Goal: Contribute content: Contribute content

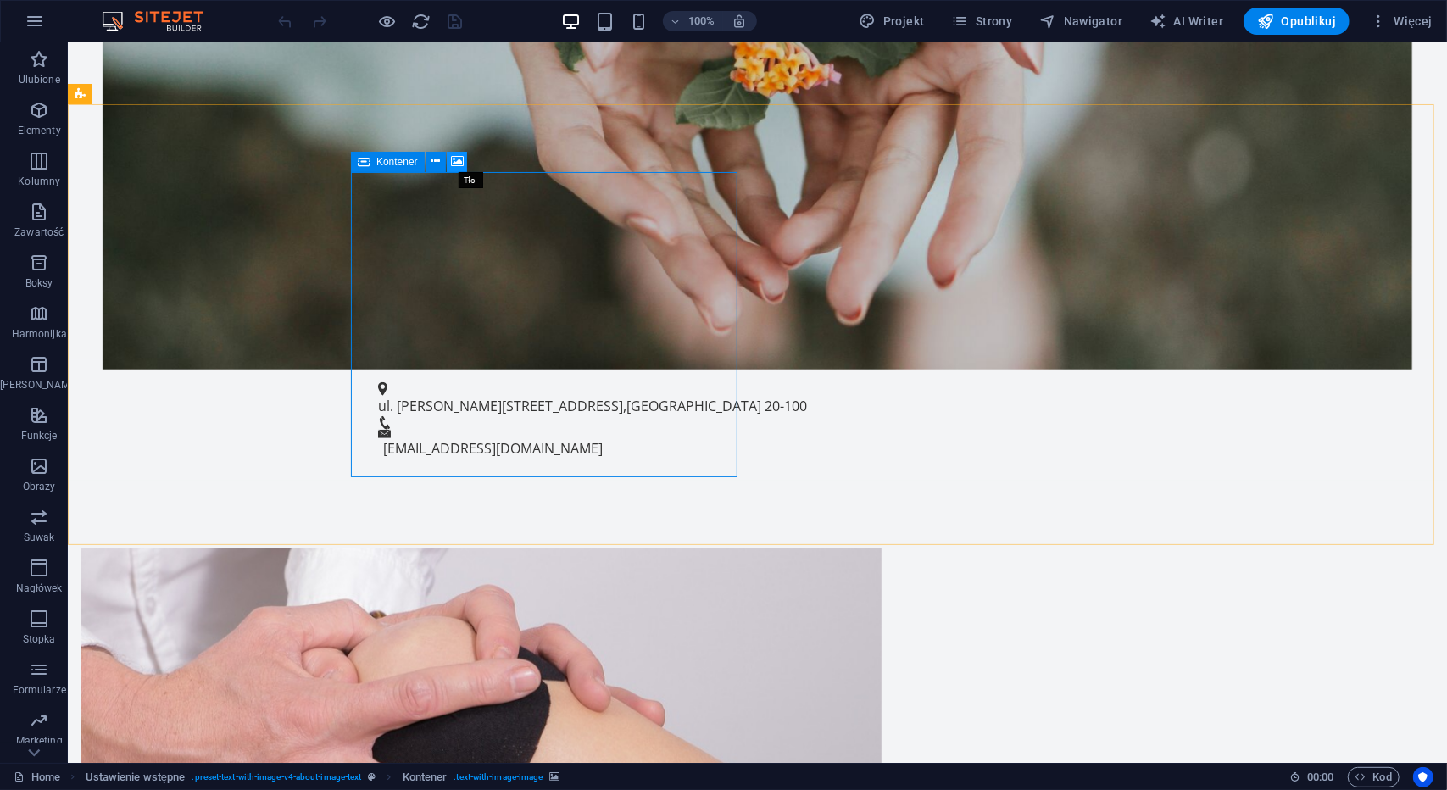
click at [453, 158] on icon at bounding box center [457, 162] width 13 height 18
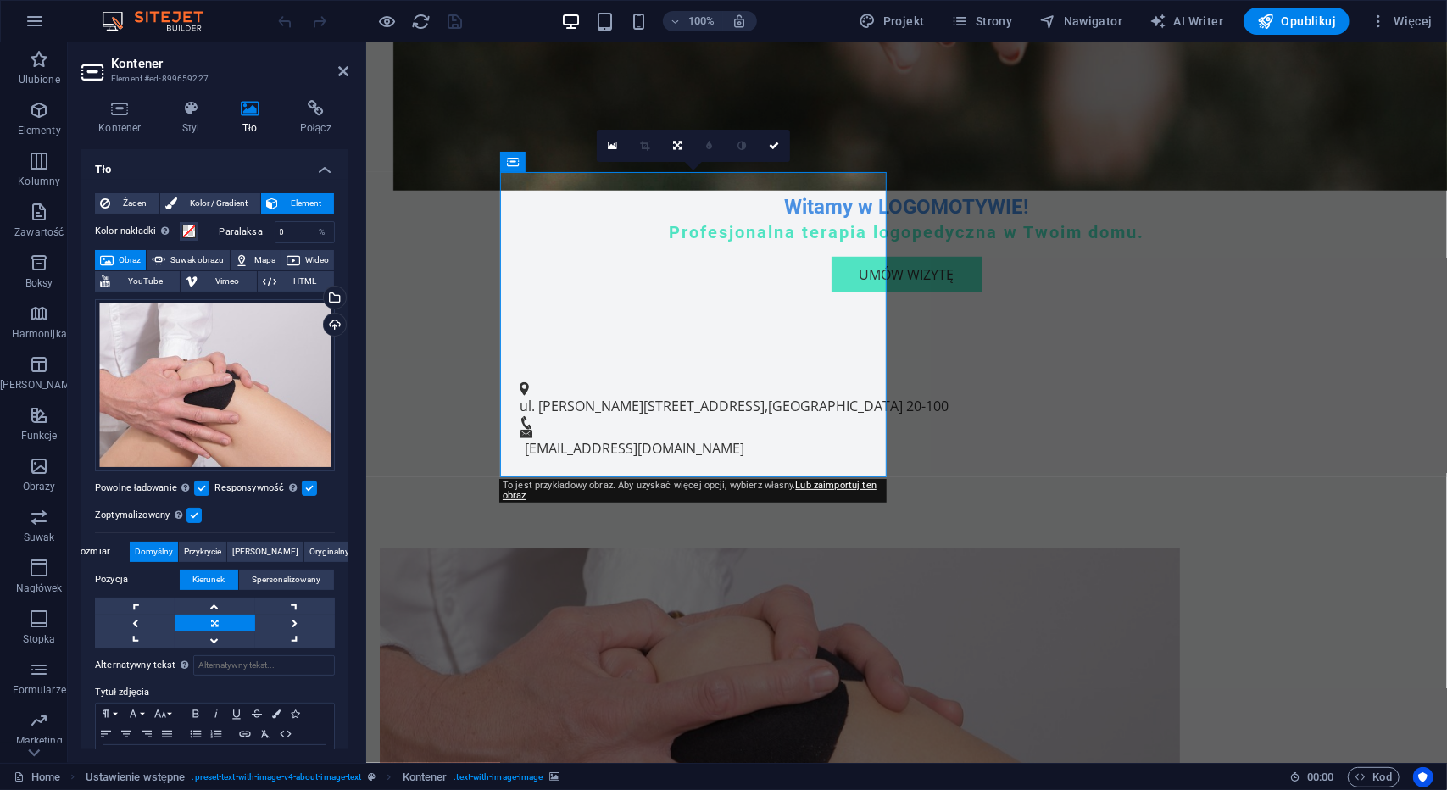
click at [141, 255] on span "Obraz" at bounding box center [130, 260] width 22 height 20
click at [146, 380] on div "Przeciągnij pliki tutaj, kliknij, aby wybrać pliki lub wybierz pliki z Plików l…" at bounding box center [215, 385] width 240 height 172
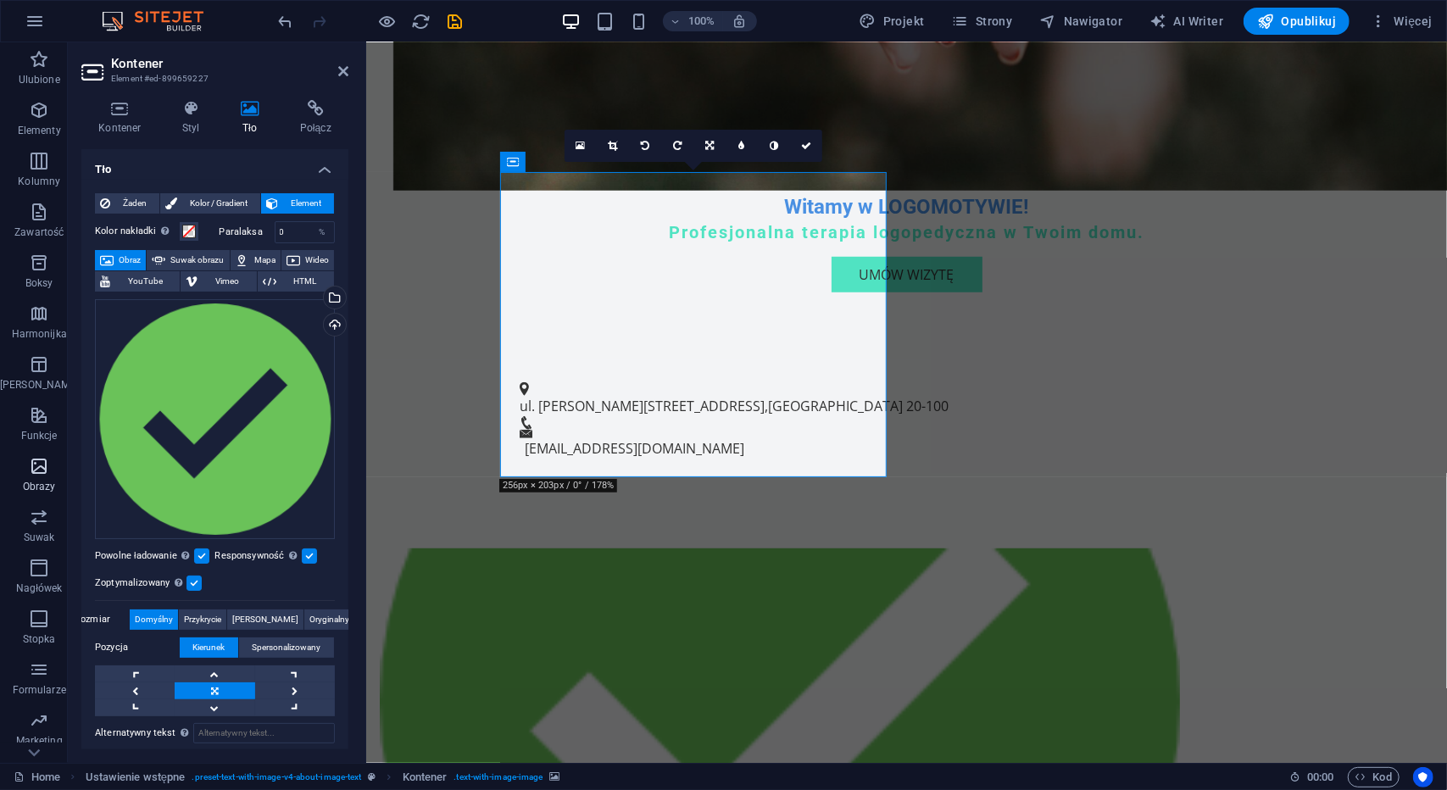
click at [44, 477] on span "Obrazy" at bounding box center [39, 476] width 78 height 41
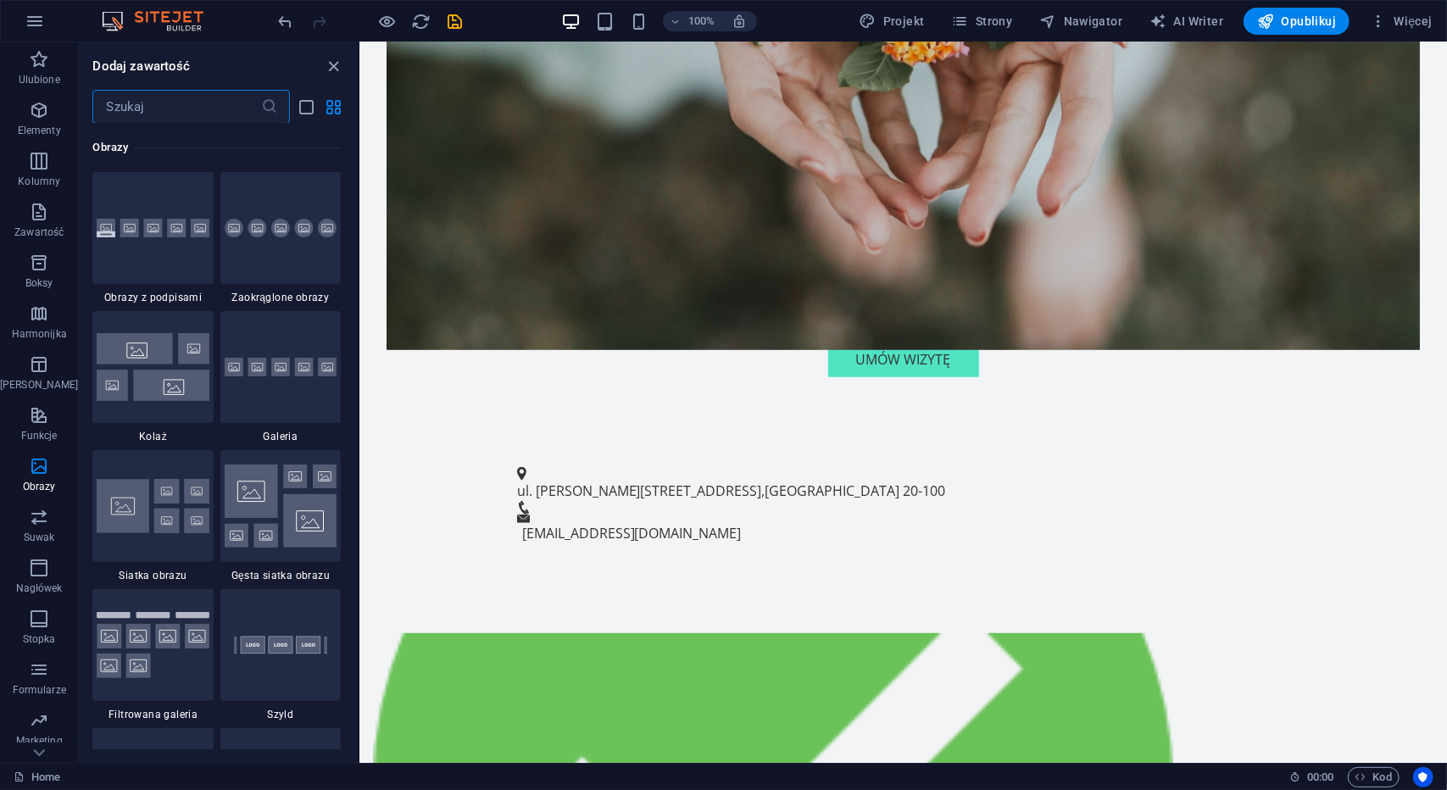
scroll to position [790, 0]
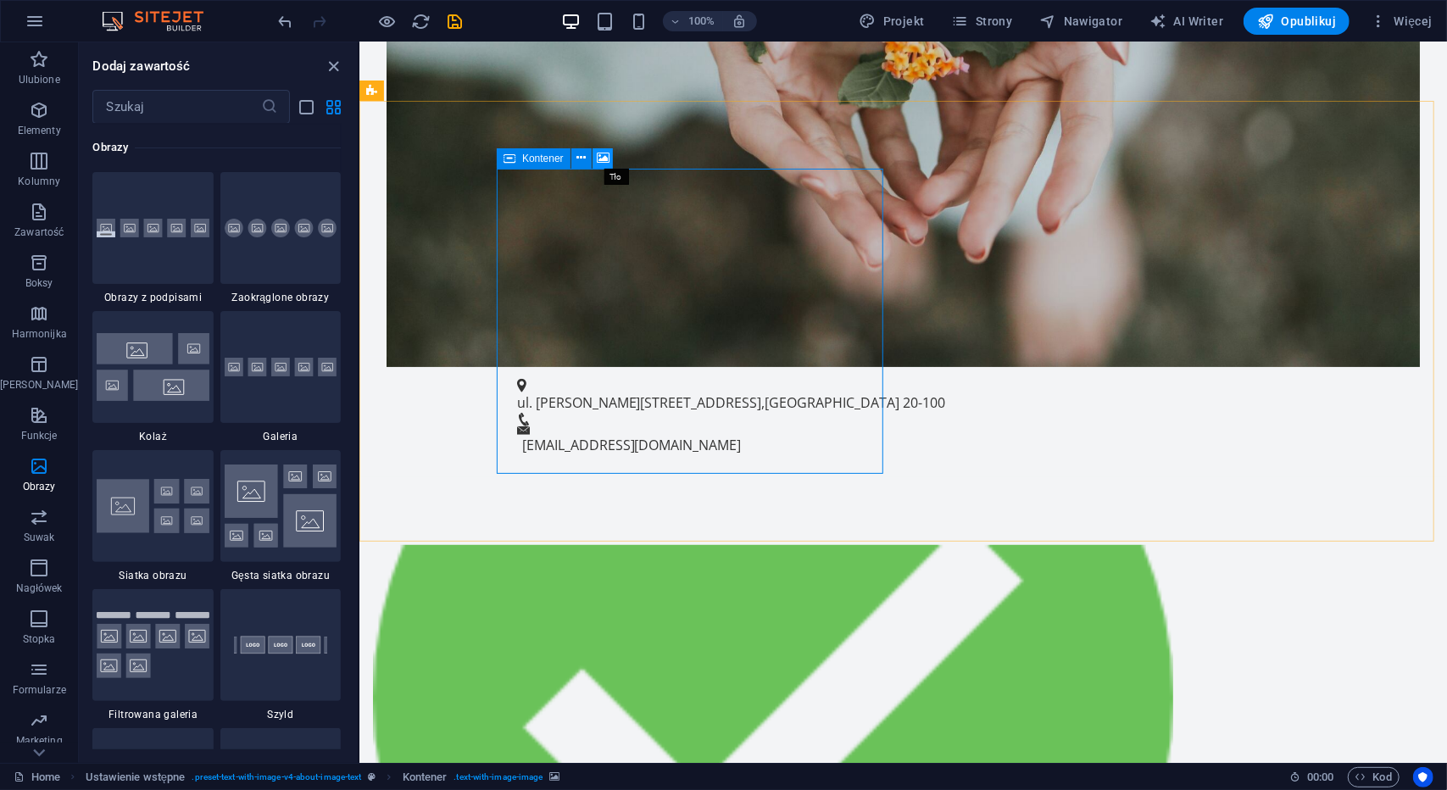
click at [598, 159] on icon at bounding box center [603, 158] width 13 height 18
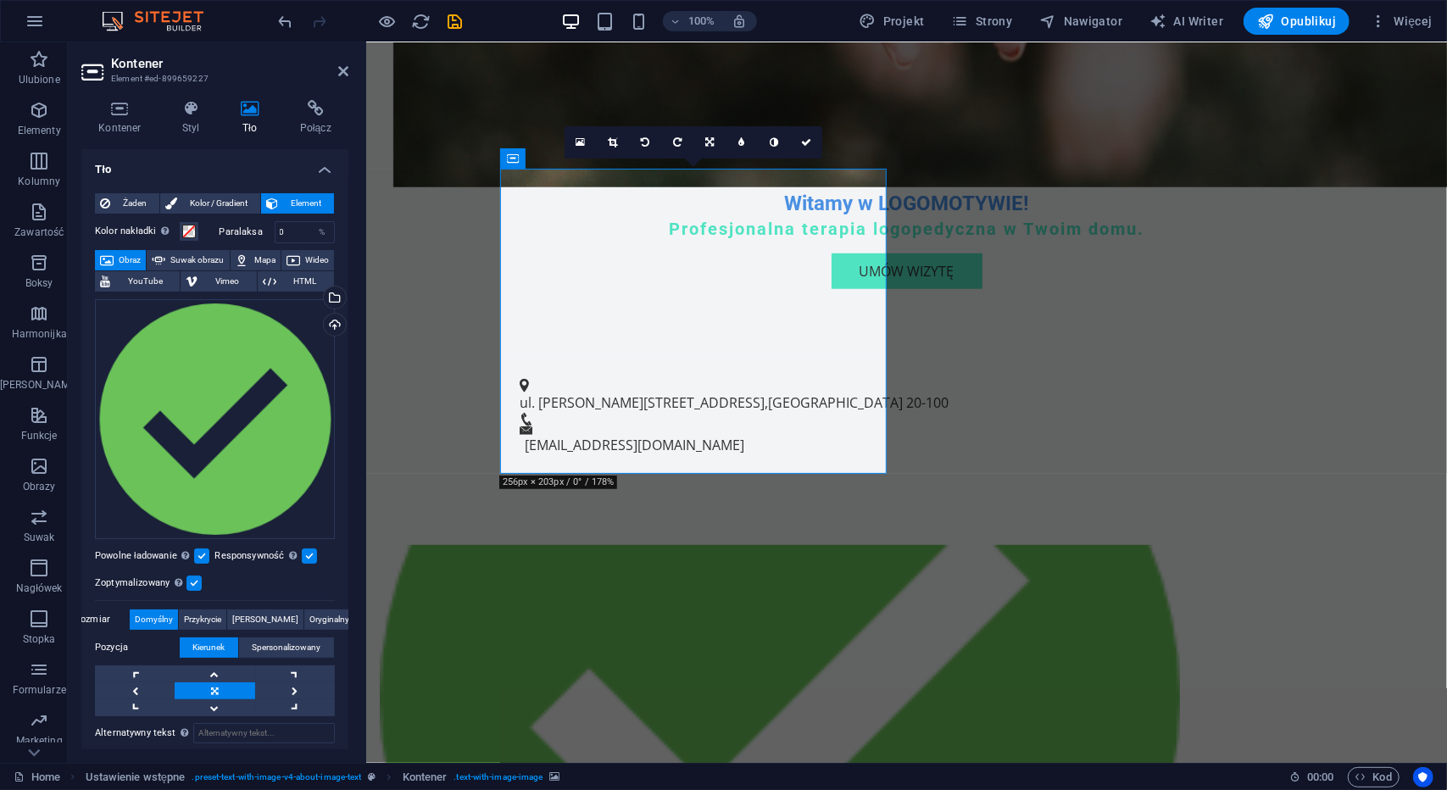
click at [141, 262] on span "Obraz" at bounding box center [130, 260] width 22 height 20
click at [202, 346] on div "Przeciągnij pliki tutaj, kliknij, aby wybrać pliki lub wybierz pliki z Plików l…" at bounding box center [215, 419] width 240 height 240
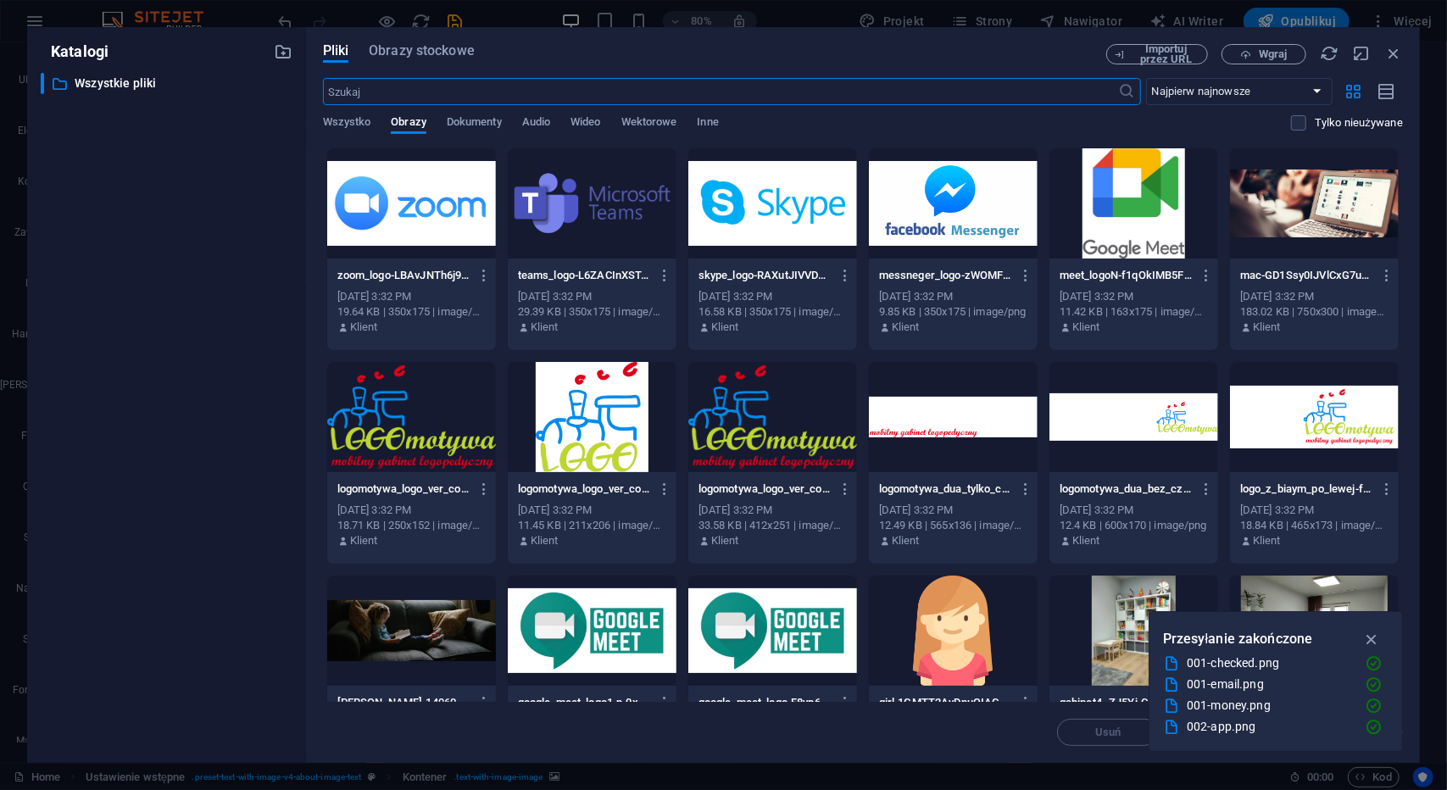
click at [919, 626] on div at bounding box center [953, 631] width 169 height 110
click at [1370, 636] on icon "button" at bounding box center [1373, 639] width 20 height 19
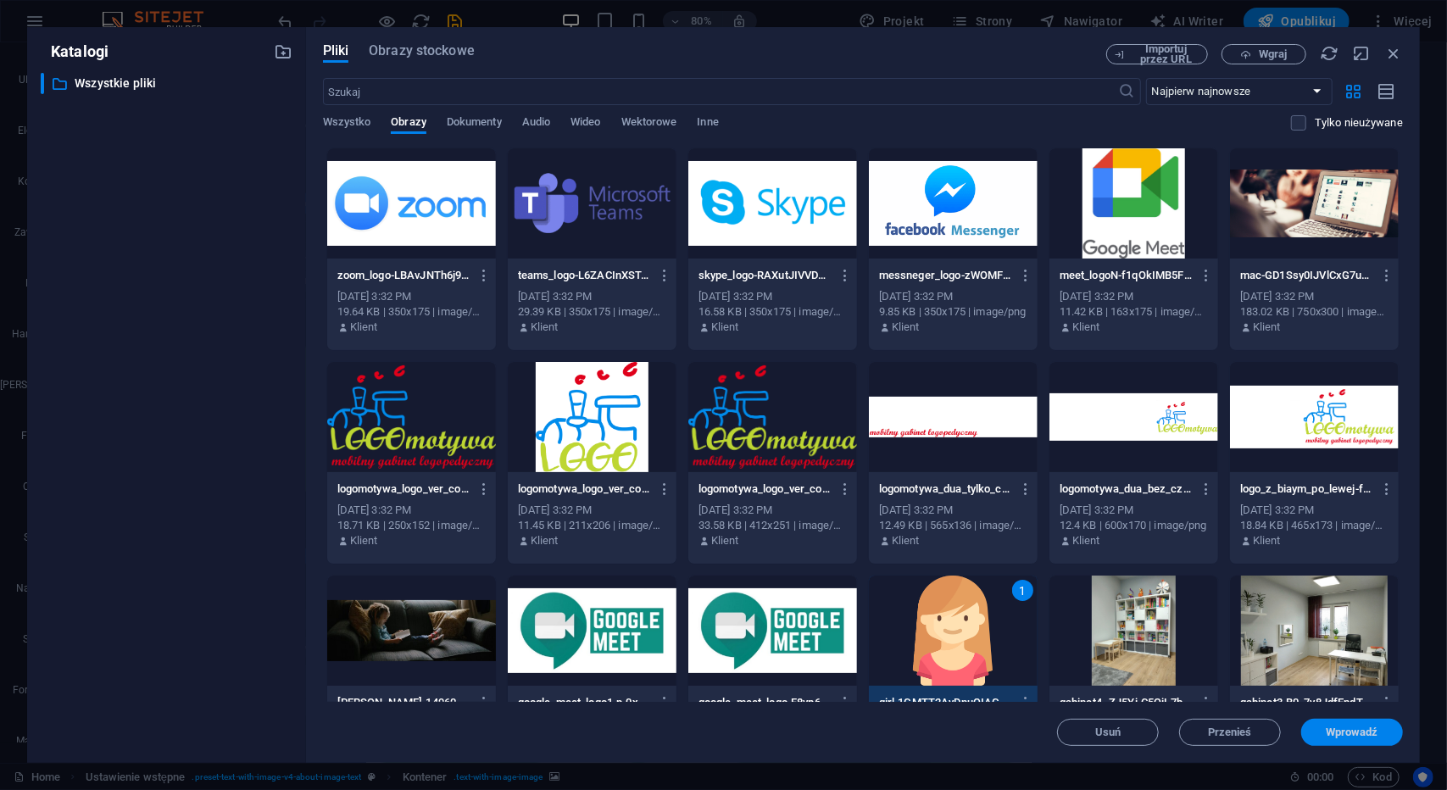
click at [1338, 732] on span "Wprowadź" at bounding box center [1352, 733] width 53 height 10
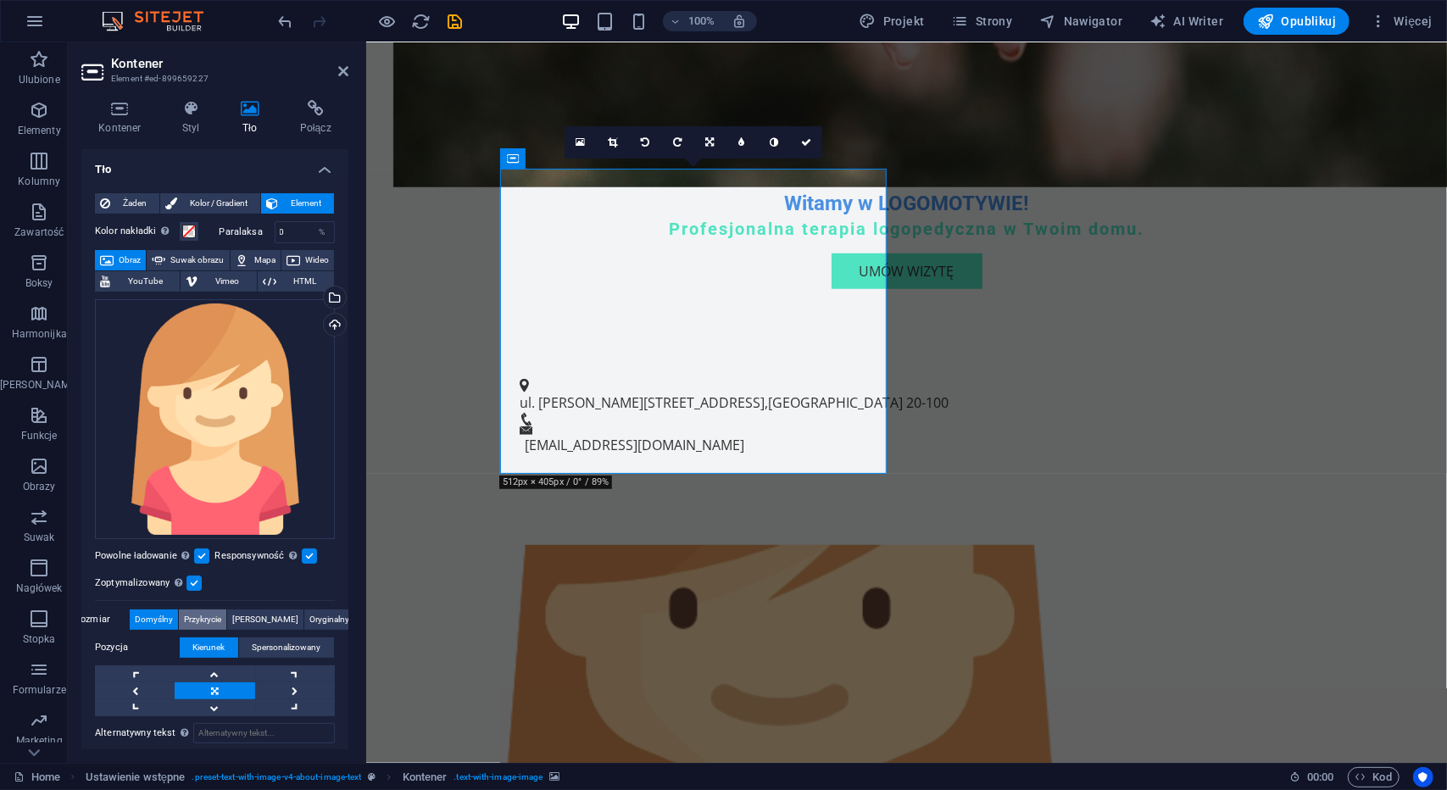
click at [221, 619] on span "Przykrycie" at bounding box center [202, 620] width 37 height 20
click at [267, 616] on span "[PERSON_NAME]" at bounding box center [265, 620] width 66 height 20
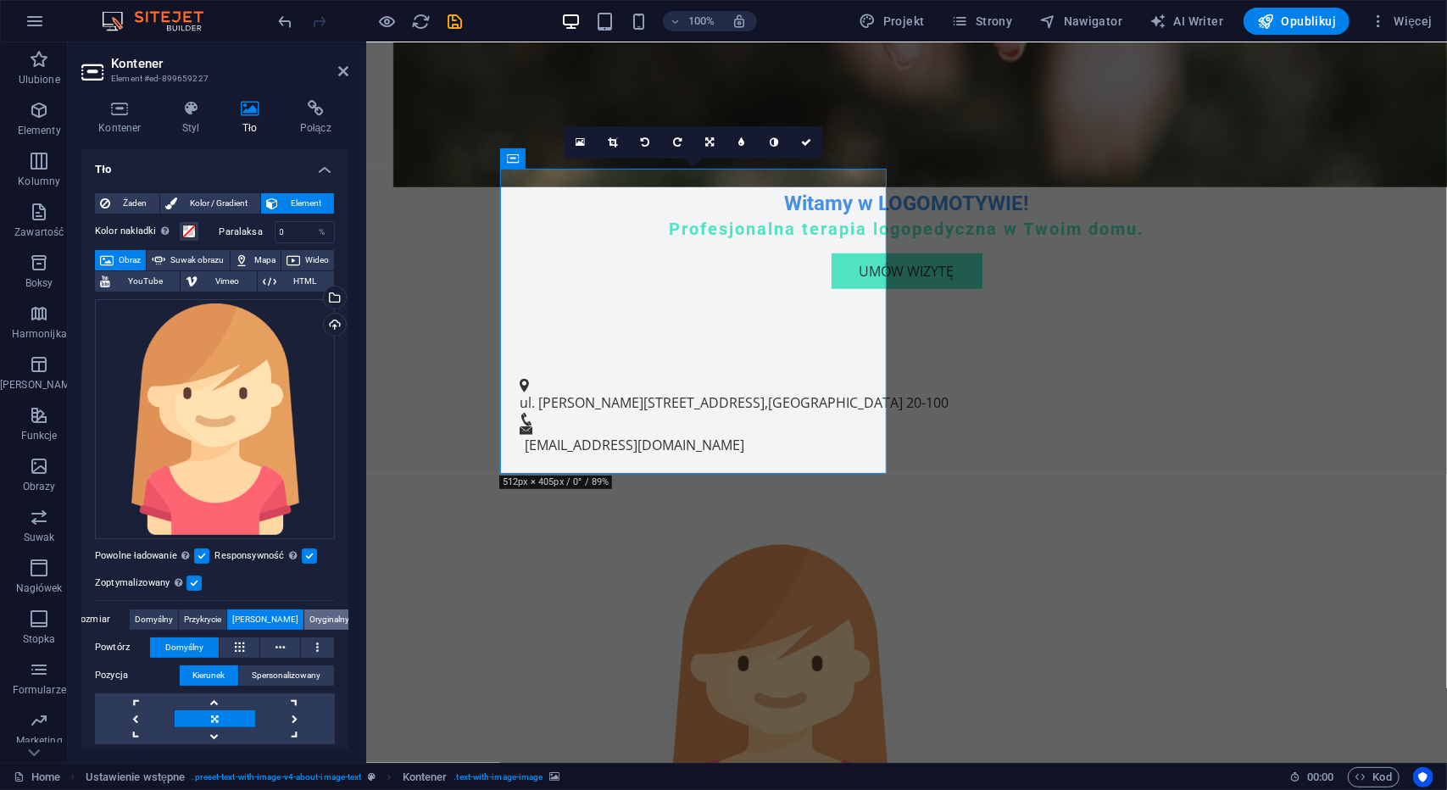
click at [315, 611] on span "Oryginalny" at bounding box center [330, 620] width 40 height 20
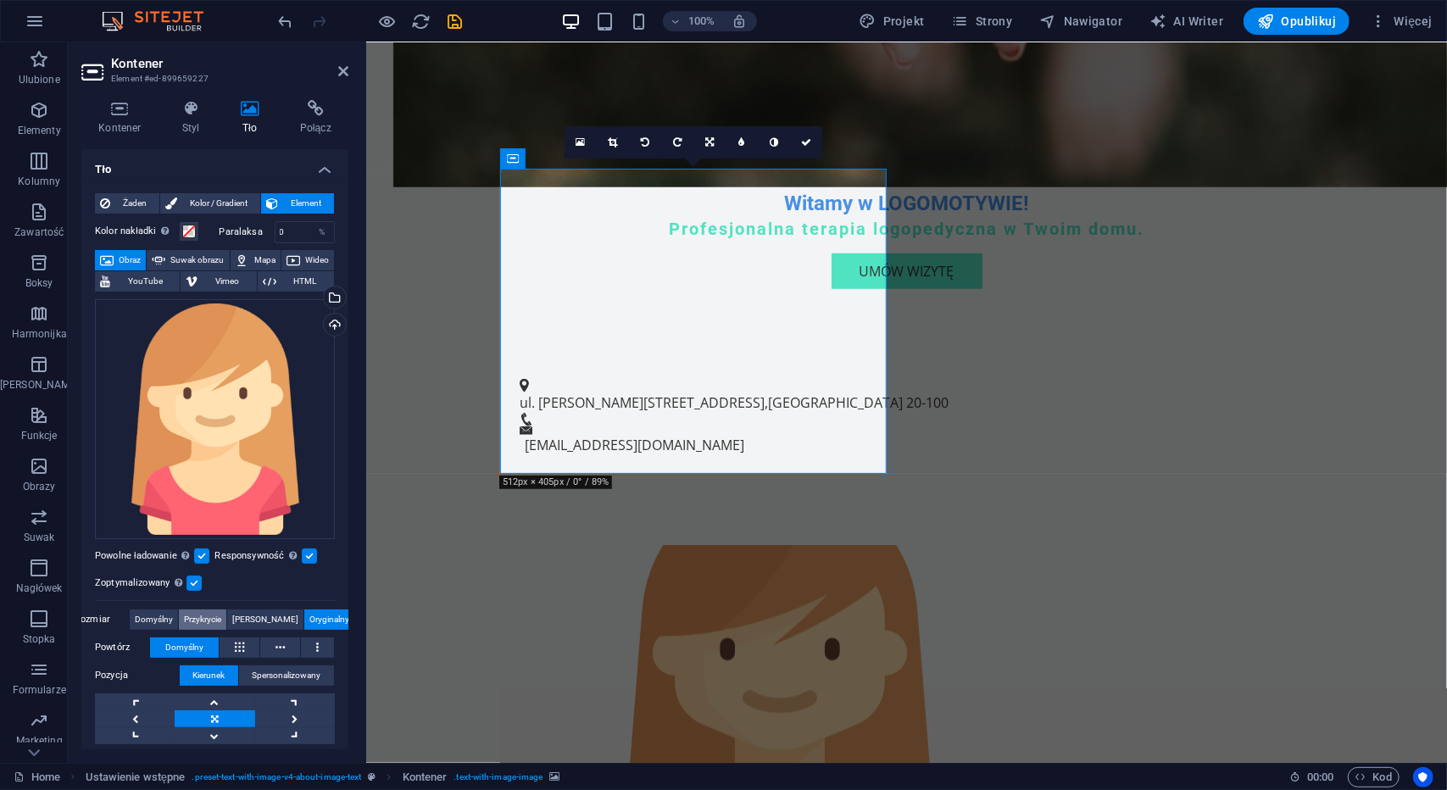
click at [219, 616] on span "Przykrycie" at bounding box center [202, 620] width 37 height 20
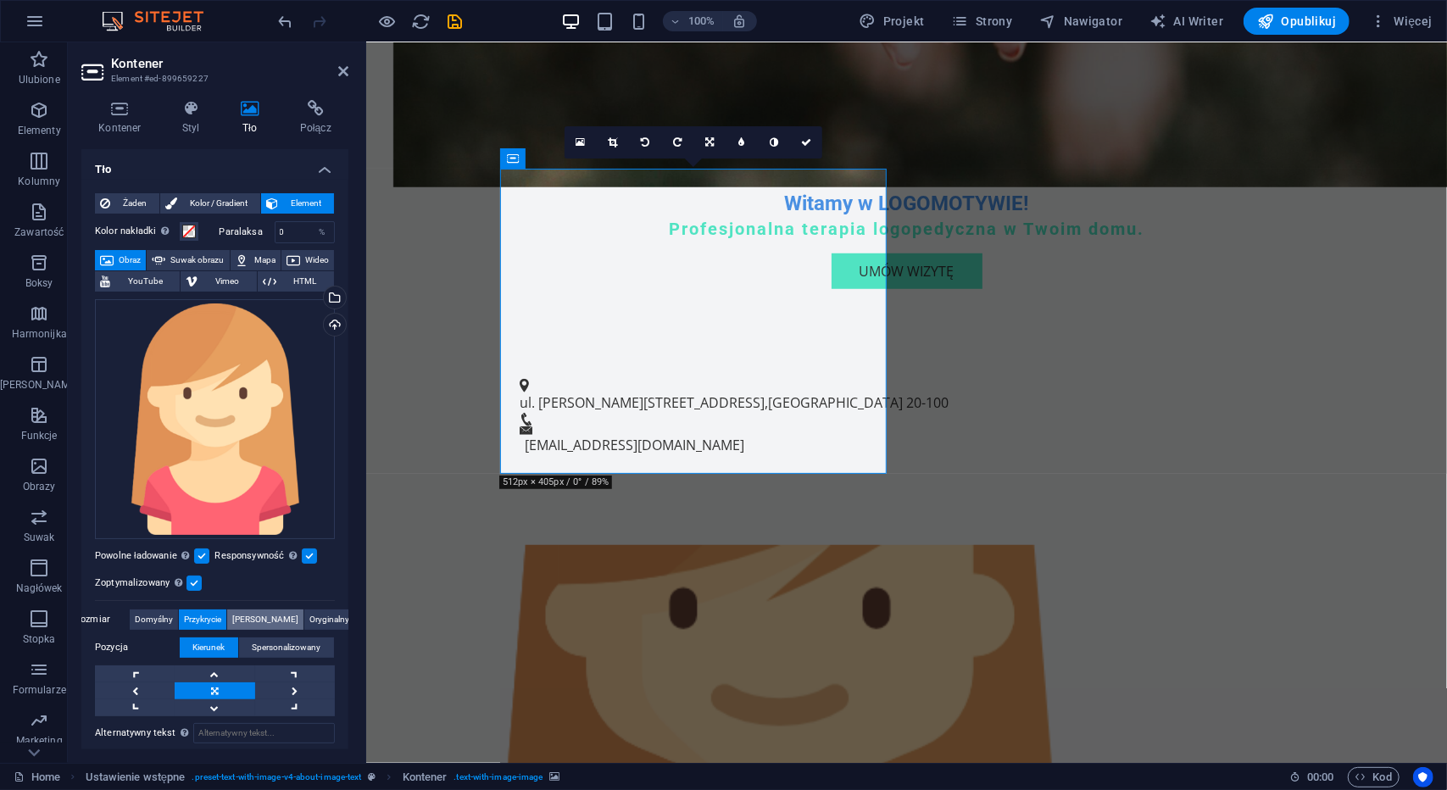
click at [265, 611] on span "[PERSON_NAME]" at bounding box center [265, 620] width 66 height 20
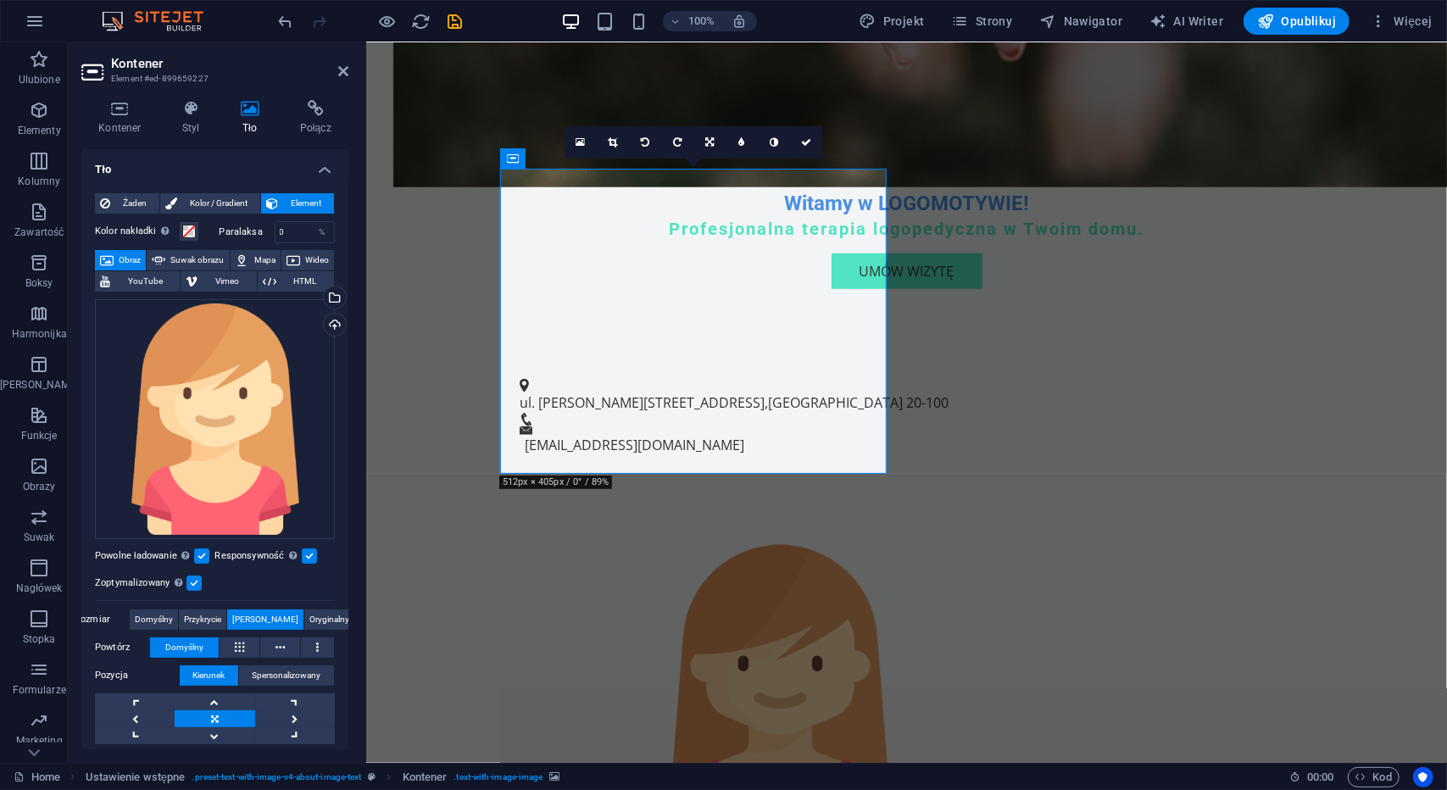
drag, startPoint x: 349, startPoint y: 597, endPoint x: 339, endPoint y: 683, distance: 87.0
click at [341, 688] on div "Kontener Styl Tło Połącz Rozmiar Wysokość Domyślny px rem % vh vw Min. wysokość…" at bounding box center [215, 424] width 294 height 677
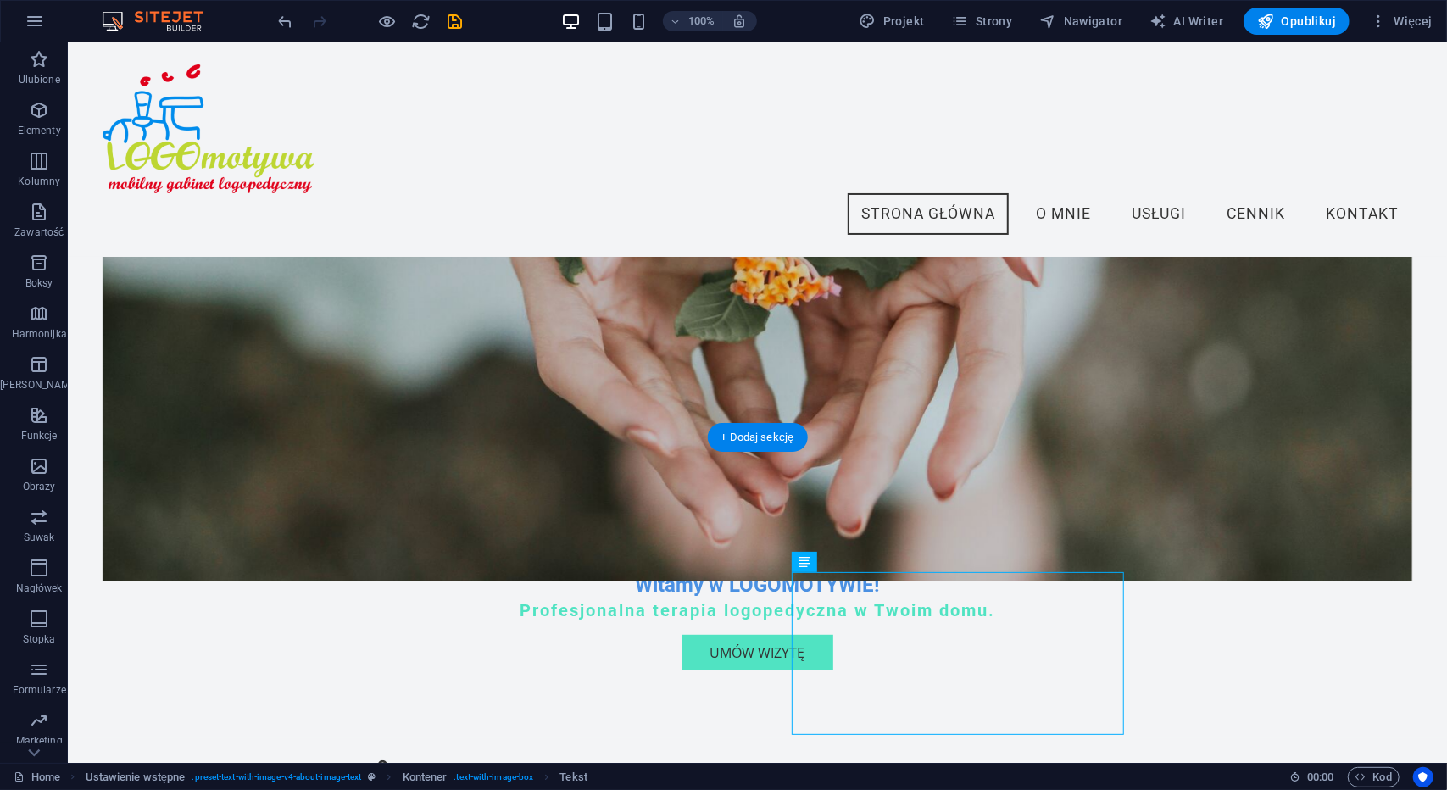
scroll to position [282, 0]
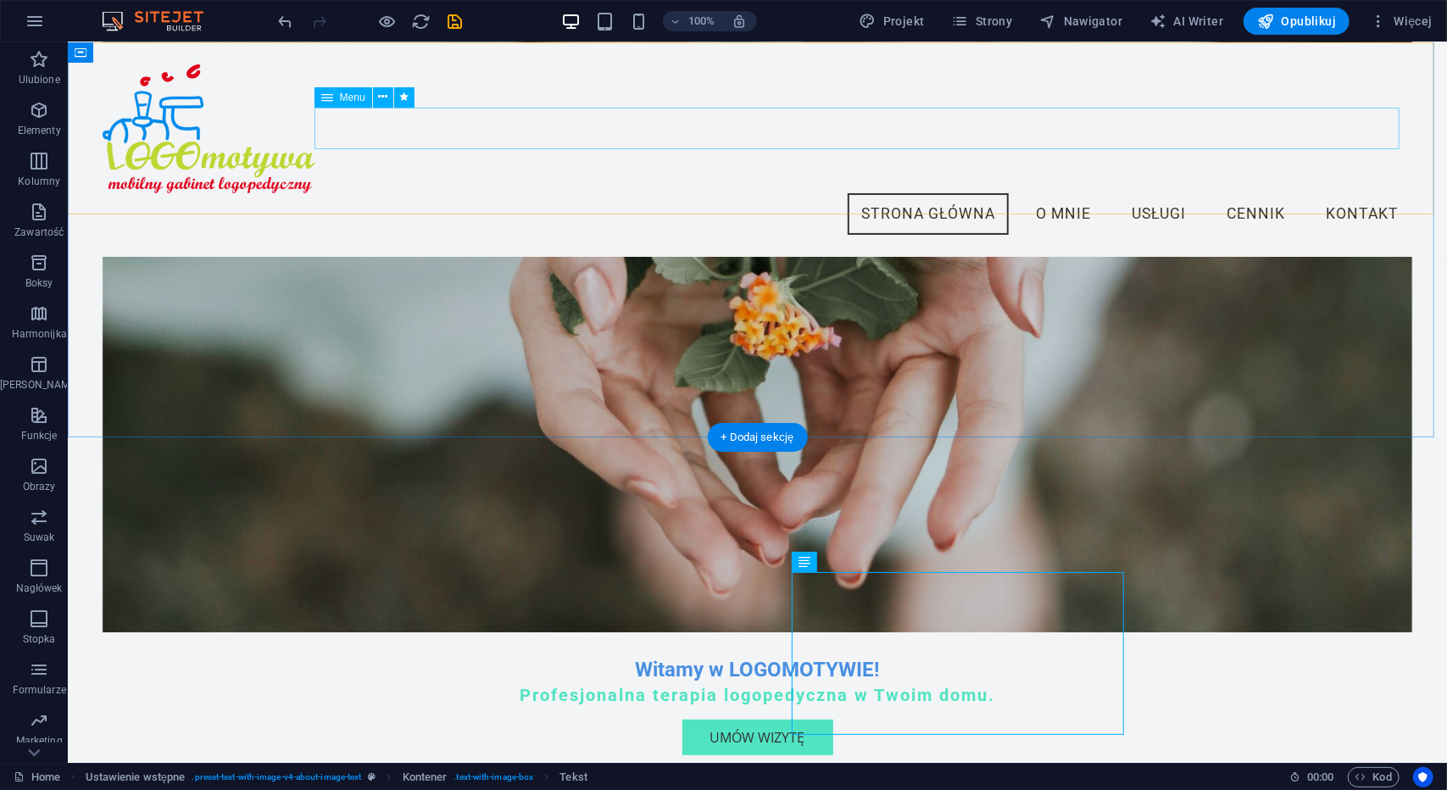
click at [1048, 192] on nav "Strona Główna O Mnie Usługi Cennik Kontakt" at bounding box center [757, 213] width 1311 height 42
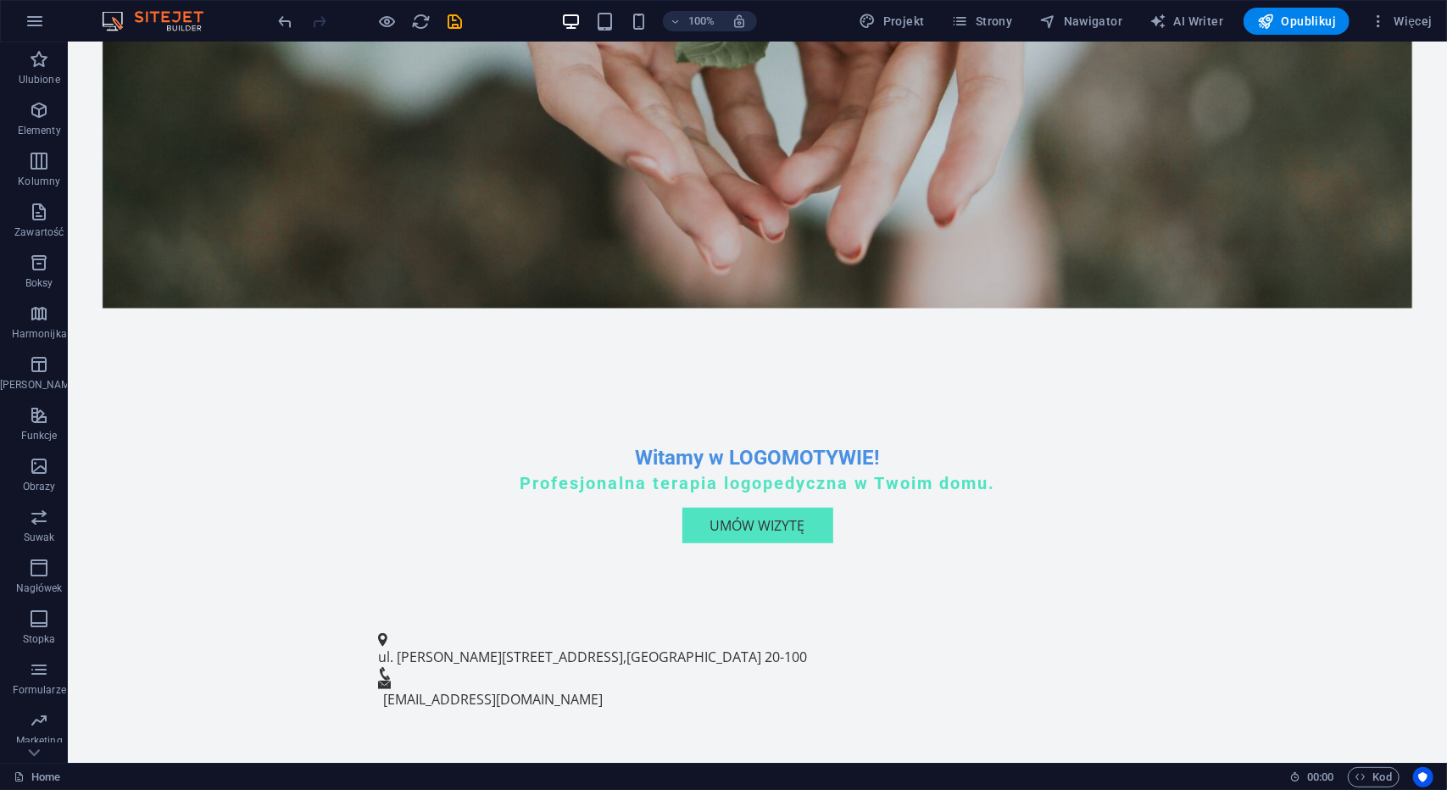
scroll to position [0, 0]
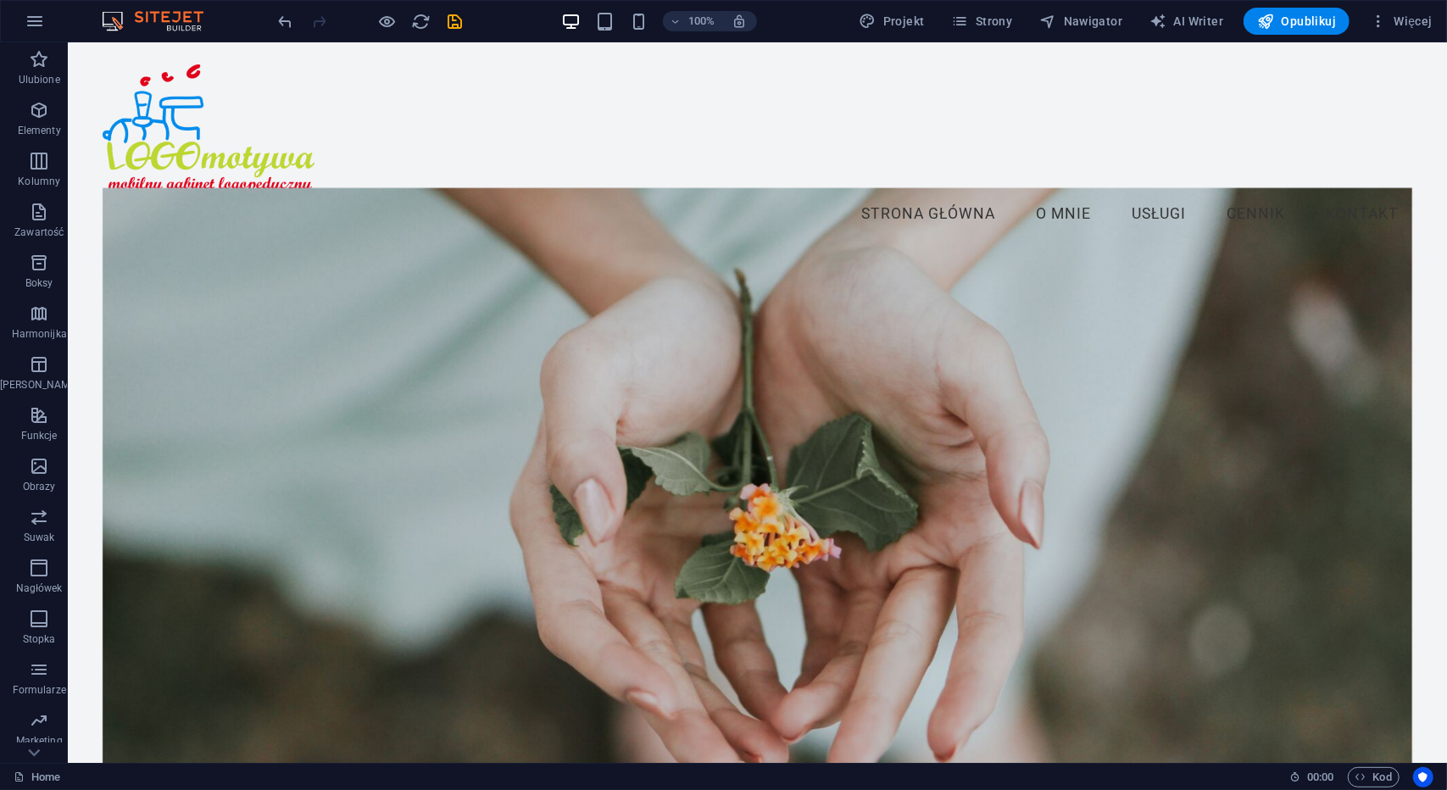
drag, startPoint x: 1441, startPoint y: 112, endPoint x: 1500, endPoint y: 46, distance: 88.9
click at [1056, 192] on nav "Strona Główna O Mnie Usługi Cennik Kontakt" at bounding box center [757, 213] width 1311 height 42
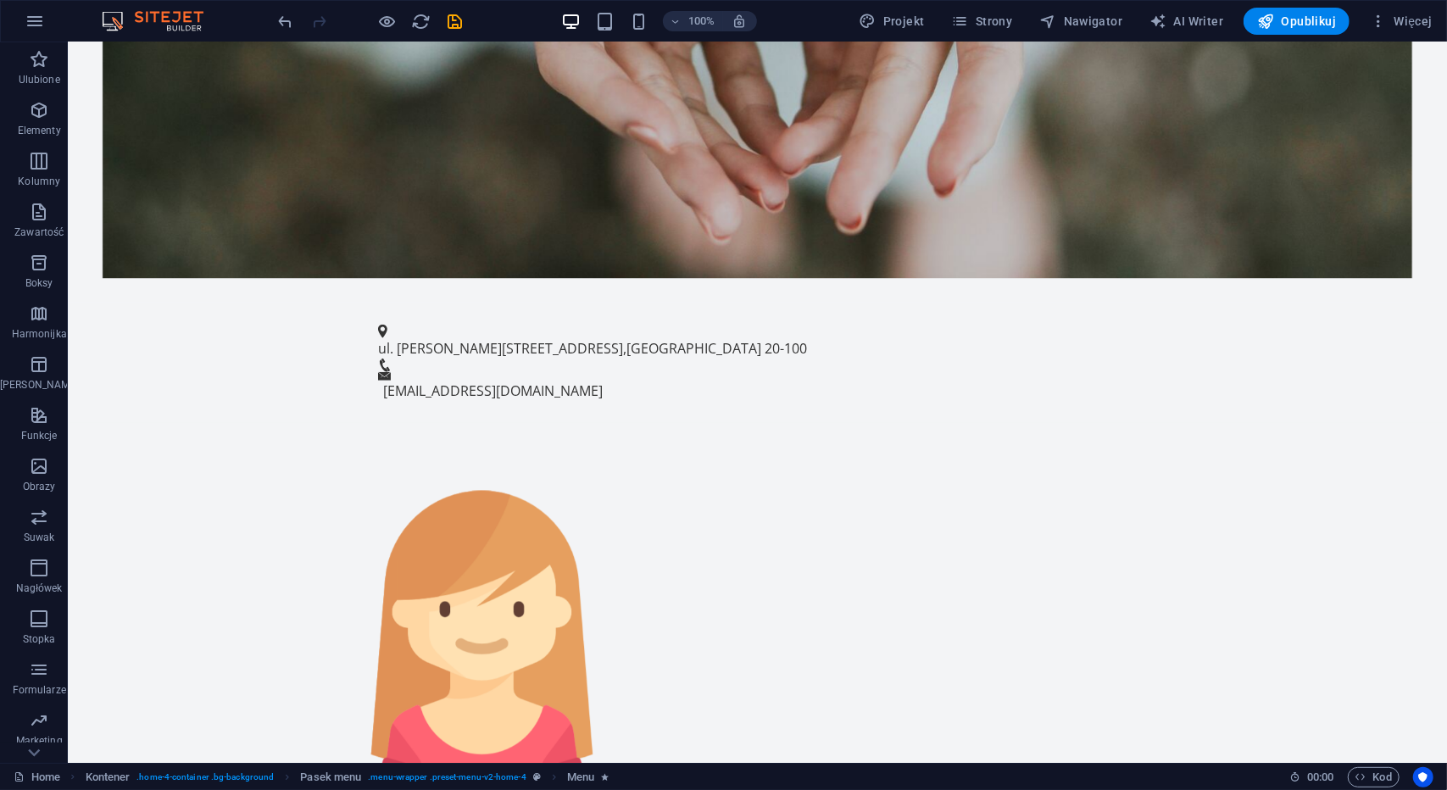
scroll to position [929, 0]
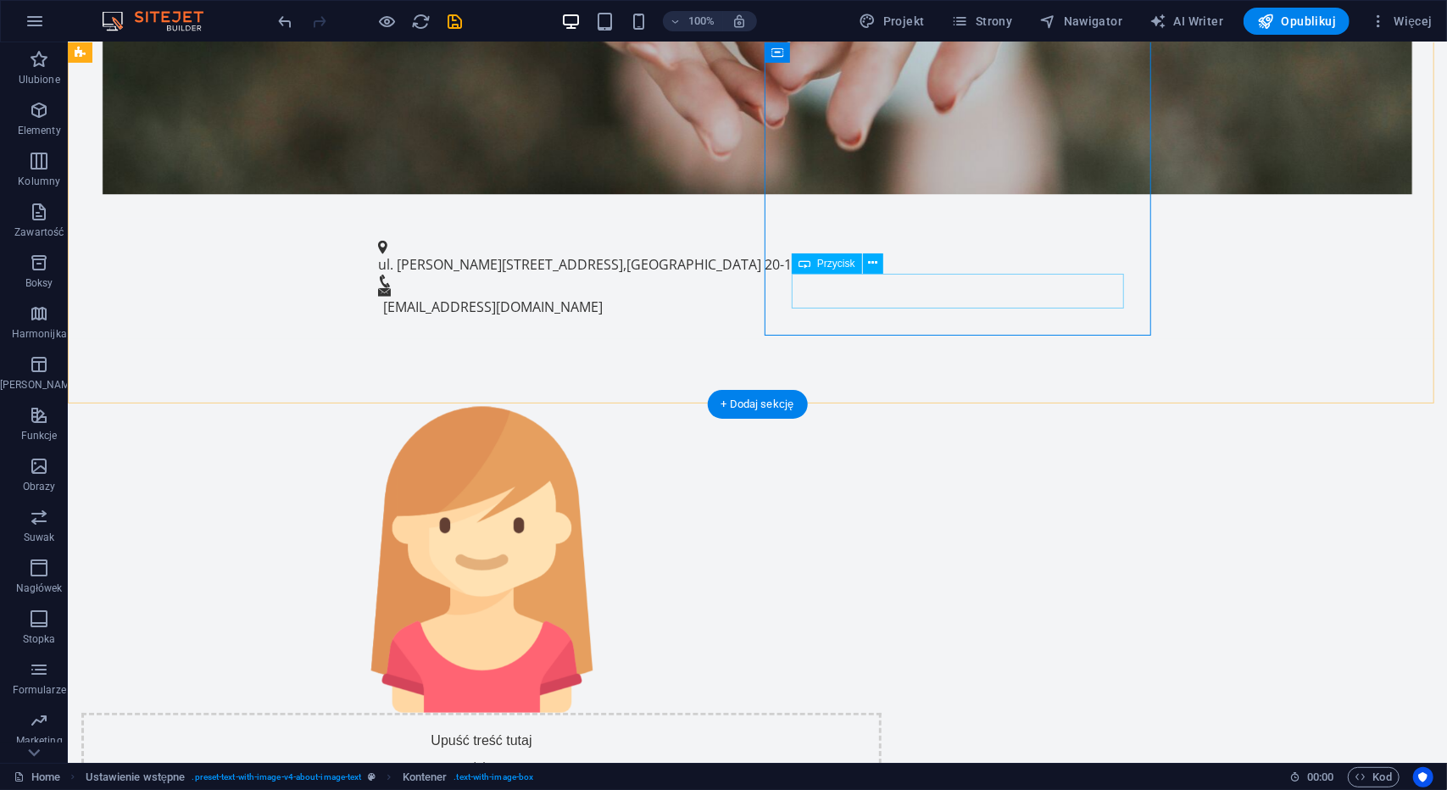
click at [872, 263] on icon at bounding box center [872, 263] width 9 height 18
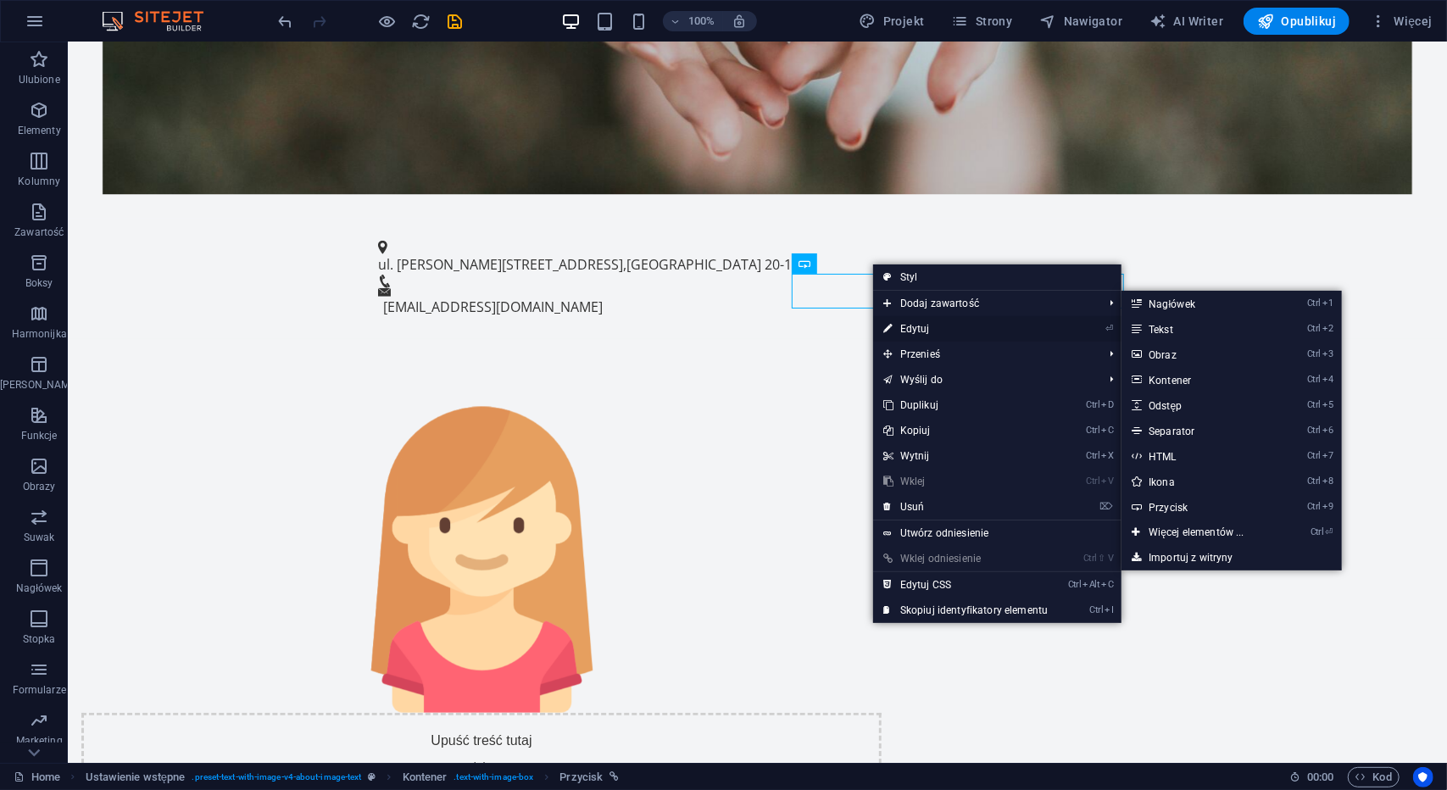
click at [909, 321] on link "⏎ Edytuj" at bounding box center [965, 328] width 185 height 25
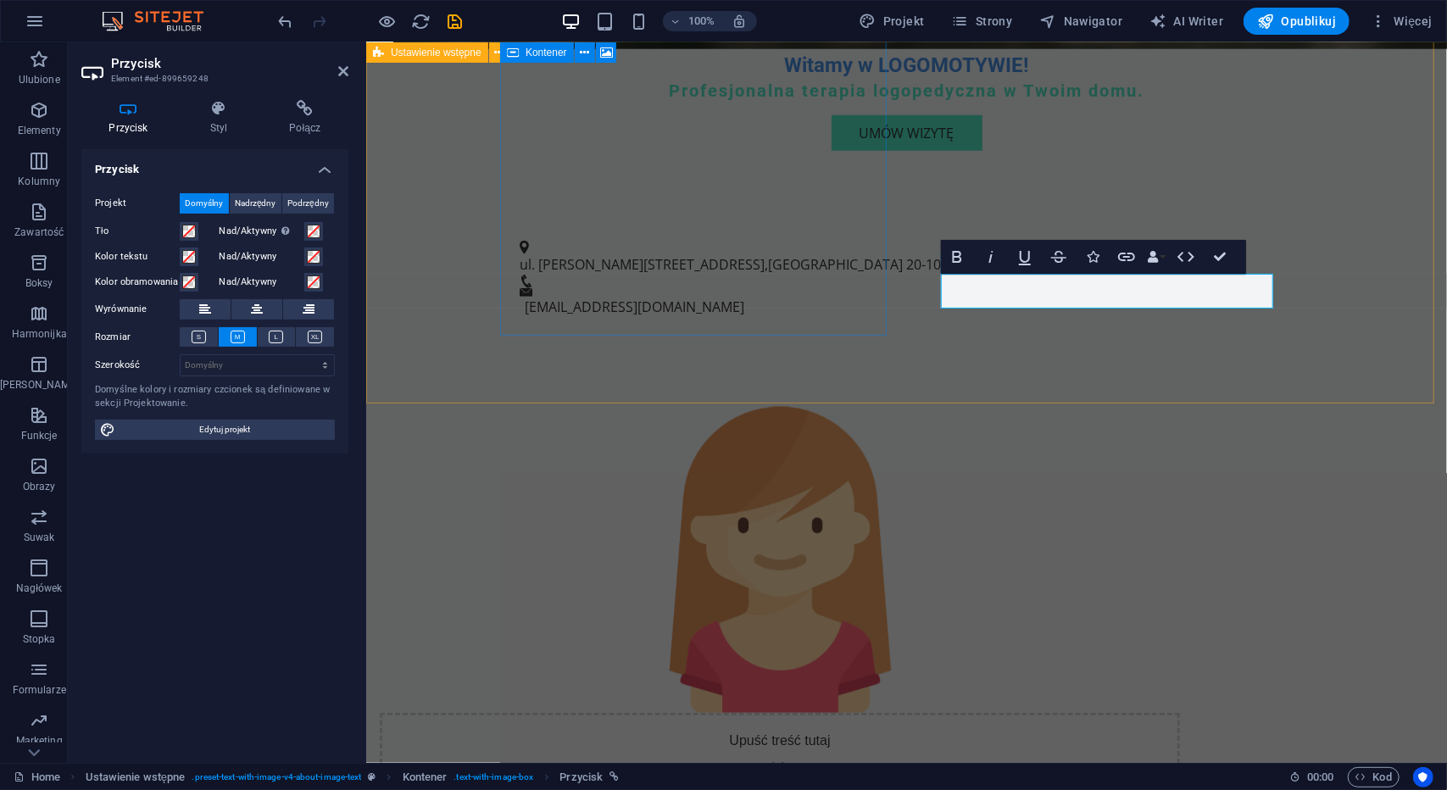
click at [1018, 360] on div "Upuść treść tutaj lub Dodaj elementy Wklej schowek O nas LOGOMOTYWA to mobilny …" at bounding box center [905, 738] width 1081 height 800
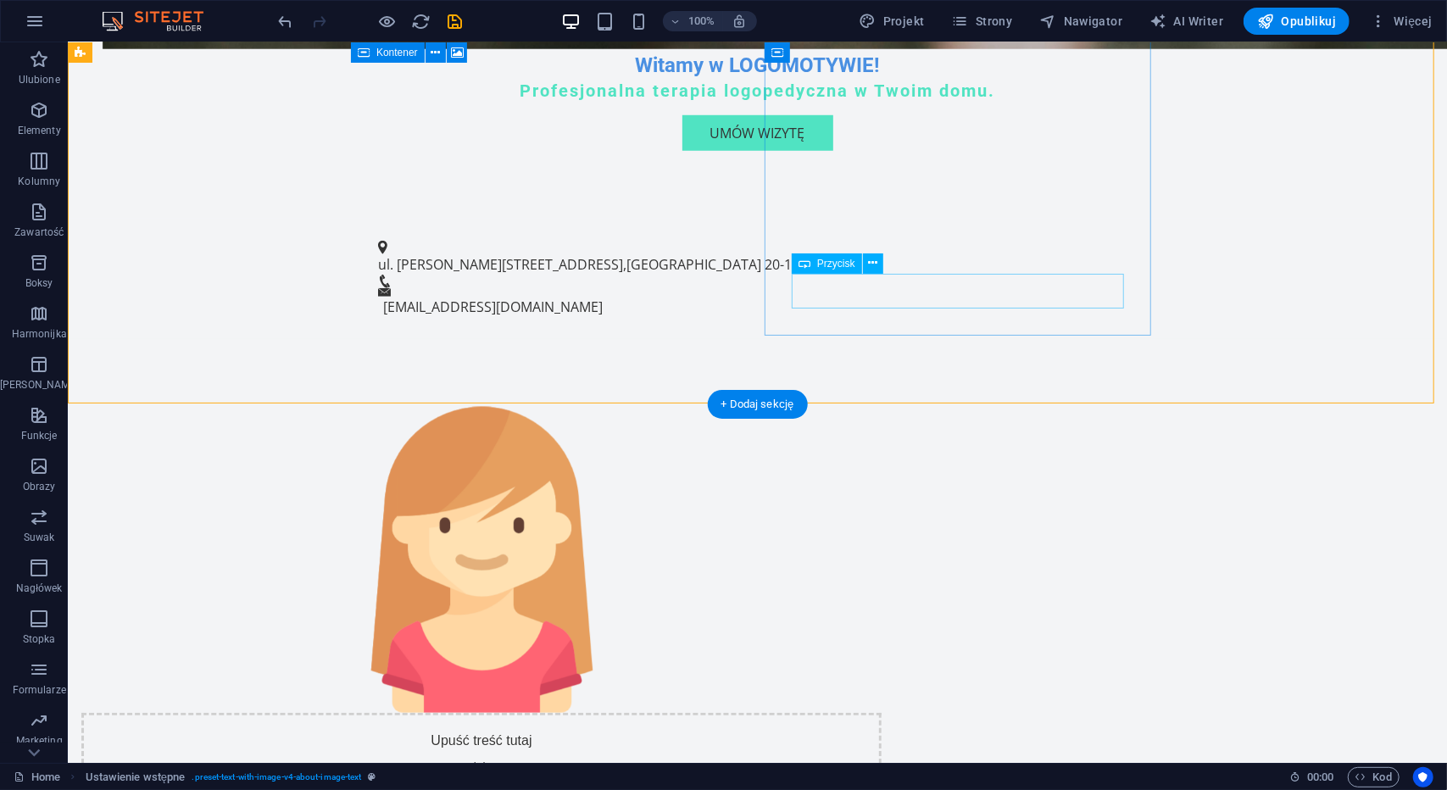
click at [833, 265] on span "Przycisk" at bounding box center [836, 264] width 38 height 10
click at [872, 265] on icon at bounding box center [872, 263] width 9 height 18
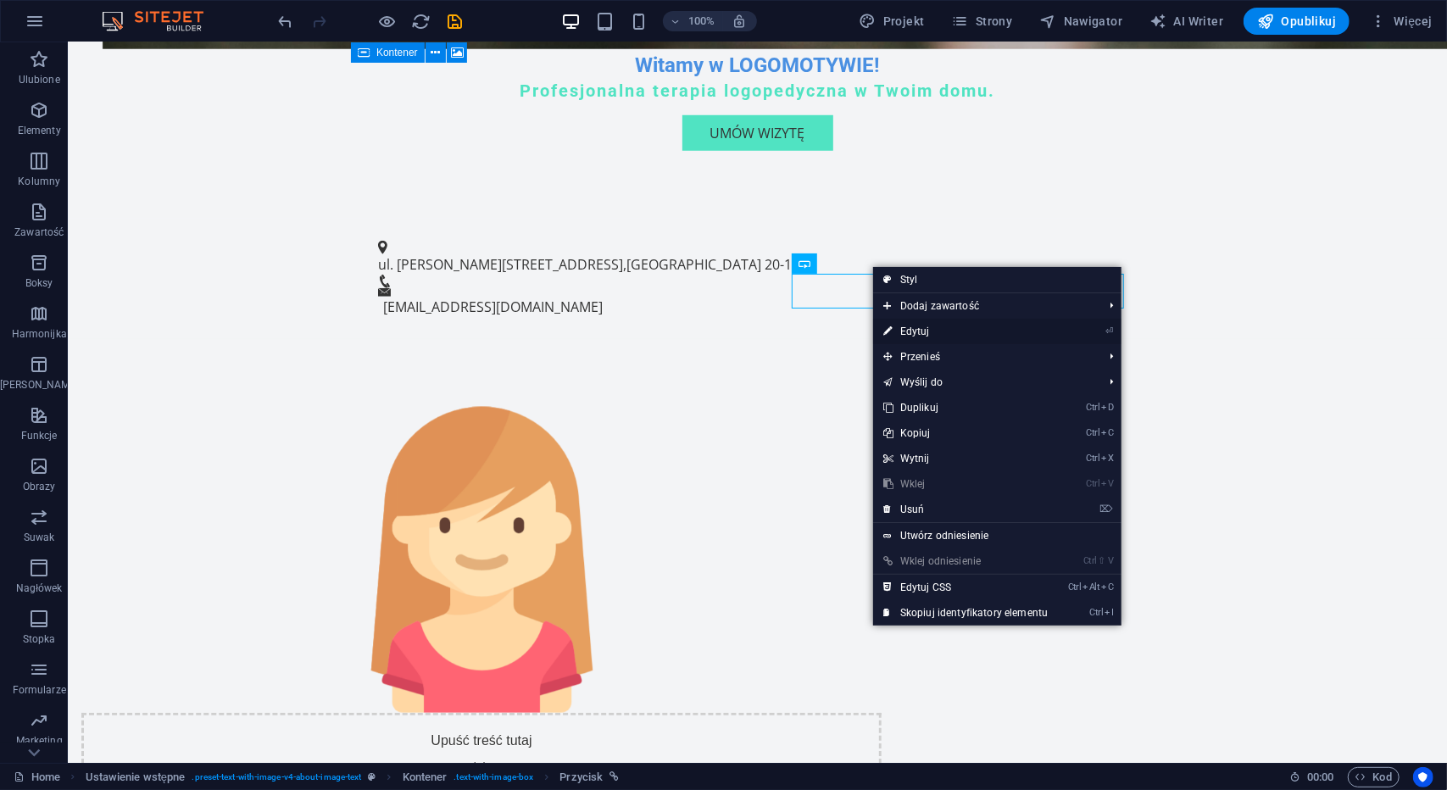
click at [923, 329] on link "⏎ Edytuj" at bounding box center [965, 331] width 185 height 25
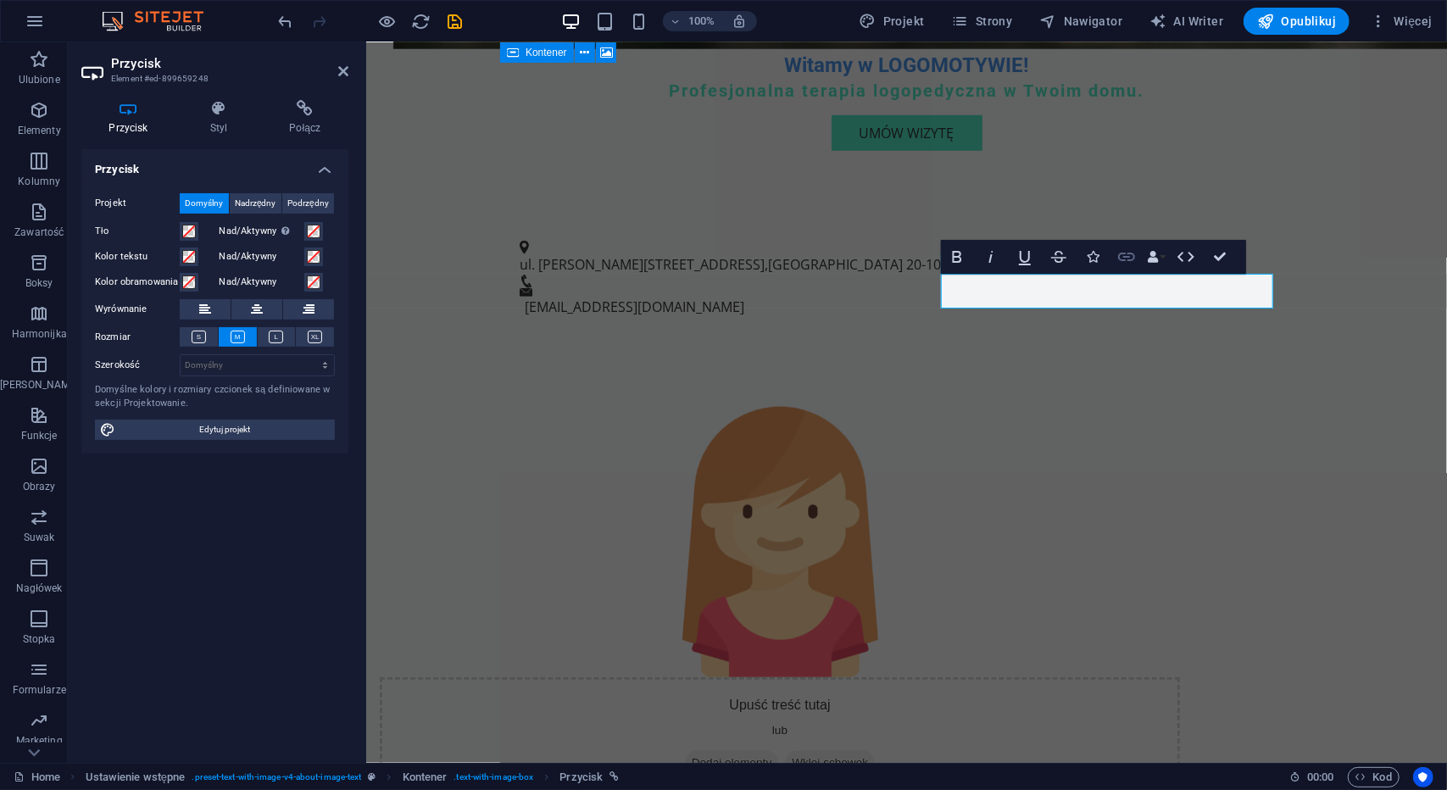
click at [1131, 265] on icon "button" at bounding box center [1127, 257] width 20 height 20
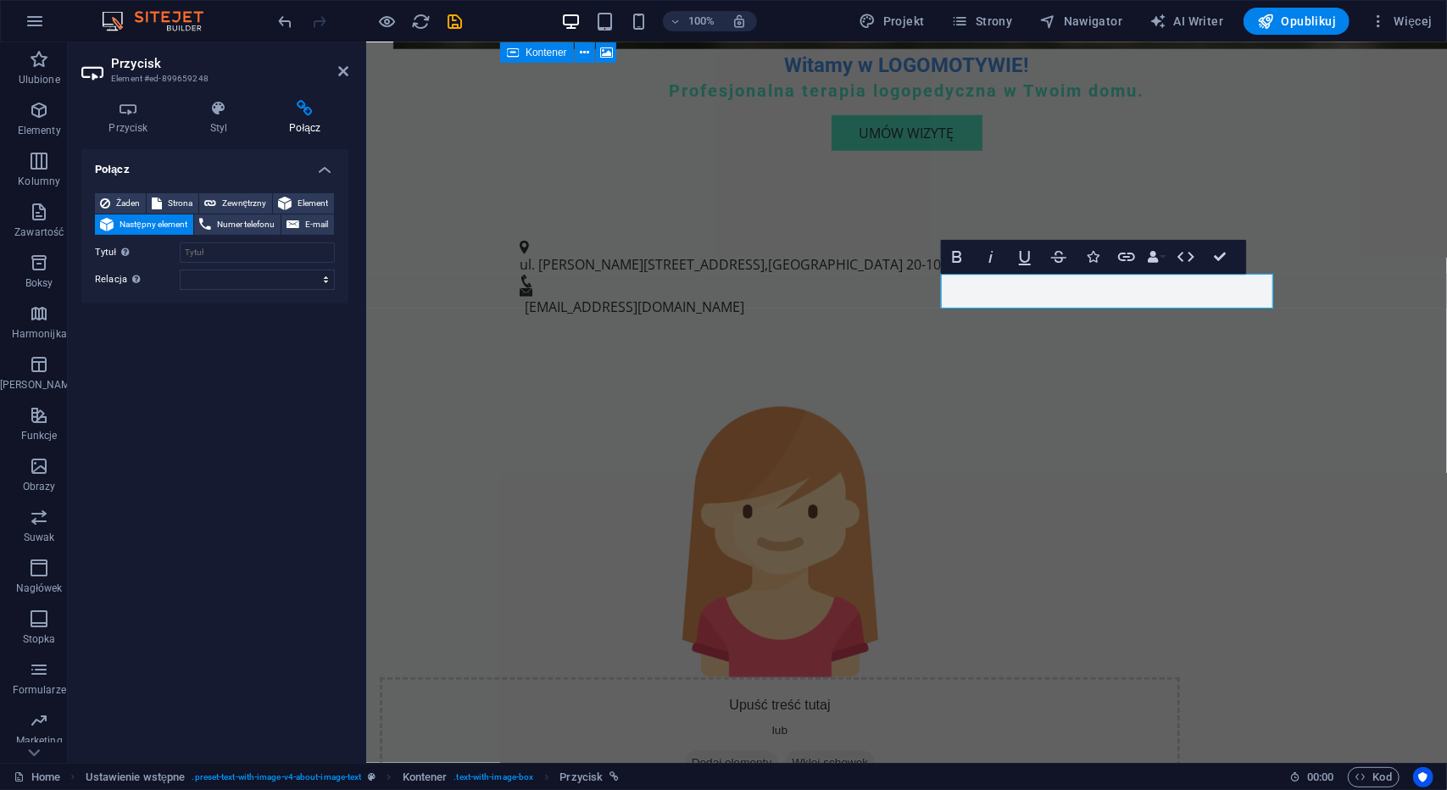
click at [308, 360] on div "Połącz Żaden Strona Zewnętrzny Element Następny element Numer telefonu E-mail S…" at bounding box center [214, 449] width 267 height 600
drag, startPoint x: 1030, startPoint y: 287, endPoint x: 1191, endPoint y: 290, distance: 161.1
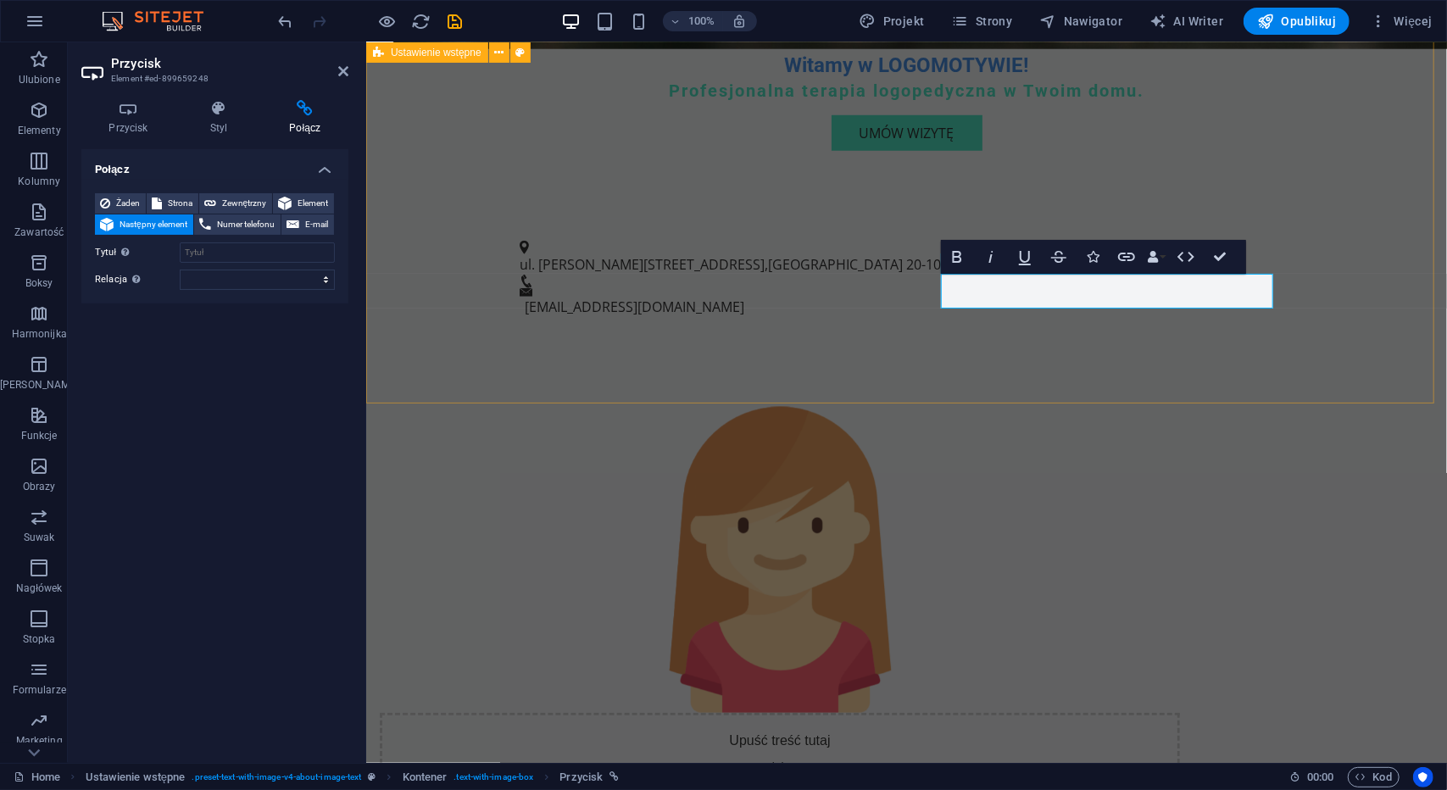
click at [1098, 362] on div "Upuść treść tutaj lub Dodaj elementy Wklej schowek O nas LOGOMOTYWA to mobilny …" at bounding box center [905, 738] width 1081 height 800
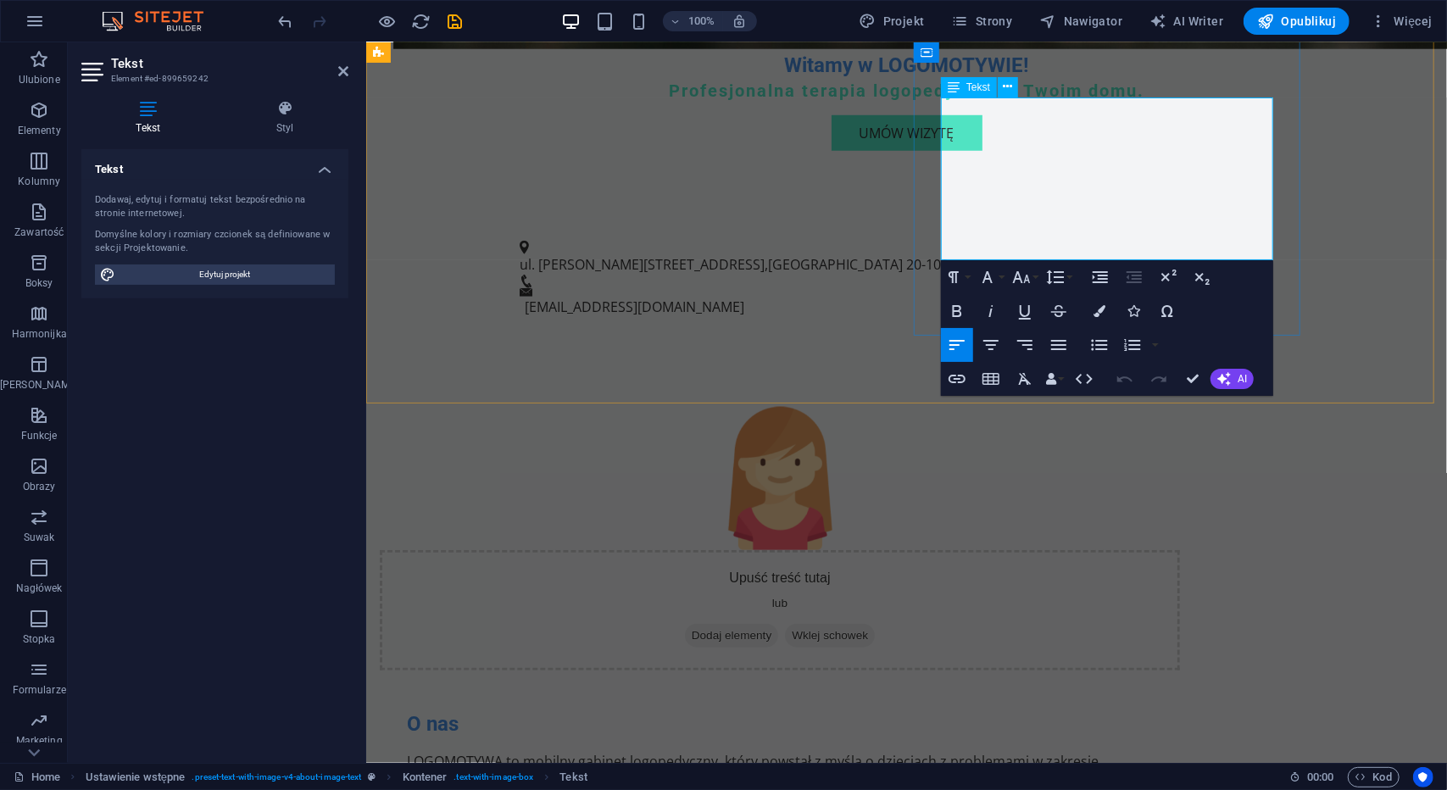
click at [1152, 750] on p "LOGOMOTYWA to mobilny gabinet logopedyczny, który powstał z myślą o dzieciach z…" at bounding box center [779, 790] width 746 height 81
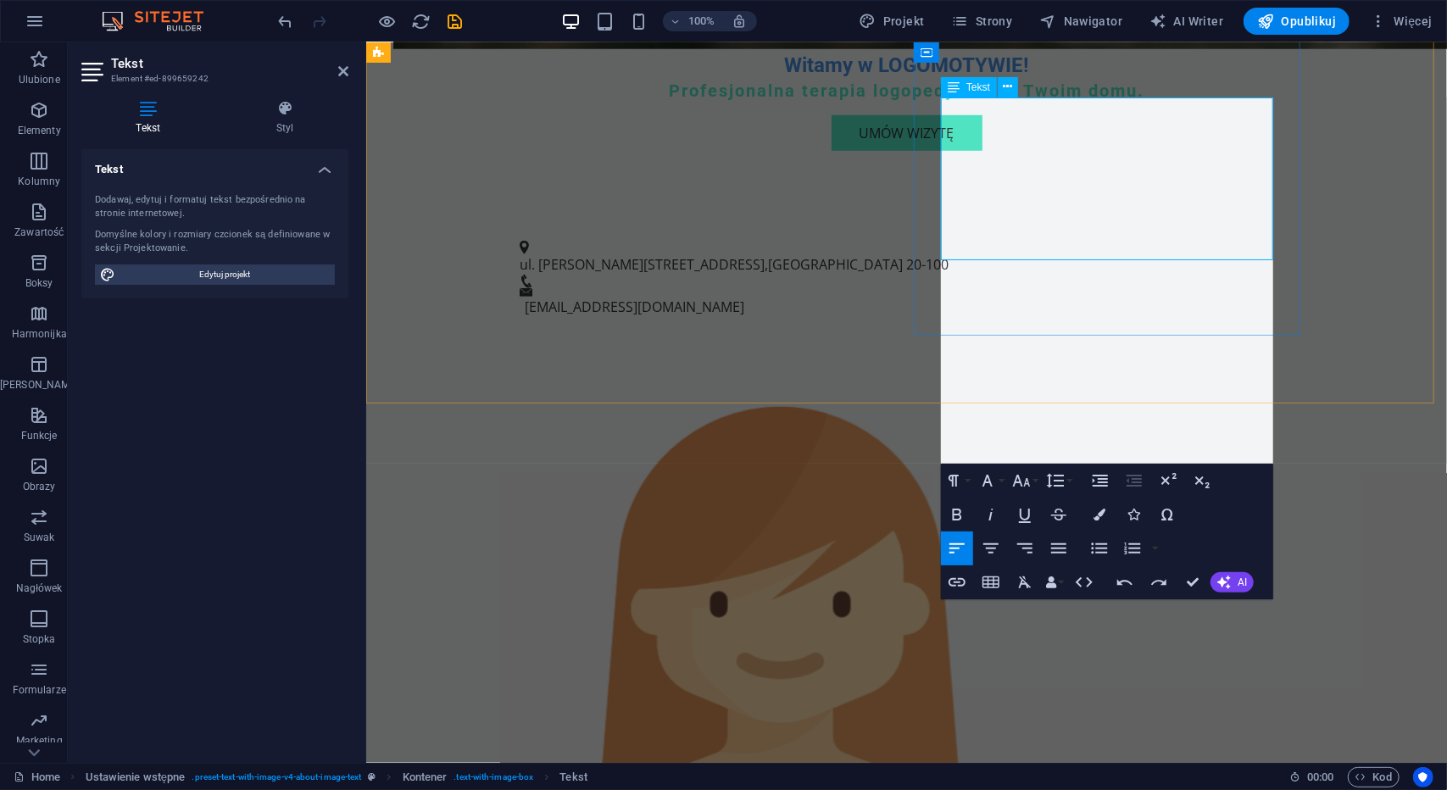
scroll to position [6685, 2]
drag, startPoint x: 1232, startPoint y: 271, endPoint x: 1238, endPoint y: 298, distance: 27.8
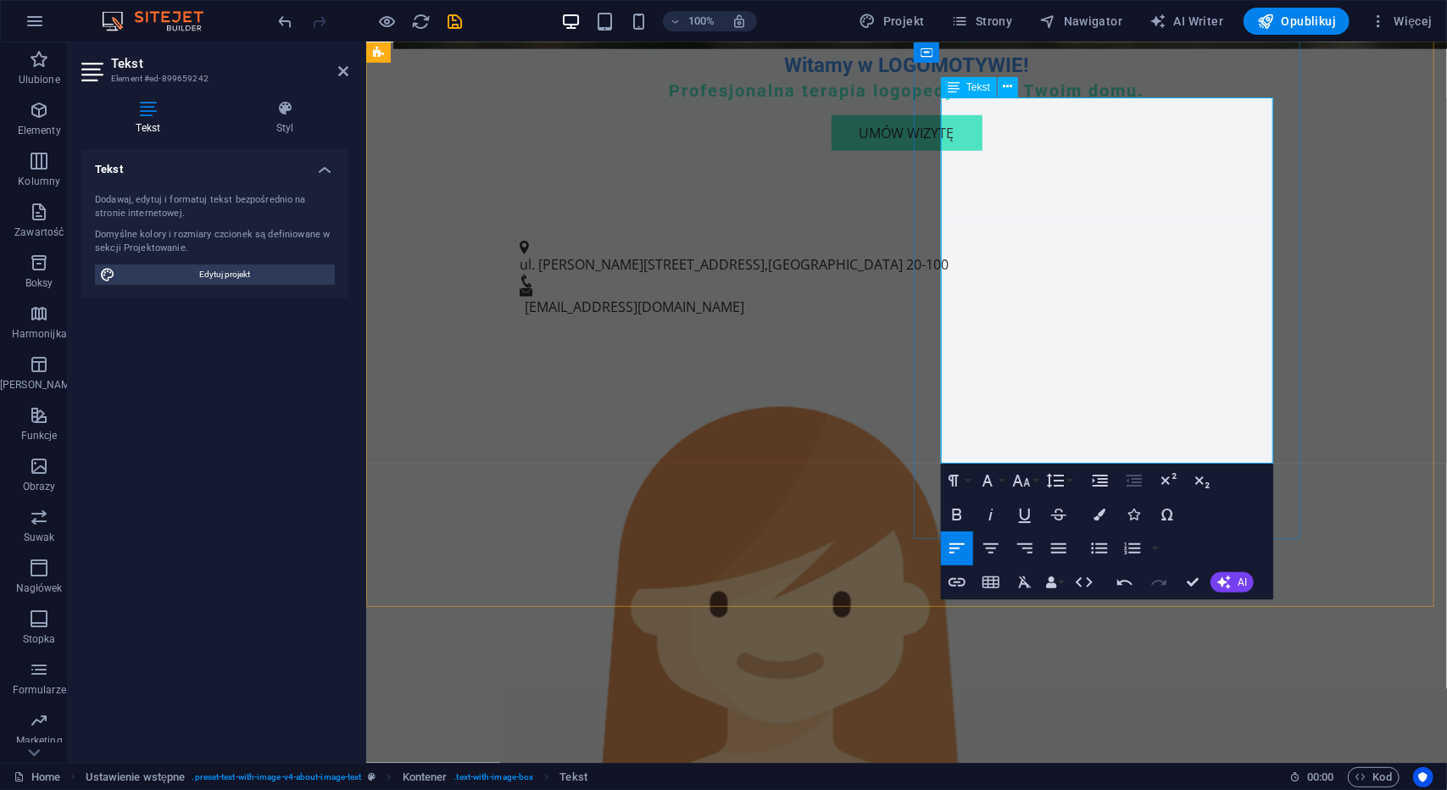
drag, startPoint x: 1247, startPoint y: 251, endPoint x: 1112, endPoint y: 319, distance: 150.9
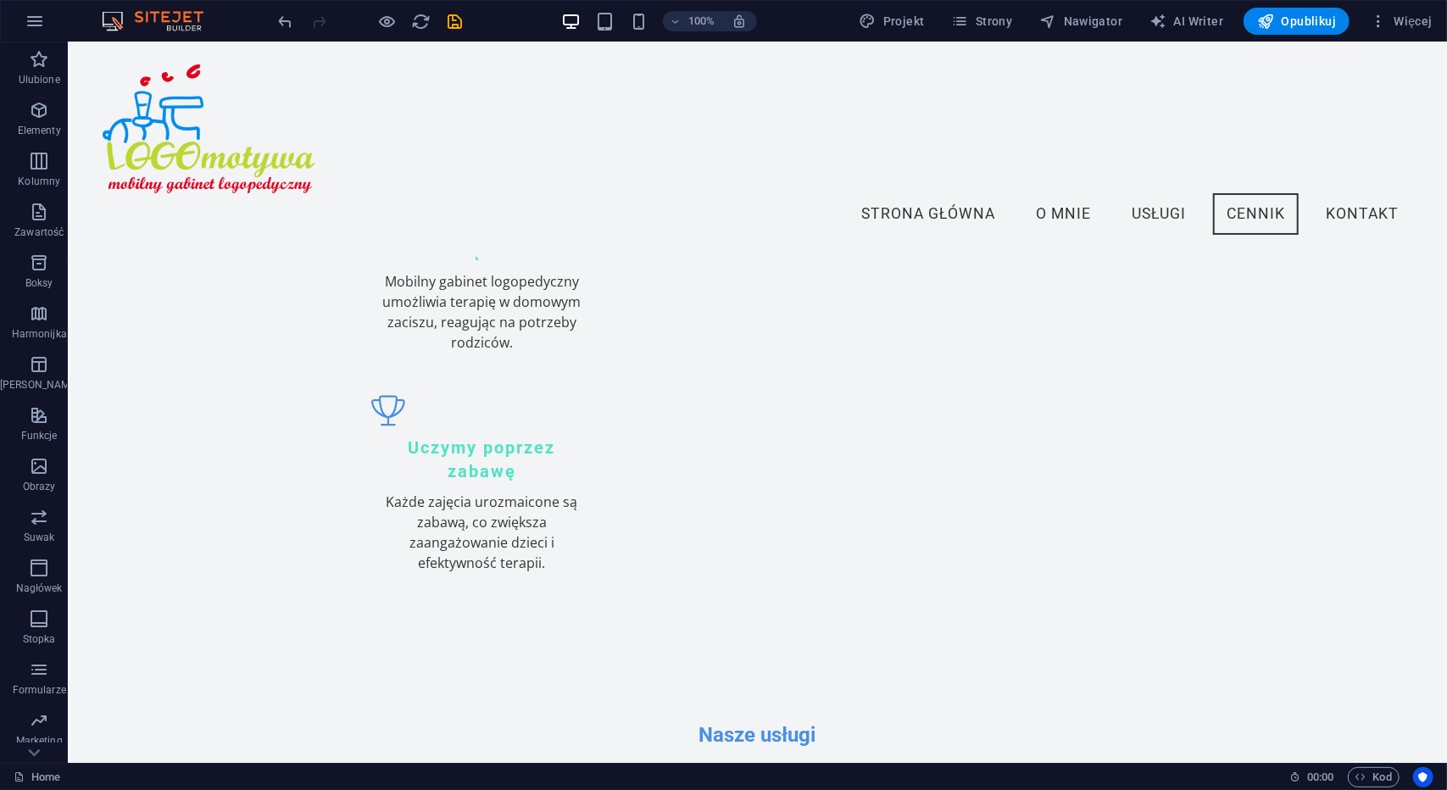
scroll to position [2306, 0]
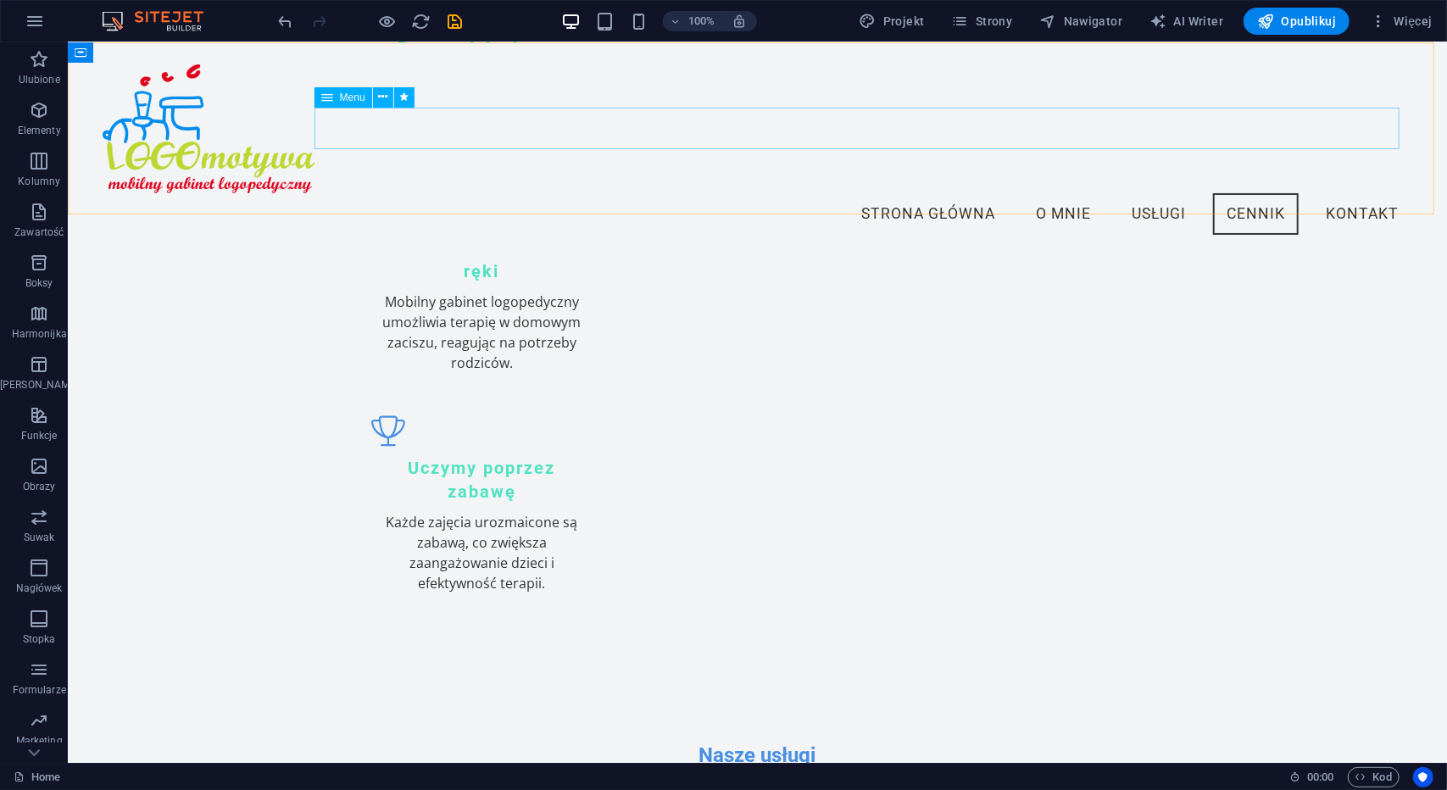
click at [1322, 192] on nav "Strona Główna O Mnie Usługi Cennik Kontakt" at bounding box center [757, 213] width 1311 height 42
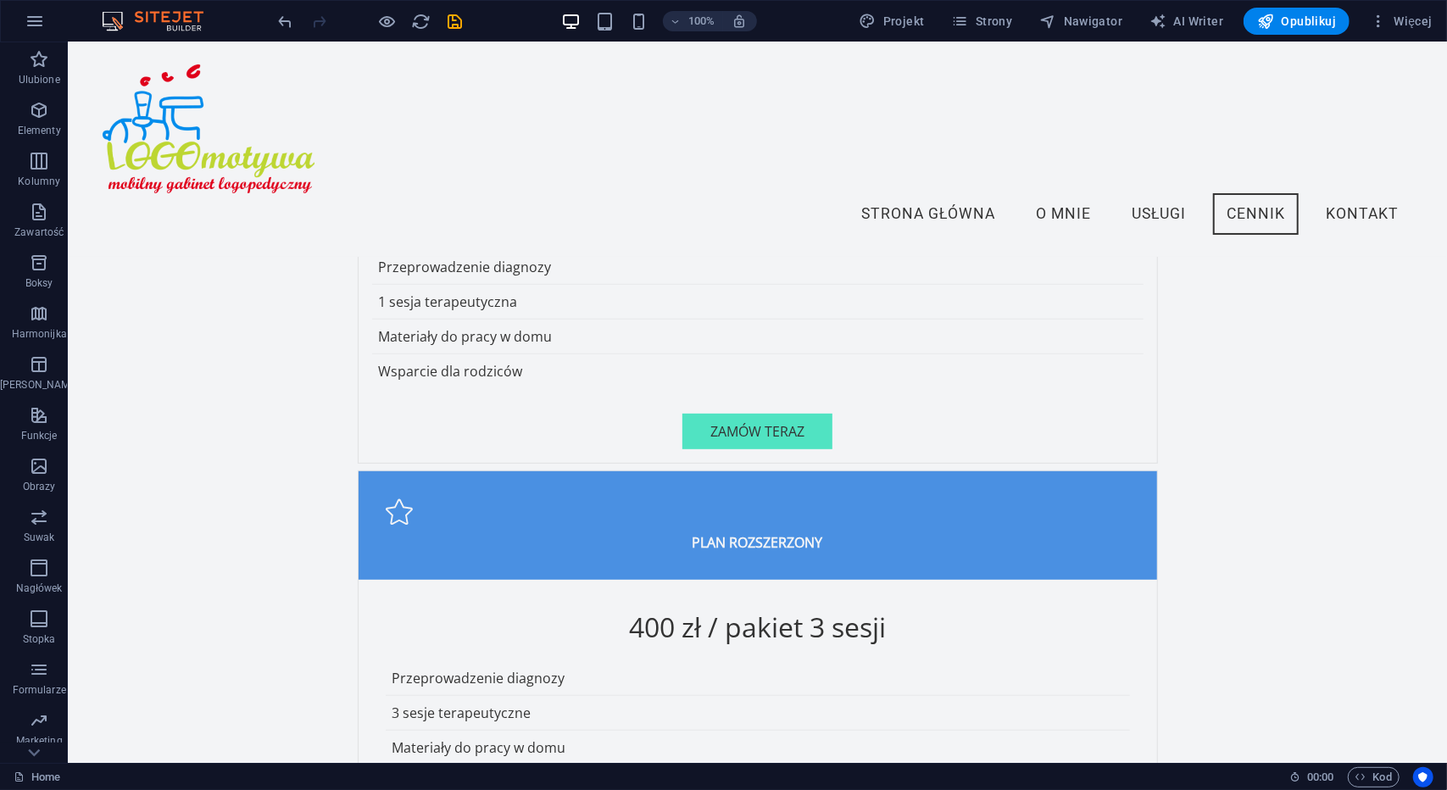
scroll to position [4569, 0]
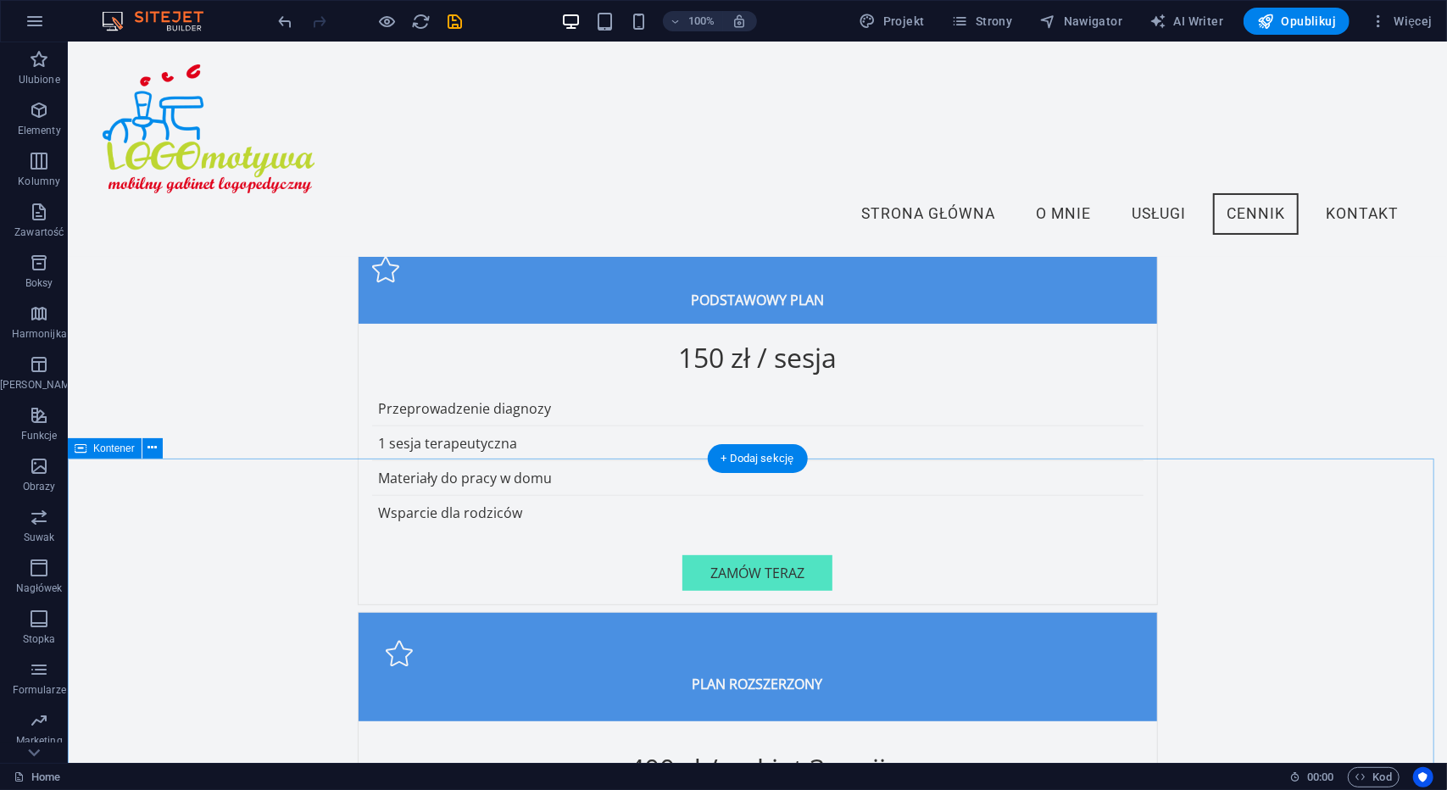
click at [143, 449] on button at bounding box center [152, 448] width 20 height 20
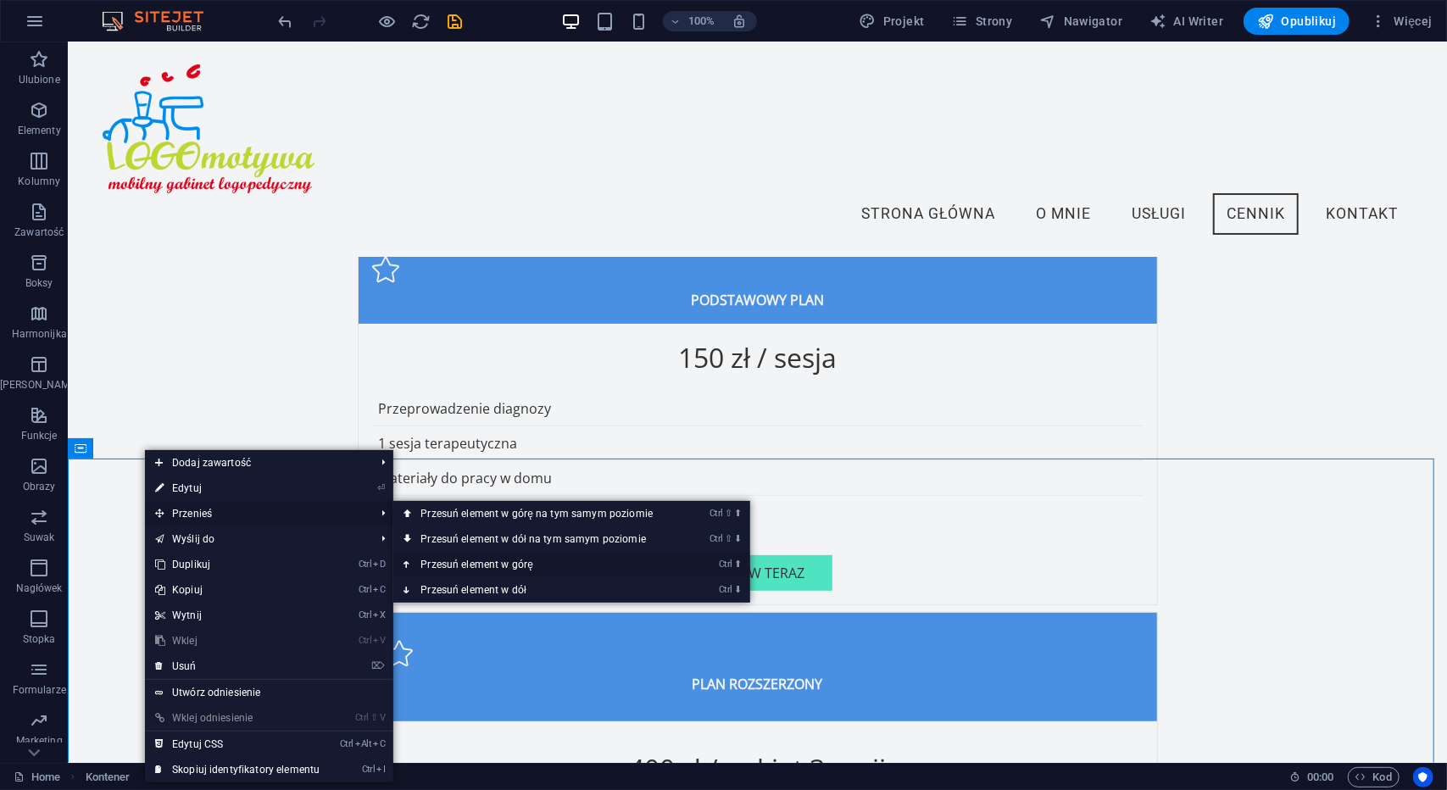
click at [449, 561] on link "Ctrl ⬆ Przesuń element w górę" at bounding box center [539, 564] width 293 height 25
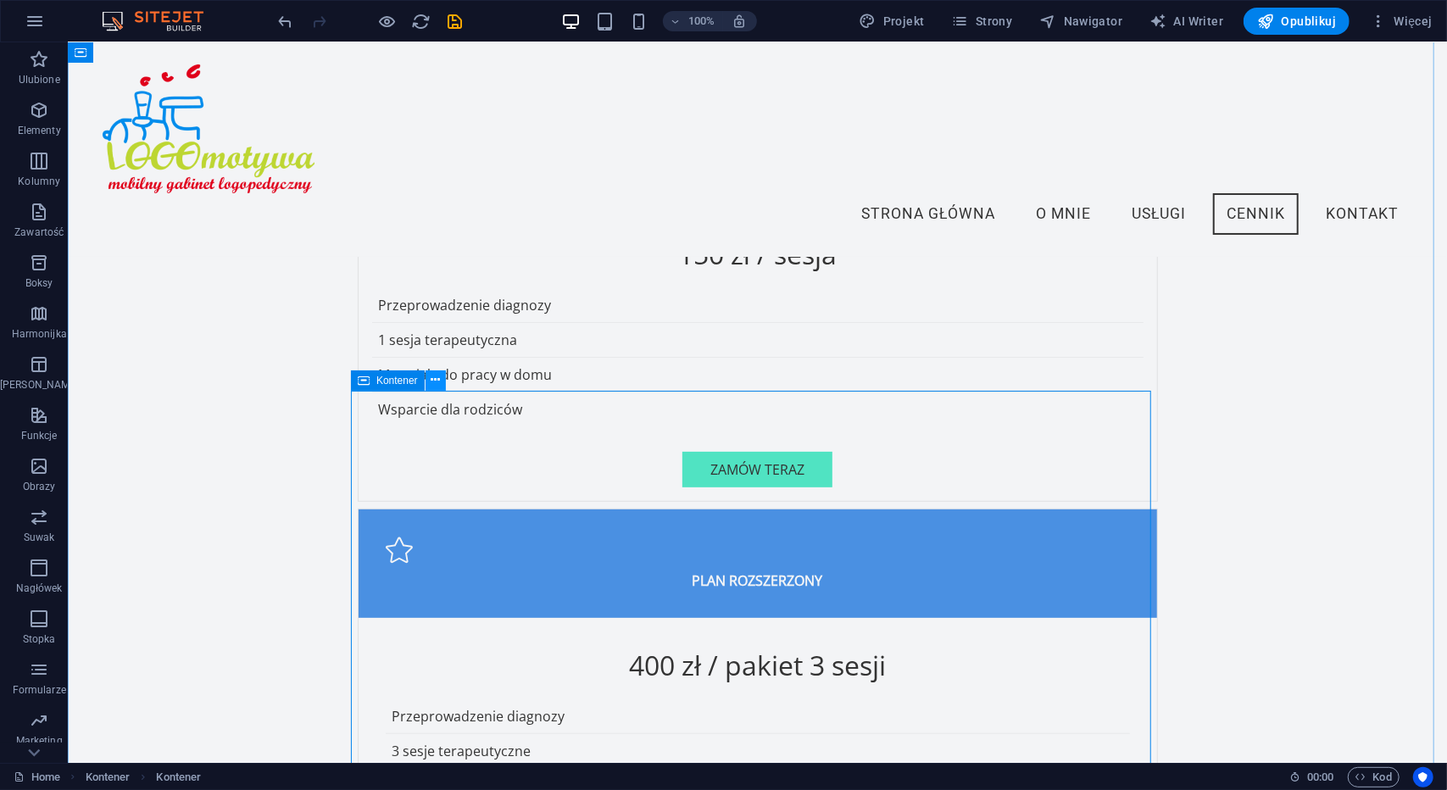
click at [431, 388] on icon at bounding box center [435, 380] width 9 height 18
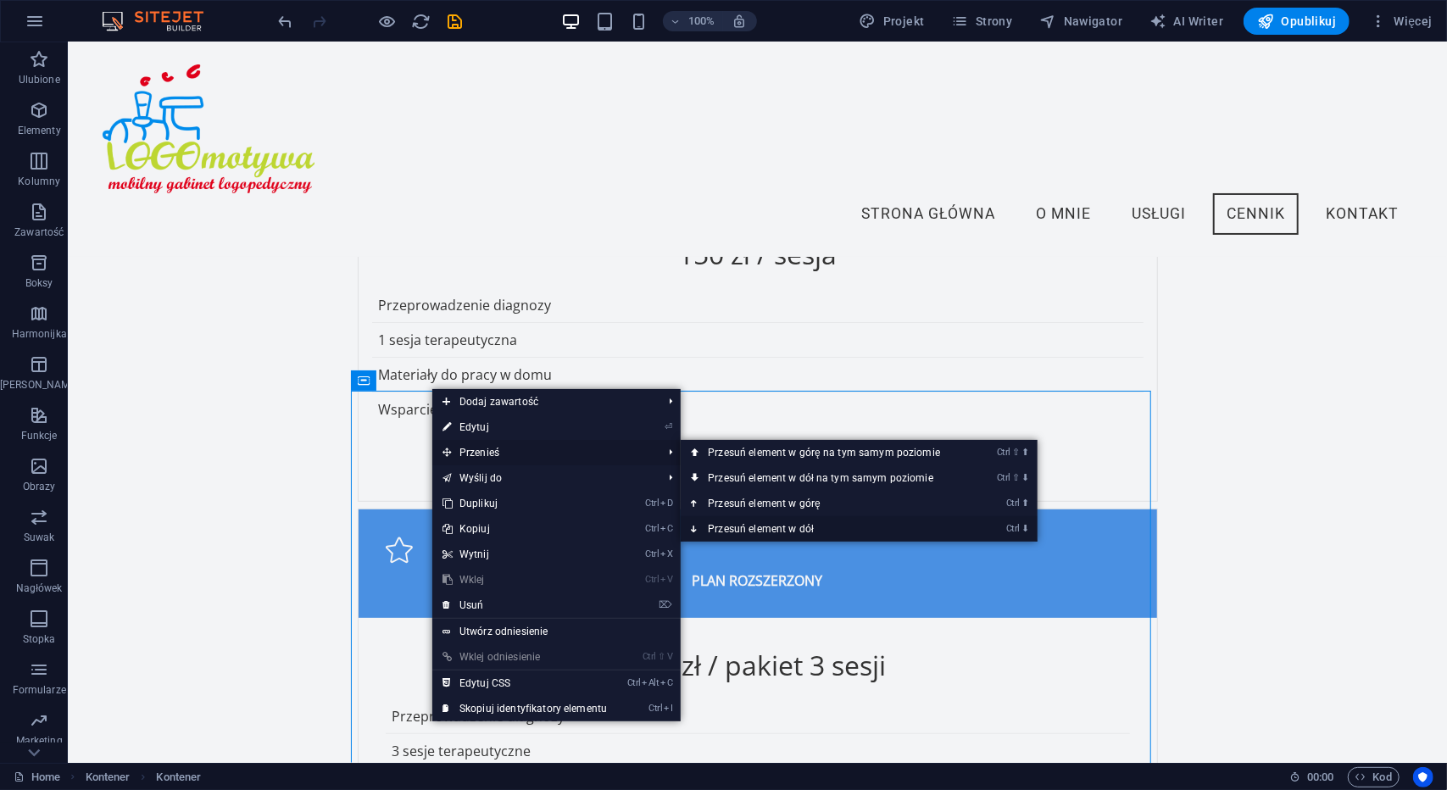
drag, startPoint x: 773, startPoint y: 526, endPoint x: 704, endPoint y: 483, distance: 80.7
click at [773, 526] on link "Ctrl ⬇ Przesuń element w dół" at bounding box center [827, 528] width 293 height 25
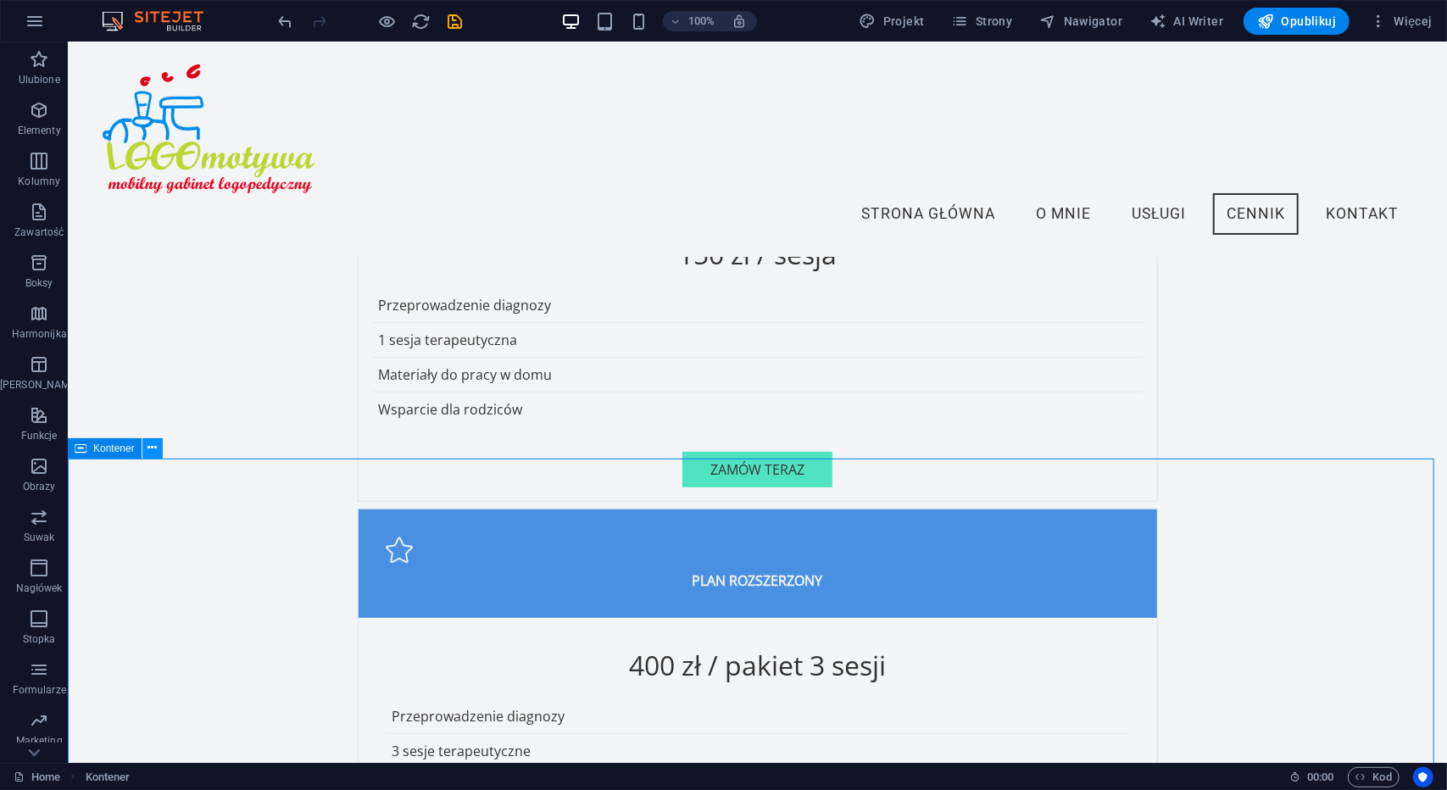
click at [156, 447] on icon at bounding box center [152, 448] width 9 height 18
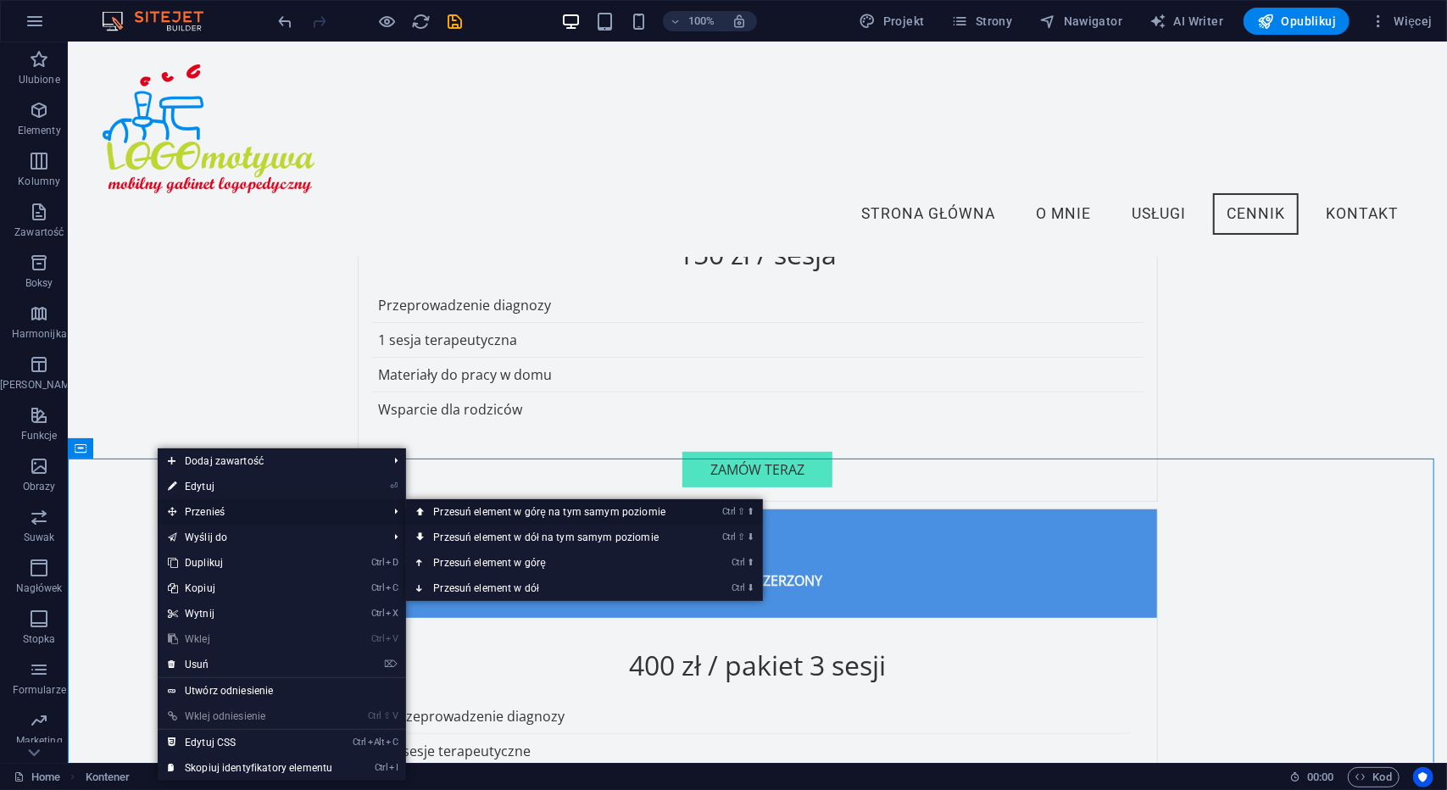
click at [491, 513] on link "Ctrl ⇧ ⬆ Przesuń element w górę na tym samym poziomie" at bounding box center [552, 511] width 293 height 25
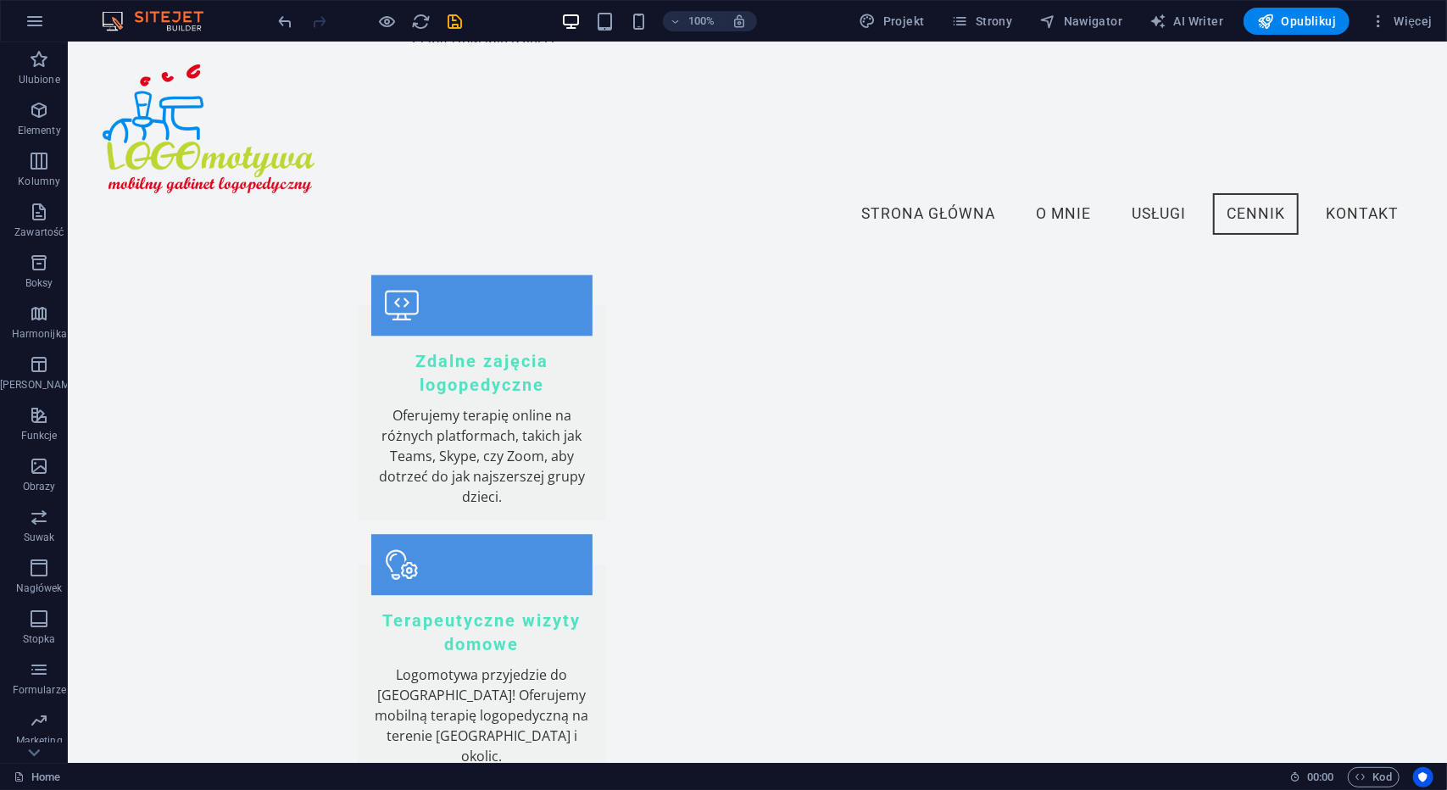
scroll to position [2473, 0]
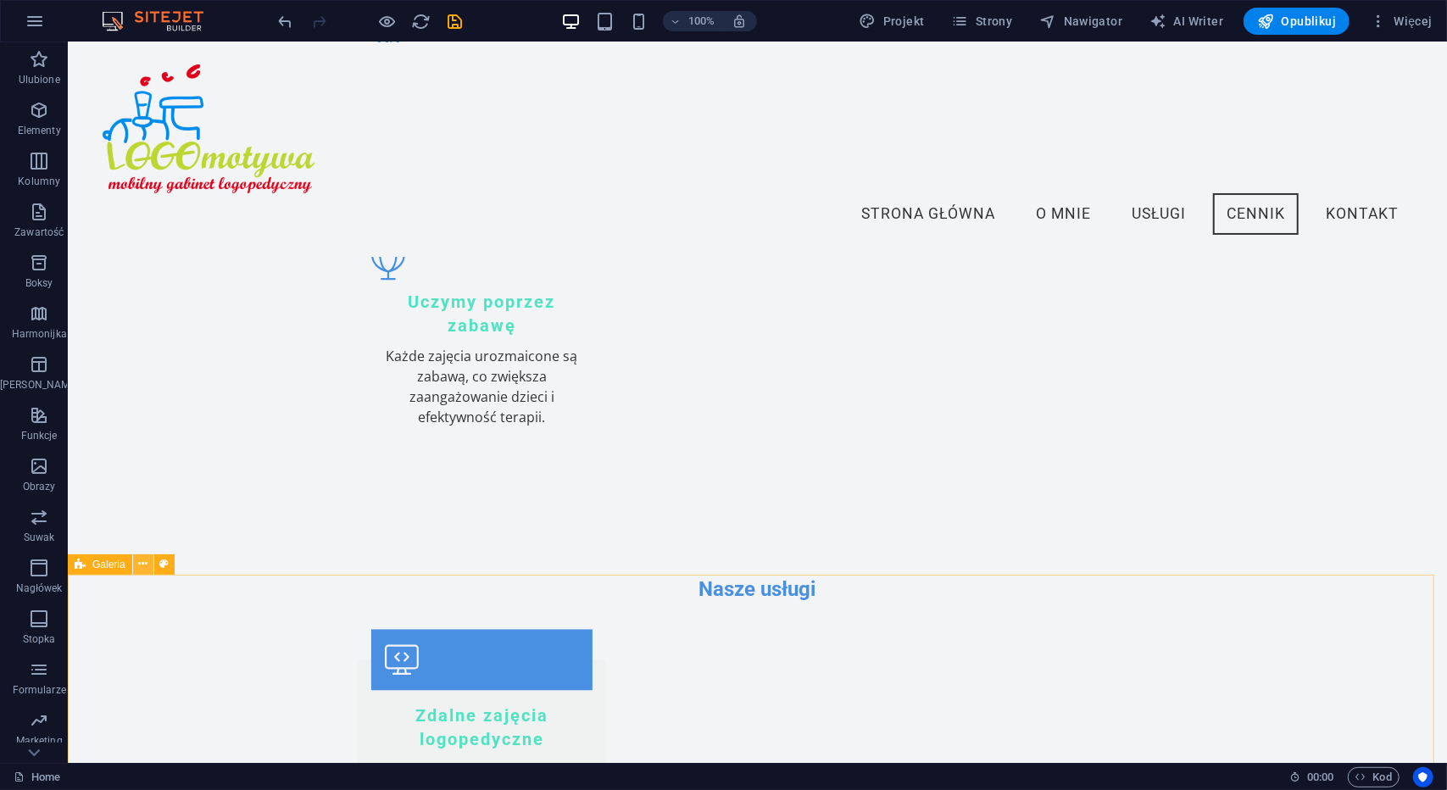
click at [144, 564] on icon at bounding box center [142, 564] width 9 height 18
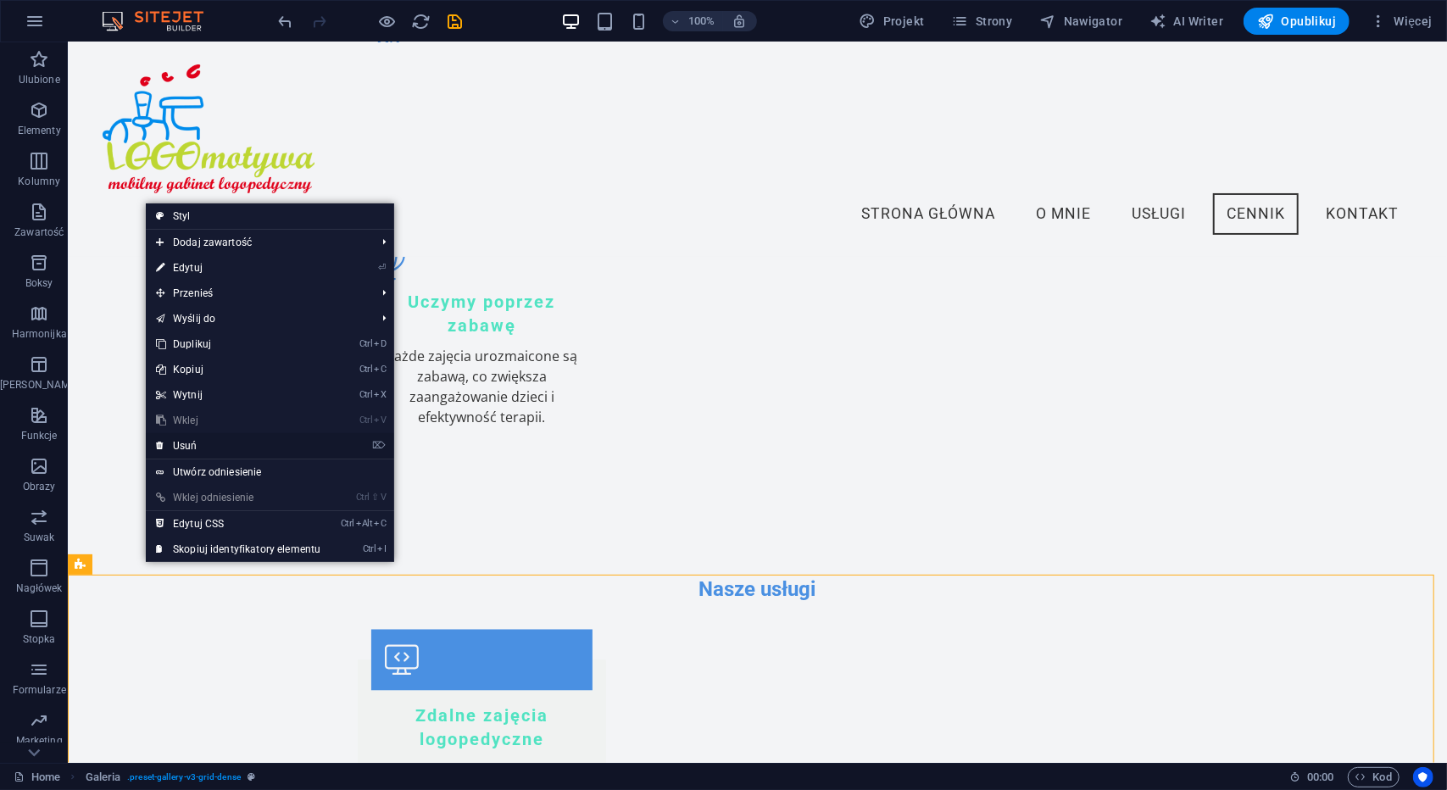
click at [215, 450] on link "⌦ Usuń" at bounding box center [238, 445] width 185 height 25
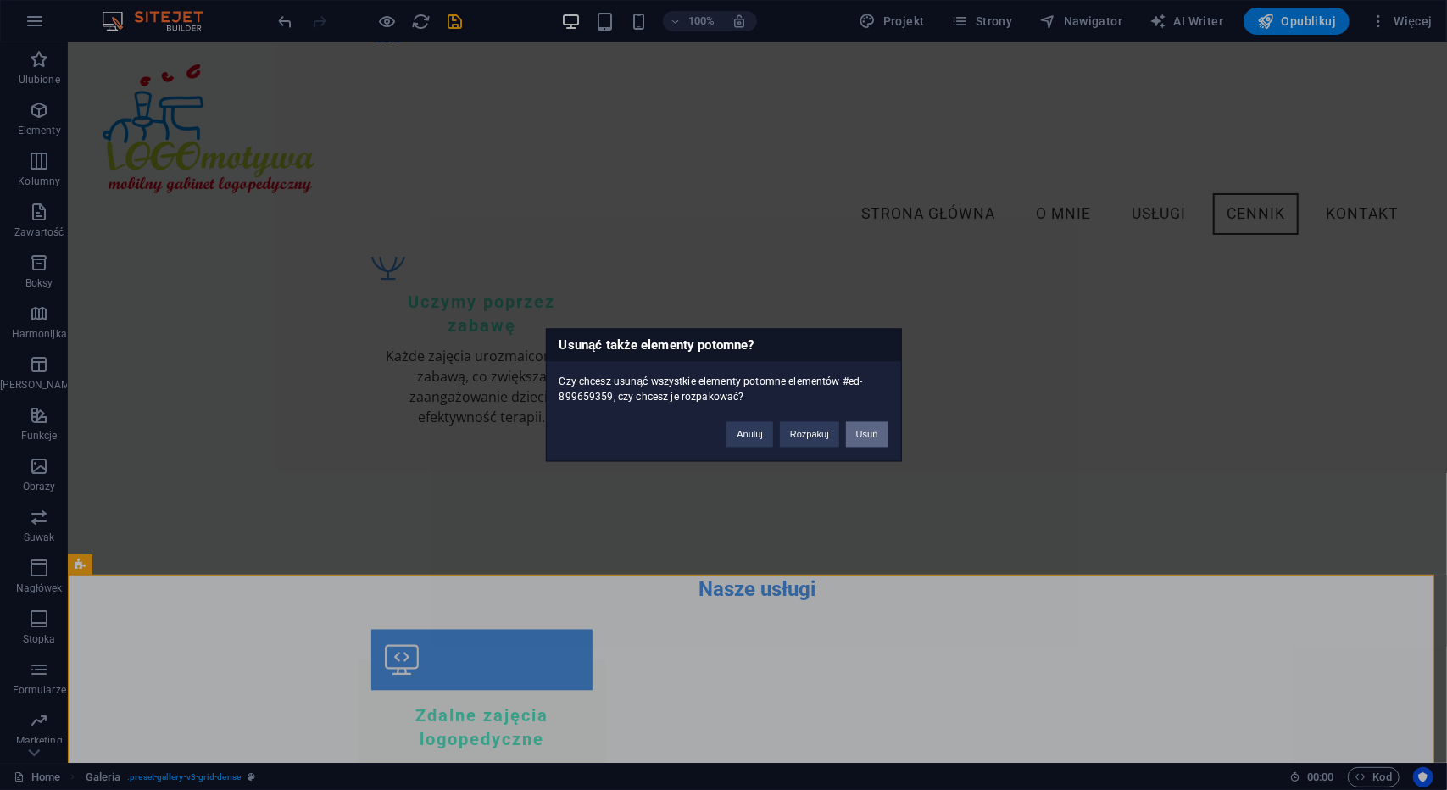
click at [864, 432] on button "Usuń" at bounding box center [867, 434] width 42 height 25
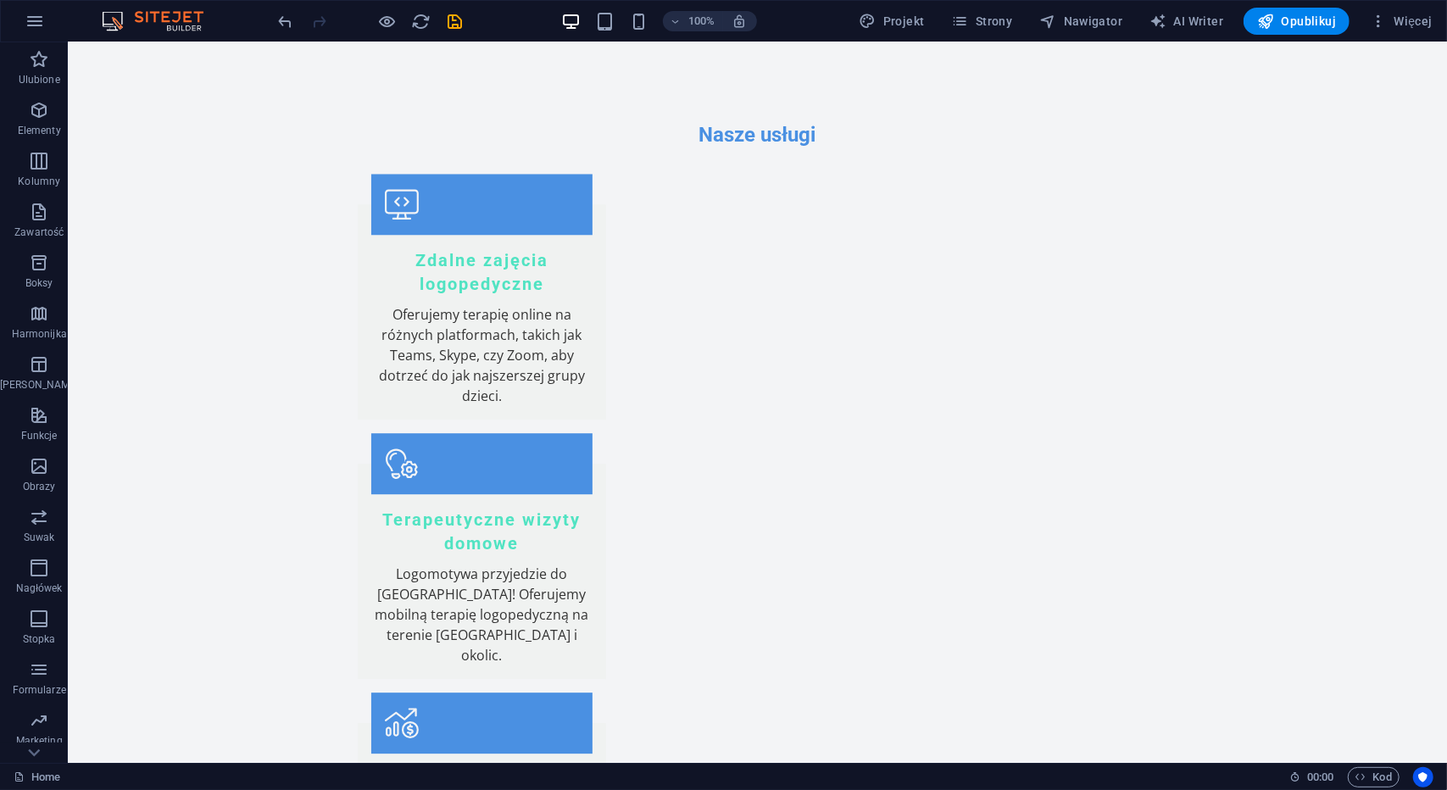
scroll to position [3085, 0]
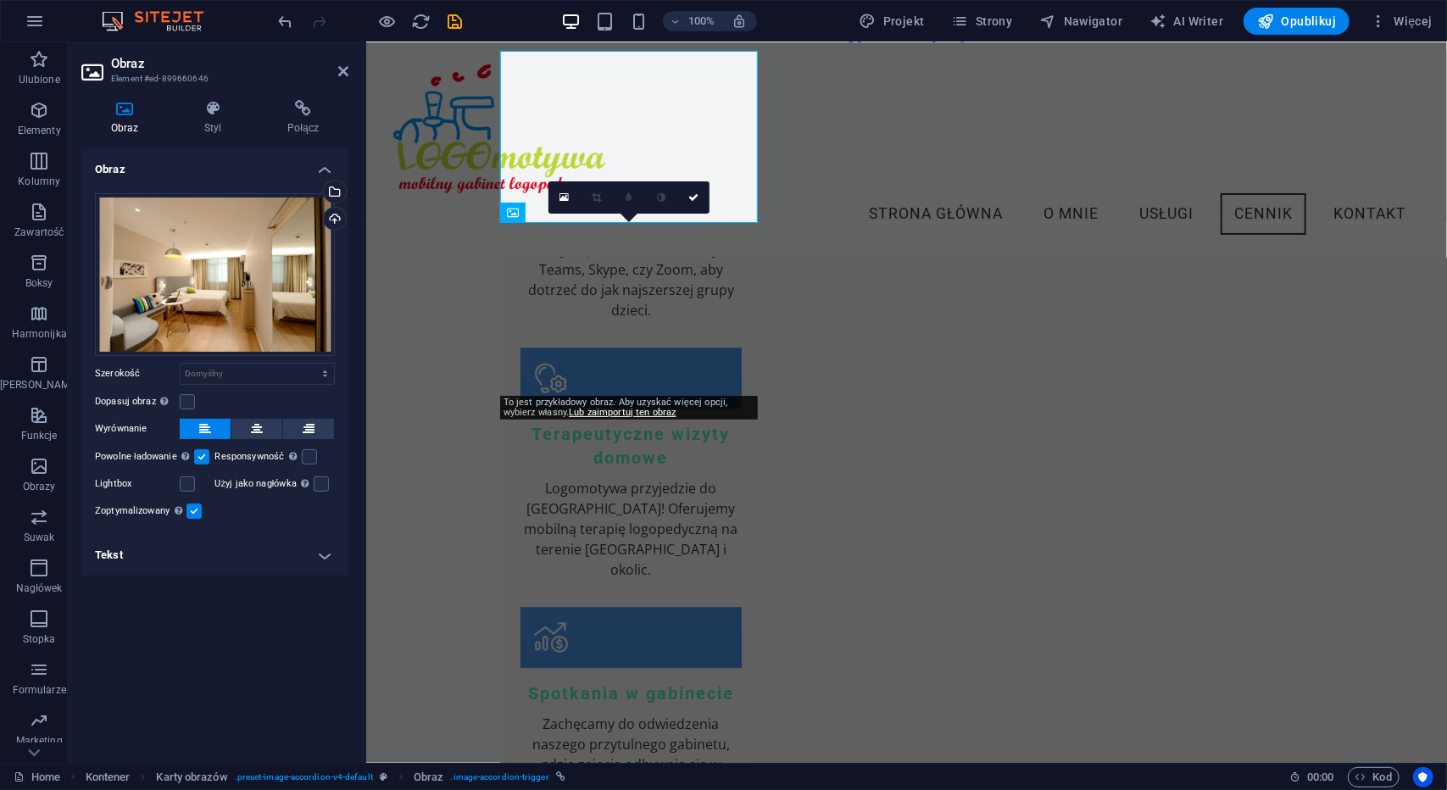
scroll to position [2825, 0]
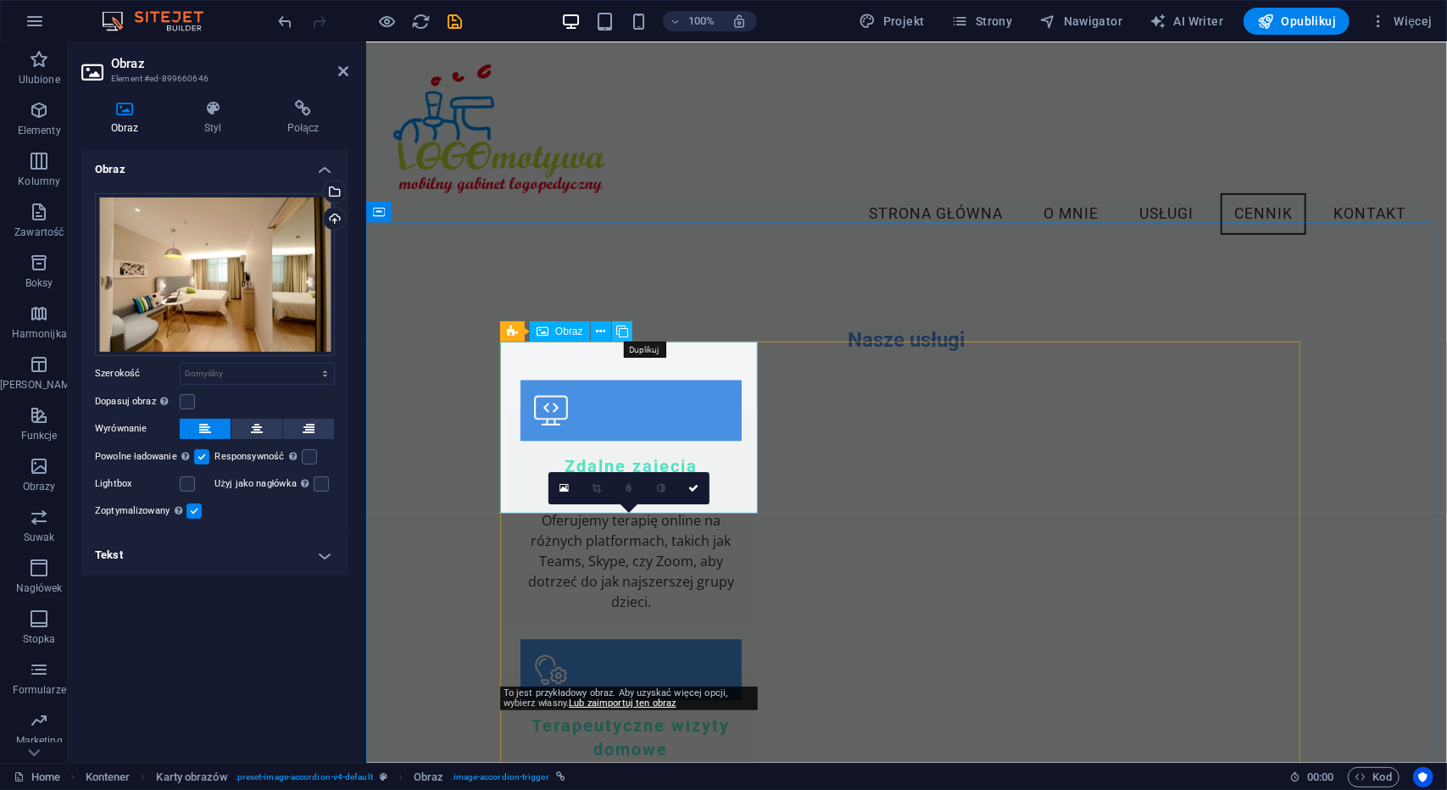
click at [619, 330] on icon at bounding box center [622, 332] width 12 height 18
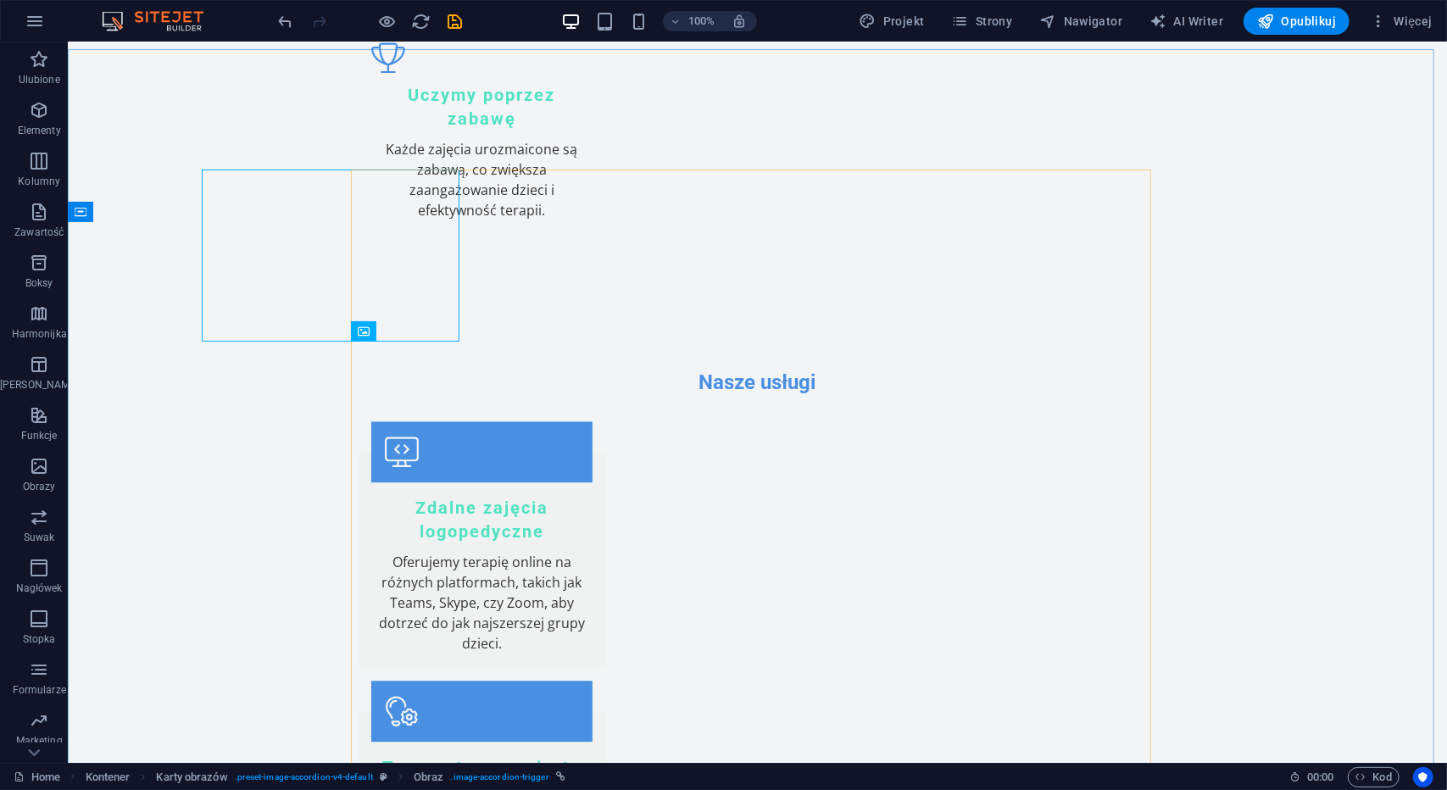
scroll to position [2998, 0]
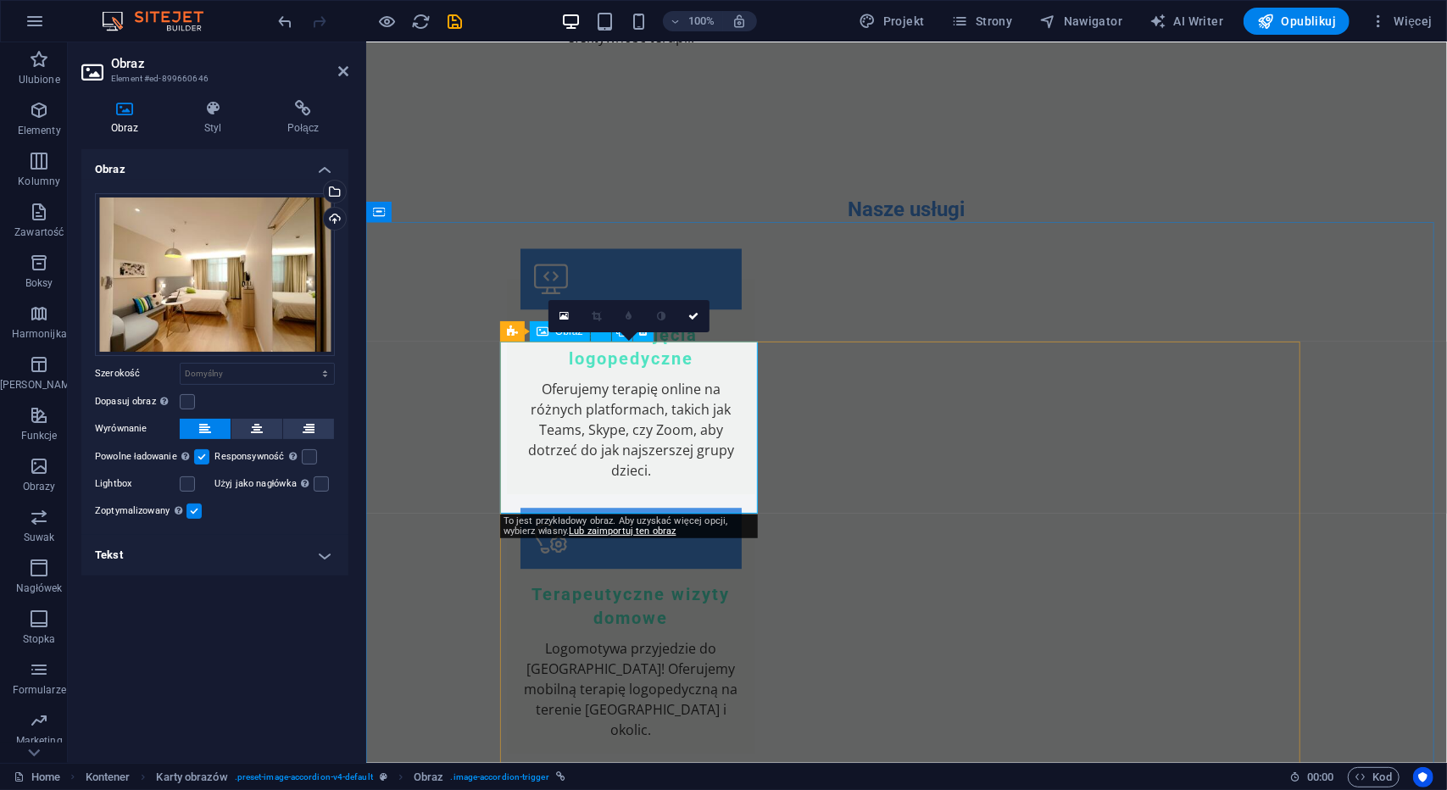
click at [170, 287] on div "Przeciągnij pliki tutaj, kliknij, aby wybrać pliki lub wybierz pliki z Plików l…" at bounding box center [215, 274] width 240 height 163
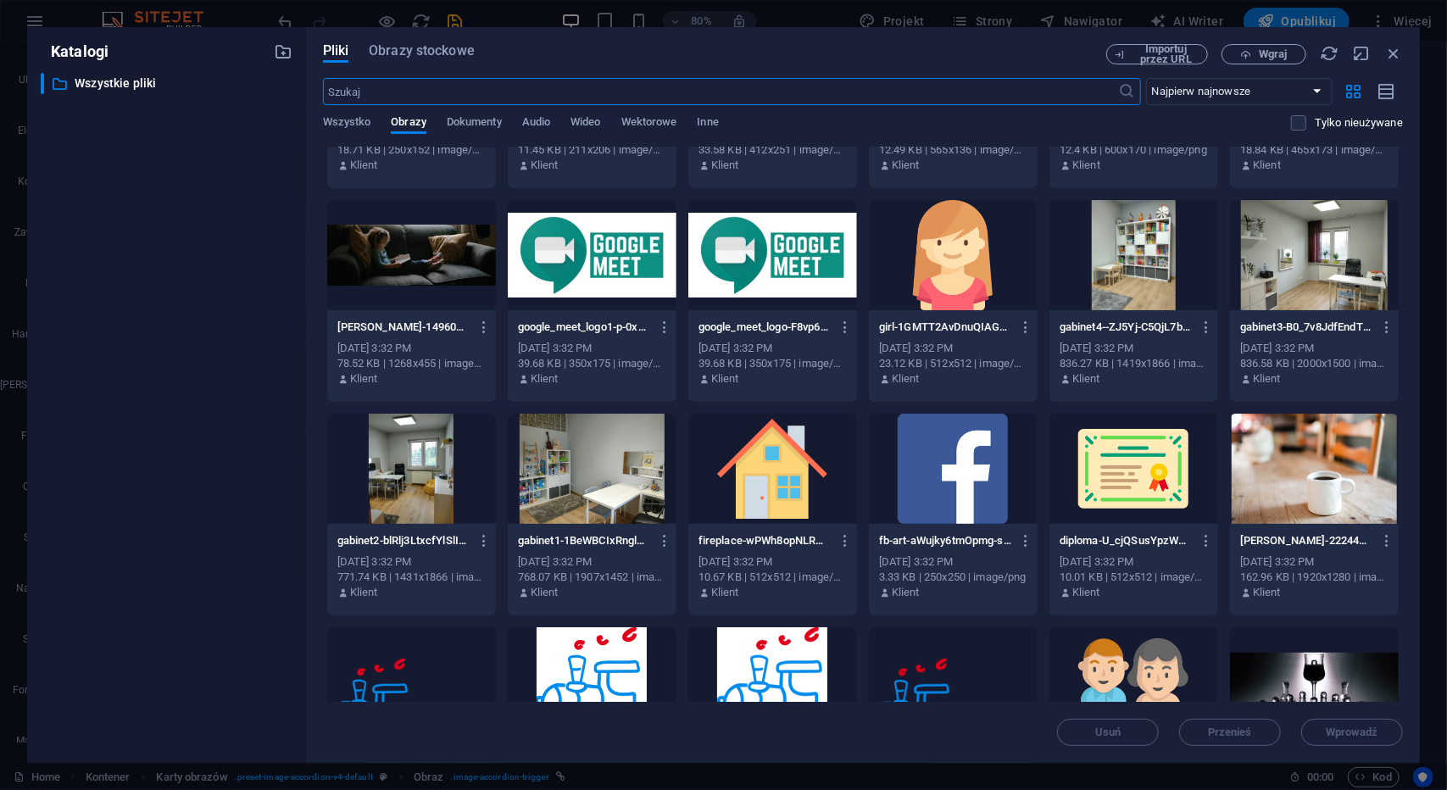
scroll to position [432, 0]
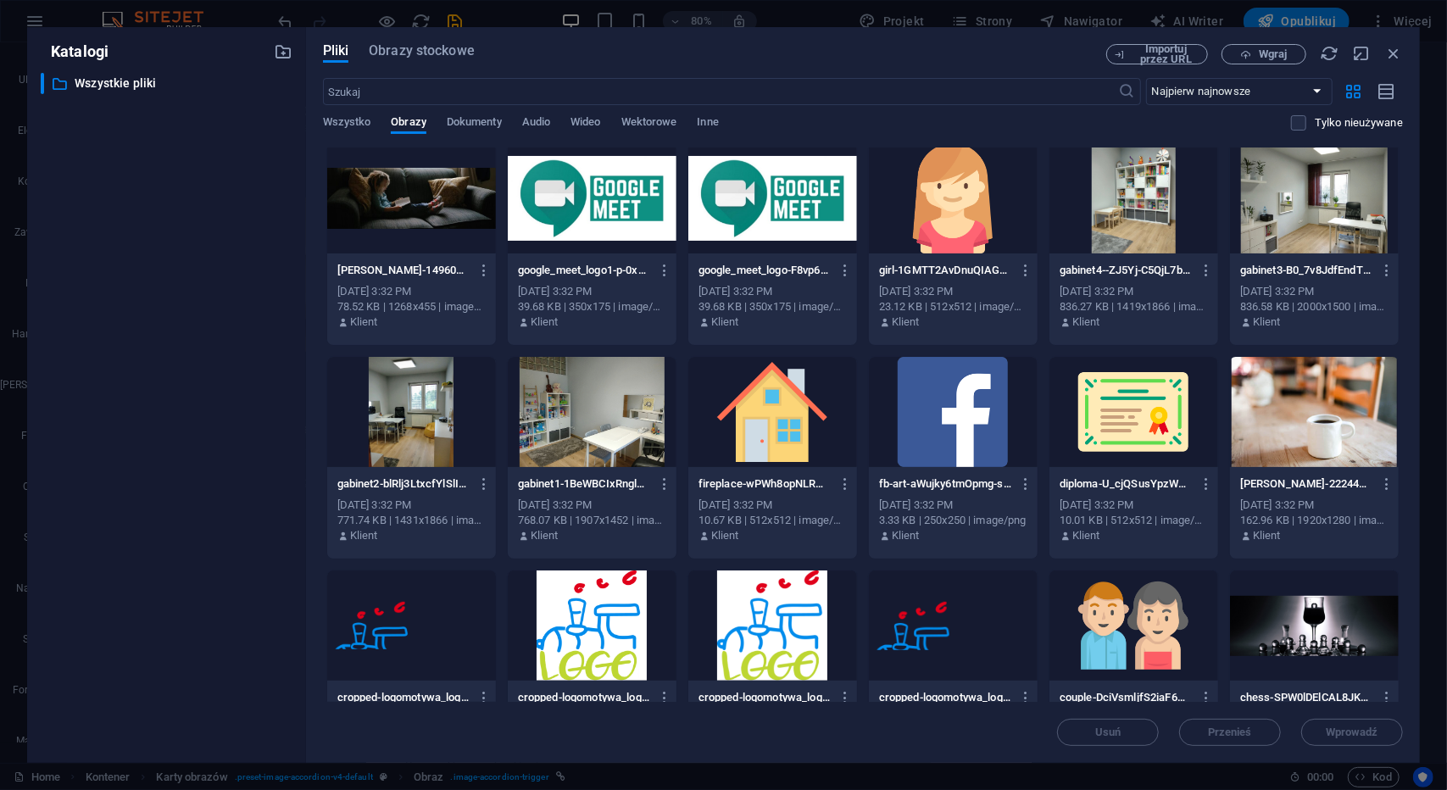
click at [401, 420] on div at bounding box center [411, 412] width 169 height 110
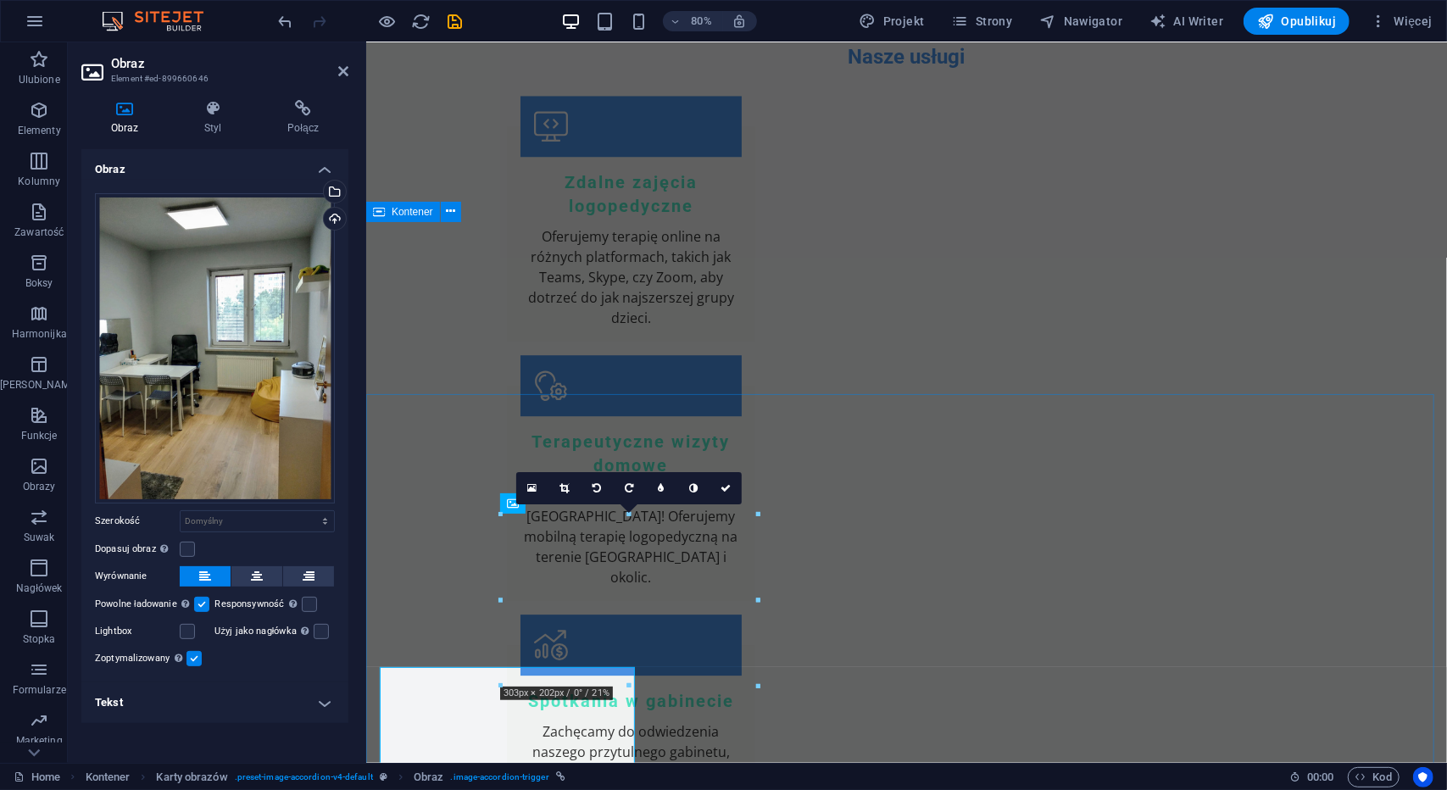
scroll to position [2998, 0]
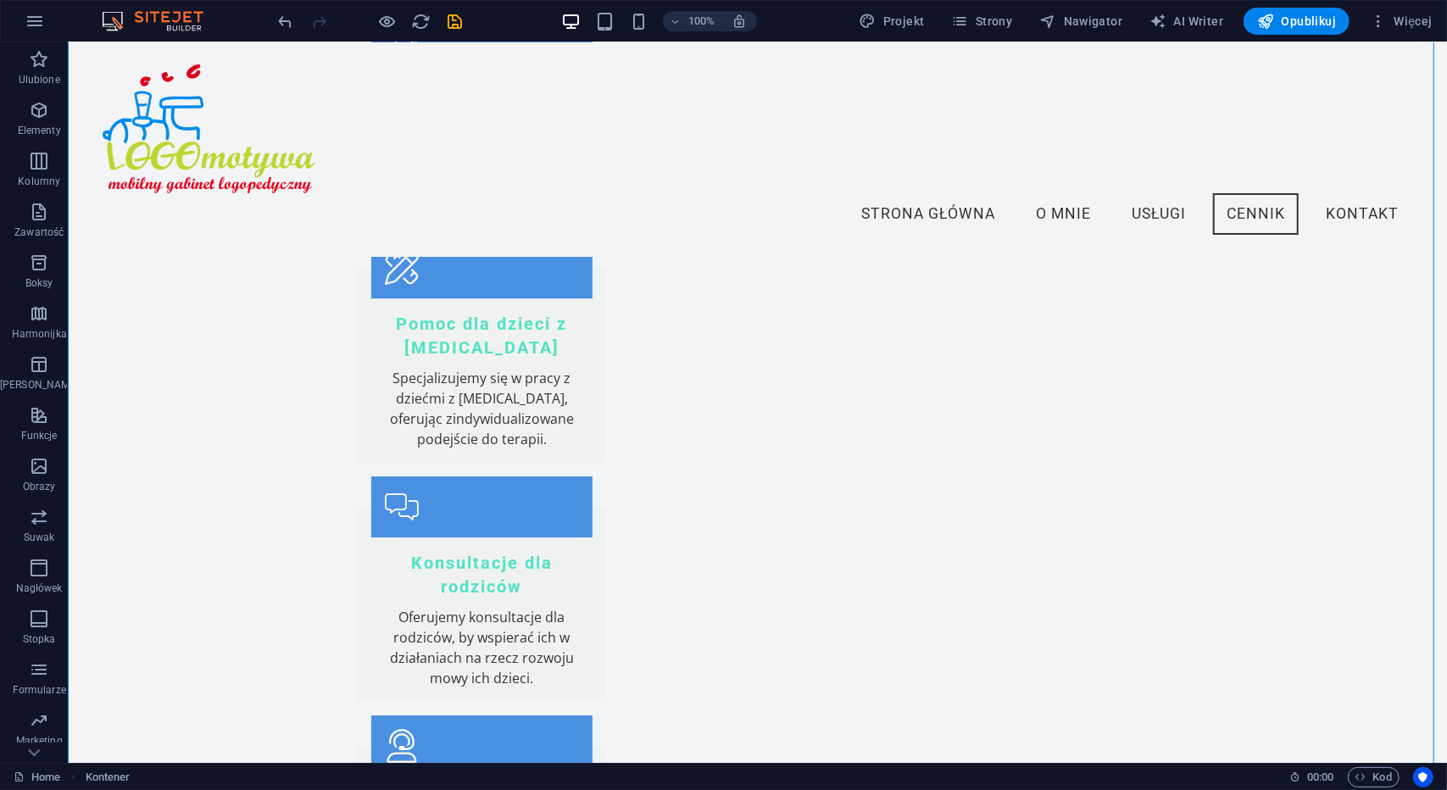
scroll to position [3585, 0]
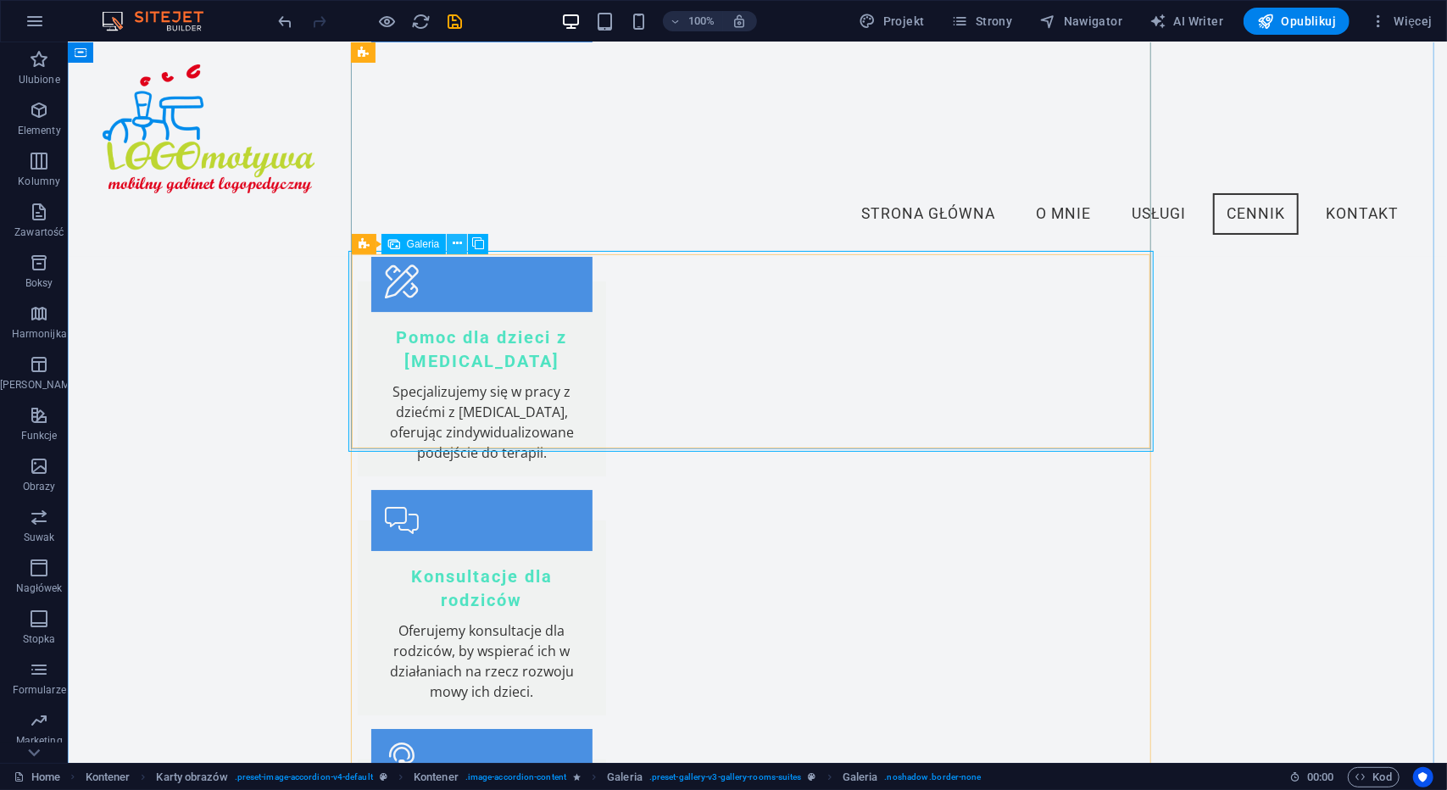
click at [456, 248] on icon at bounding box center [457, 244] width 9 height 18
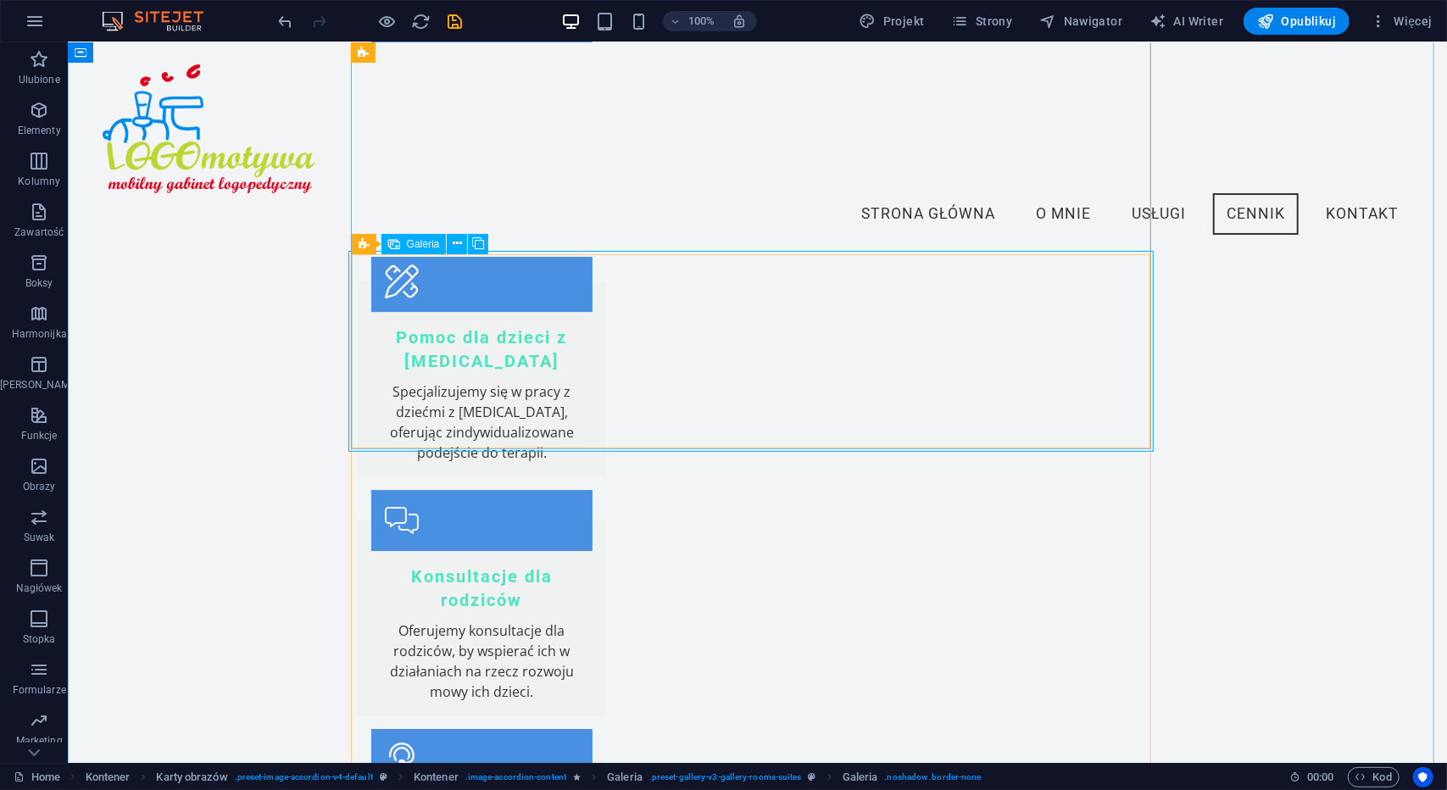
click at [402, 240] on div "Galeria" at bounding box center [414, 244] width 65 height 20
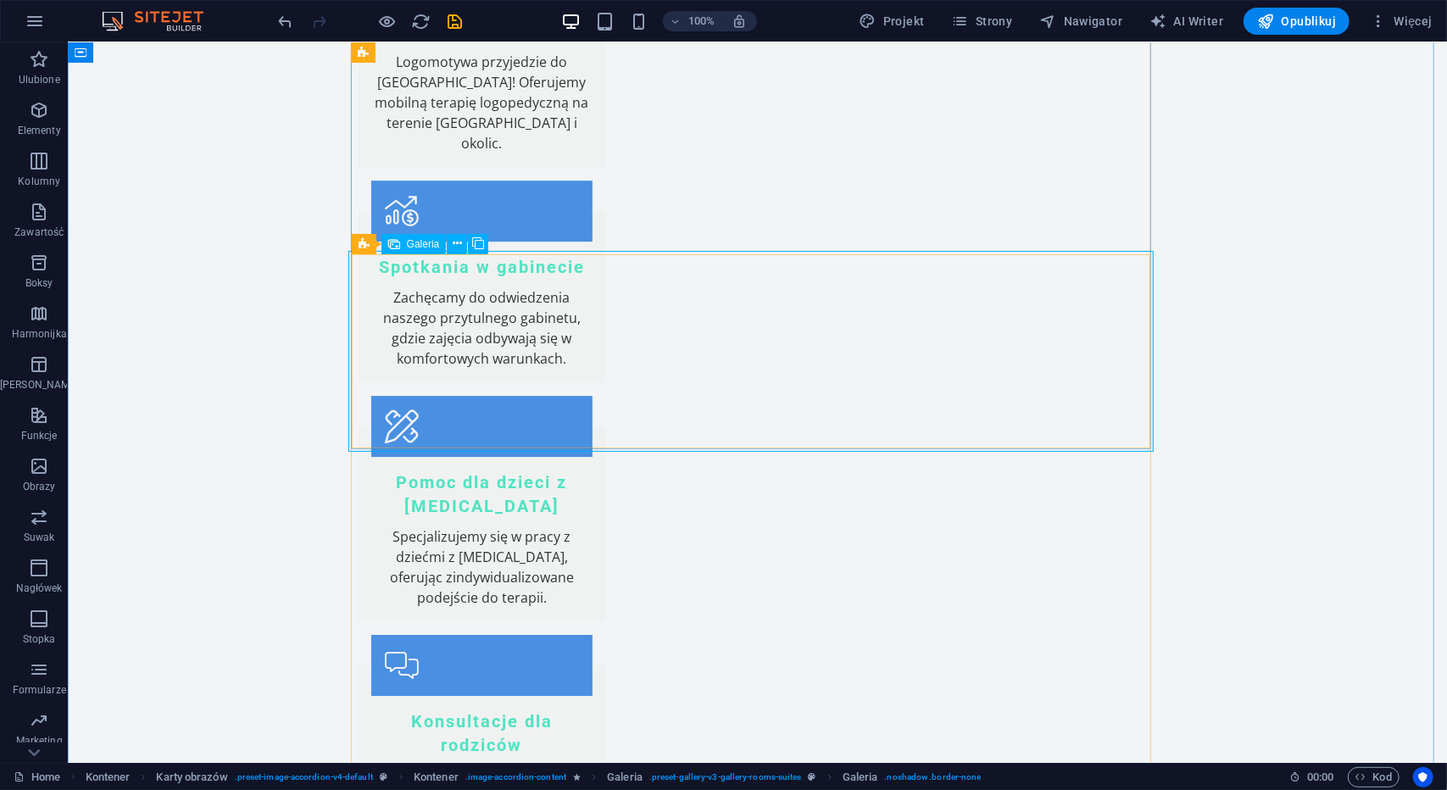
scroll to position [3758, 0]
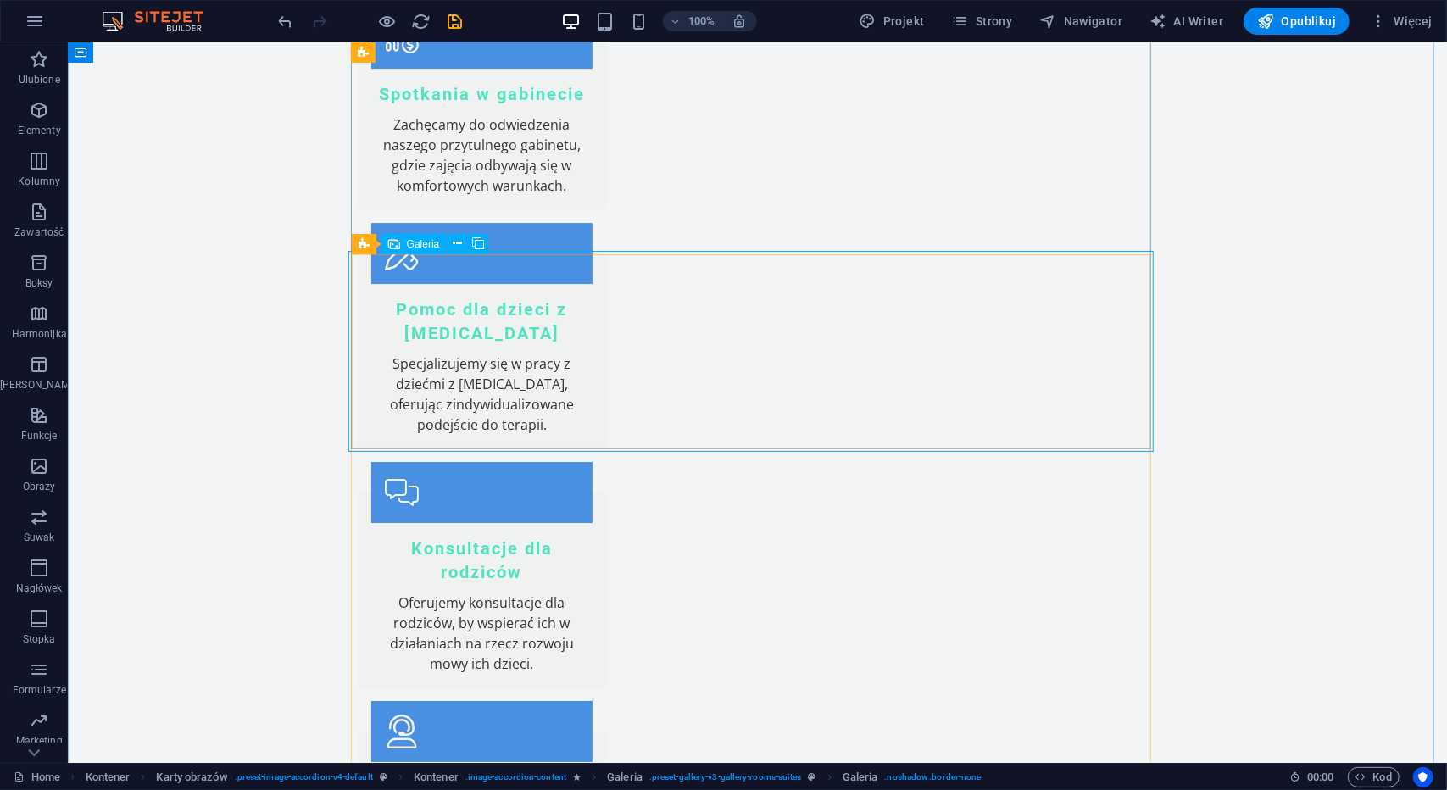
select select "4"
select select "px"
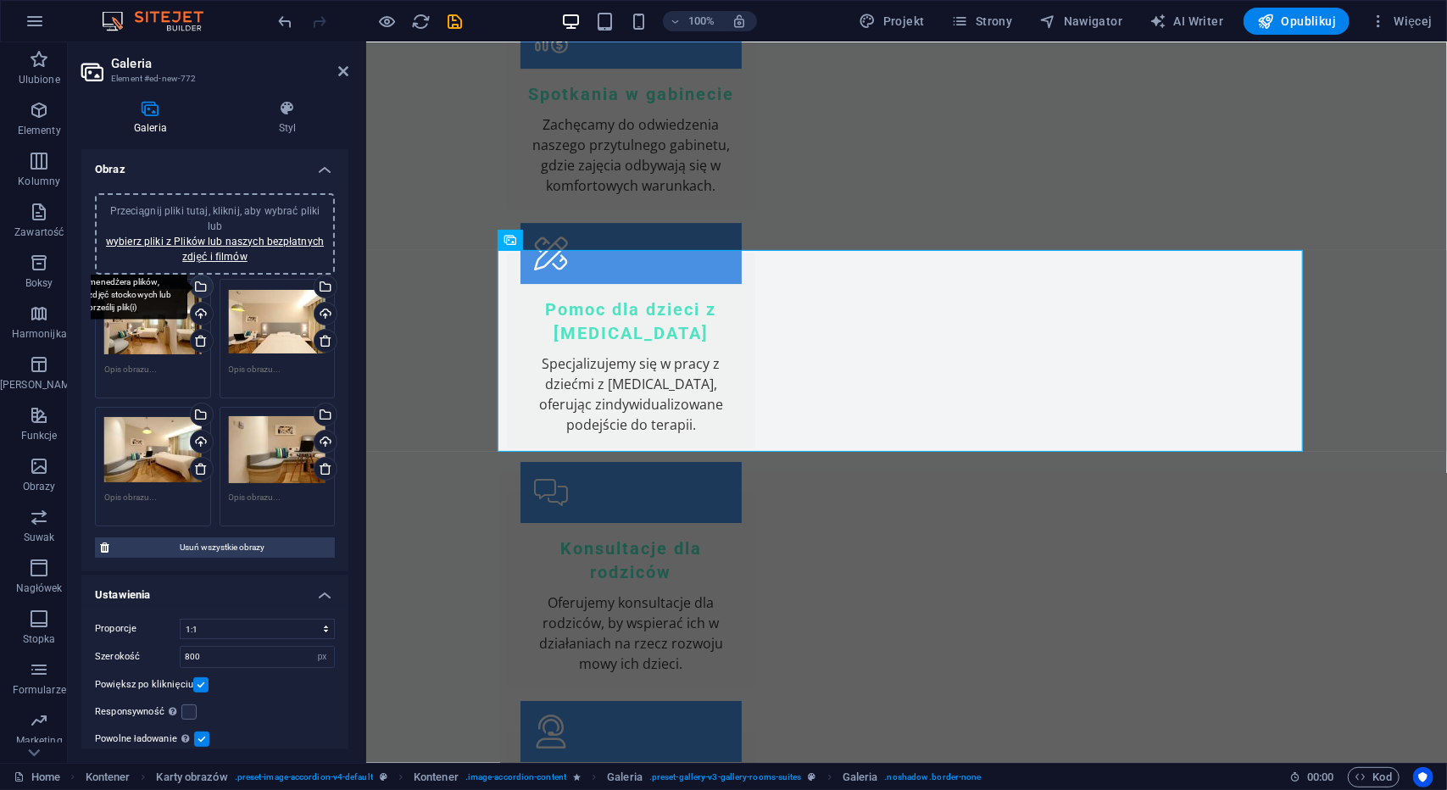
click at [187, 285] on div "Wybierz pliki z menedżera plików, zdjęć stockowych lub prześlij plik(i)" at bounding box center [132, 288] width 110 height 64
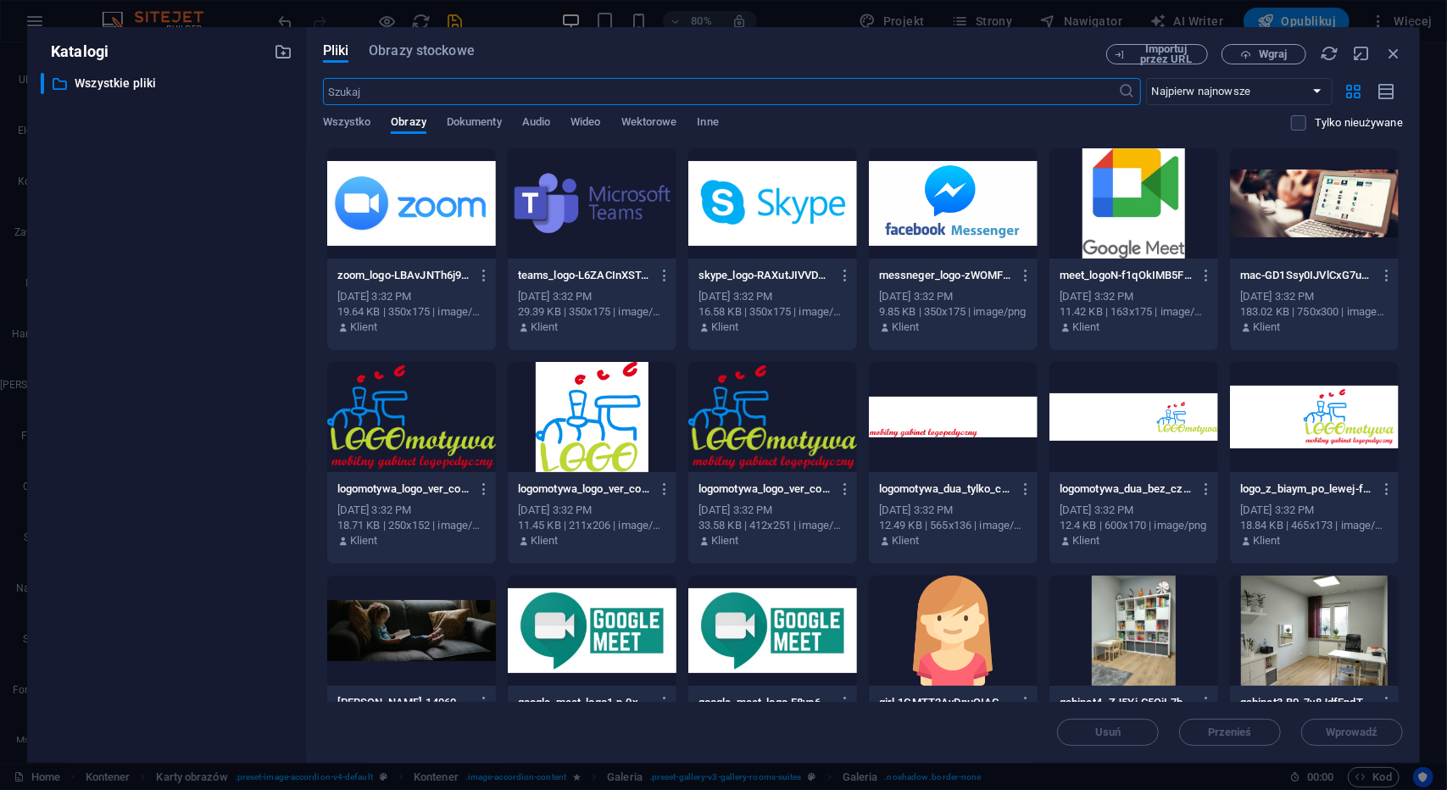
scroll to position [85, 0]
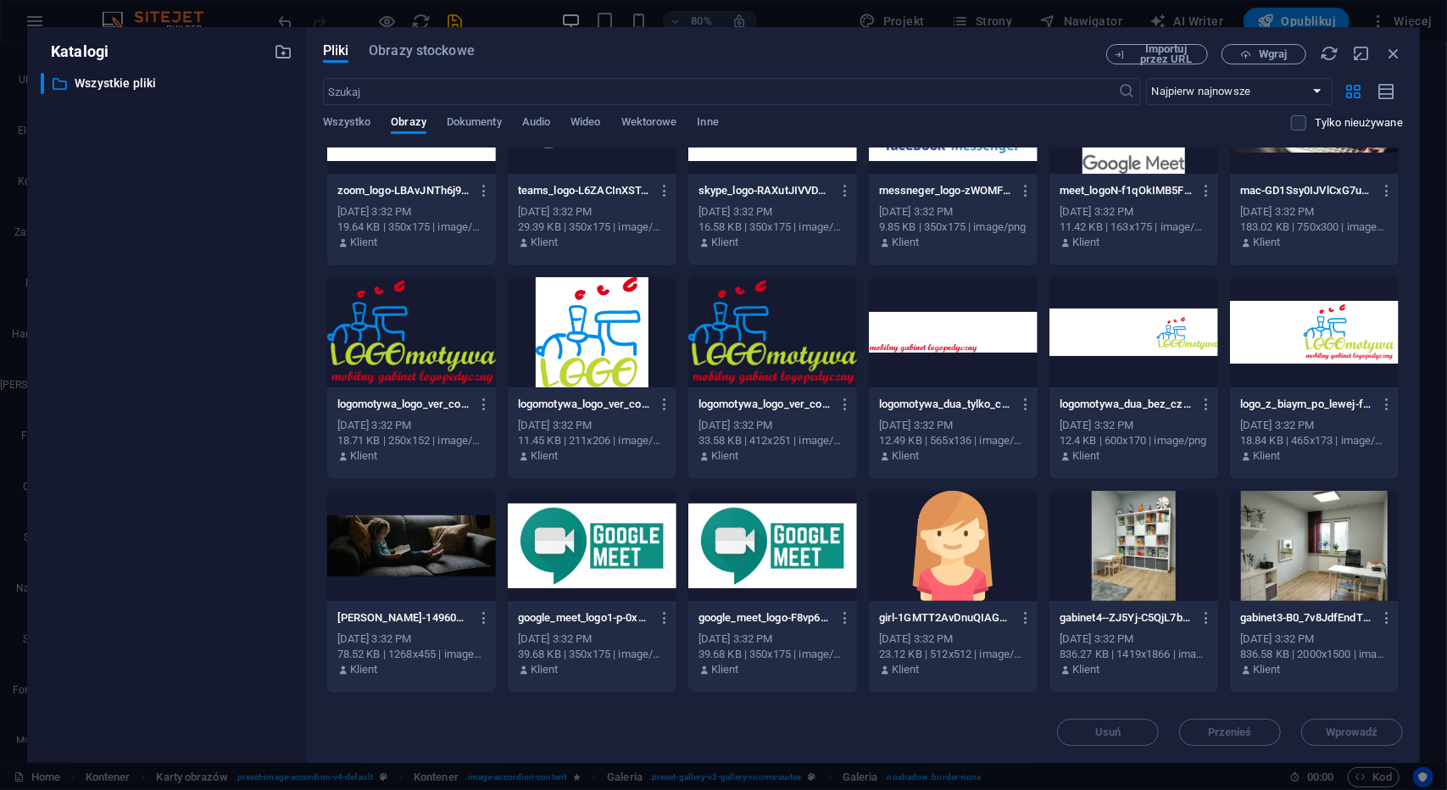
click at [1124, 537] on div at bounding box center [1134, 546] width 169 height 110
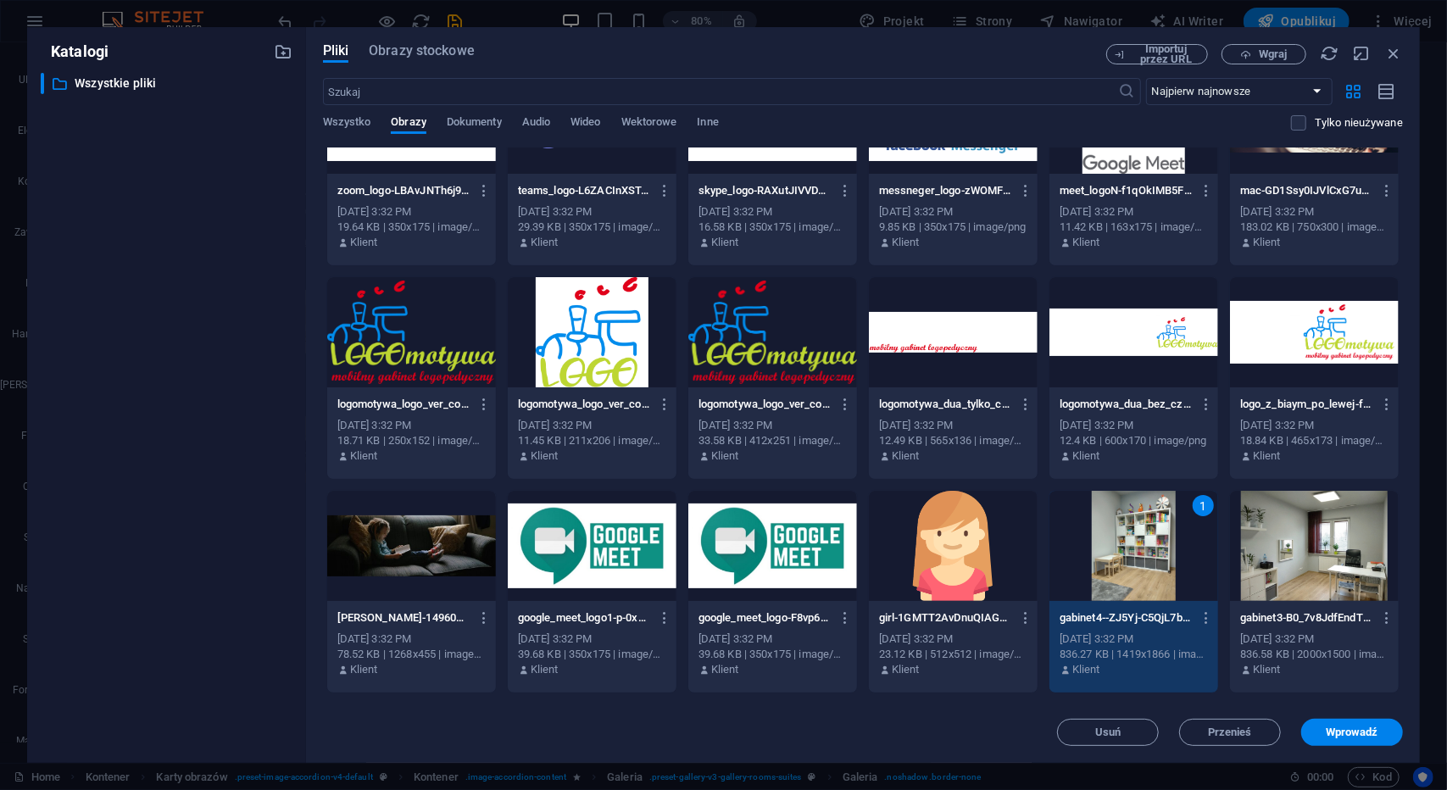
click at [1319, 548] on div at bounding box center [1314, 546] width 169 height 110
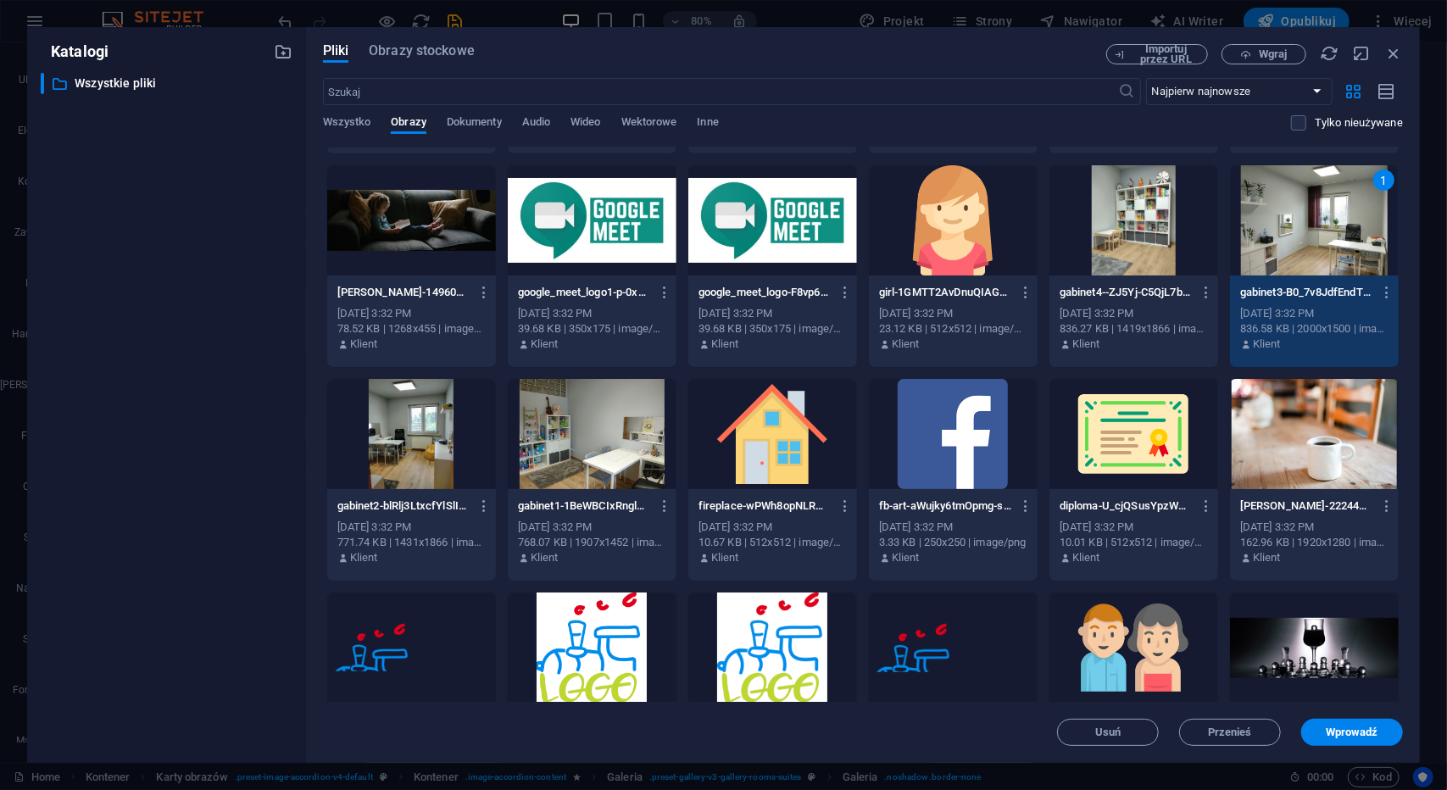
scroll to position [413, 0]
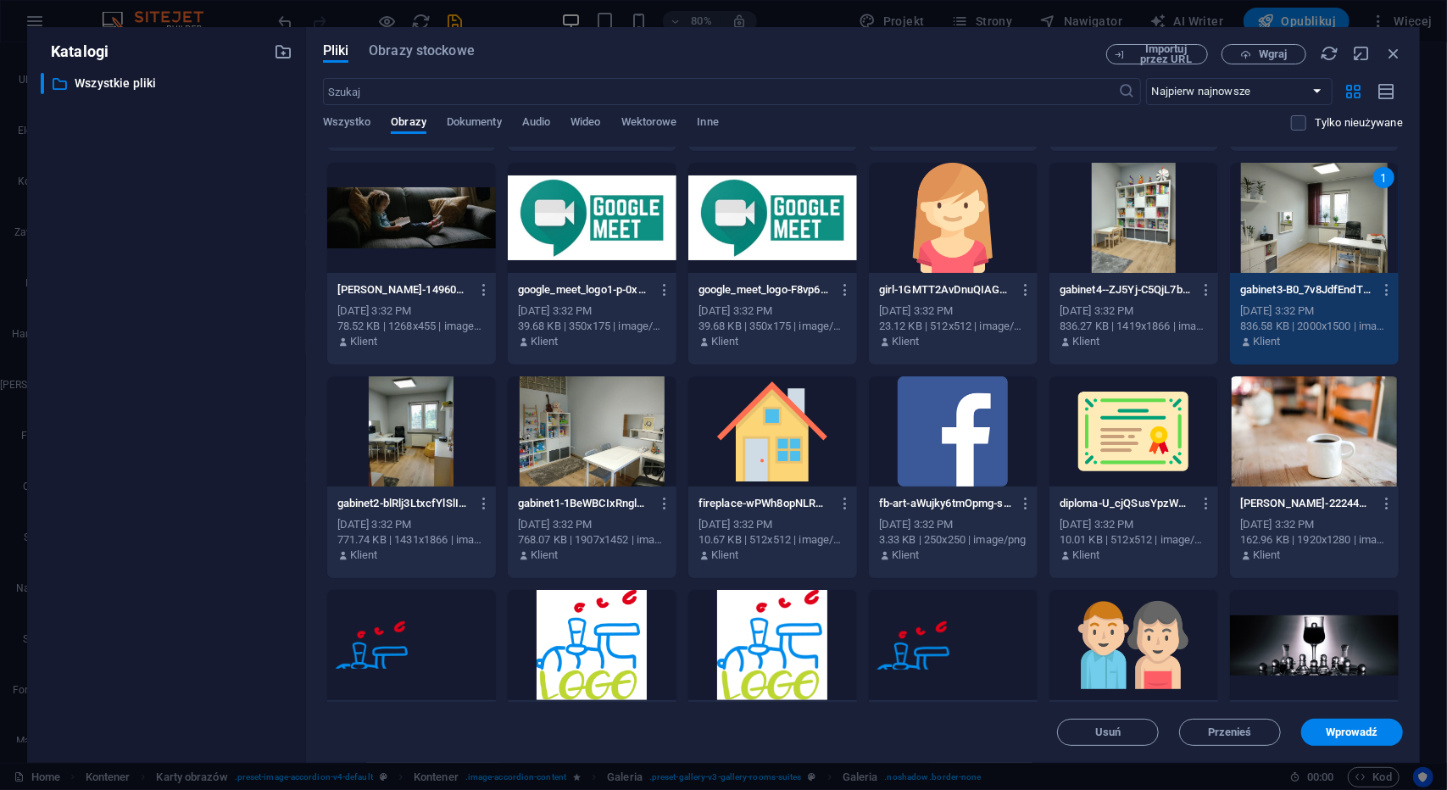
click at [596, 419] on div at bounding box center [592, 432] width 169 height 110
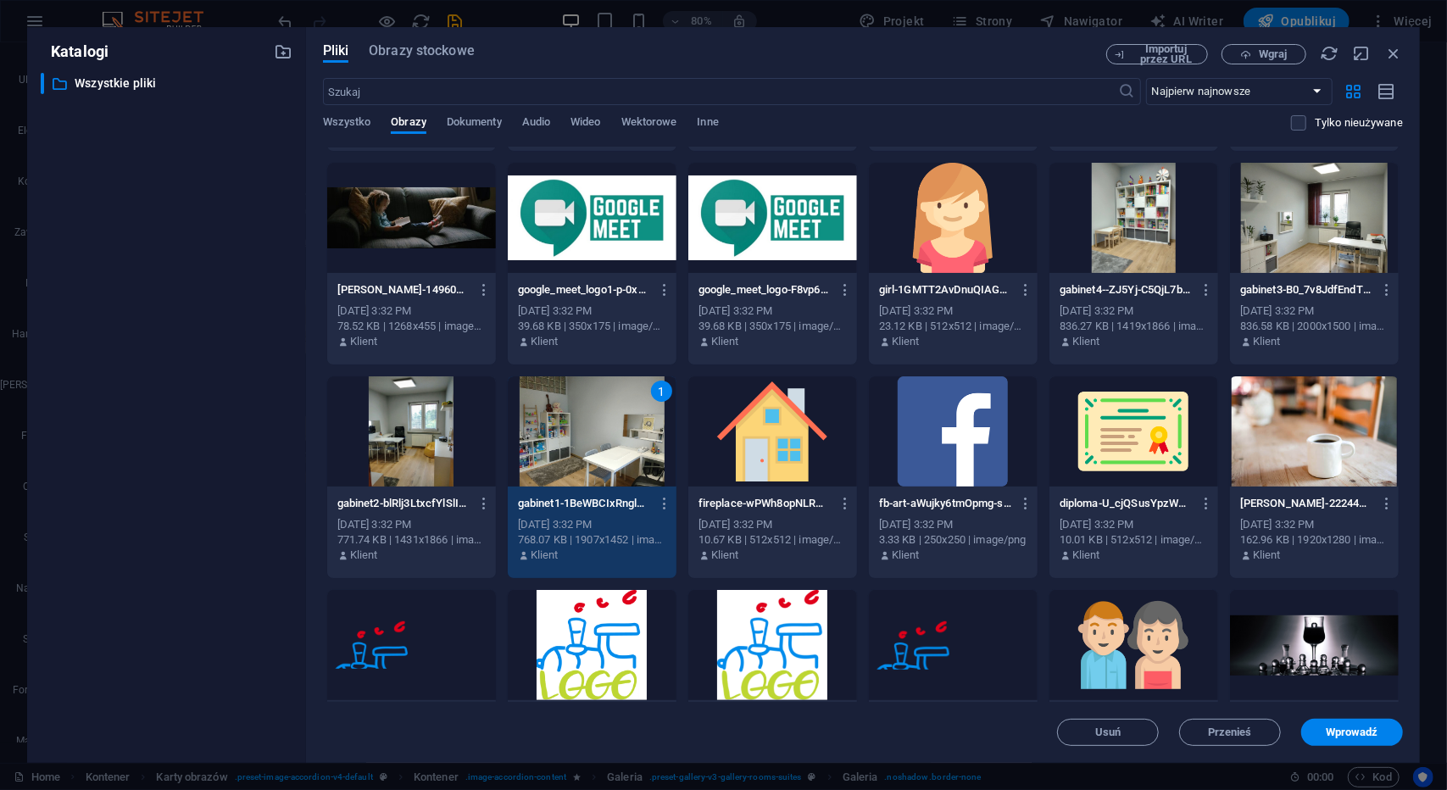
click at [426, 437] on div at bounding box center [411, 432] width 169 height 110
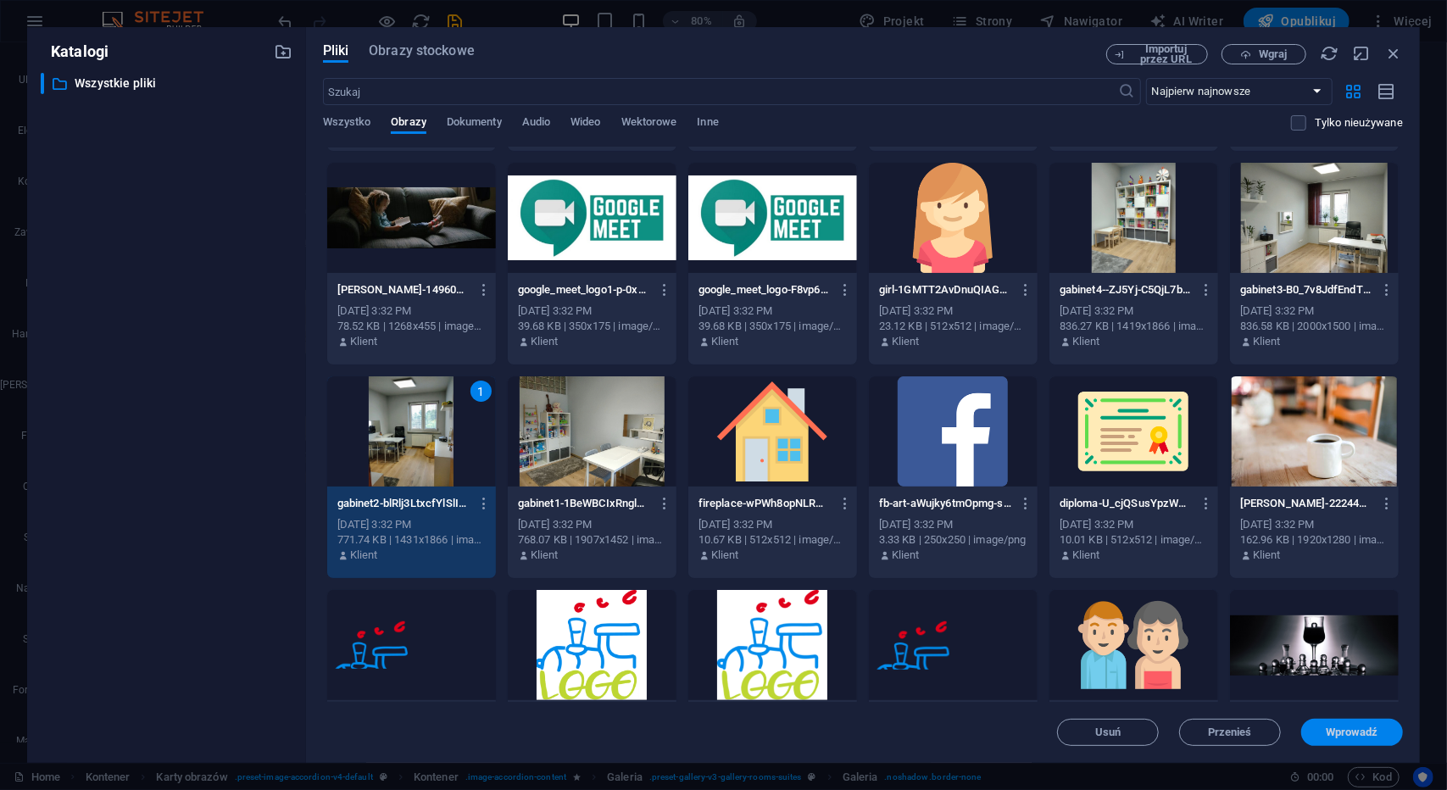
click at [1358, 737] on span "Wprowadź" at bounding box center [1352, 733] width 53 height 10
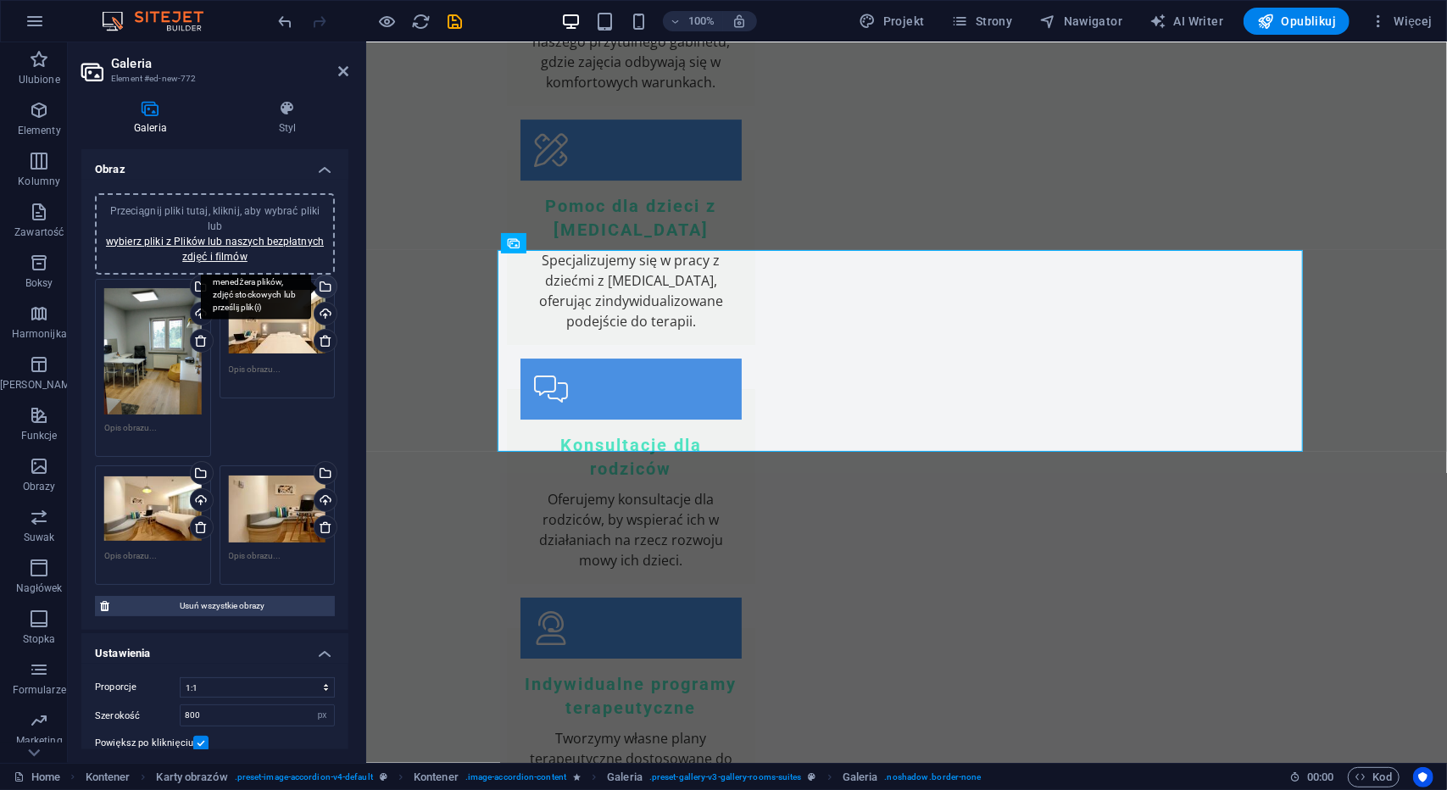
click at [311, 284] on div "Wybierz pliki z menedżera plików, zdjęć stockowych lub prześlij plik(i)" at bounding box center [256, 288] width 110 height 64
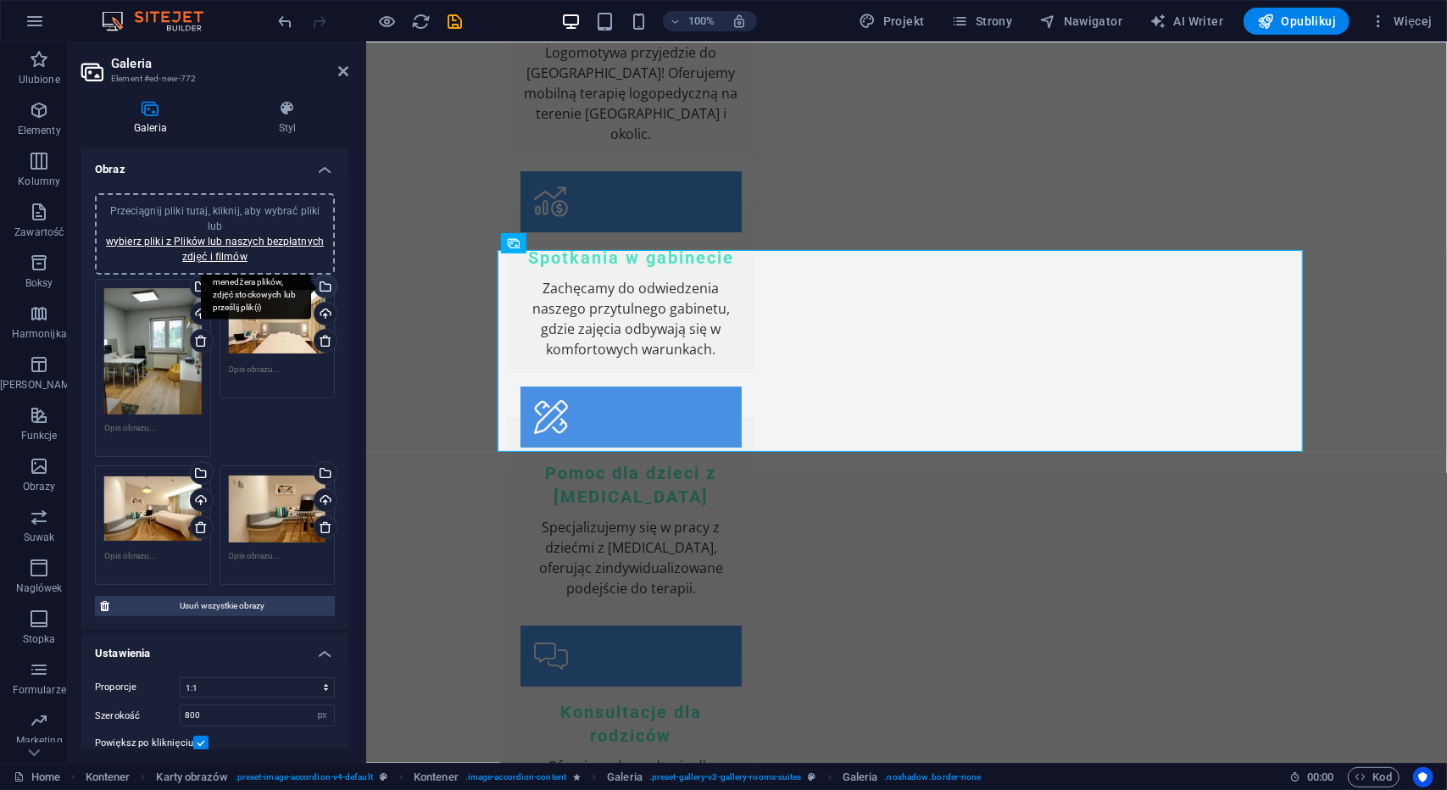
scroll to position [3907, 0]
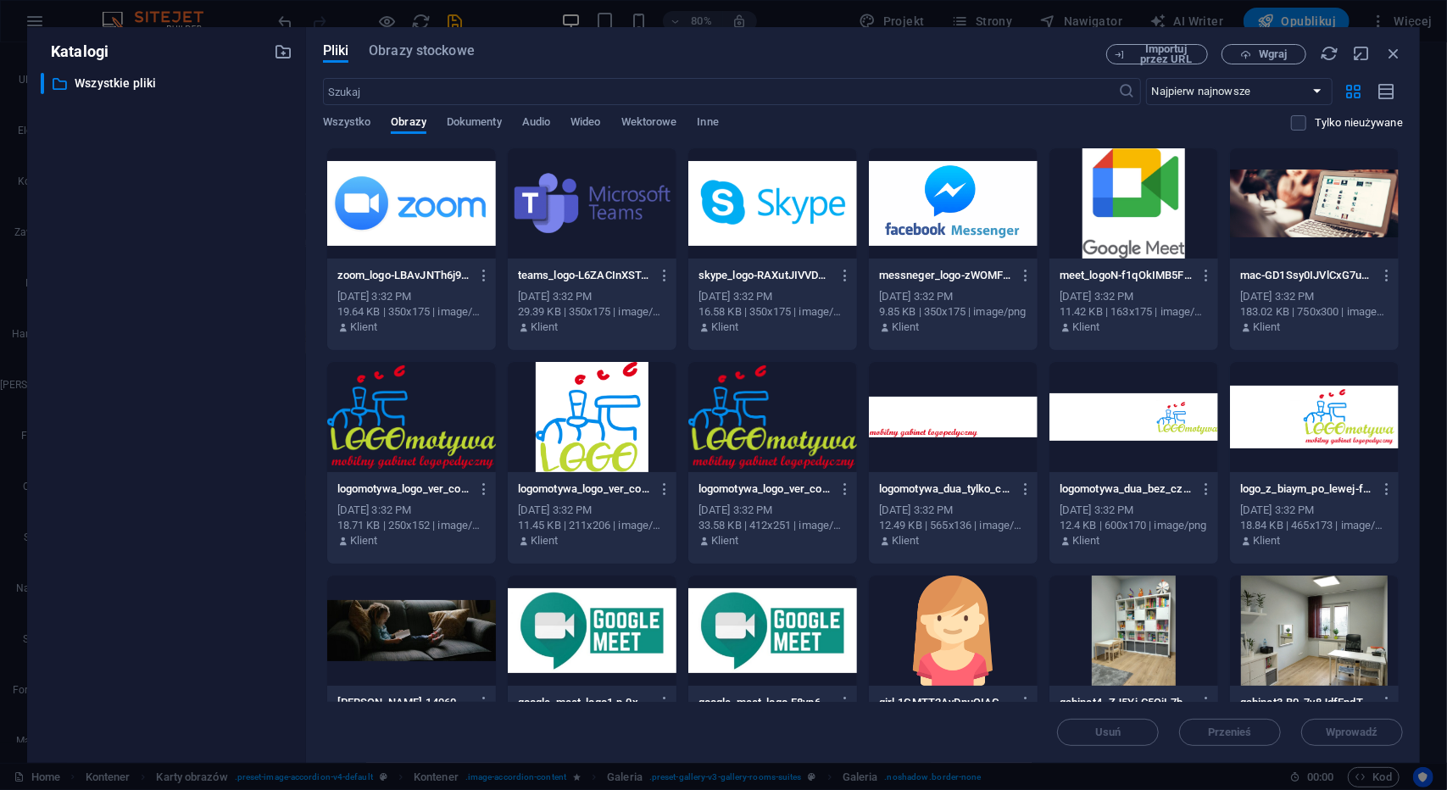
drag, startPoint x: 1398, startPoint y: 257, endPoint x: 1397, endPoint y: 408, distance: 150.9
click at [1397, 408] on div "zoom_logo-LBAvJNTh6j93E37eK0jPzg.png zoom_logo-LBAvJNTh6j93E37eK0jPzg.png [DATE…" at bounding box center [863, 677] width 1080 height 1058
click at [1091, 605] on div at bounding box center [1134, 631] width 169 height 110
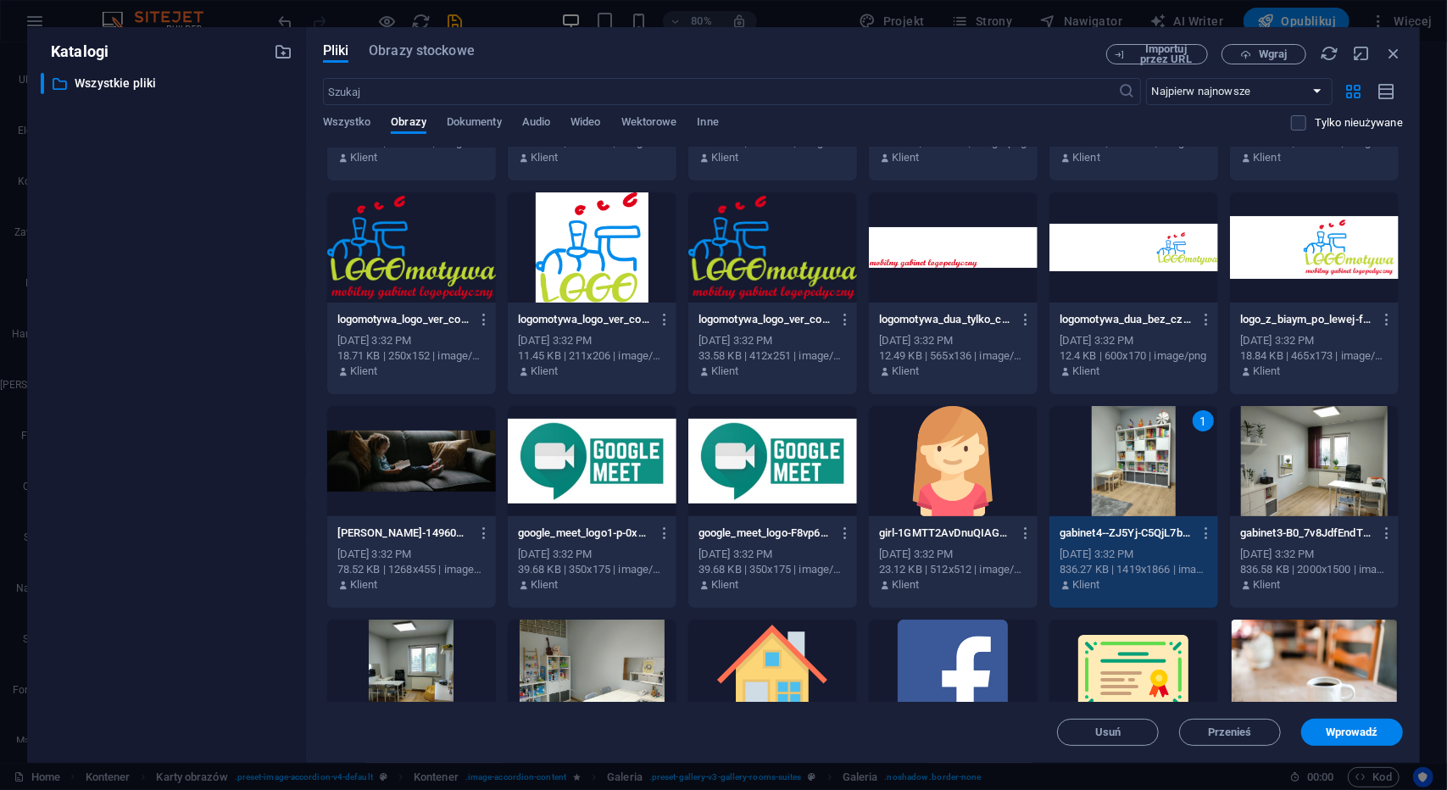
scroll to position [339, 0]
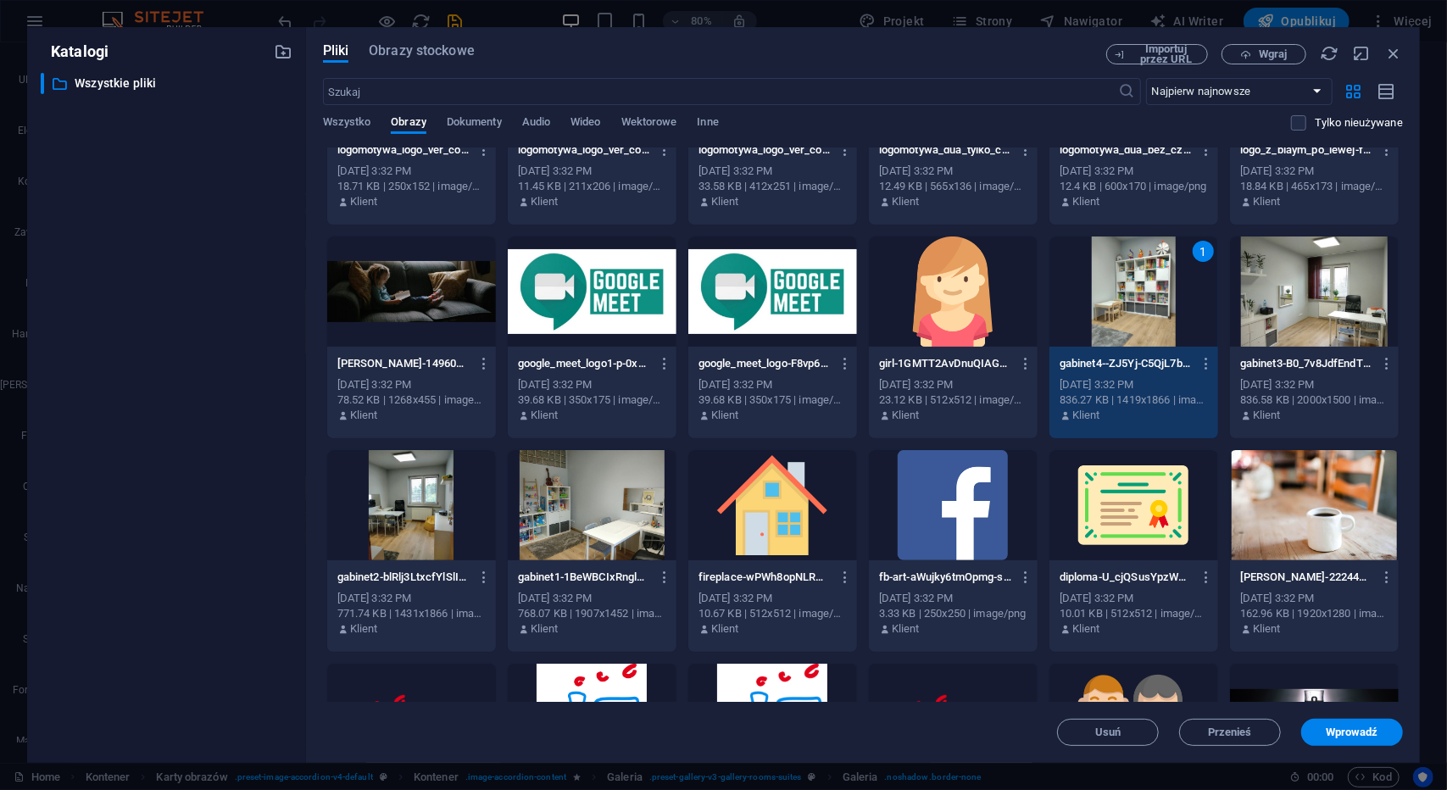
click at [577, 484] on div at bounding box center [592, 505] width 169 height 110
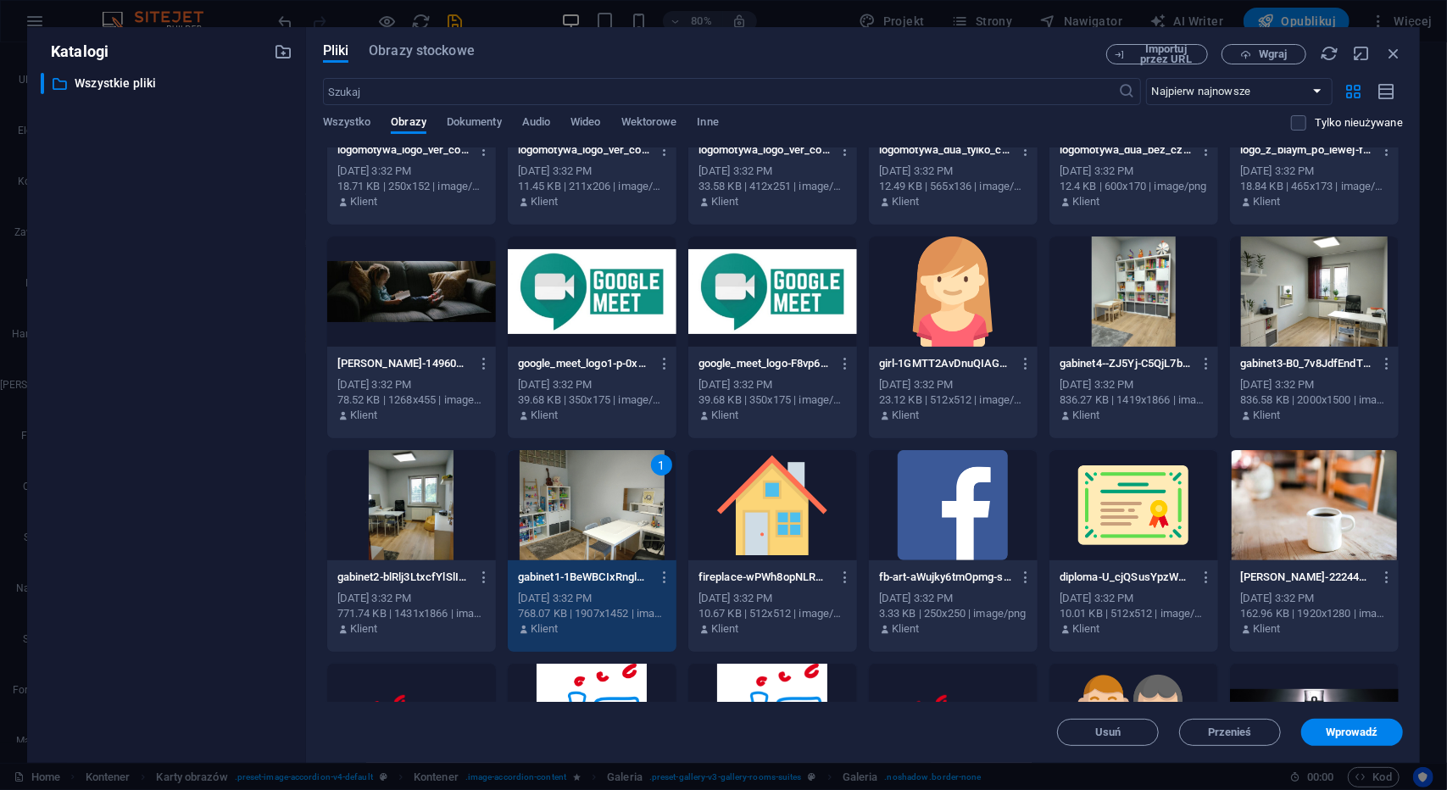
click at [577, 484] on div "1" at bounding box center [592, 505] width 169 height 110
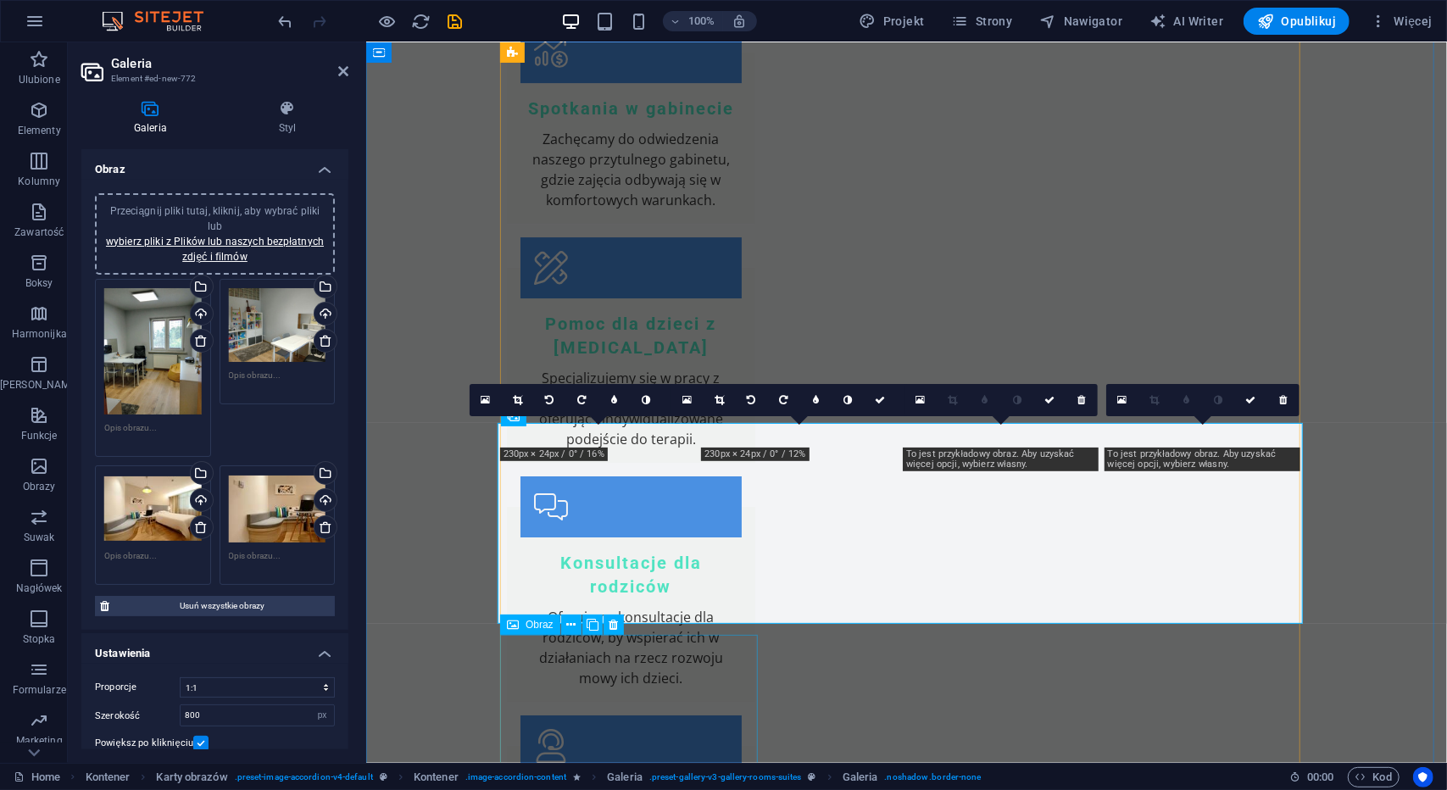
scroll to position [3758, 0]
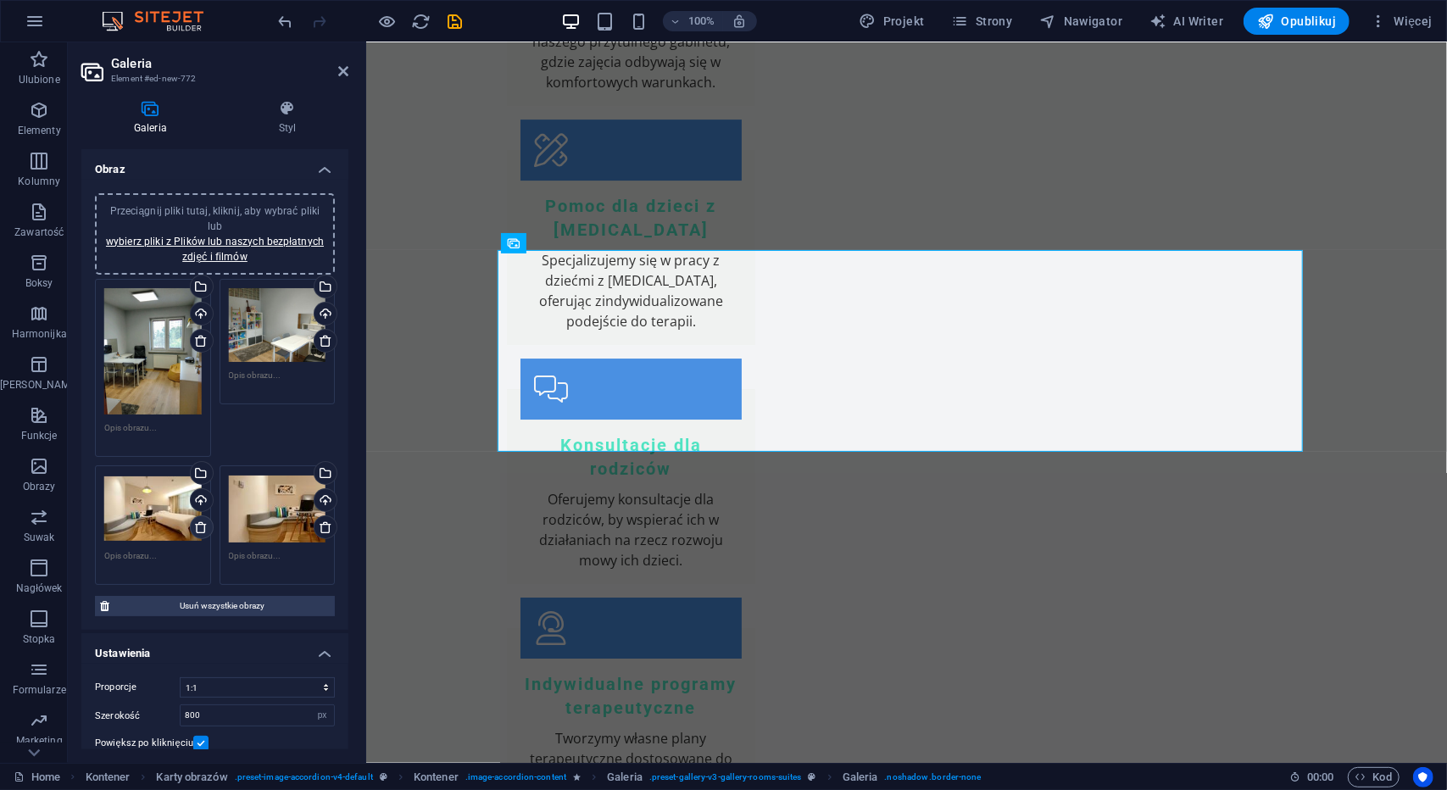
click at [198, 522] on icon at bounding box center [201, 528] width 14 height 14
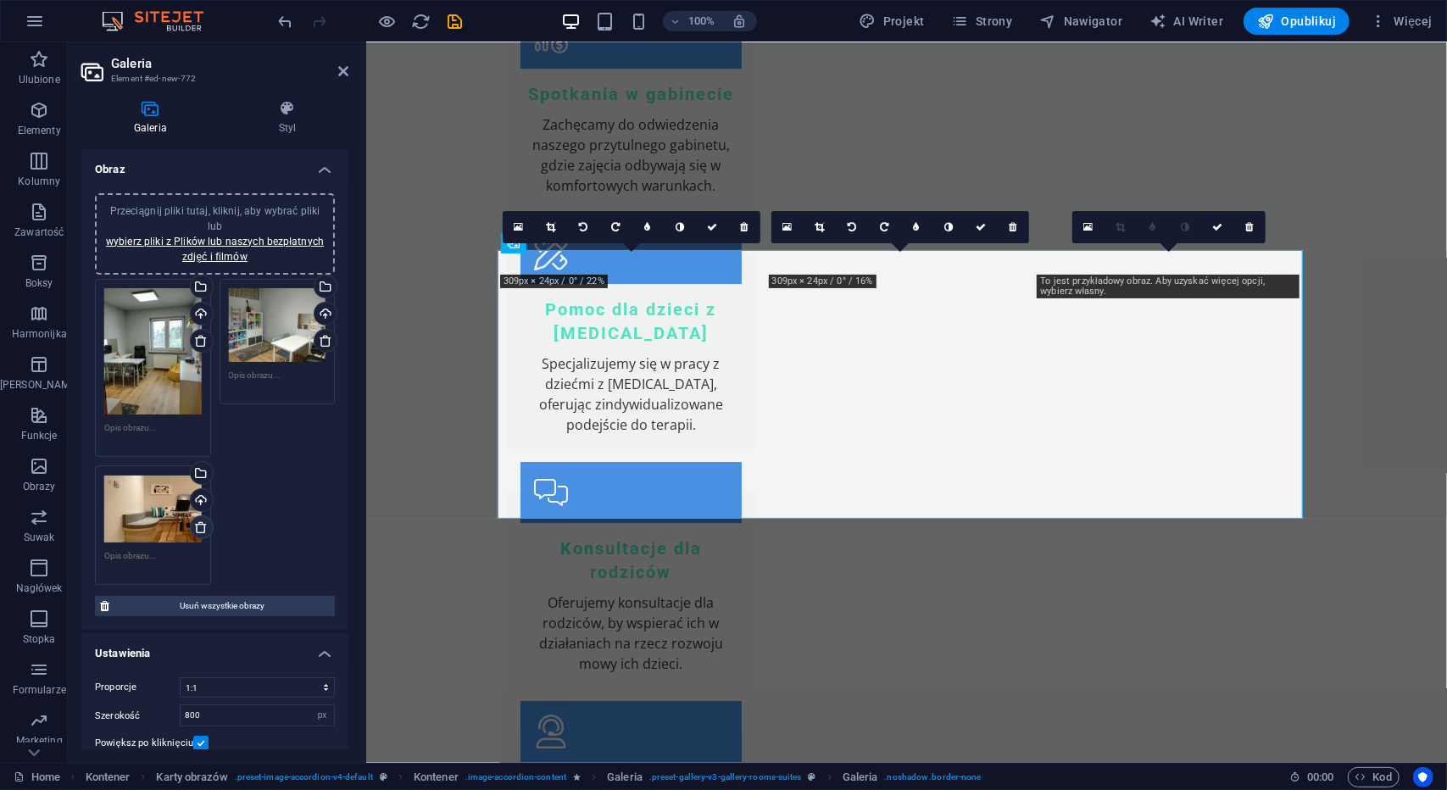
click at [198, 522] on icon at bounding box center [201, 528] width 14 height 14
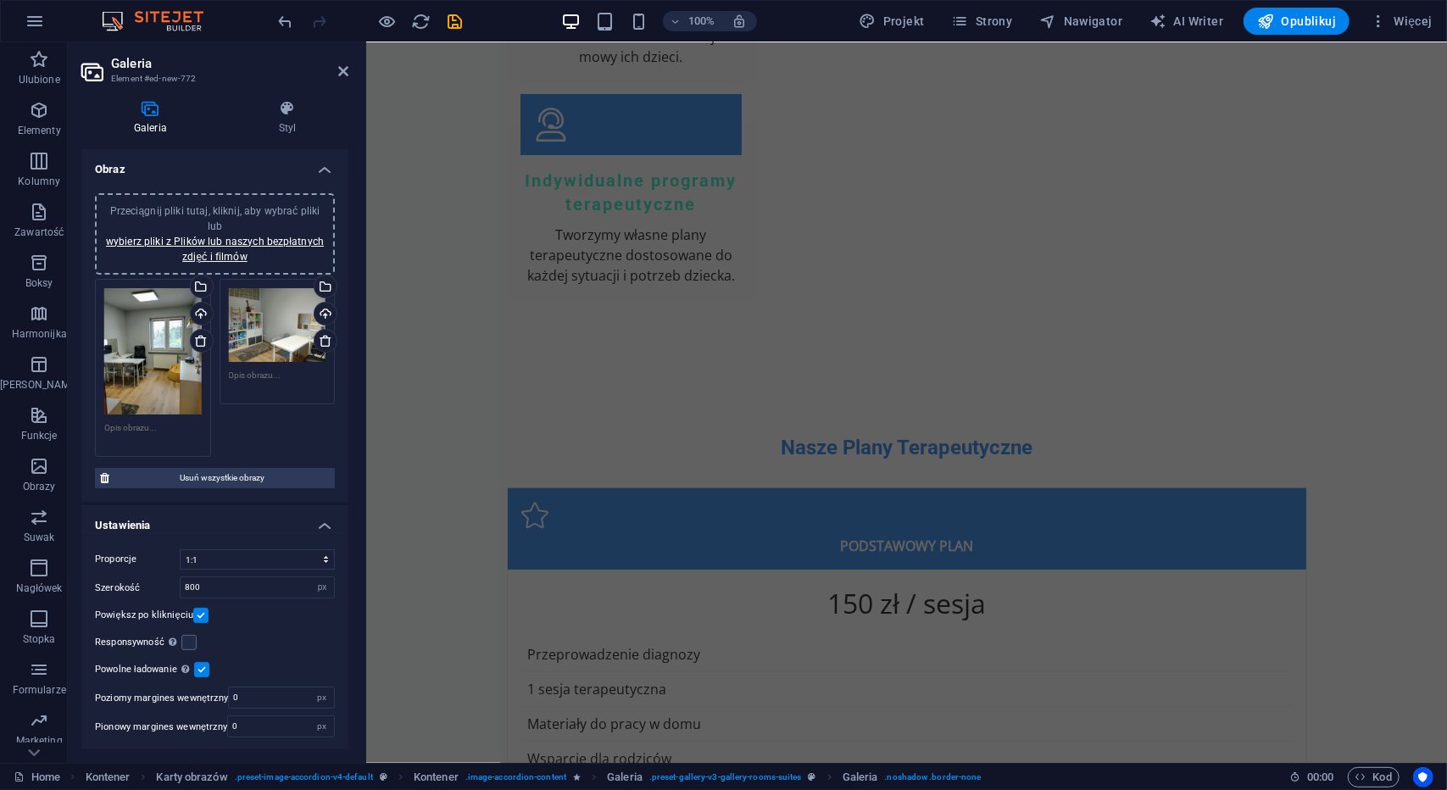
scroll to position [4372, 0]
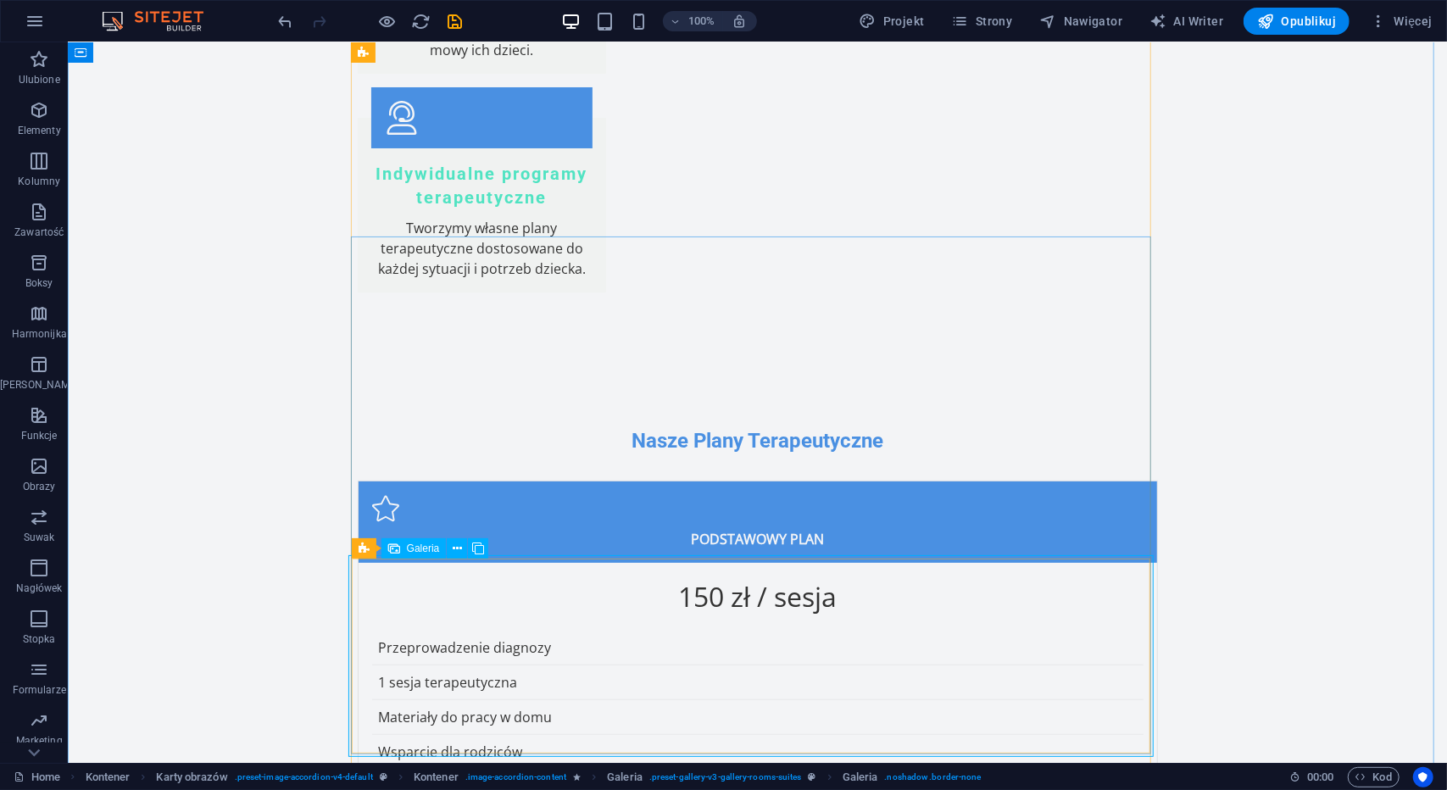
click at [418, 554] on span "Galeria" at bounding box center [423, 549] width 33 height 10
click at [418, 549] on span "Galeria" at bounding box center [423, 549] width 33 height 10
select select "4"
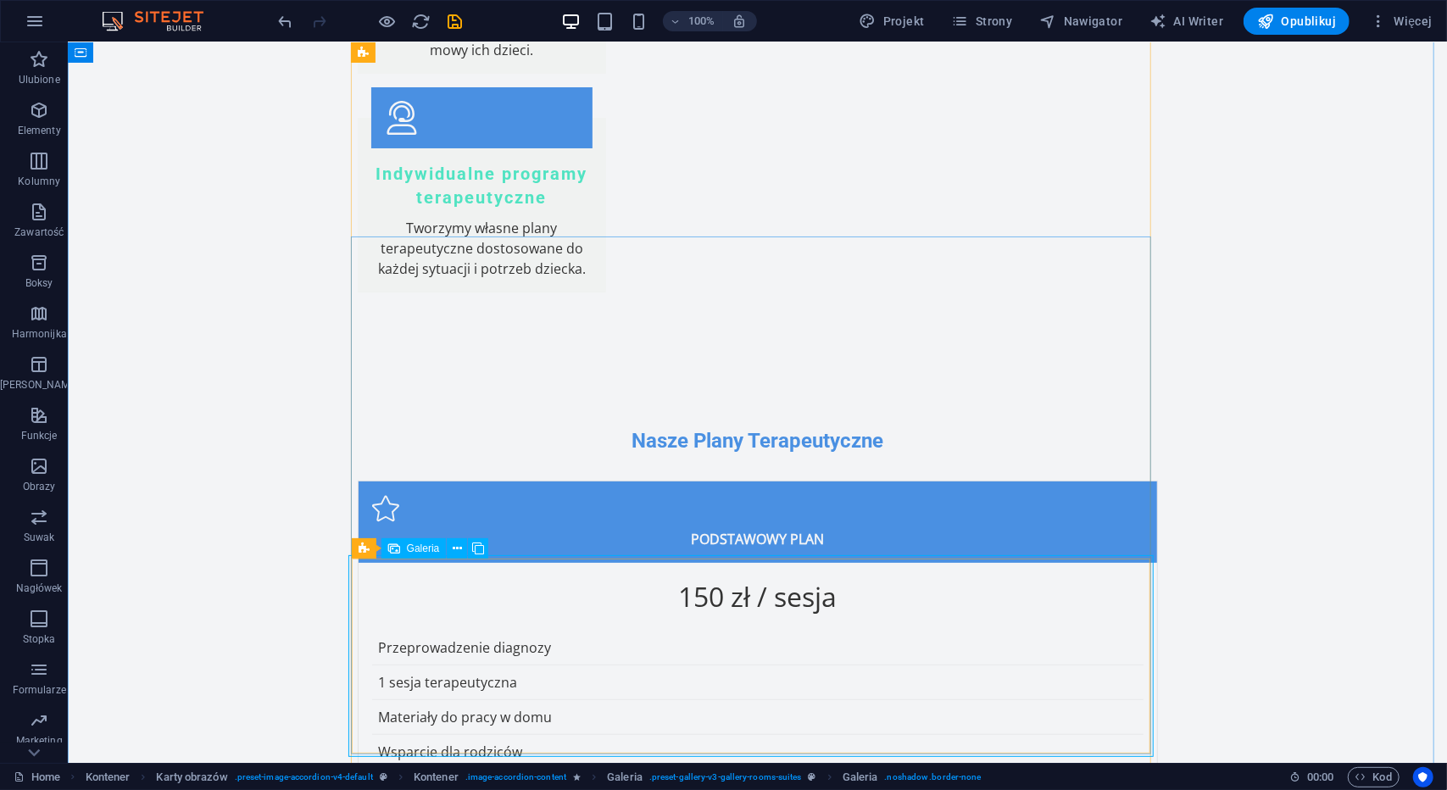
select select "px"
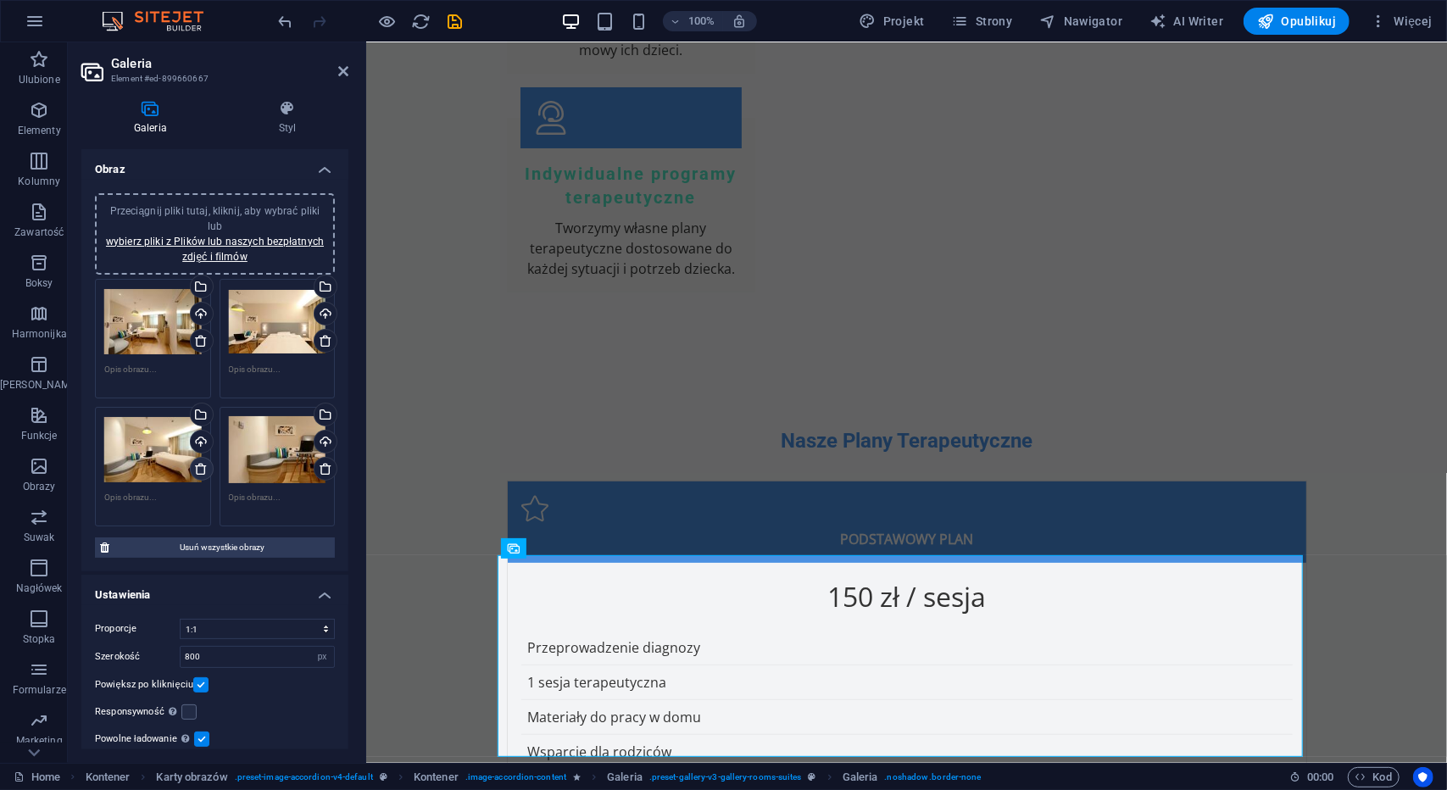
click at [199, 464] on icon at bounding box center [201, 469] width 14 height 14
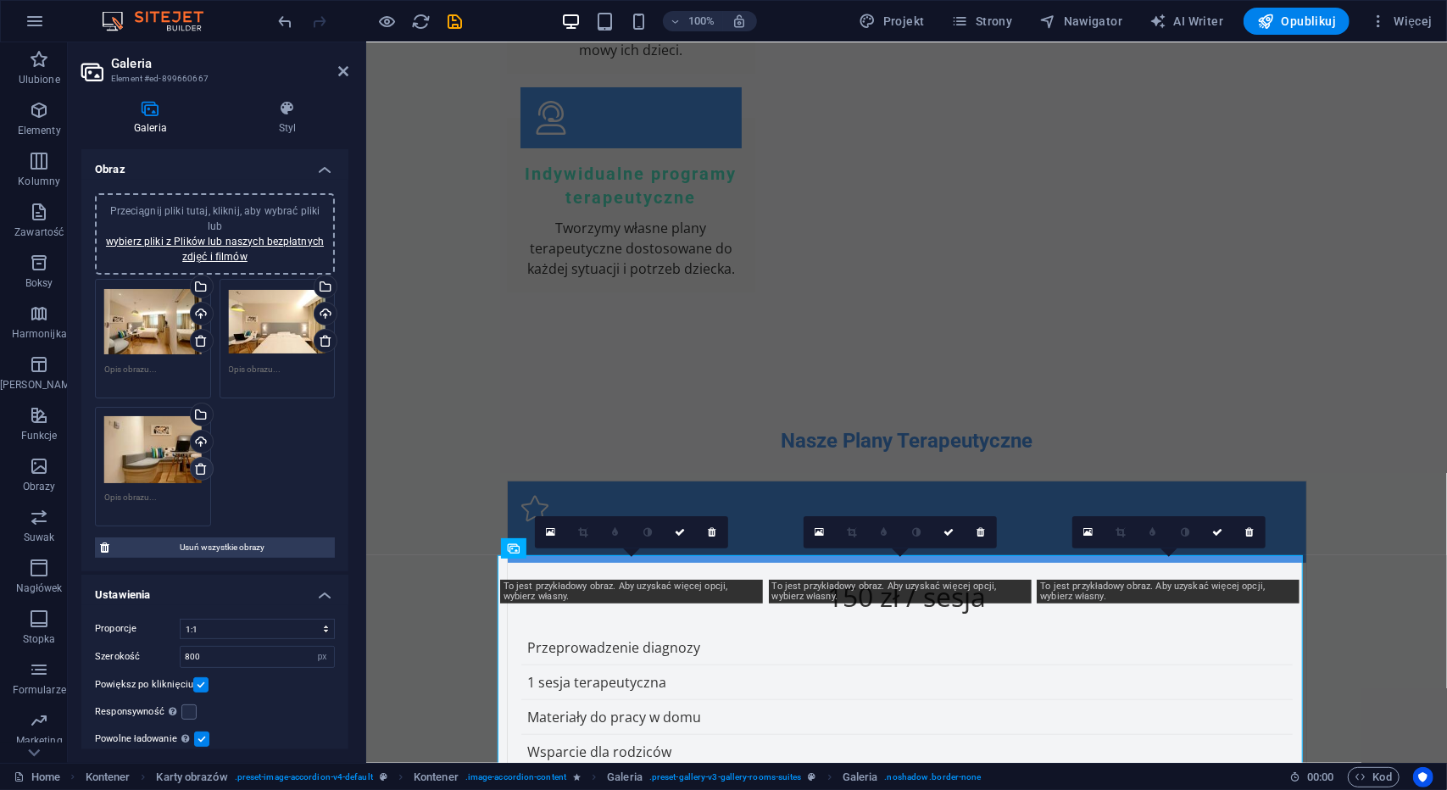
click at [198, 471] on icon at bounding box center [201, 469] width 14 height 14
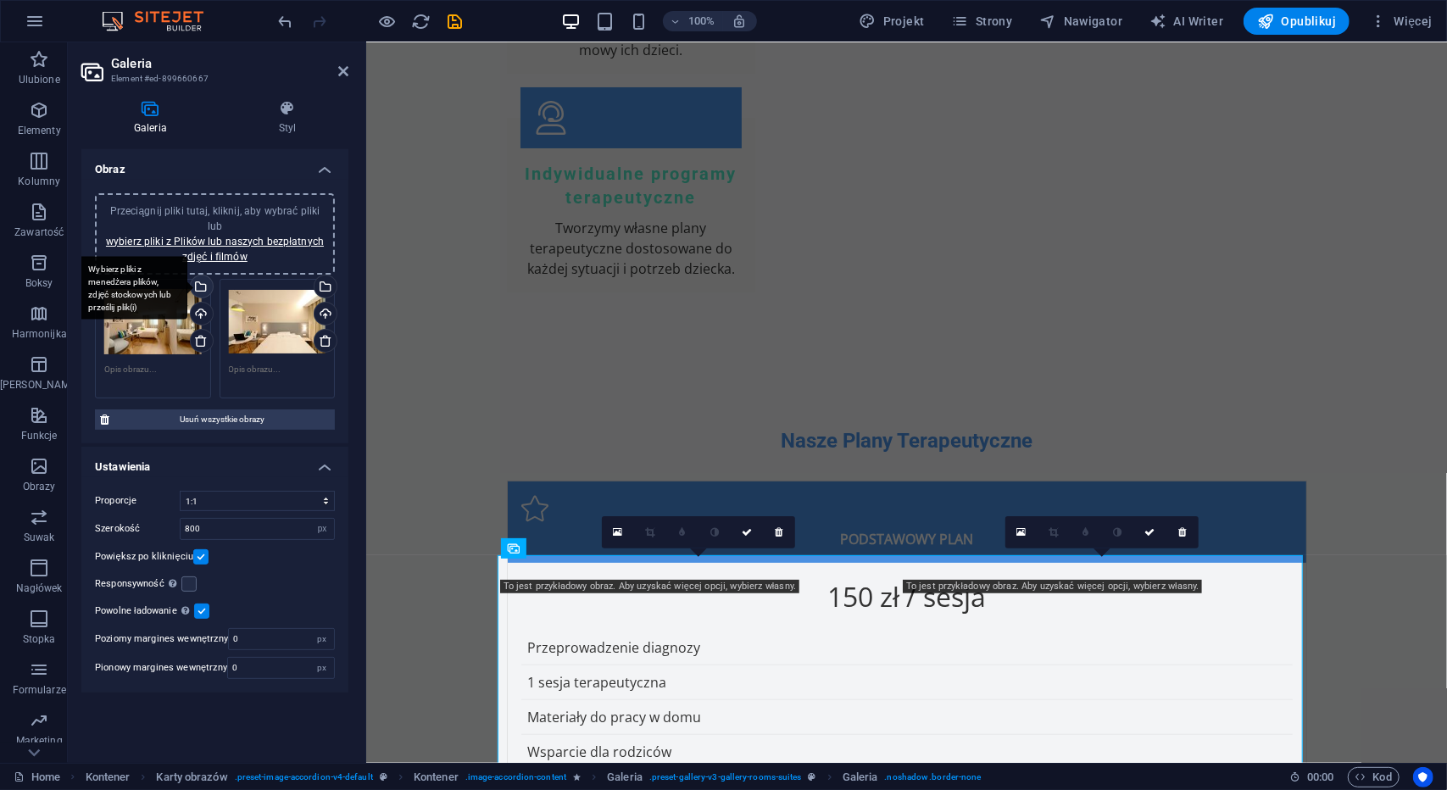
click at [209, 286] on div "Wybierz pliki z menedżera plików, zdjęć stockowych lub prześlij plik(i)" at bounding box center [199, 288] width 25 height 25
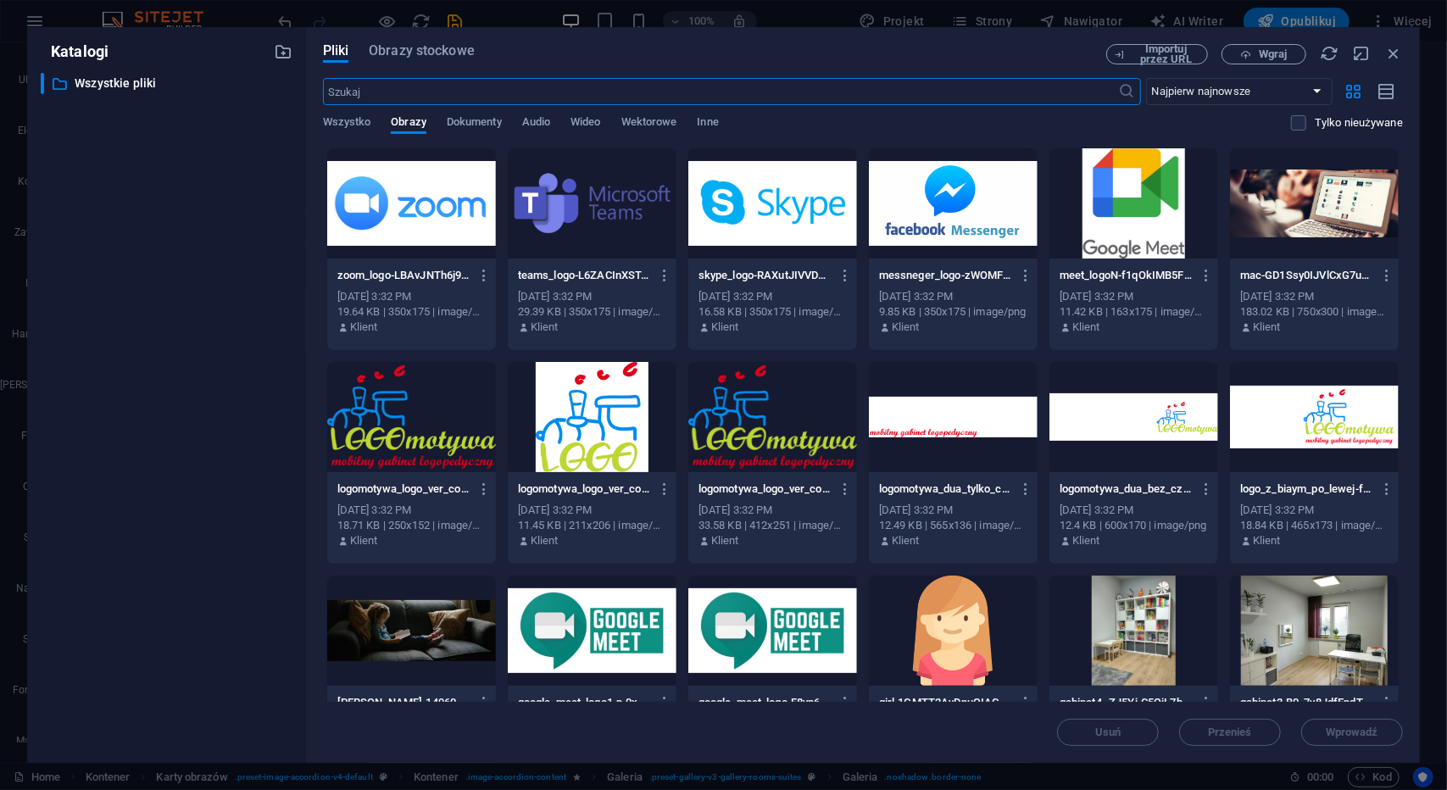
scroll to position [4518, 0]
click at [1365, 583] on div at bounding box center [1314, 631] width 169 height 110
click at [1365, 583] on div "1" at bounding box center [1314, 631] width 169 height 110
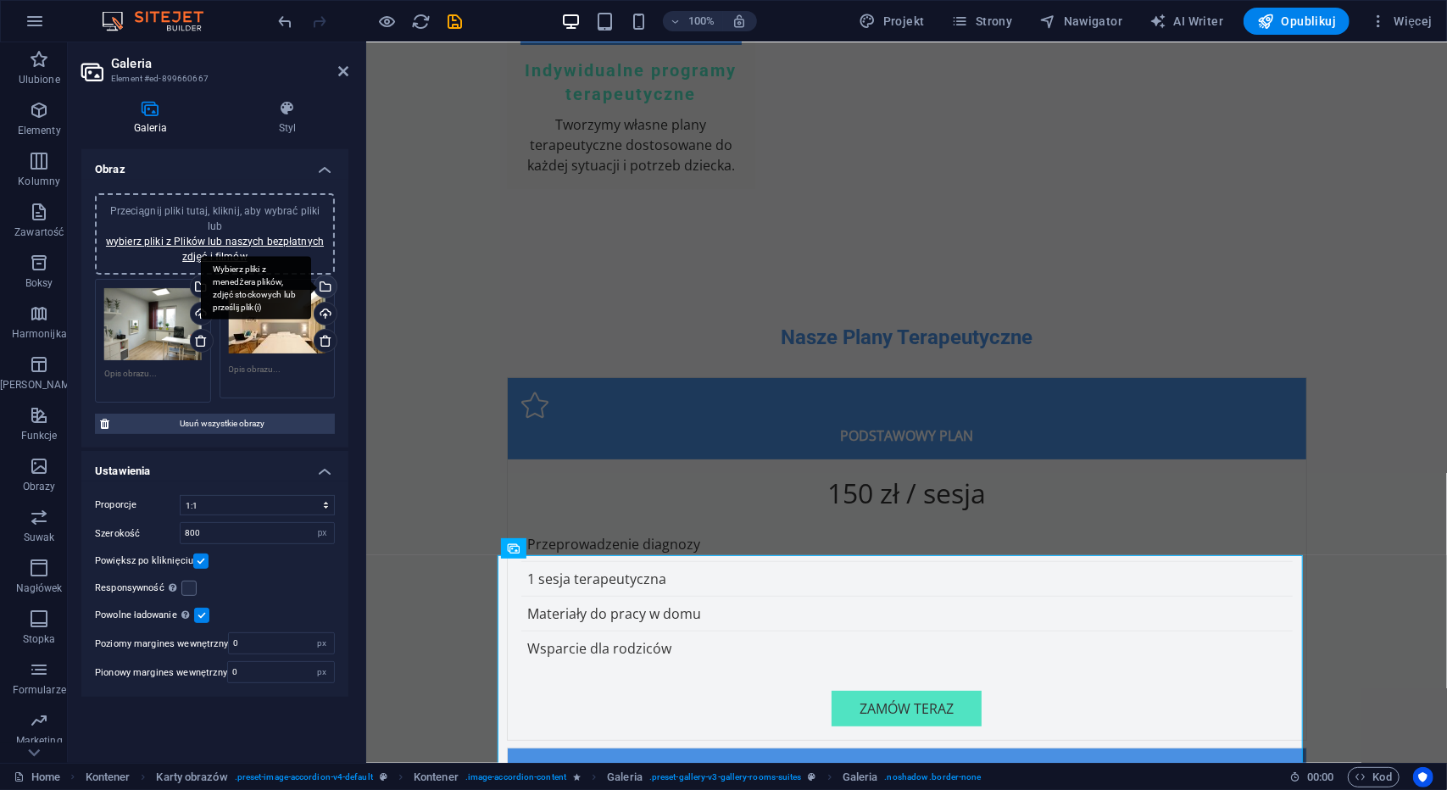
click at [311, 287] on div "Wybierz pliki z menedżera plików, zdjęć stockowych lub prześlij plik(i)" at bounding box center [256, 288] width 110 height 64
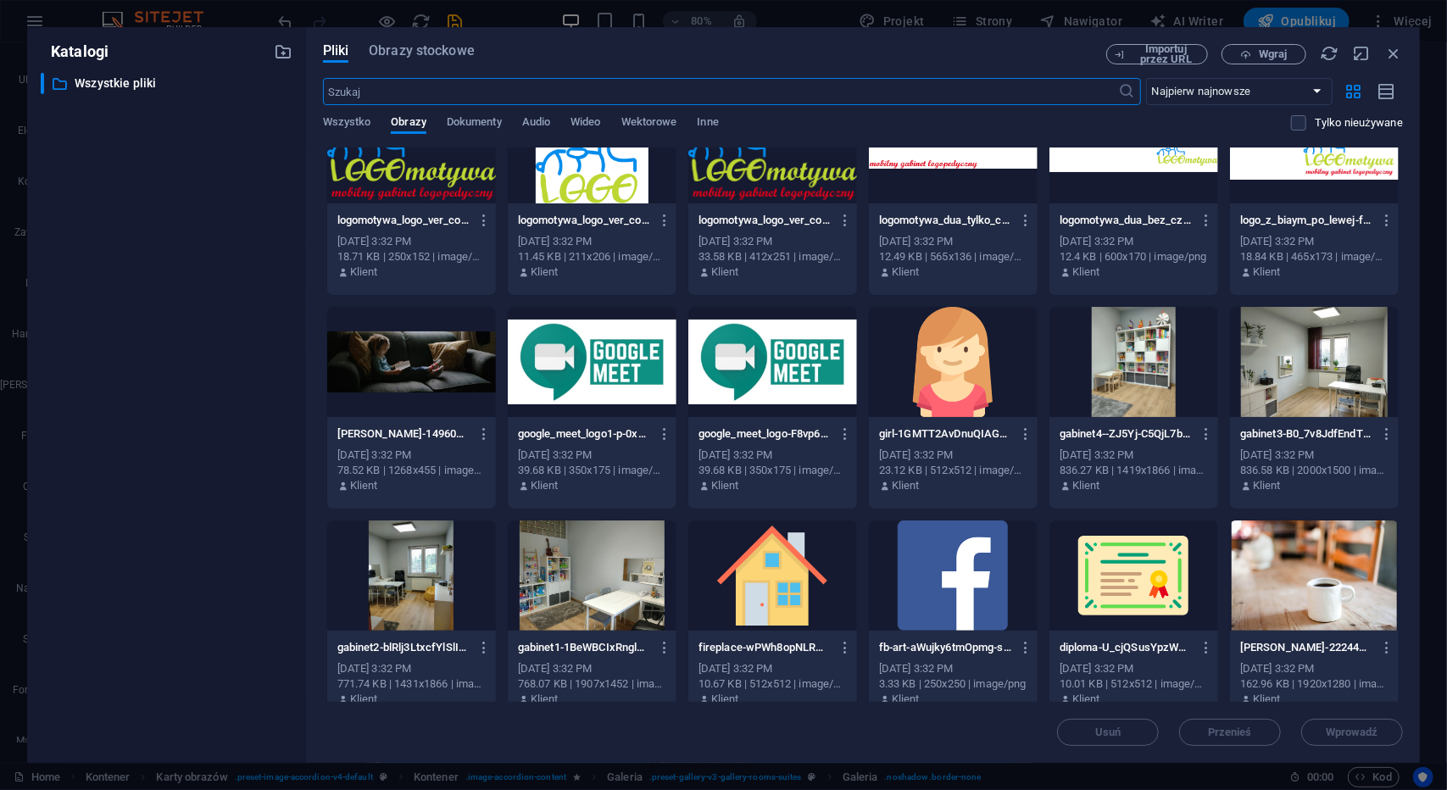
scroll to position [287, 0]
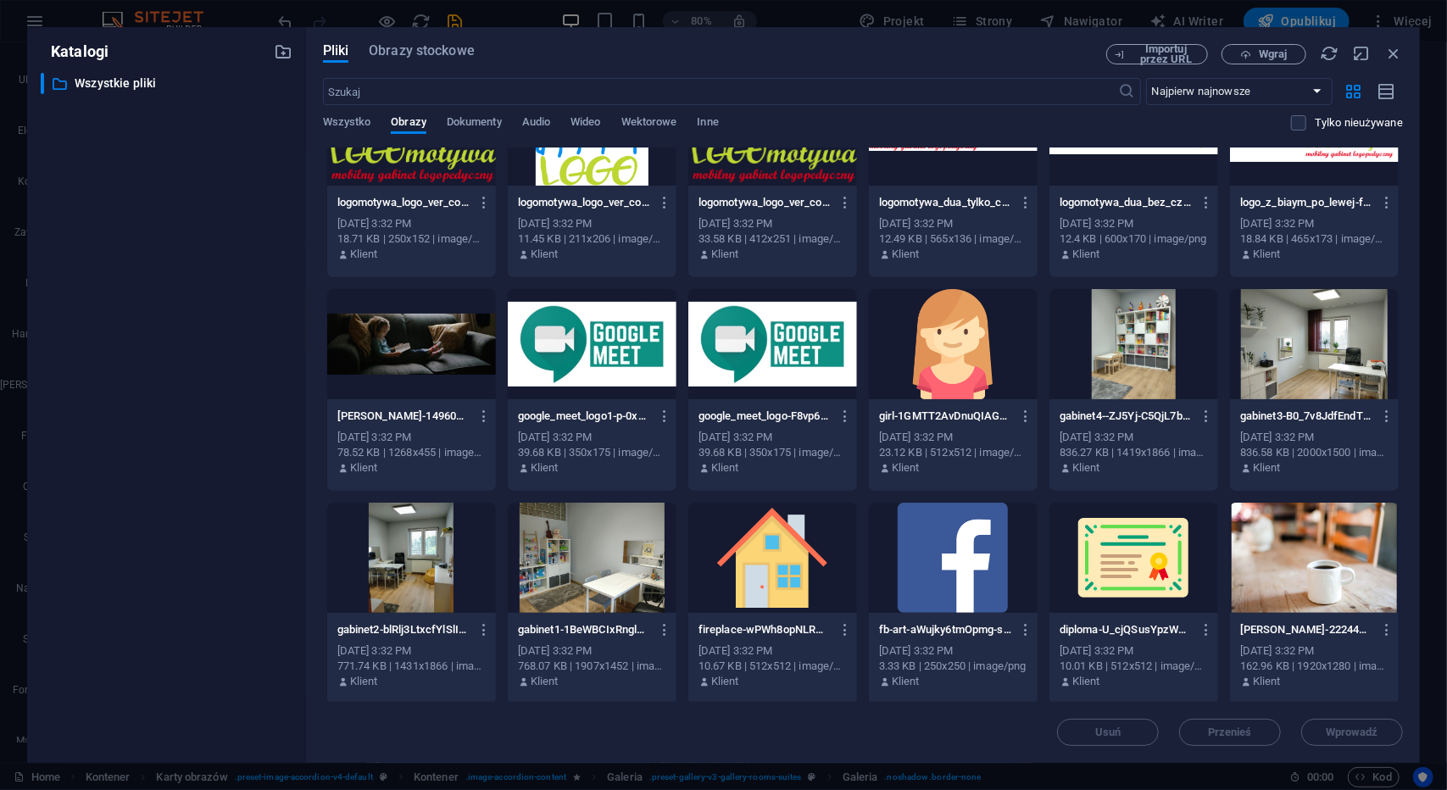
click at [1143, 330] on div at bounding box center [1134, 344] width 169 height 110
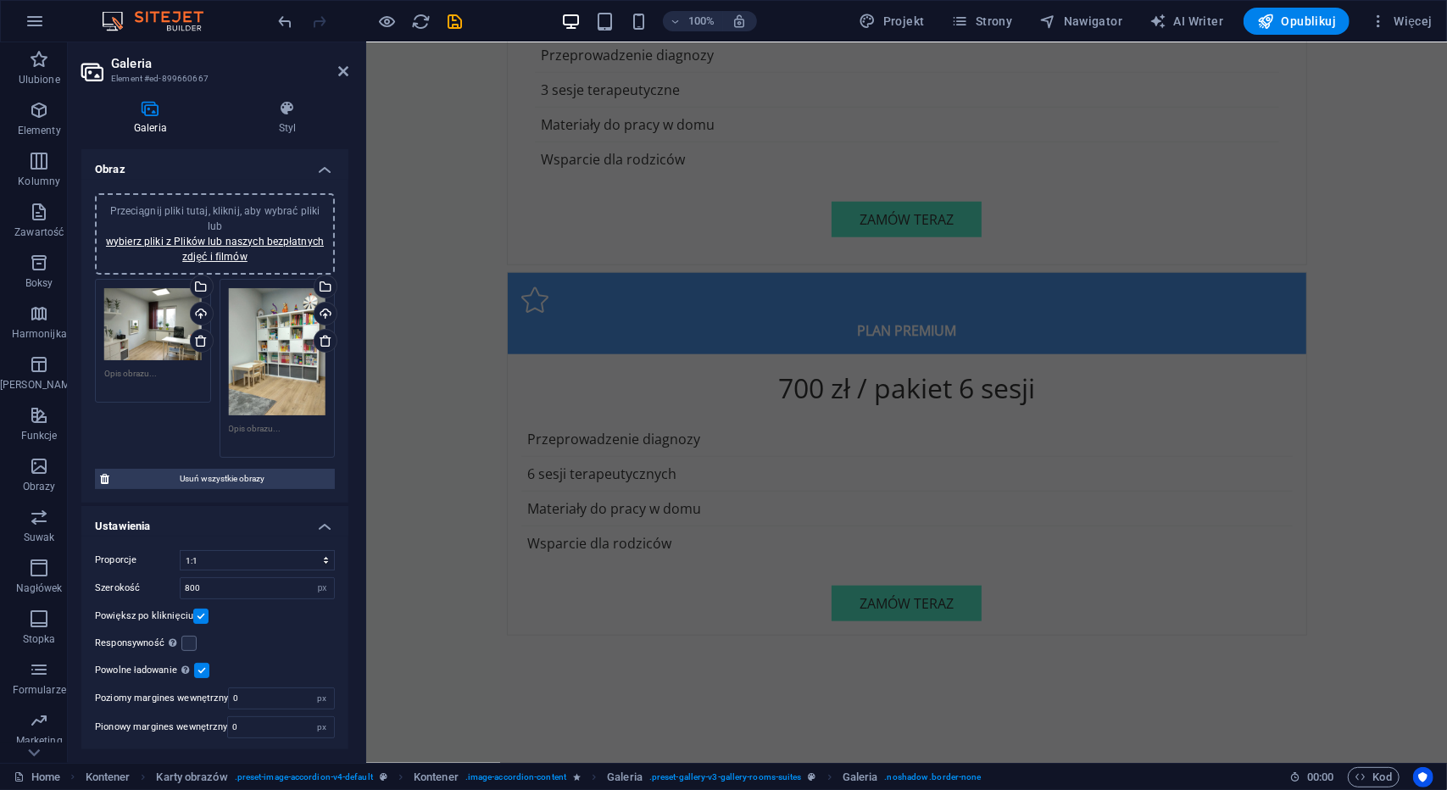
scroll to position [5383, 0]
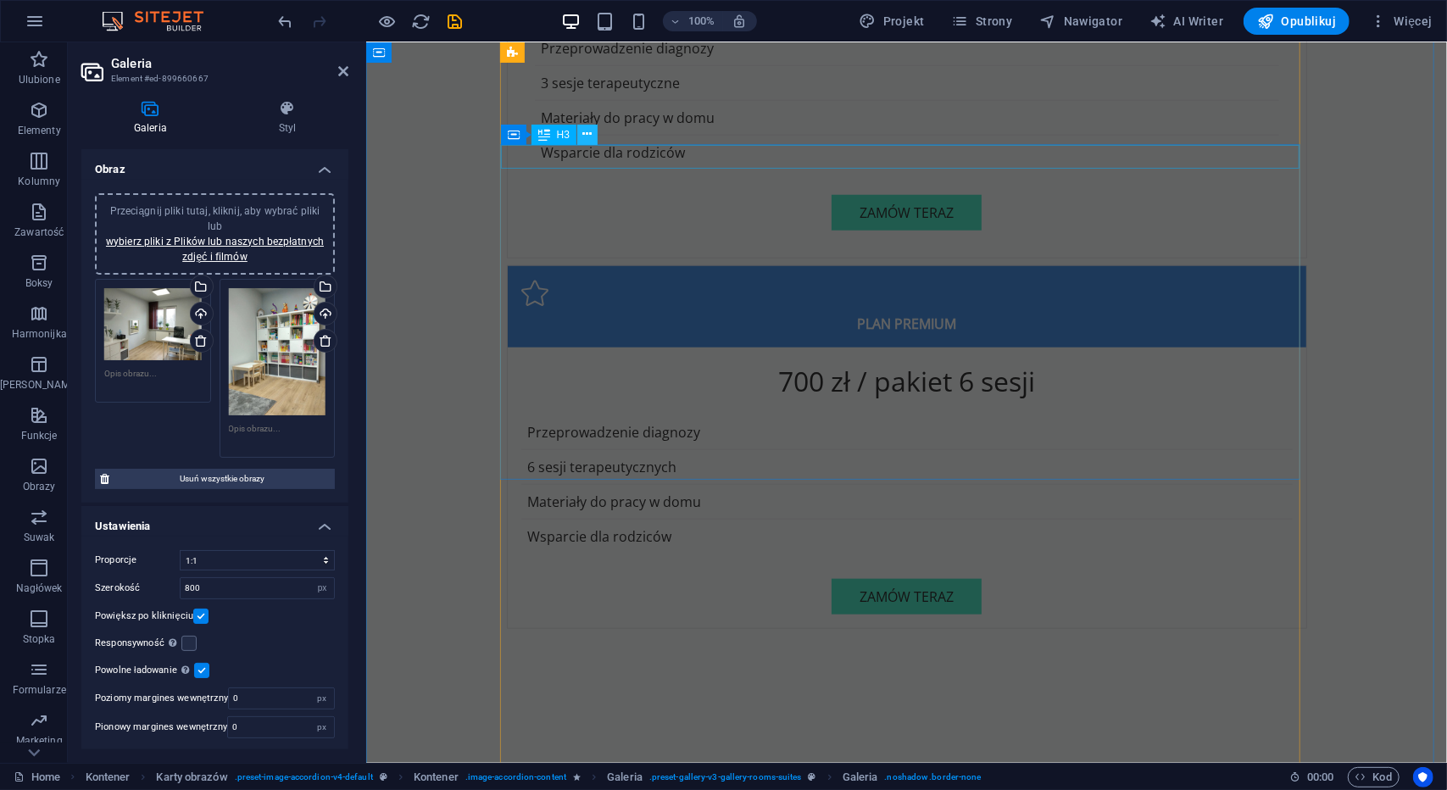
click at [587, 137] on icon at bounding box center [587, 135] width 9 height 18
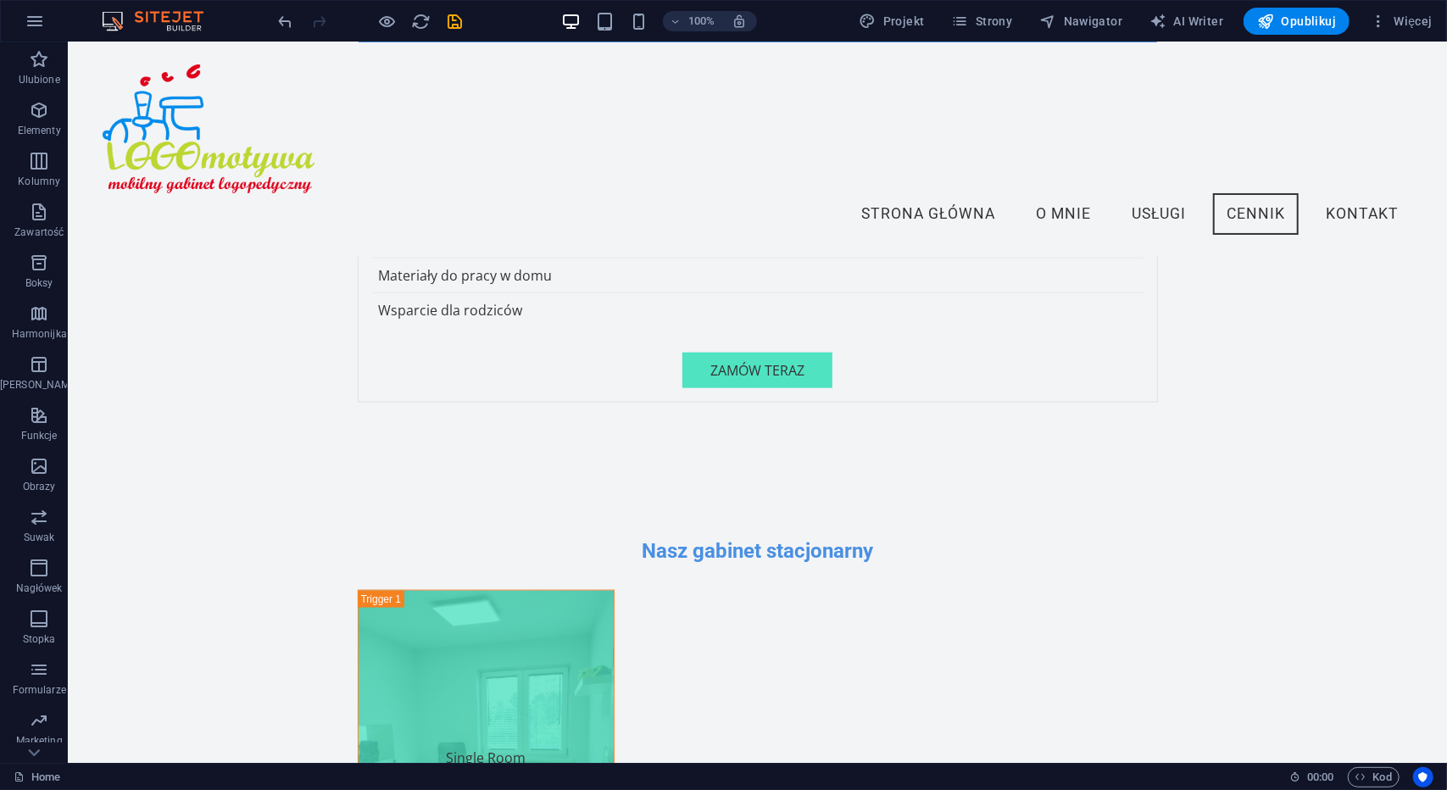
scroll to position [5560, 0]
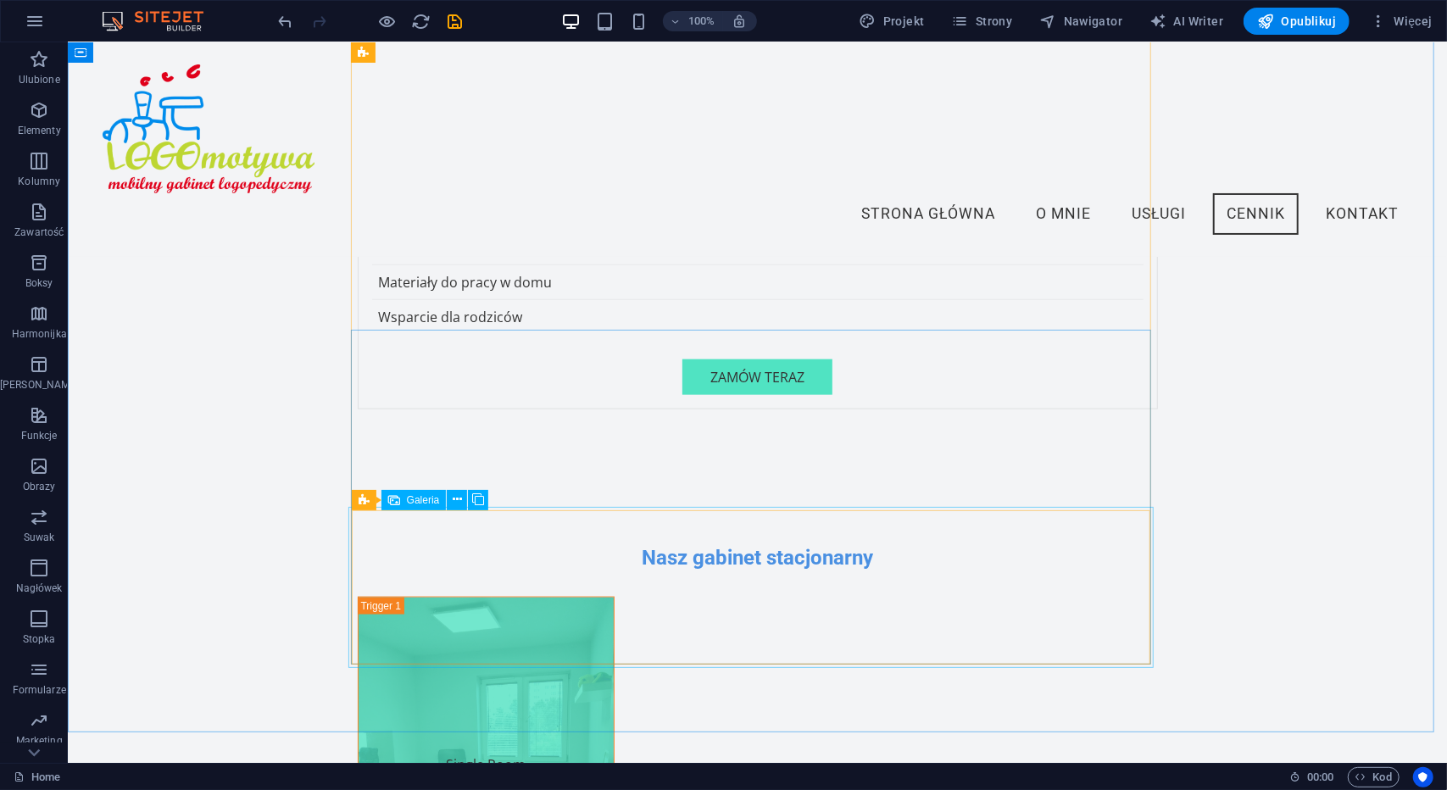
click at [416, 505] on span "Galeria" at bounding box center [423, 500] width 33 height 10
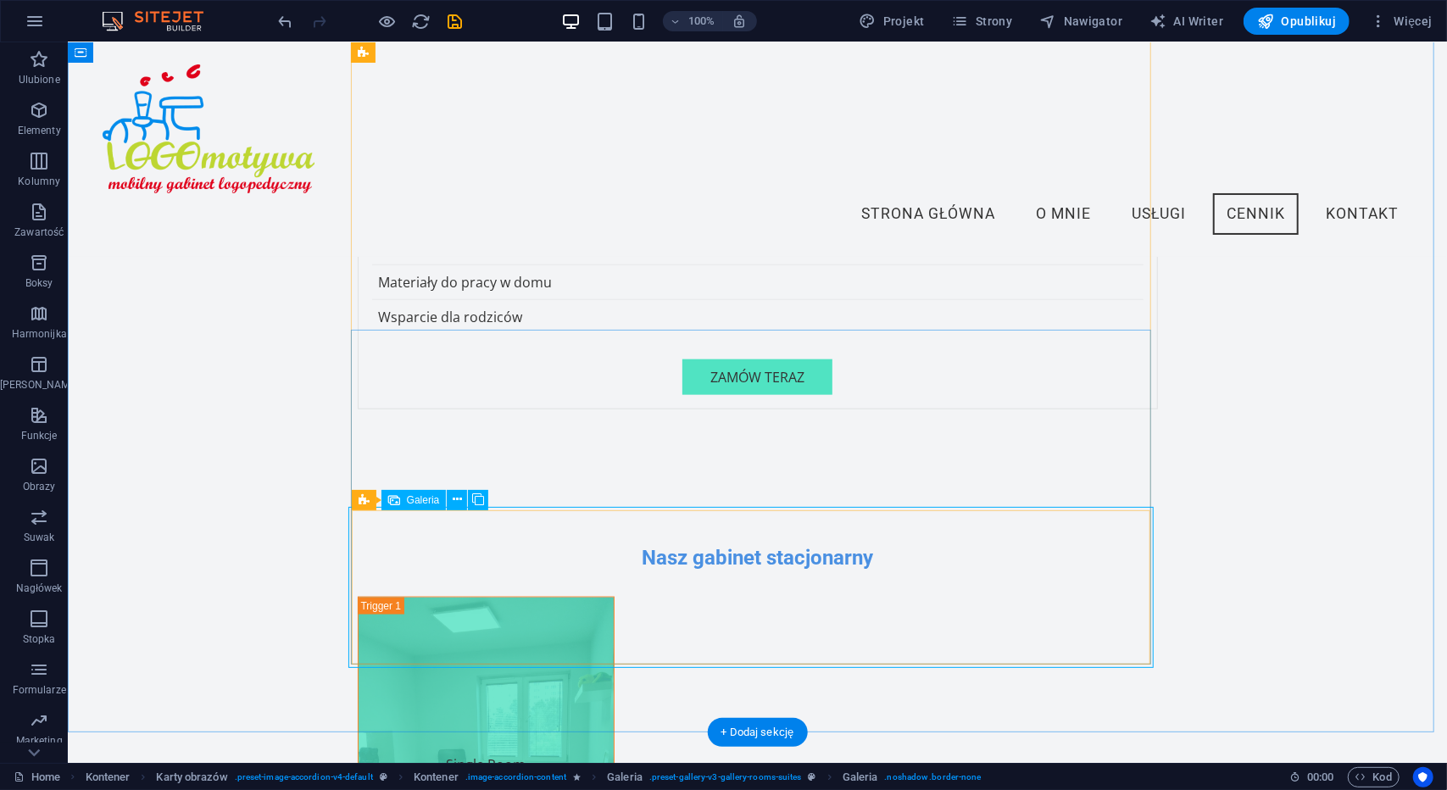
select select "4"
select select "px"
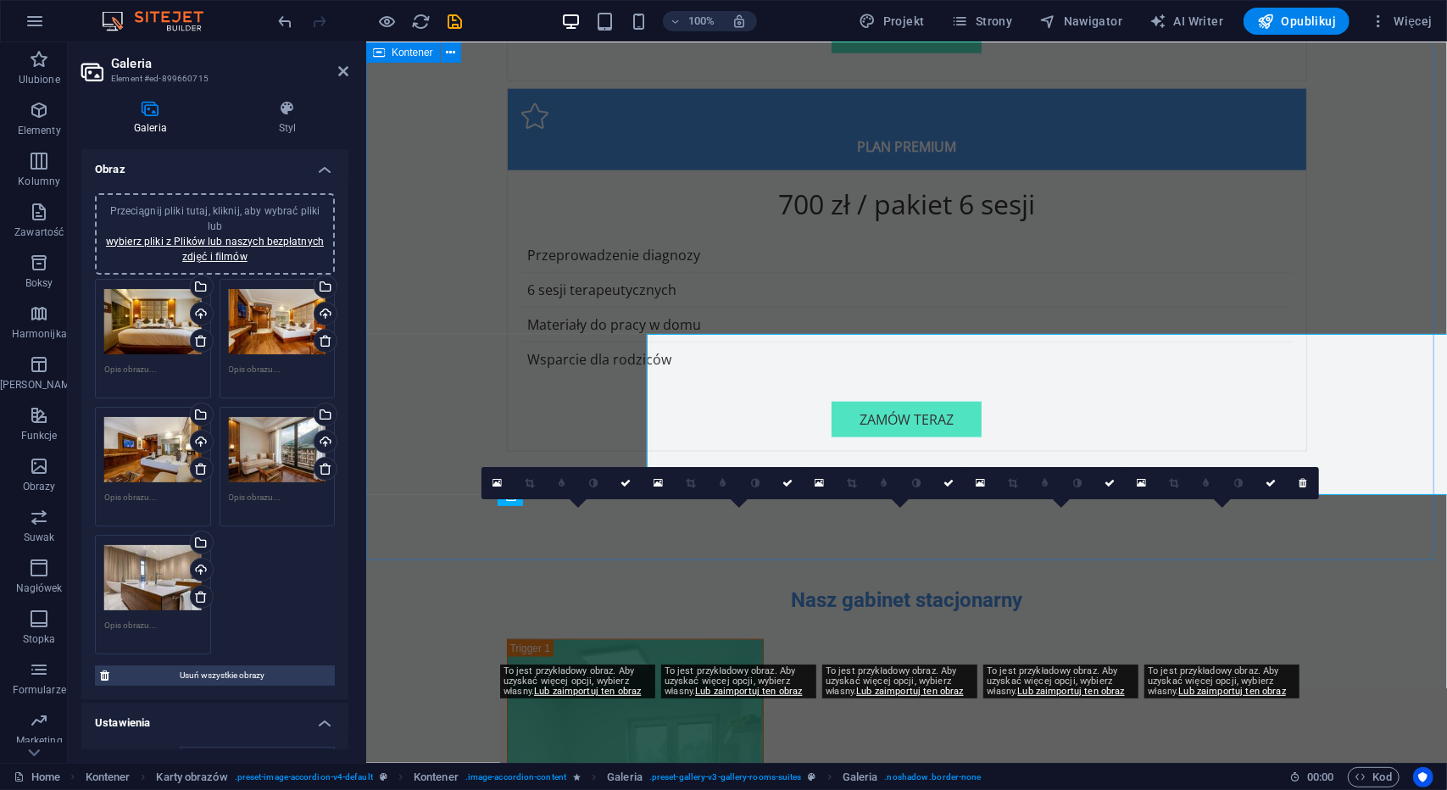
scroll to position [5732, 0]
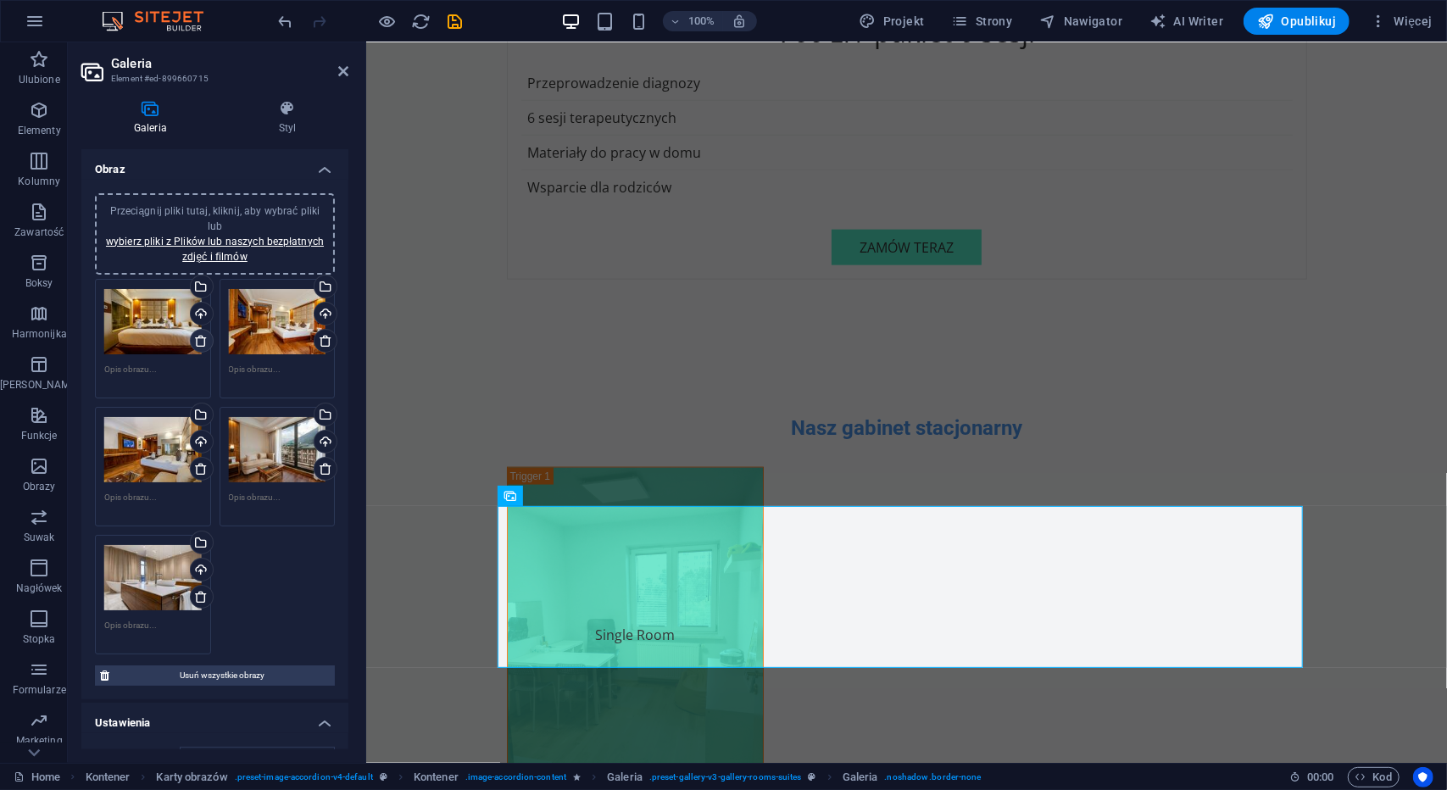
click at [204, 343] on icon at bounding box center [201, 341] width 14 height 14
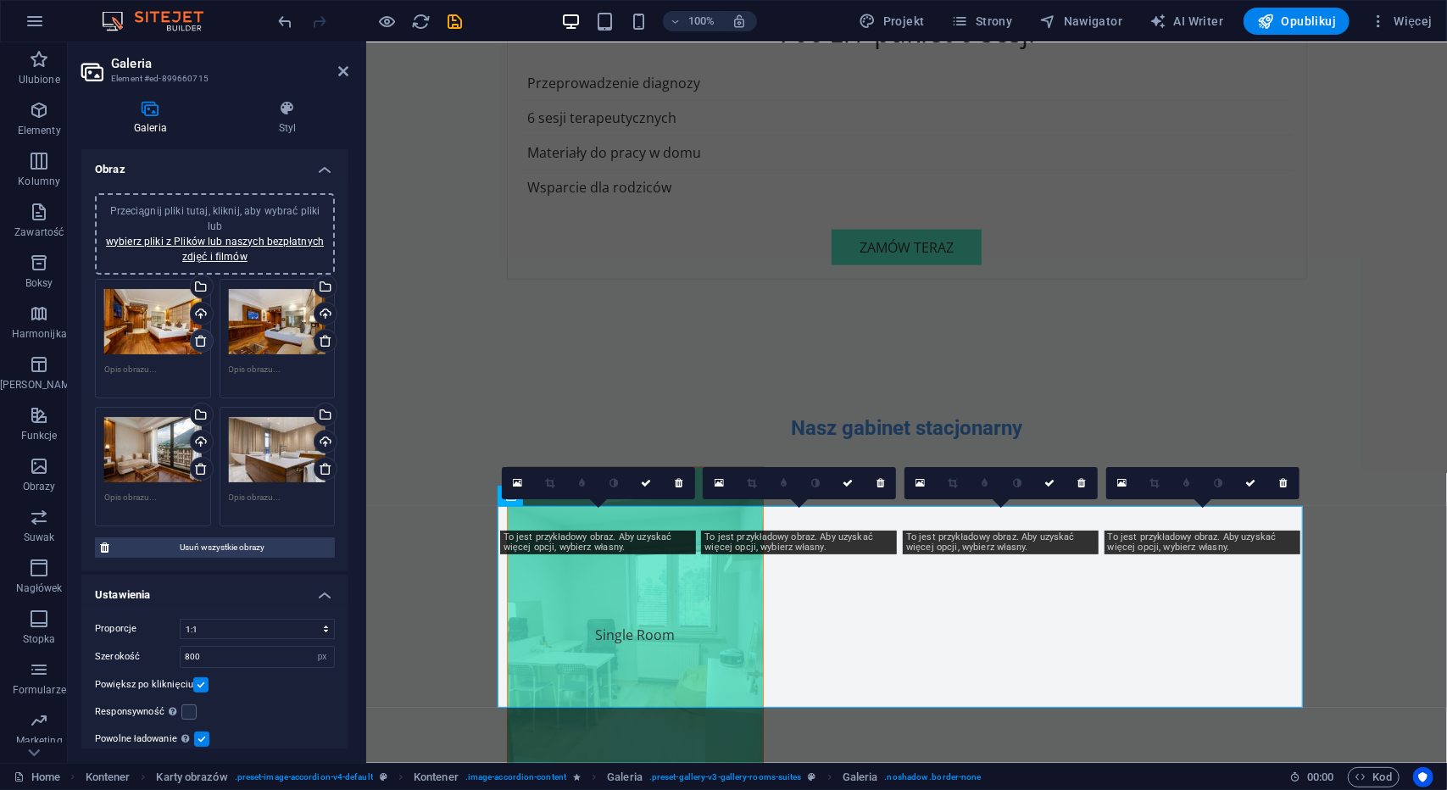
click at [204, 343] on icon at bounding box center [201, 341] width 14 height 14
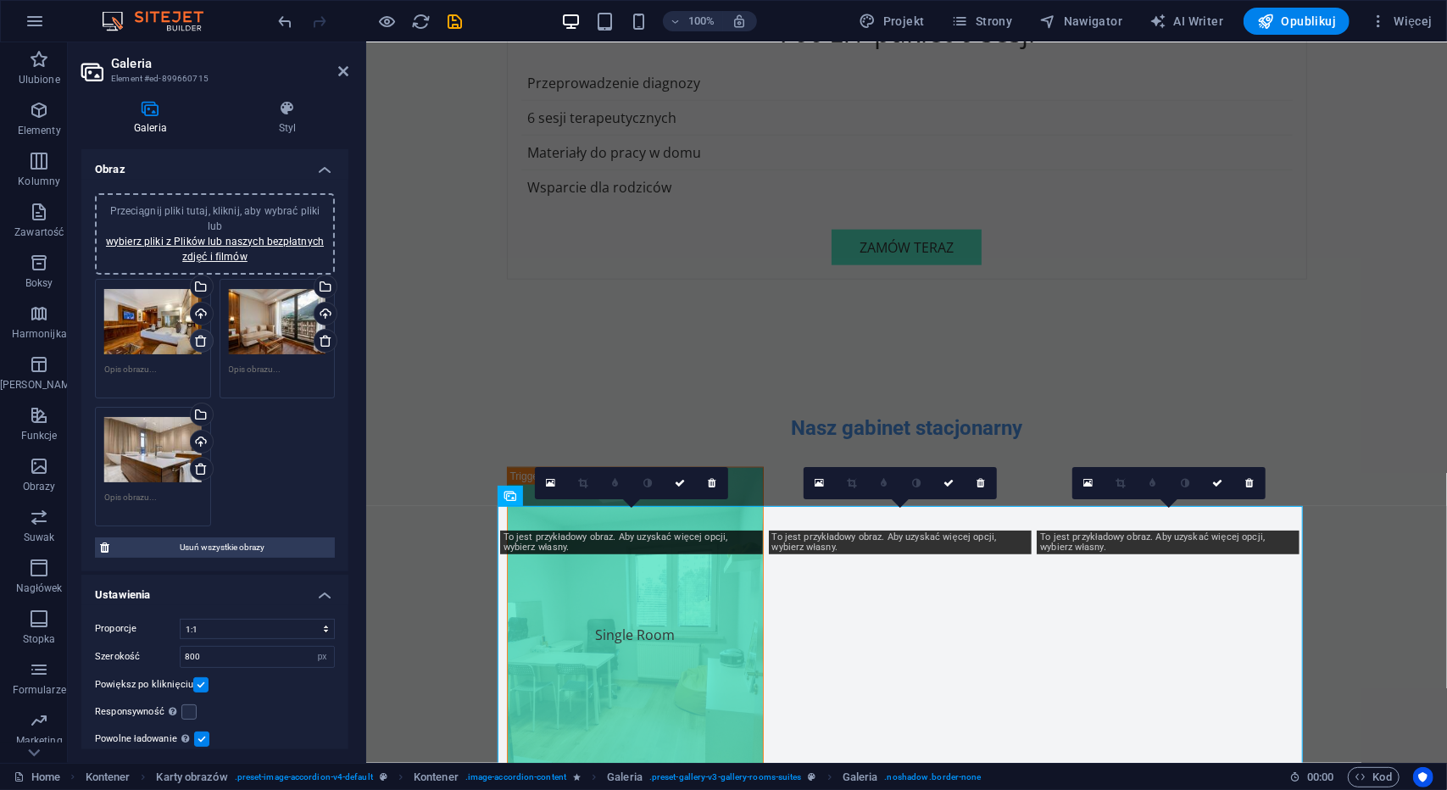
click at [204, 343] on icon at bounding box center [201, 341] width 14 height 14
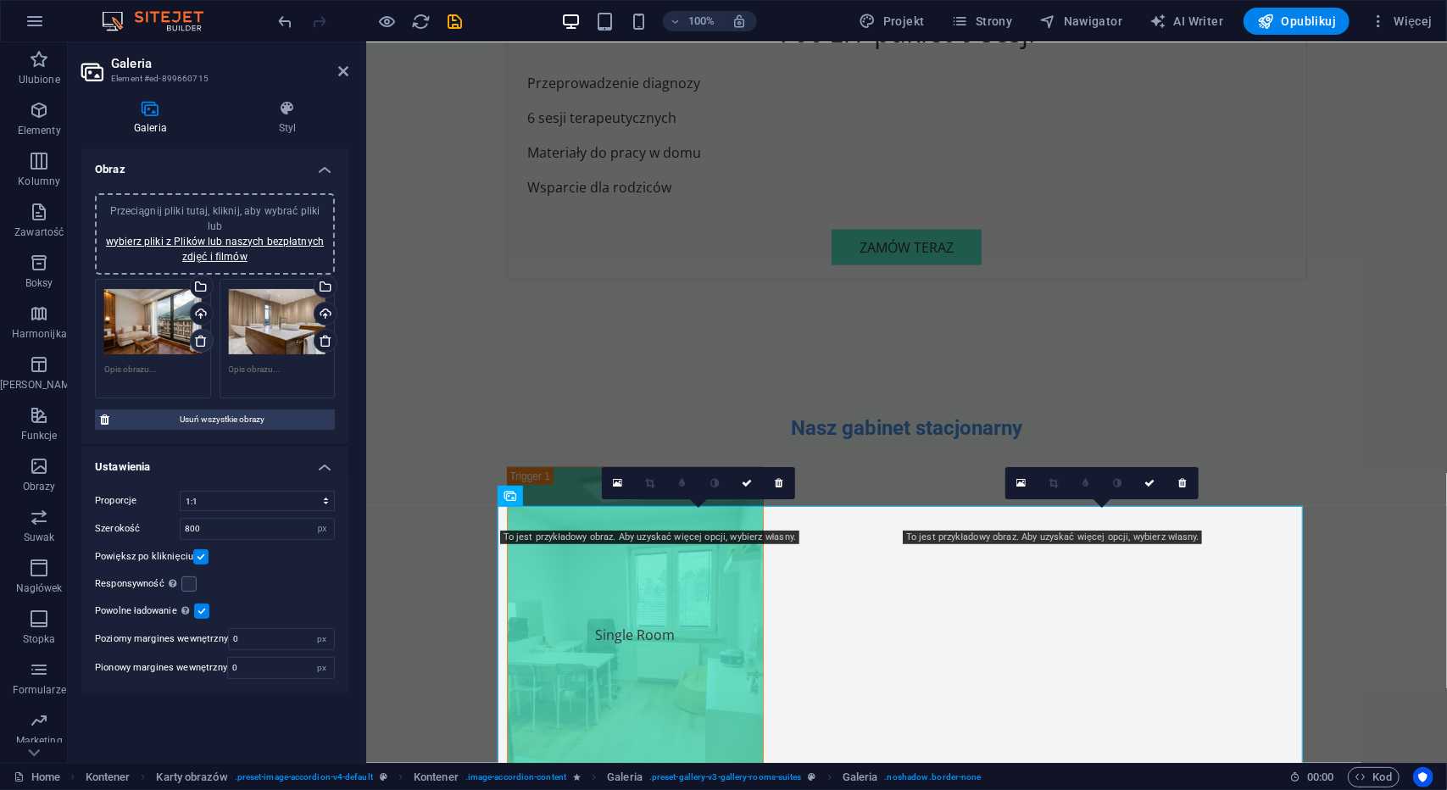
click at [204, 343] on icon at bounding box center [201, 341] width 14 height 14
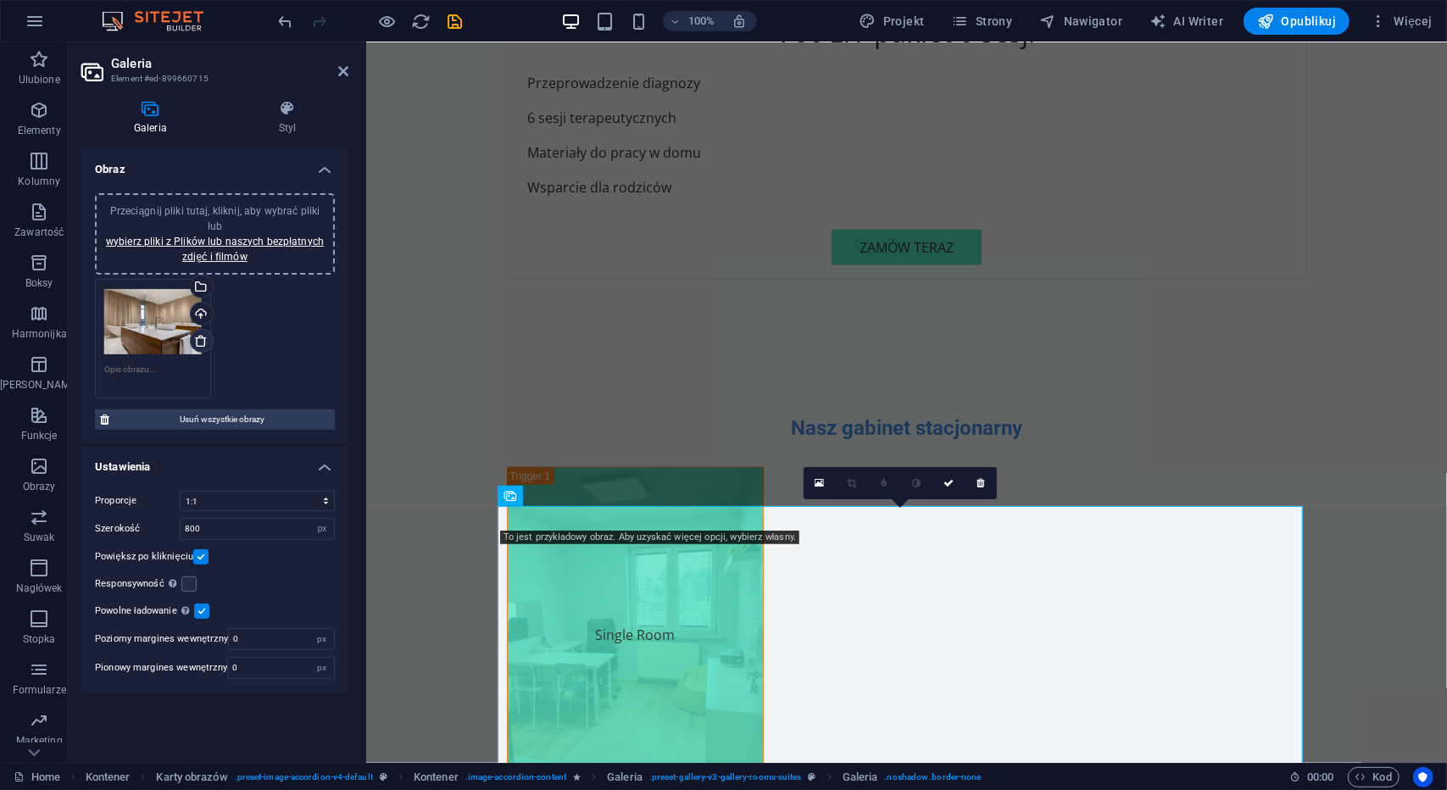
click at [204, 343] on icon at bounding box center [201, 341] width 14 height 14
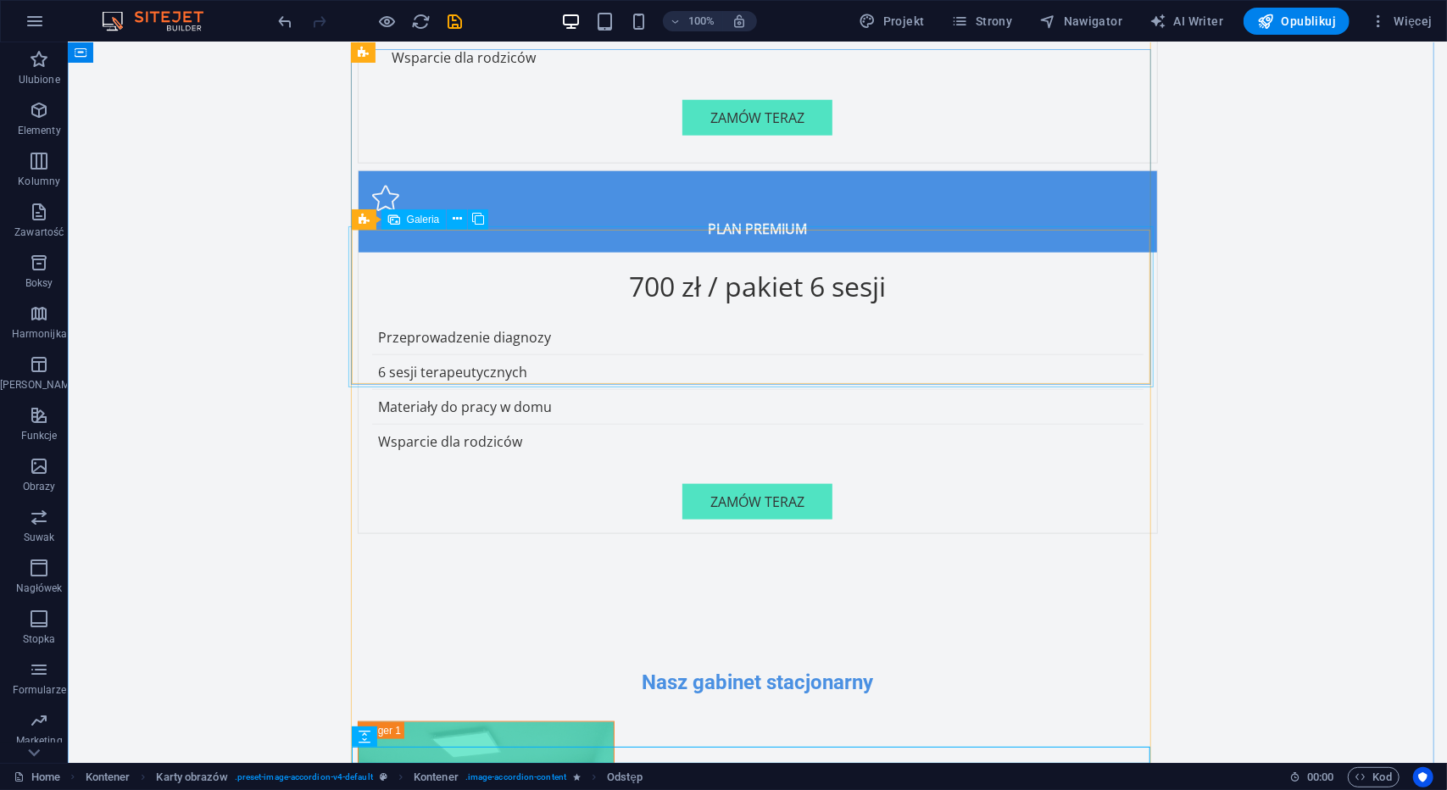
scroll to position [5393, 0]
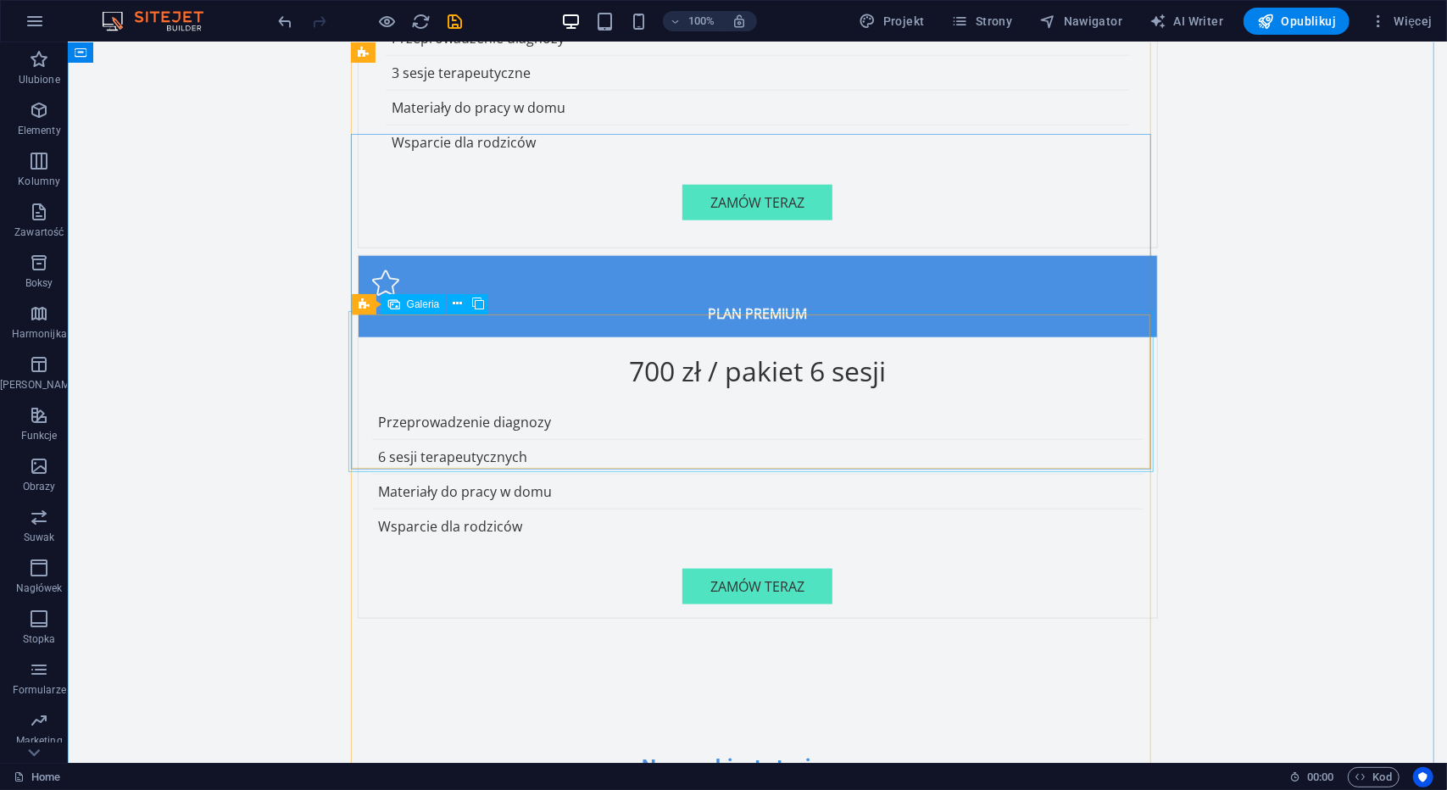
select select "4"
select select "px"
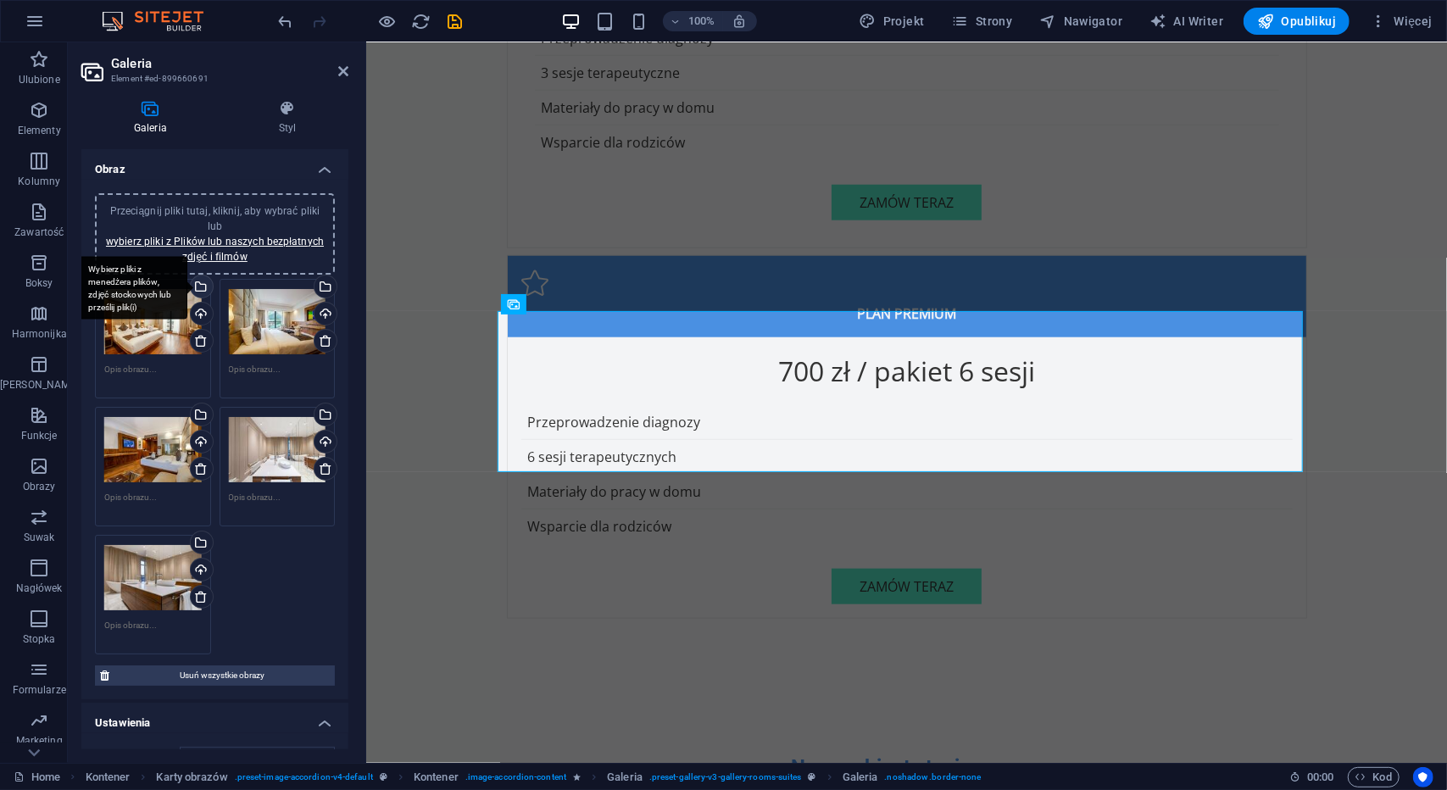
click at [207, 284] on div "Wybierz pliki z menedżera plików, zdjęć stockowych lub prześlij plik(i)" at bounding box center [199, 288] width 25 height 25
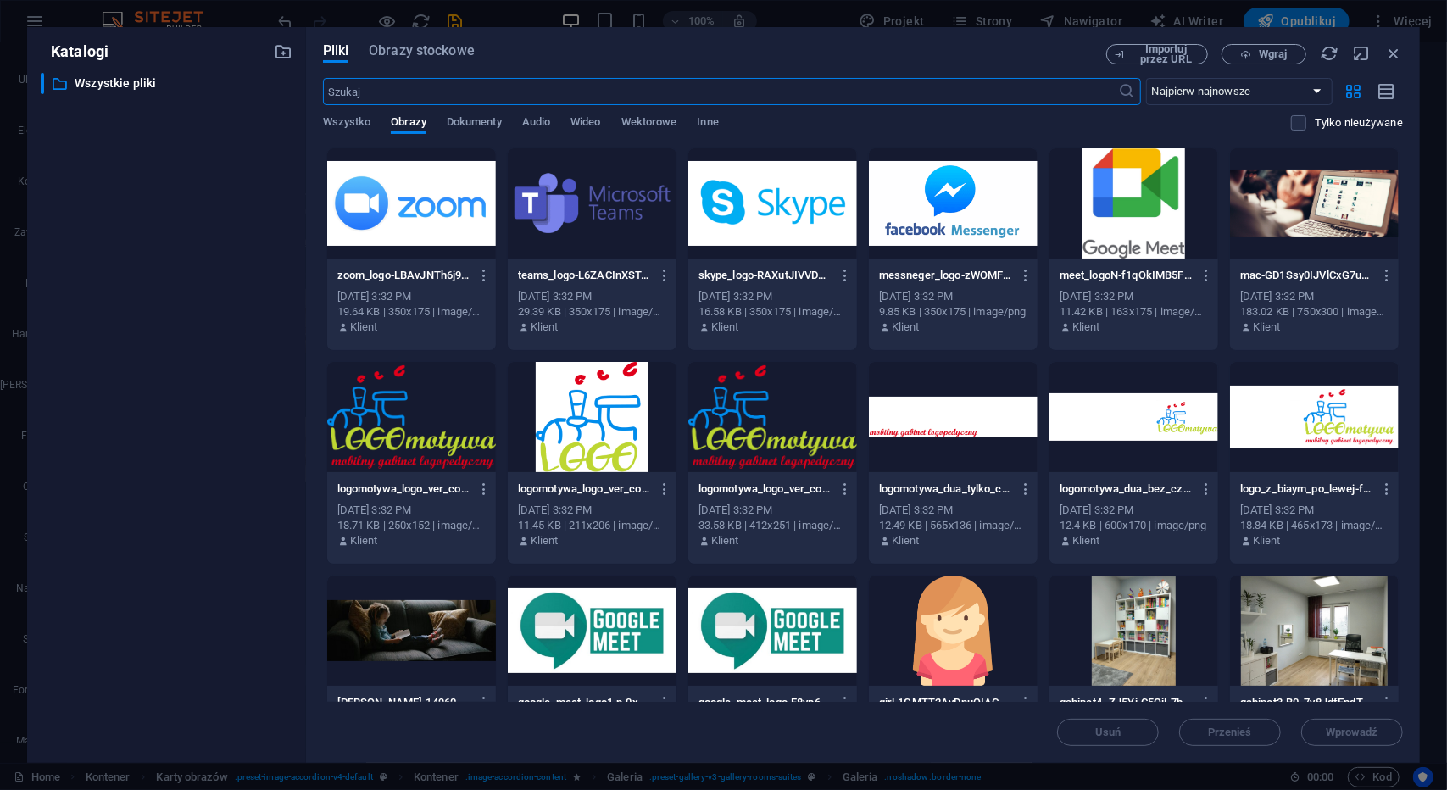
scroll to position [5534, 0]
click at [908, 207] on div at bounding box center [953, 203] width 169 height 110
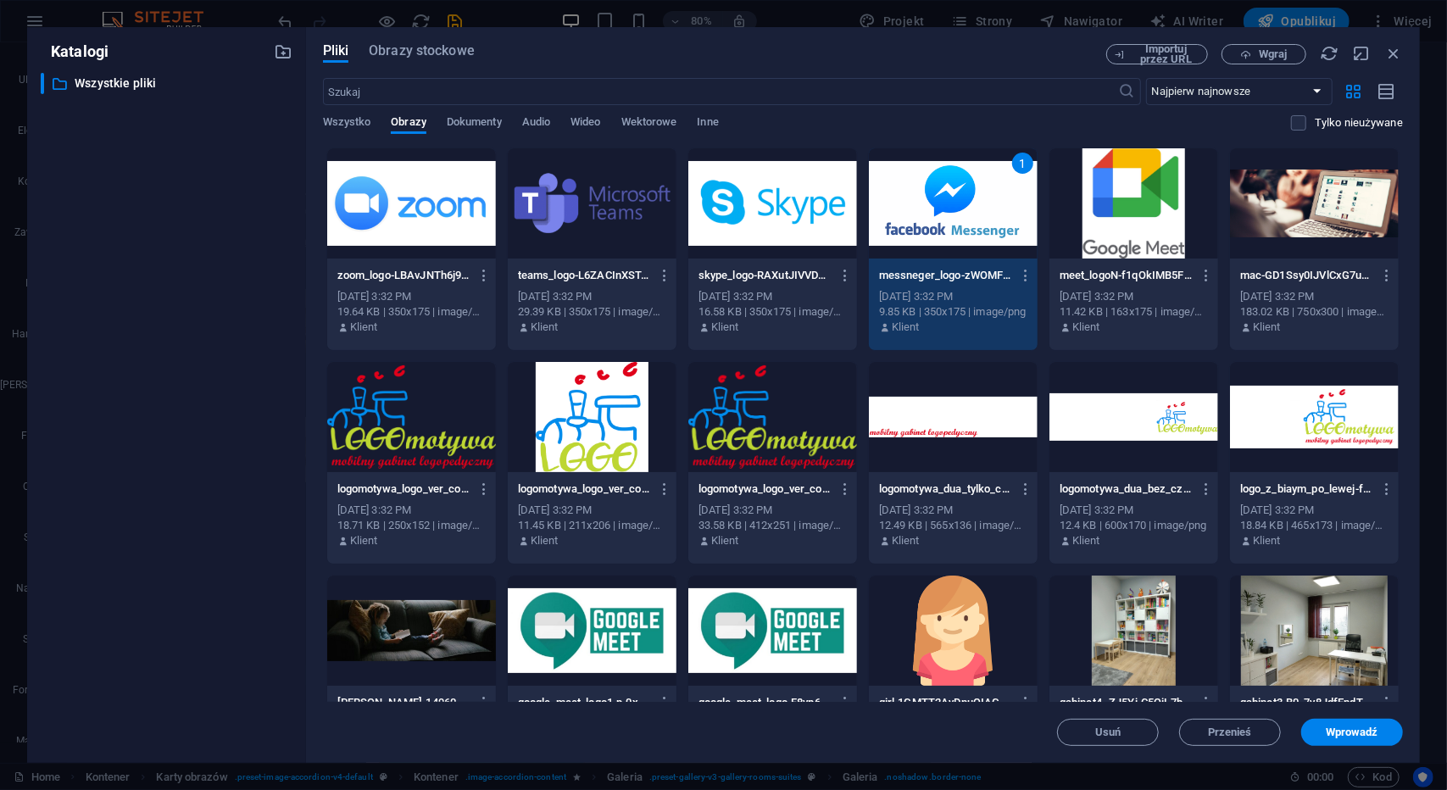
click at [908, 207] on div "1" at bounding box center [953, 203] width 169 height 110
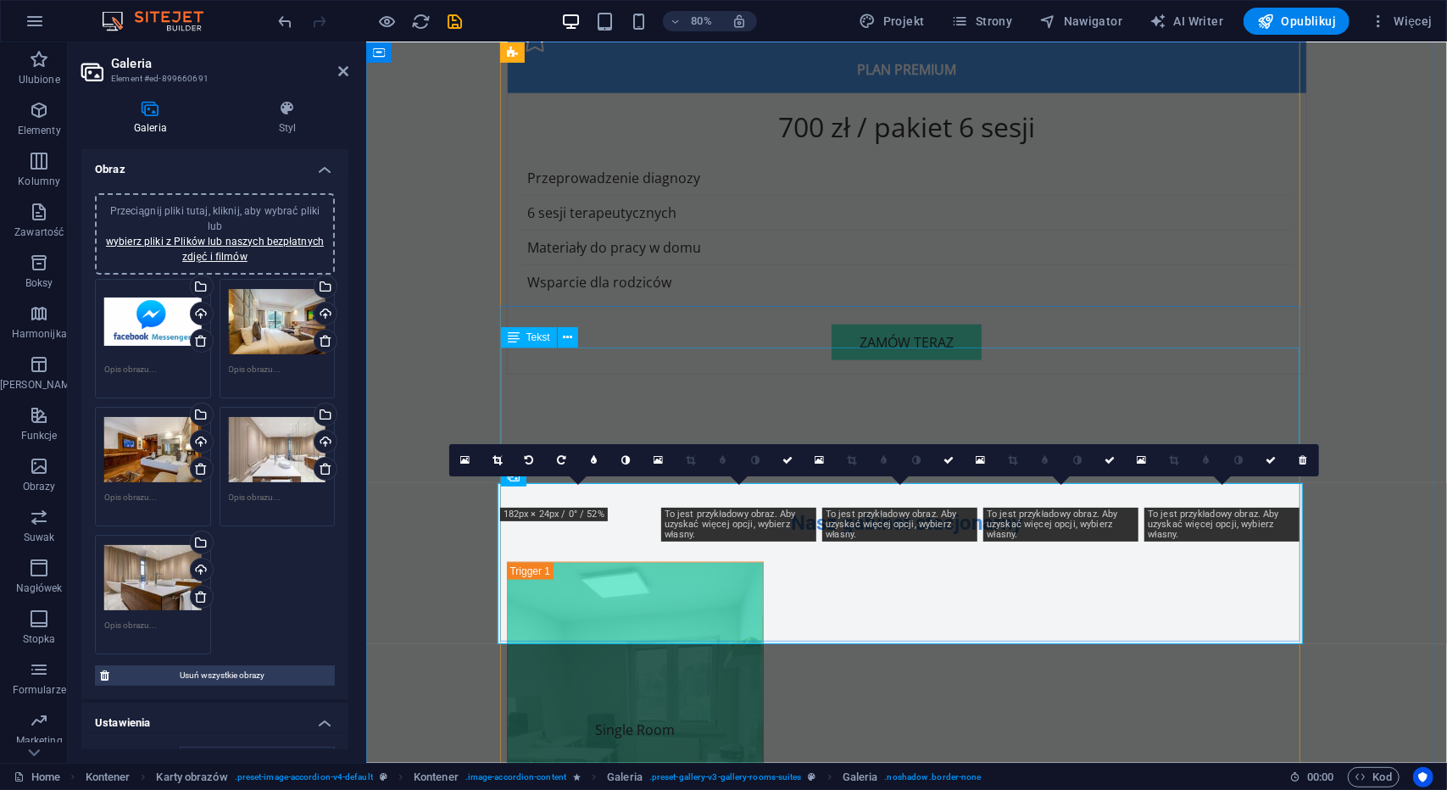
scroll to position [5393, 0]
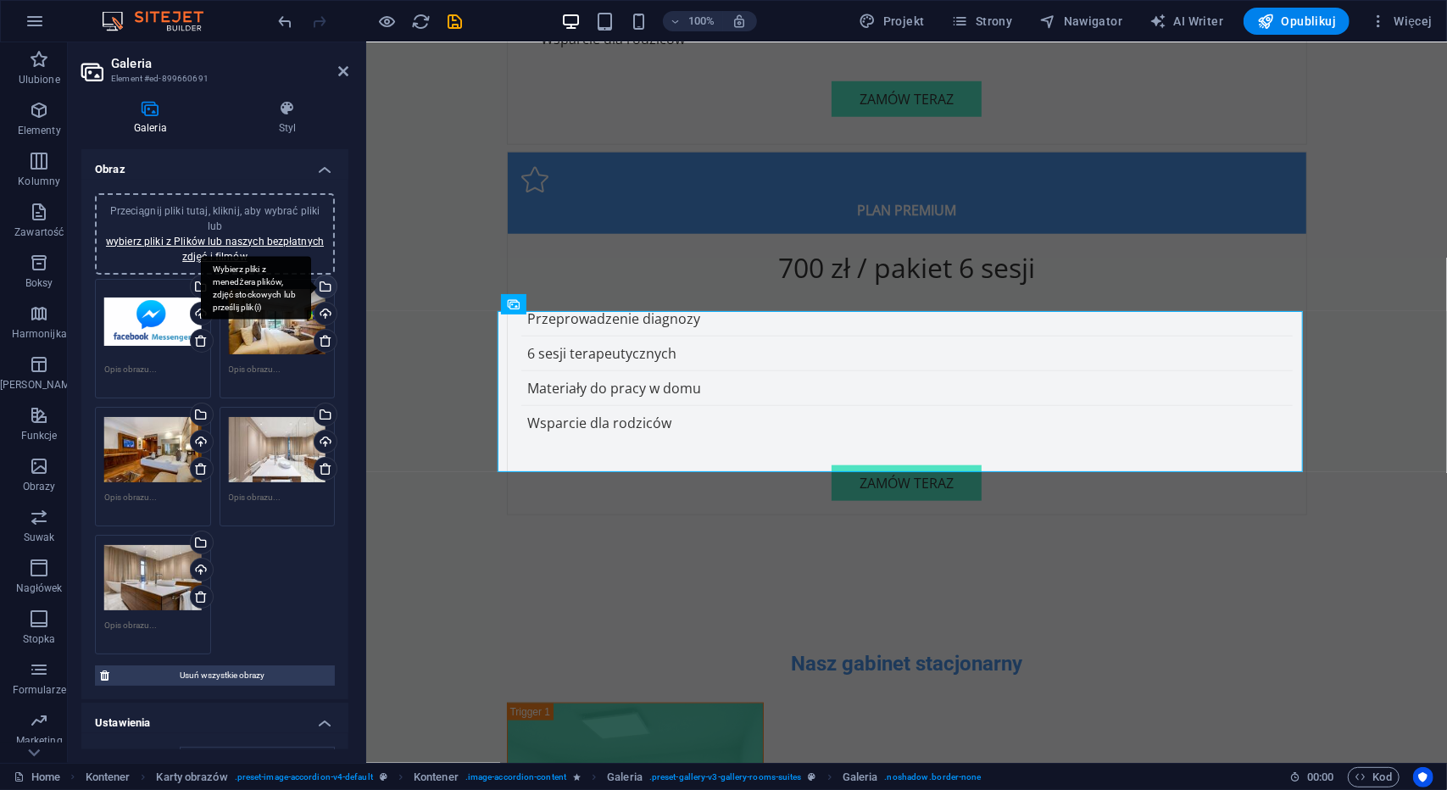
click at [311, 287] on div "Wybierz pliki z menedżera plików, zdjęć stockowych lub prześlij plik(i)" at bounding box center [256, 288] width 110 height 64
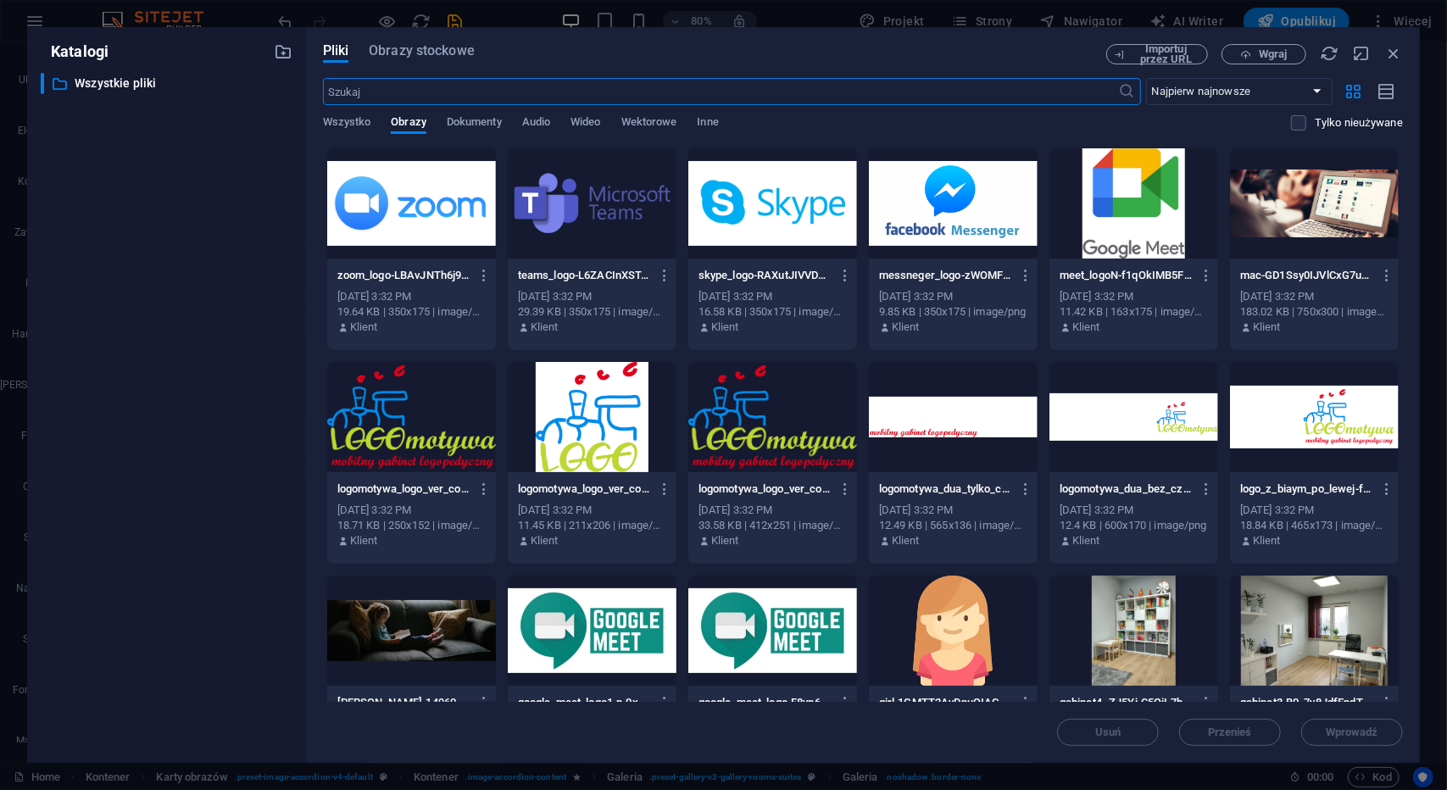
scroll to position [5534, 0]
click at [800, 205] on div at bounding box center [773, 203] width 169 height 110
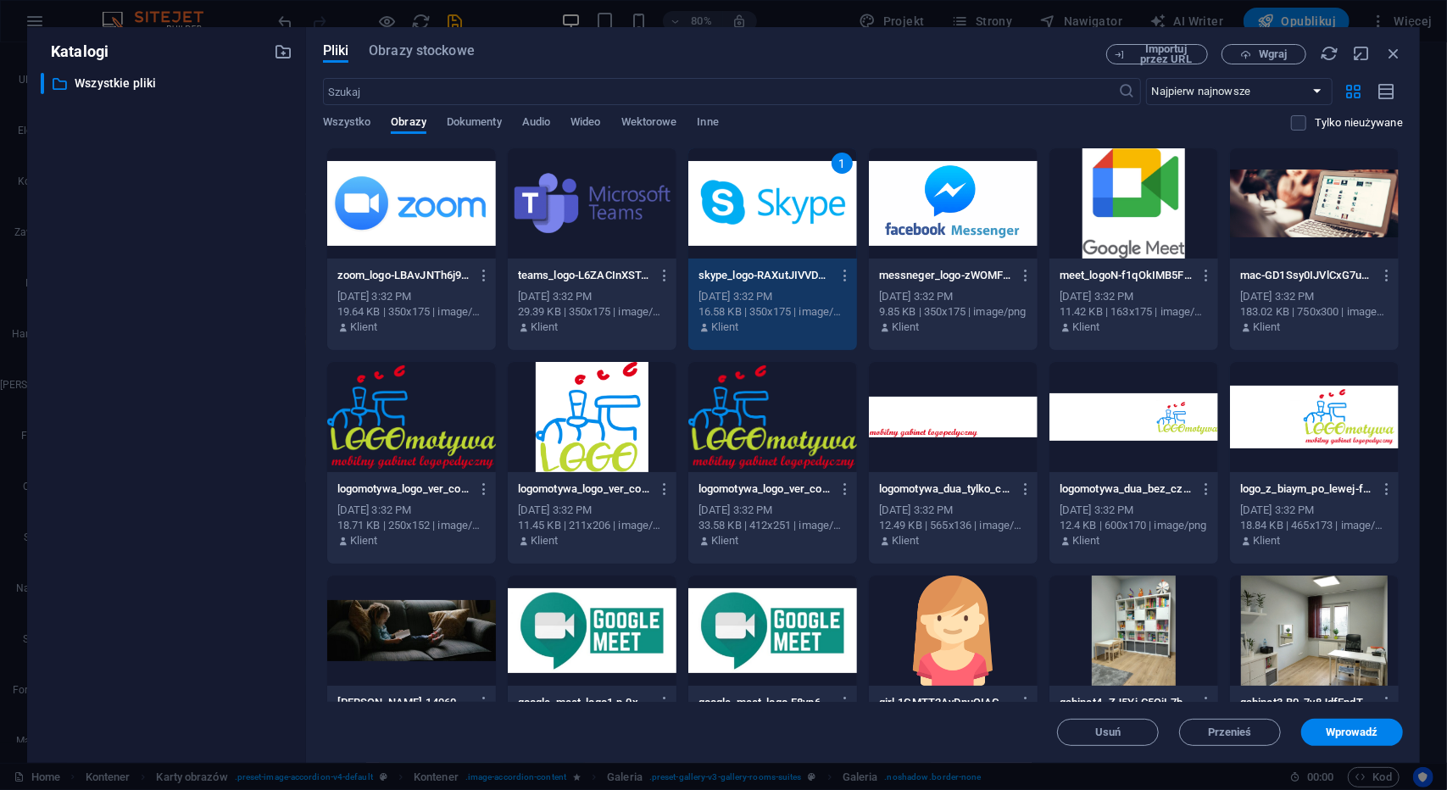
drag, startPoint x: 800, startPoint y: 205, endPoint x: 405, endPoint y: 181, distance: 395.9
click at [800, 205] on div "1" at bounding box center [773, 203] width 169 height 110
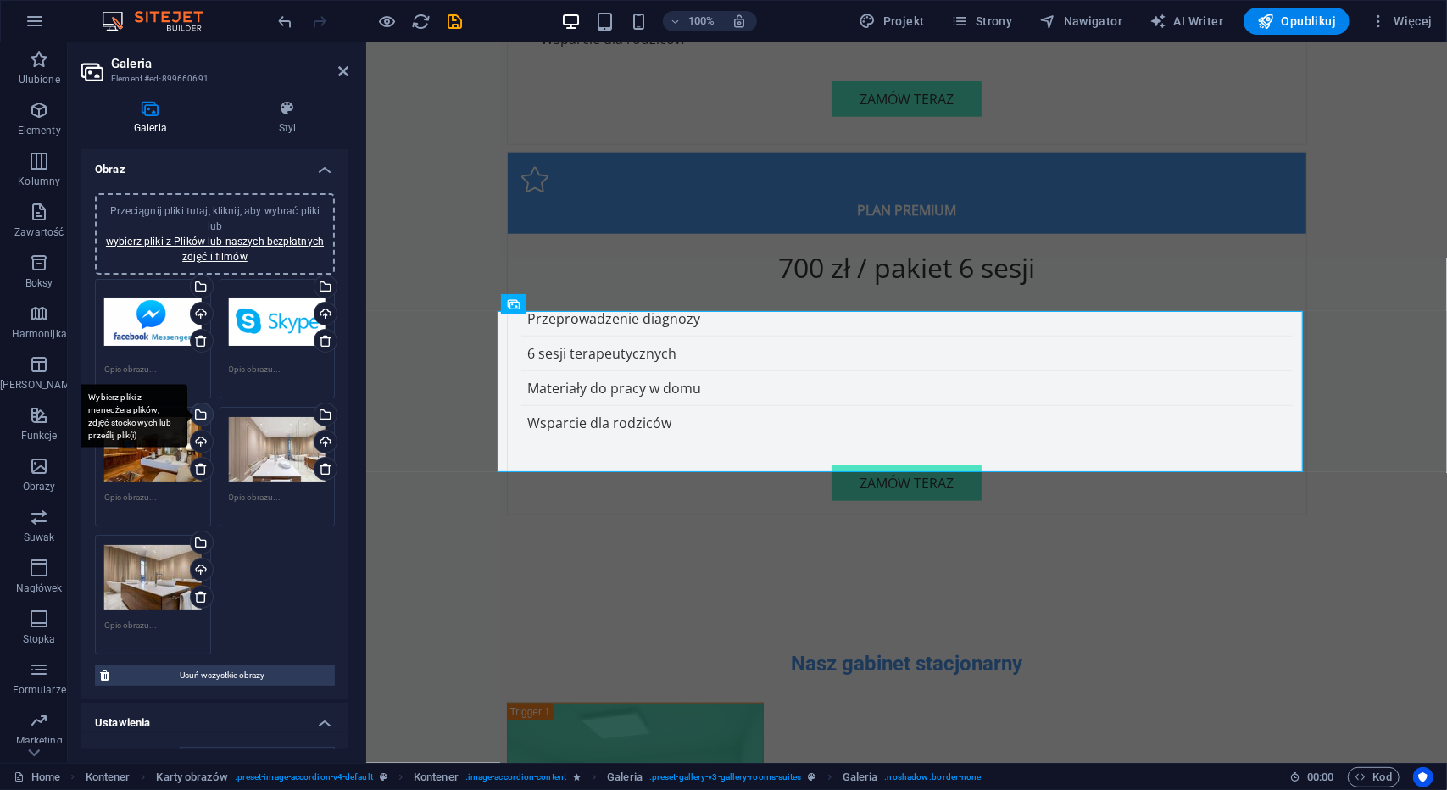
click at [200, 414] on div "Wybierz pliki z menedżera plików, zdjęć stockowych lub prześlij plik(i)" at bounding box center [199, 416] width 25 height 25
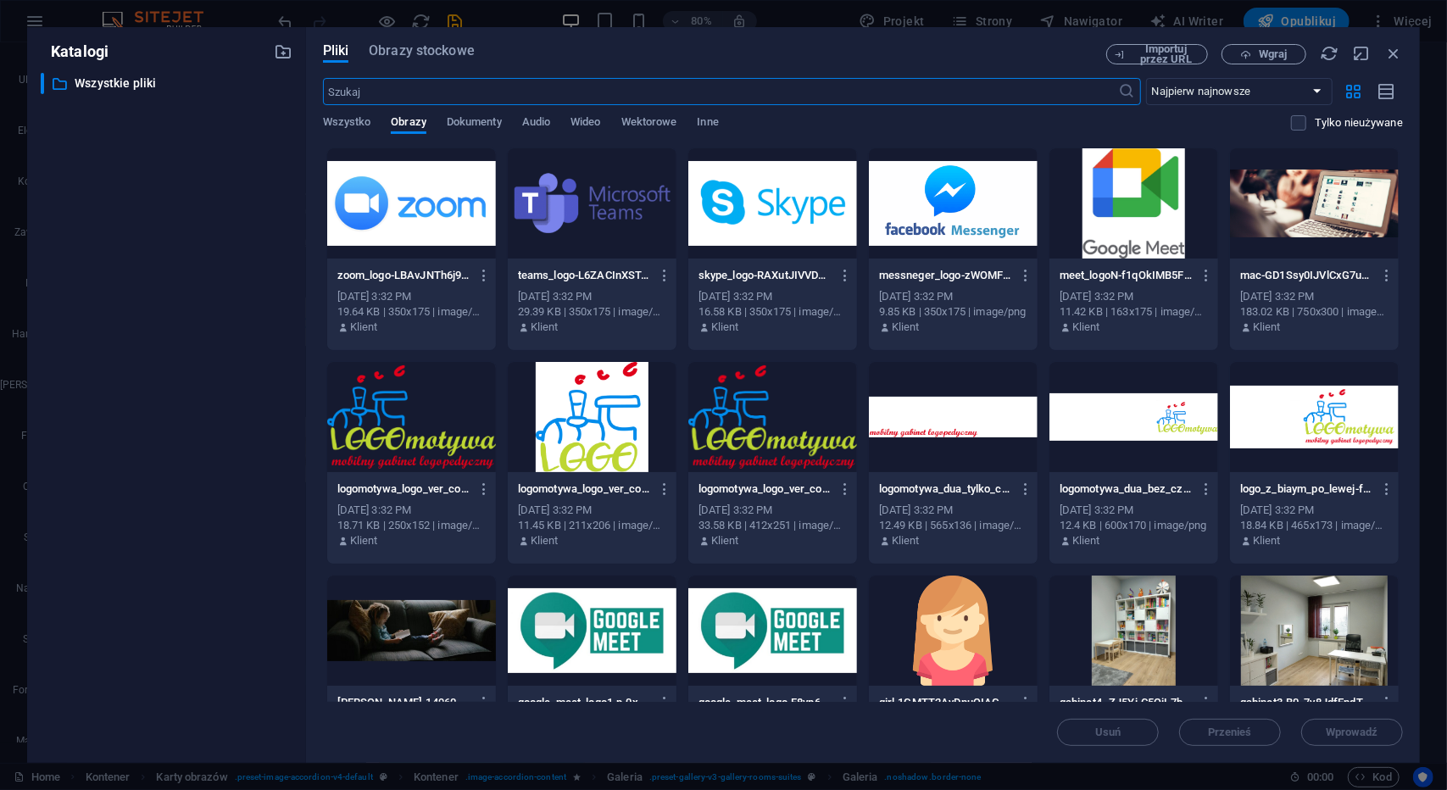
click at [643, 202] on div at bounding box center [592, 203] width 169 height 110
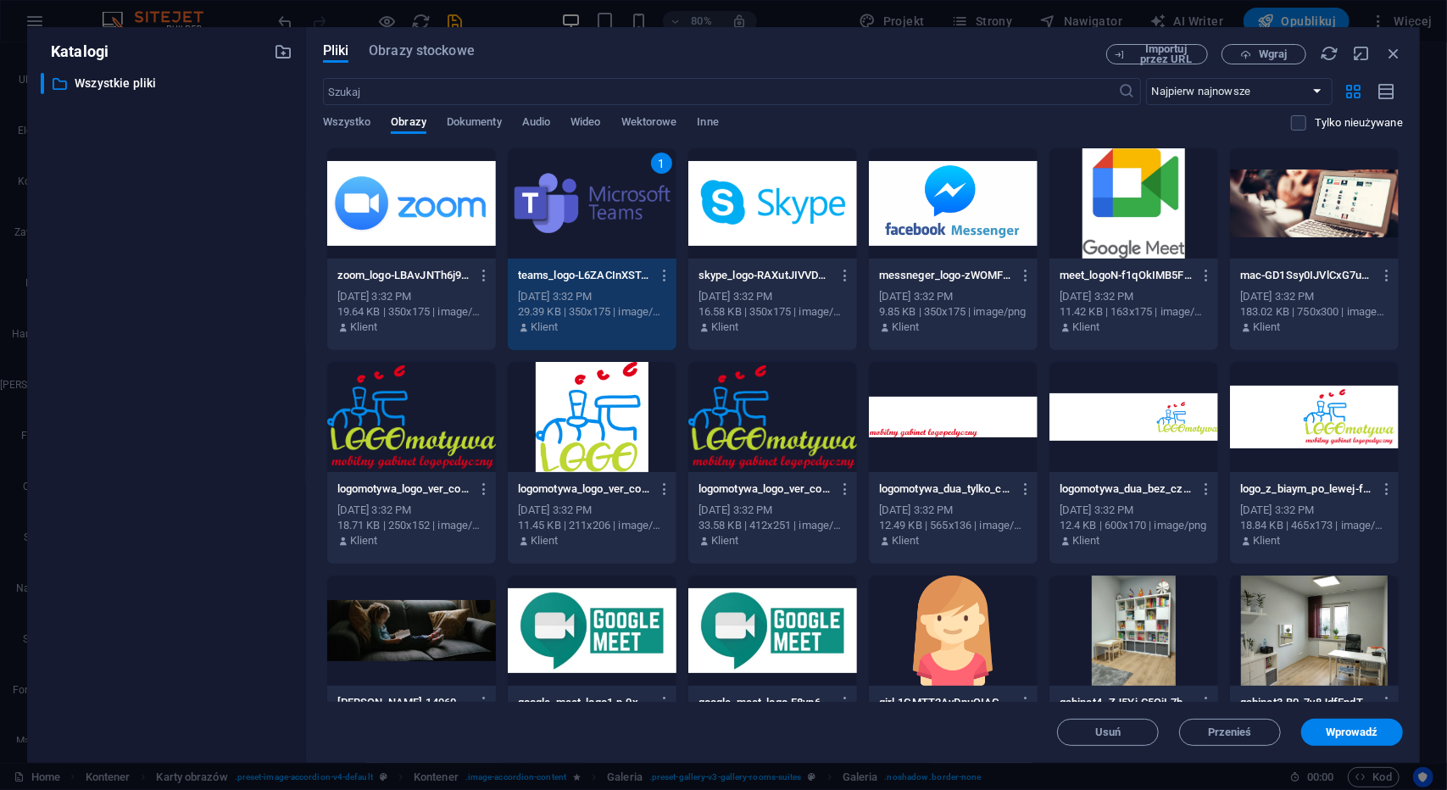
click at [643, 202] on div "1" at bounding box center [592, 203] width 169 height 110
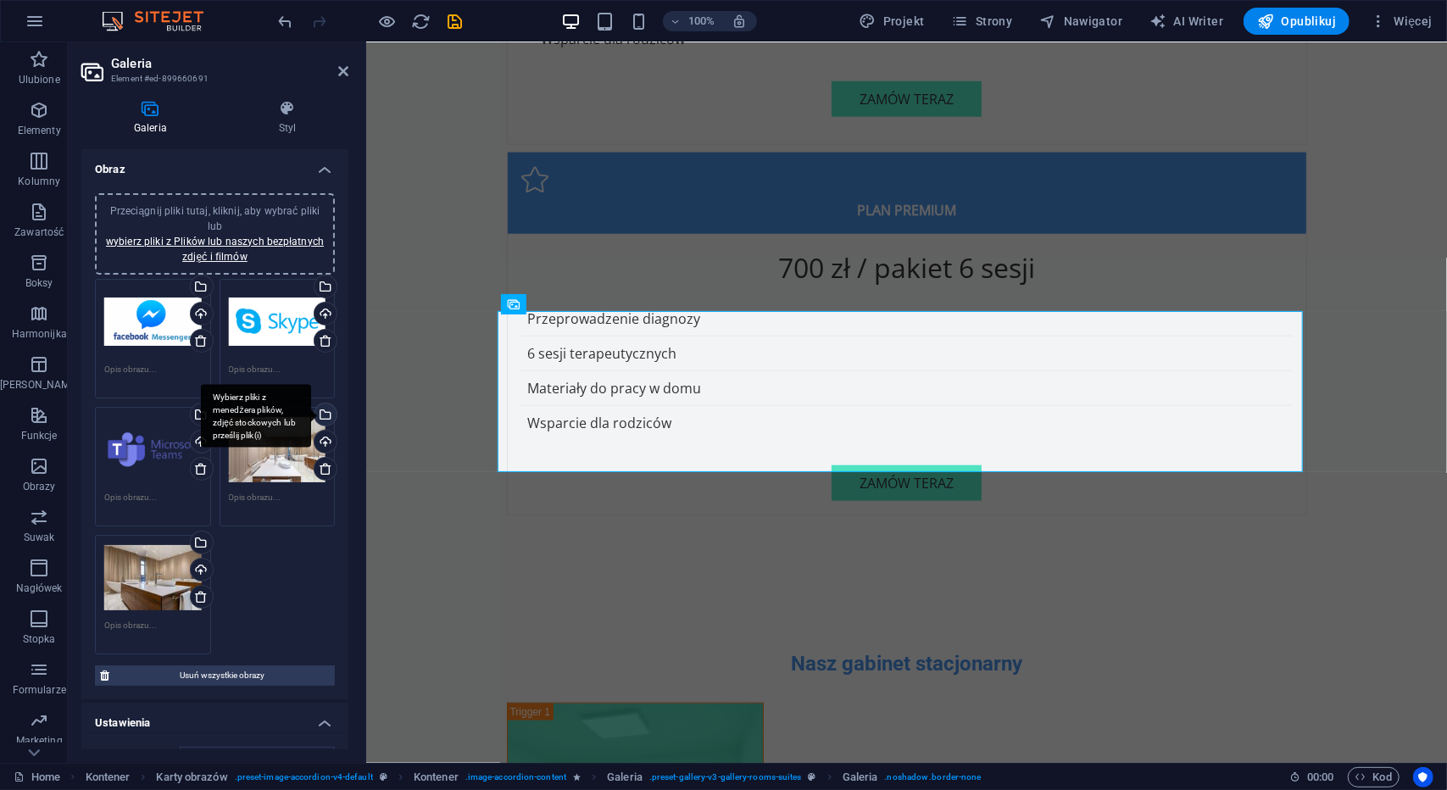
click at [311, 409] on div "Wybierz pliki z menedżera plików, zdjęć stockowych lub prześlij plik(i)" at bounding box center [256, 416] width 110 height 64
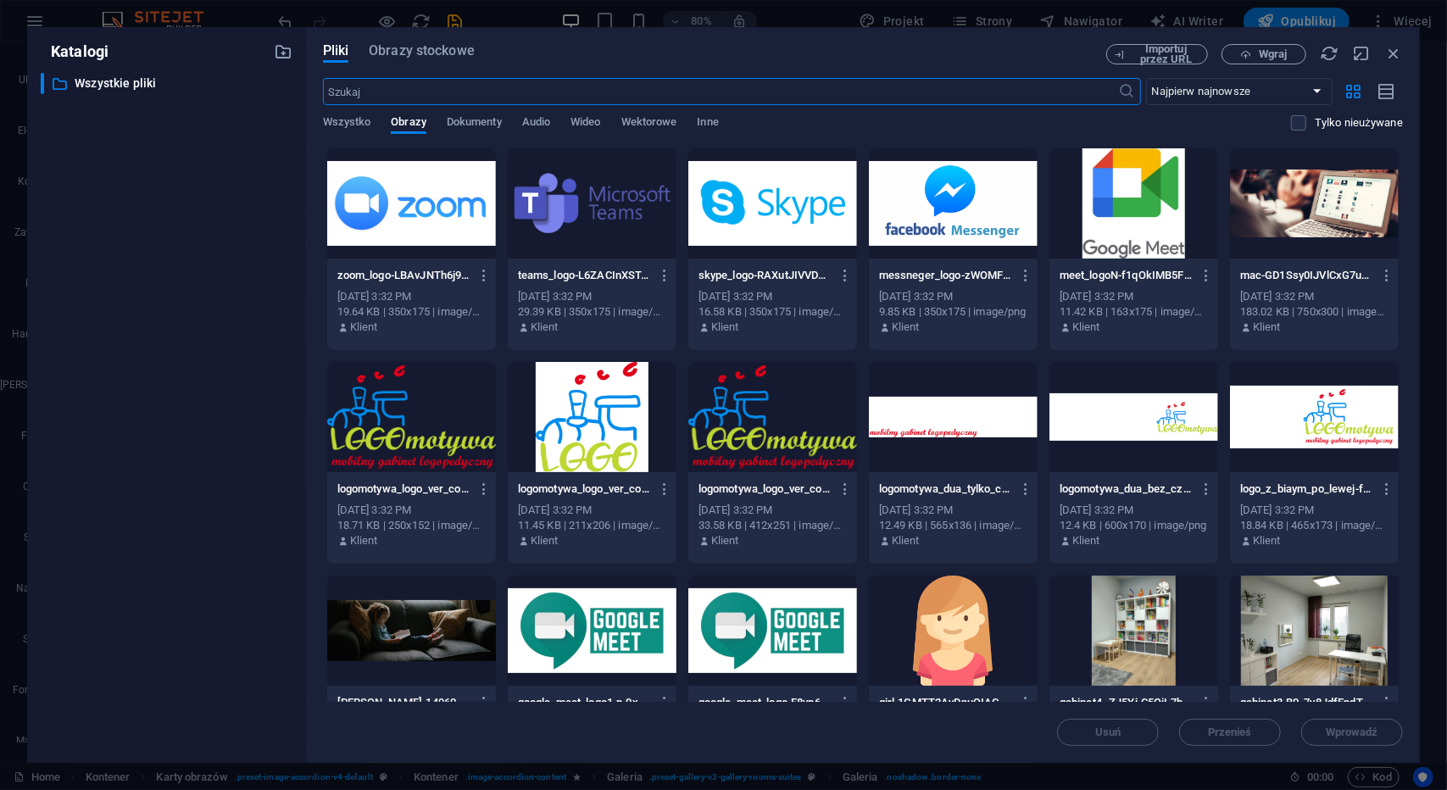
click at [466, 207] on div at bounding box center [411, 203] width 169 height 110
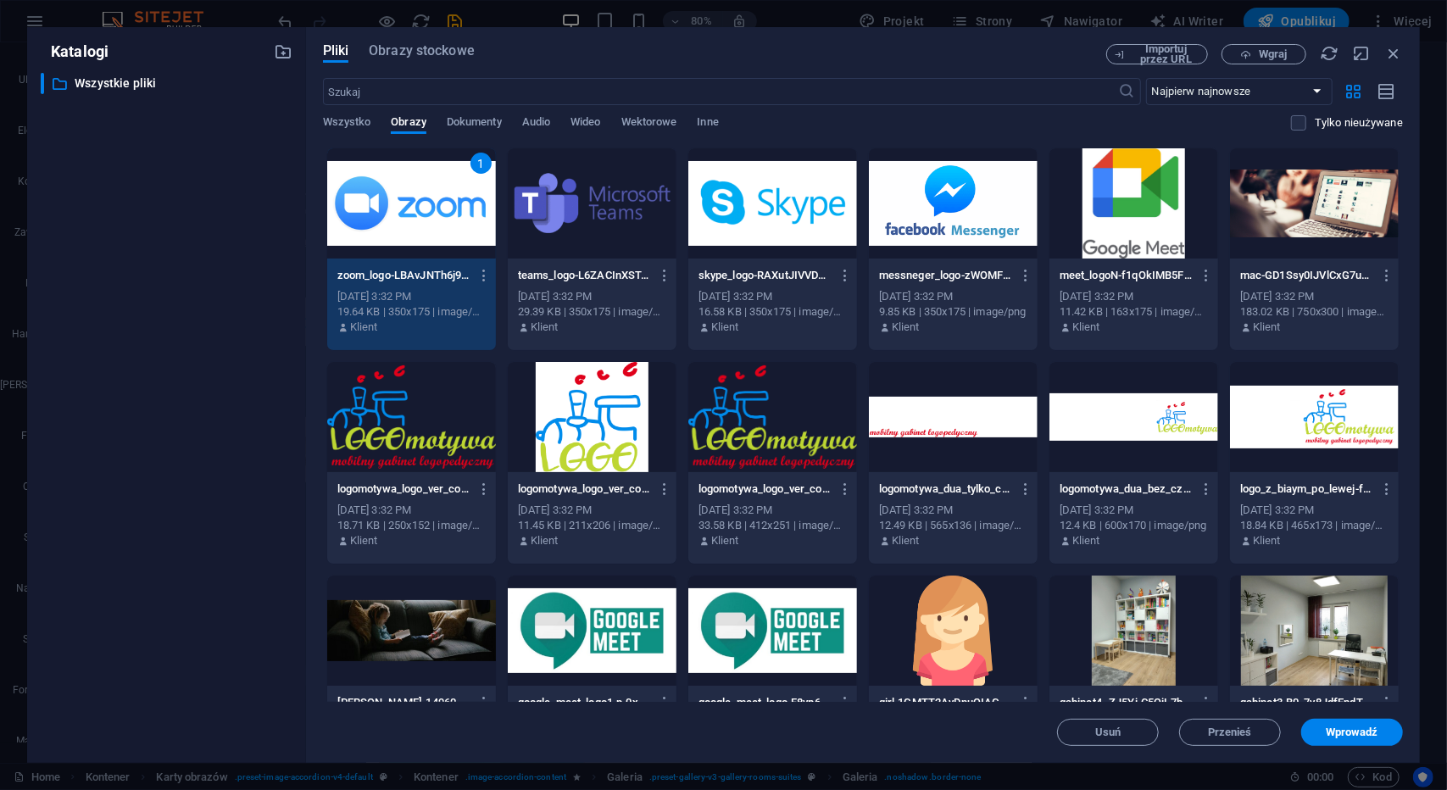
click at [466, 206] on div "1" at bounding box center [411, 203] width 169 height 110
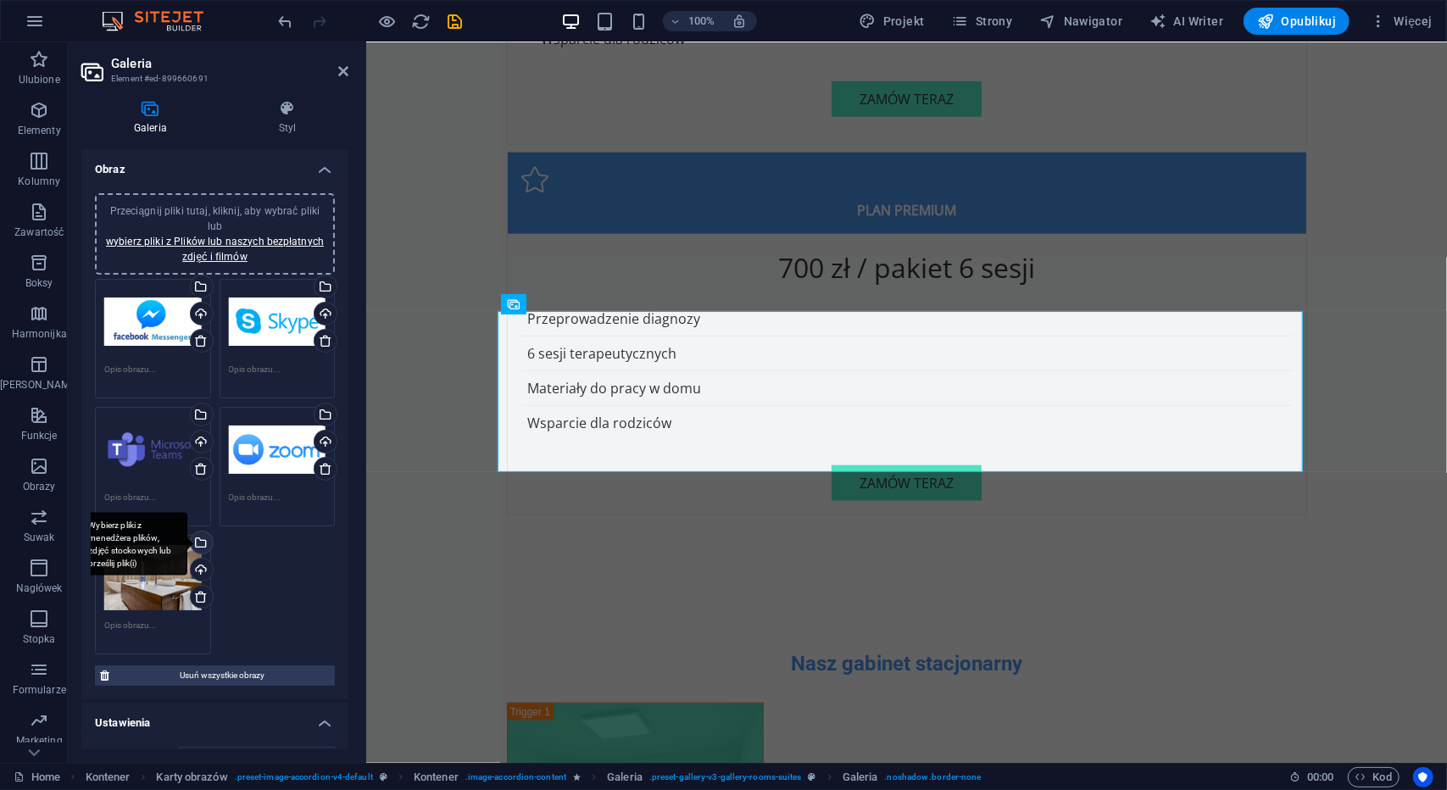
click at [200, 545] on div "Wybierz pliki z menedżera plików, zdjęć stockowych lub prześlij plik(i)" at bounding box center [199, 544] width 25 height 25
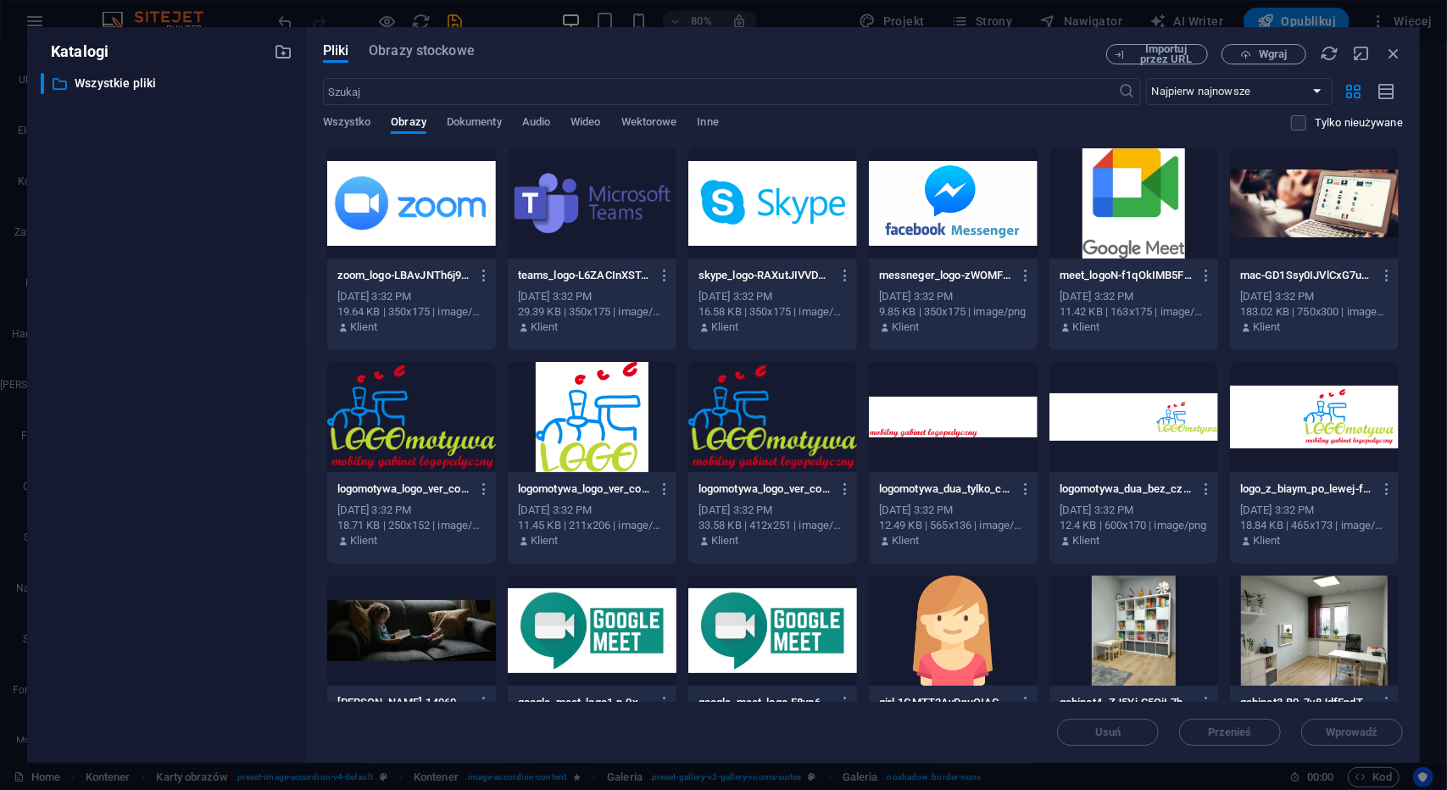
click at [1140, 176] on div at bounding box center [1134, 203] width 169 height 110
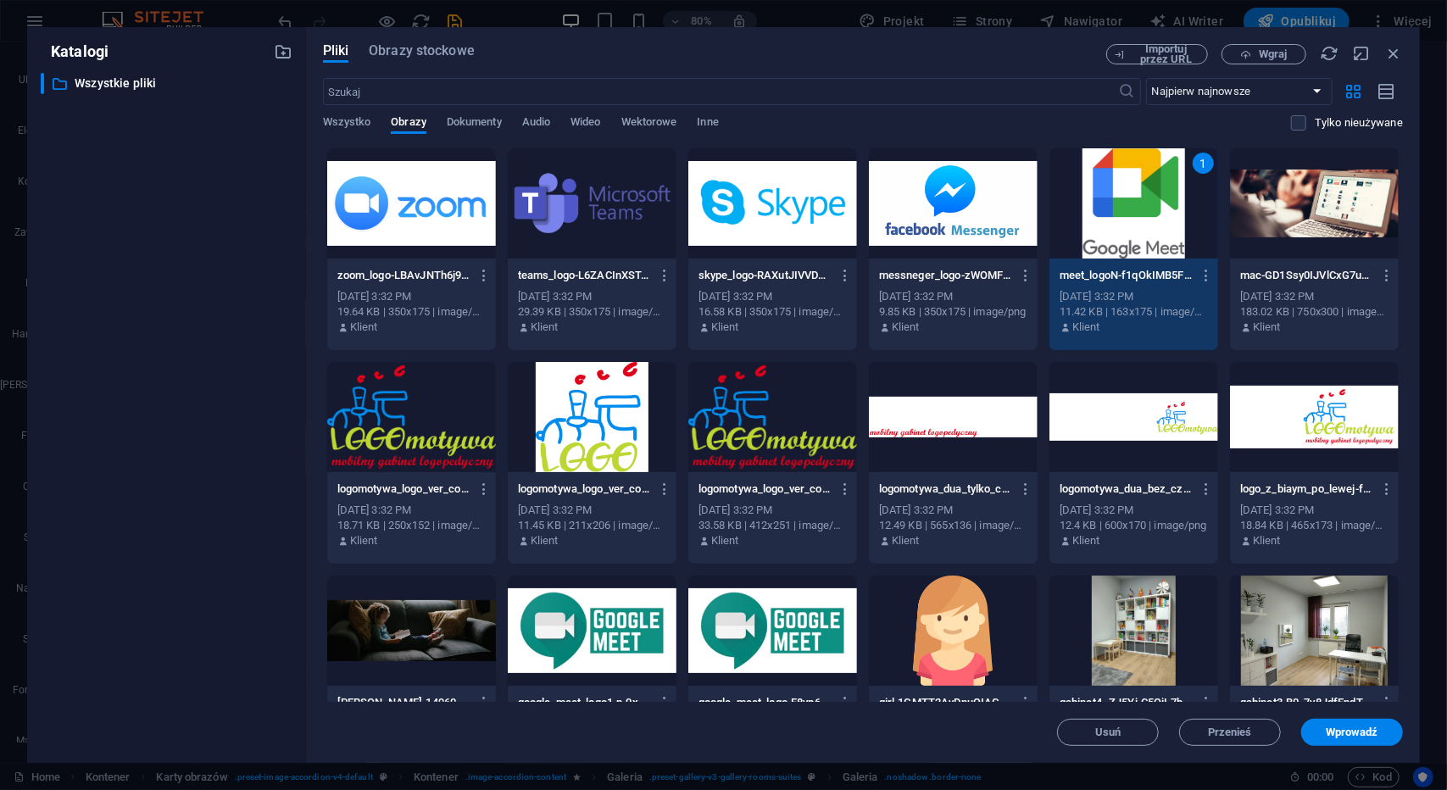
click at [1140, 176] on div "1" at bounding box center [1134, 203] width 169 height 110
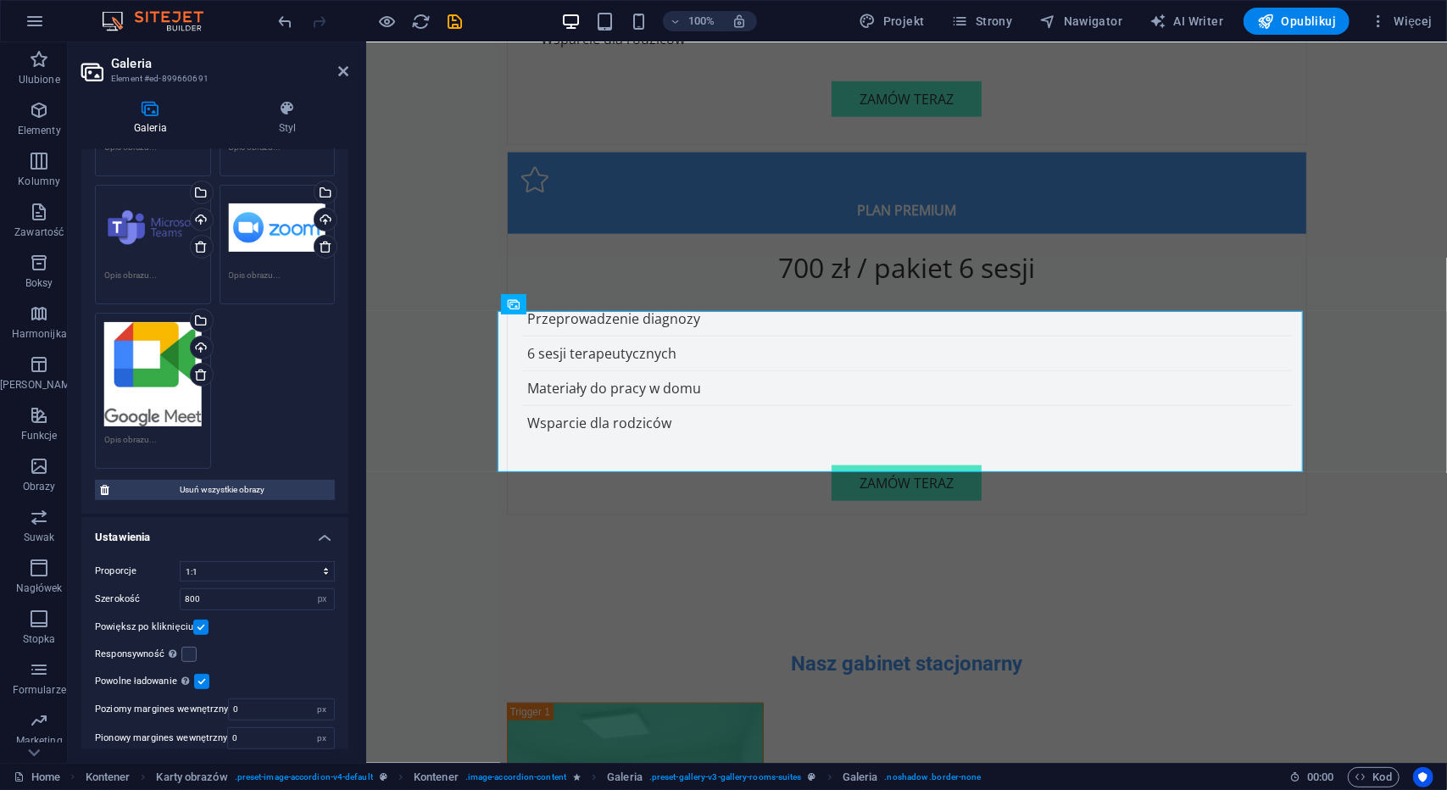
scroll to position [231, 0]
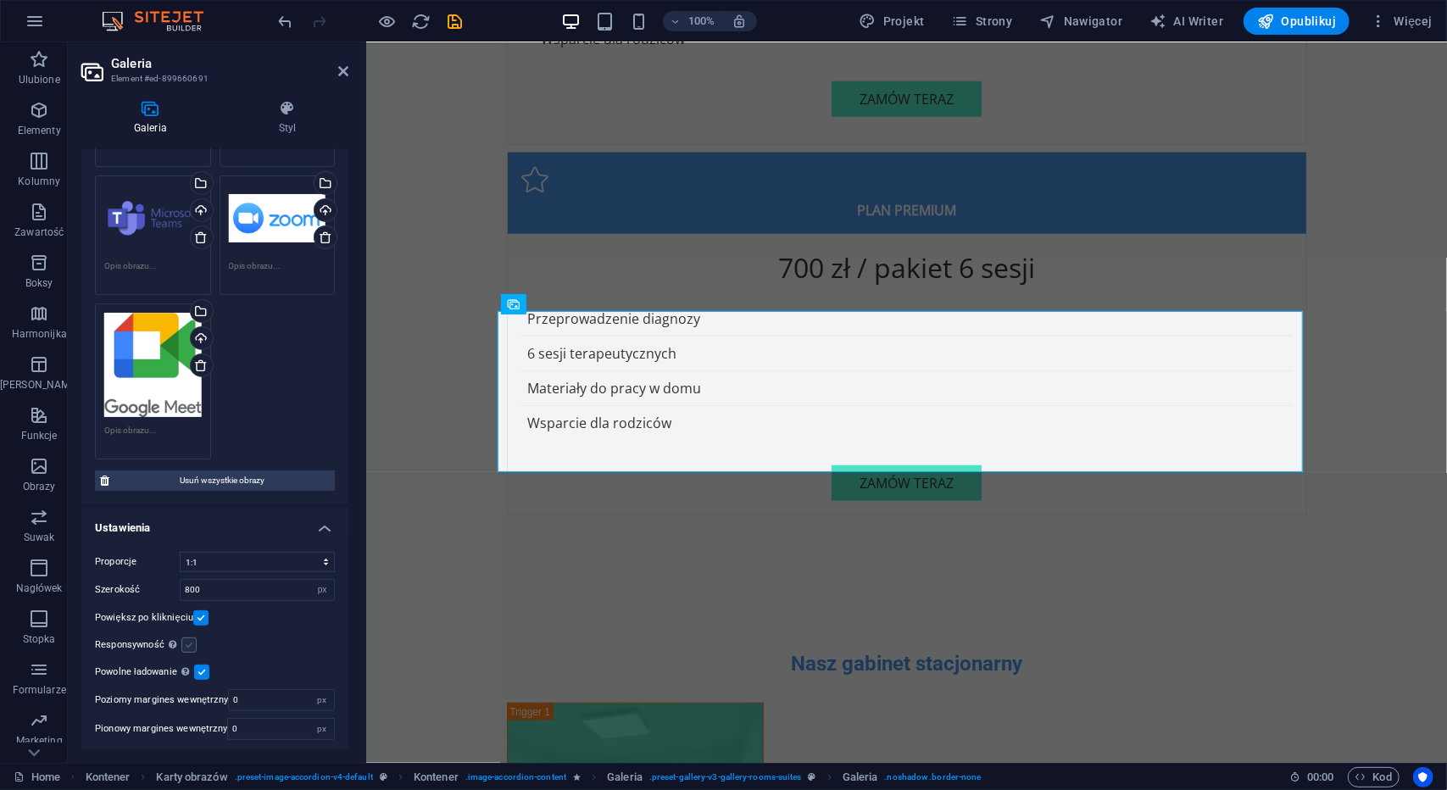
click at [192, 645] on label at bounding box center [188, 645] width 15 height 15
click at [0, 0] on input "Responsywność Automatycznie ładuj obraz dla monitorów Retina i rozmiary zoptyma…" at bounding box center [0, 0] width 0 height 0
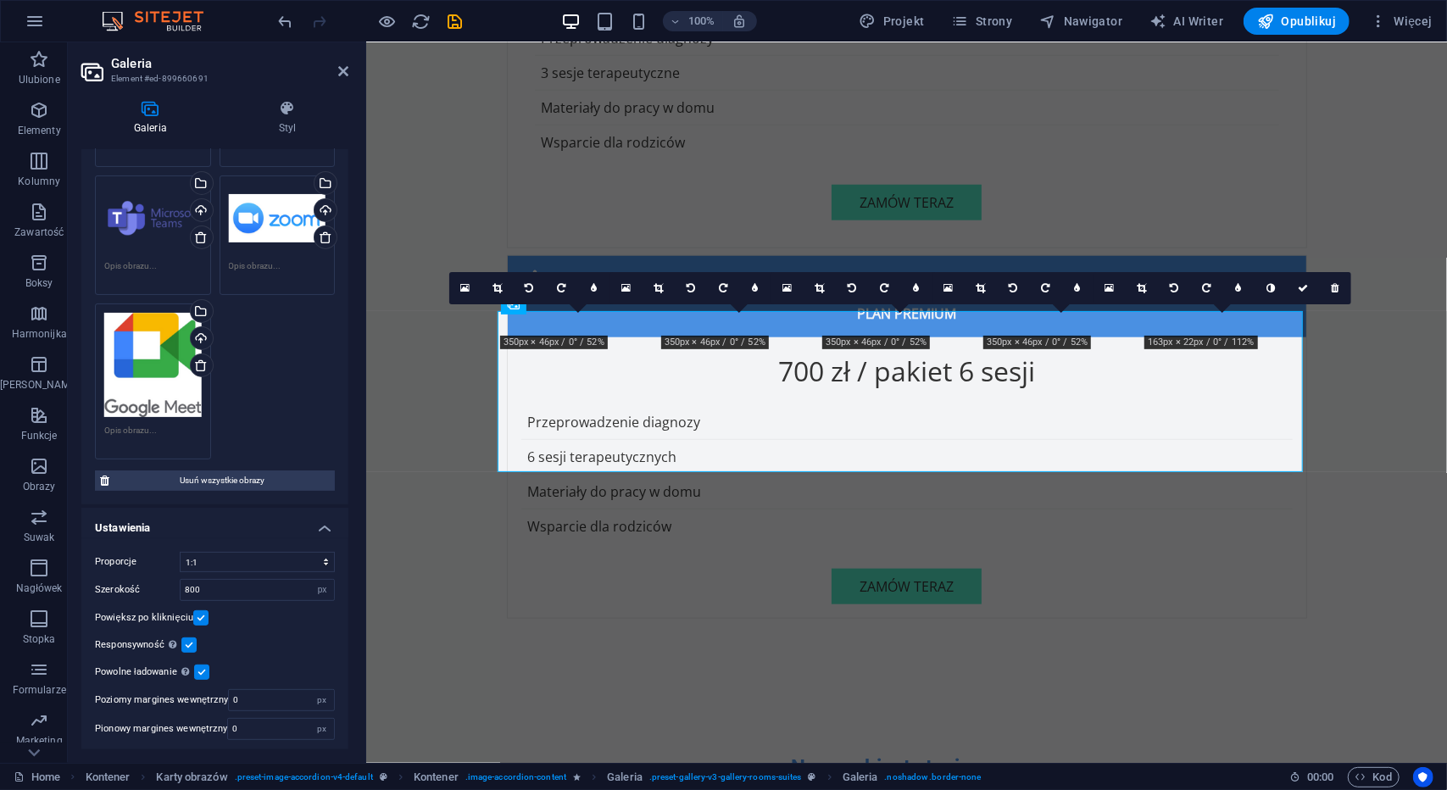
drag, startPoint x: 349, startPoint y: 360, endPoint x: 352, endPoint y: 271, distance: 89.9
click at [353, 265] on div "Galeria Styl Obraz Przeciągnij pliki tutaj, kliknij, aby wybrać pliki lub wybie…" at bounding box center [215, 424] width 294 height 677
click at [343, 308] on div "Przeciągnij pliki tutaj, kliknij, aby wybrać pliki lub wybierz pliki z Plików l…" at bounding box center [214, 226] width 267 height 556
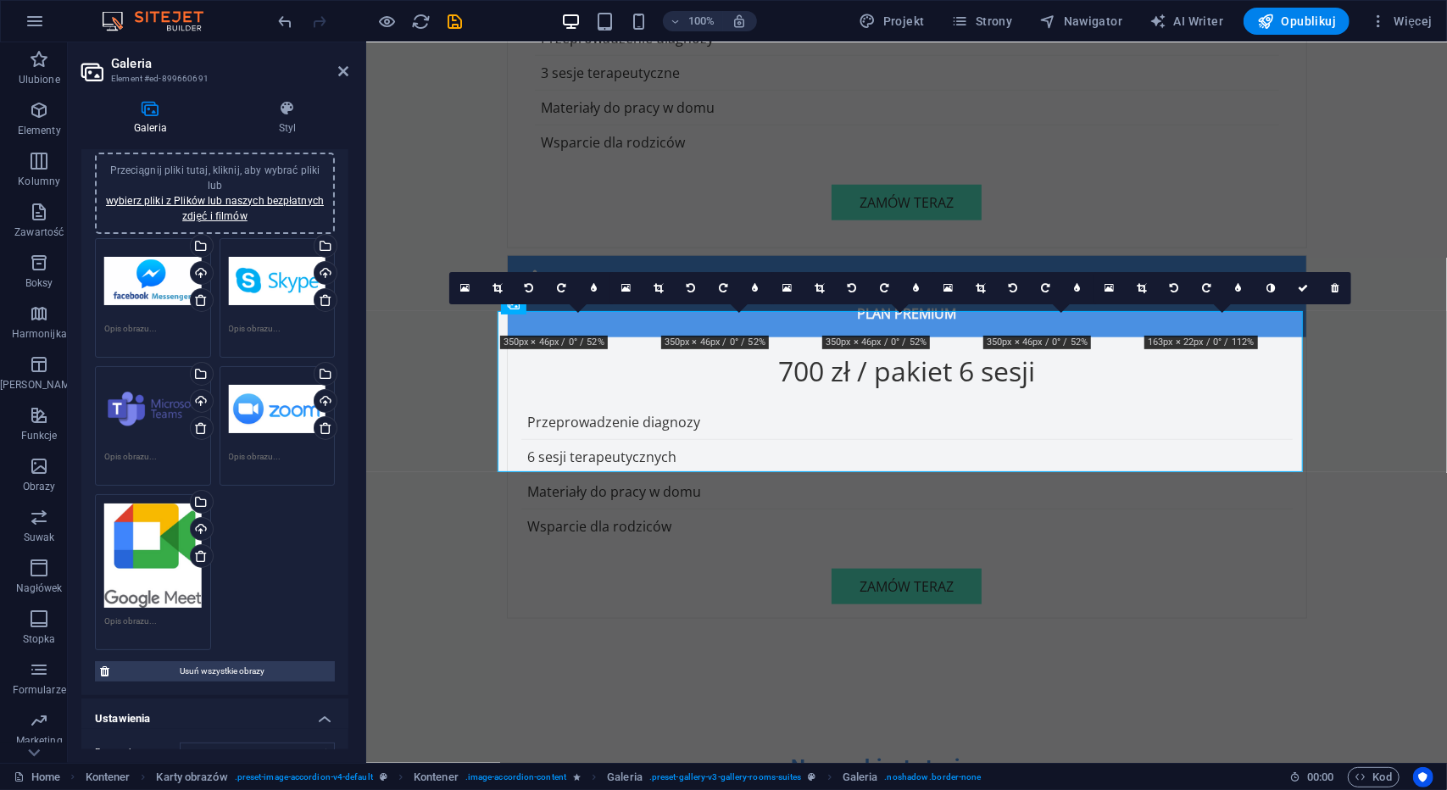
scroll to position [0, 0]
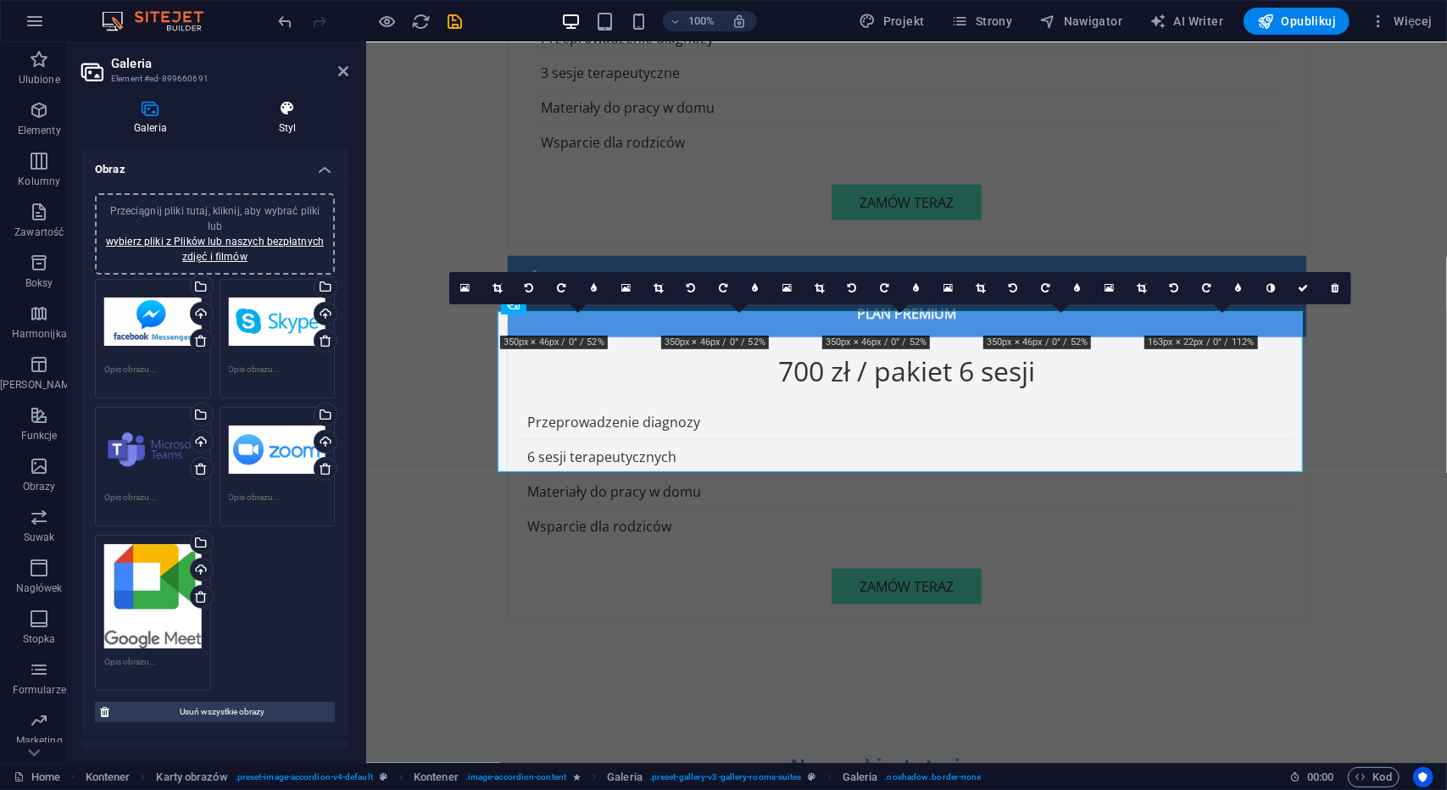
click at [276, 109] on icon at bounding box center [287, 108] width 122 height 17
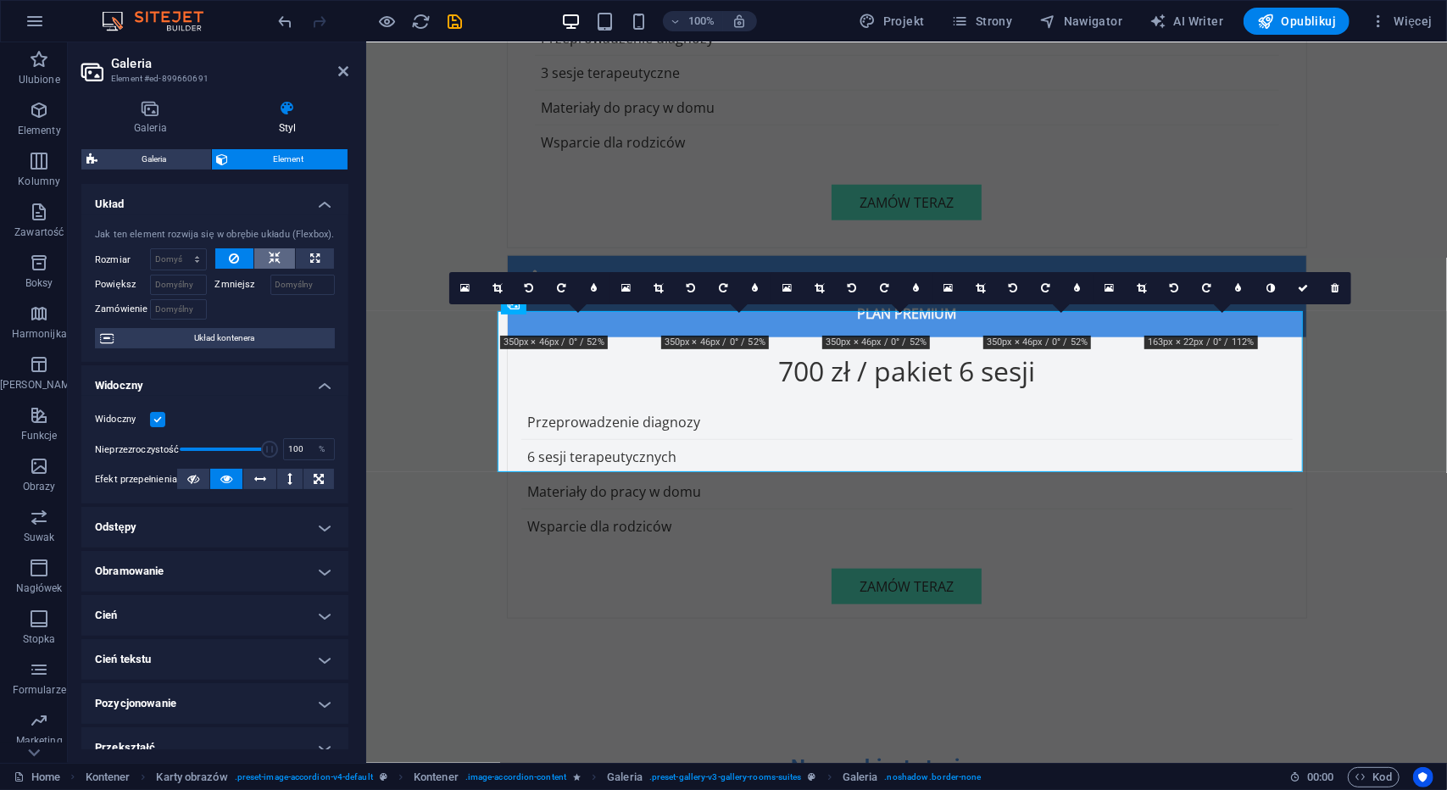
click at [265, 256] on button at bounding box center [274, 258] width 41 height 20
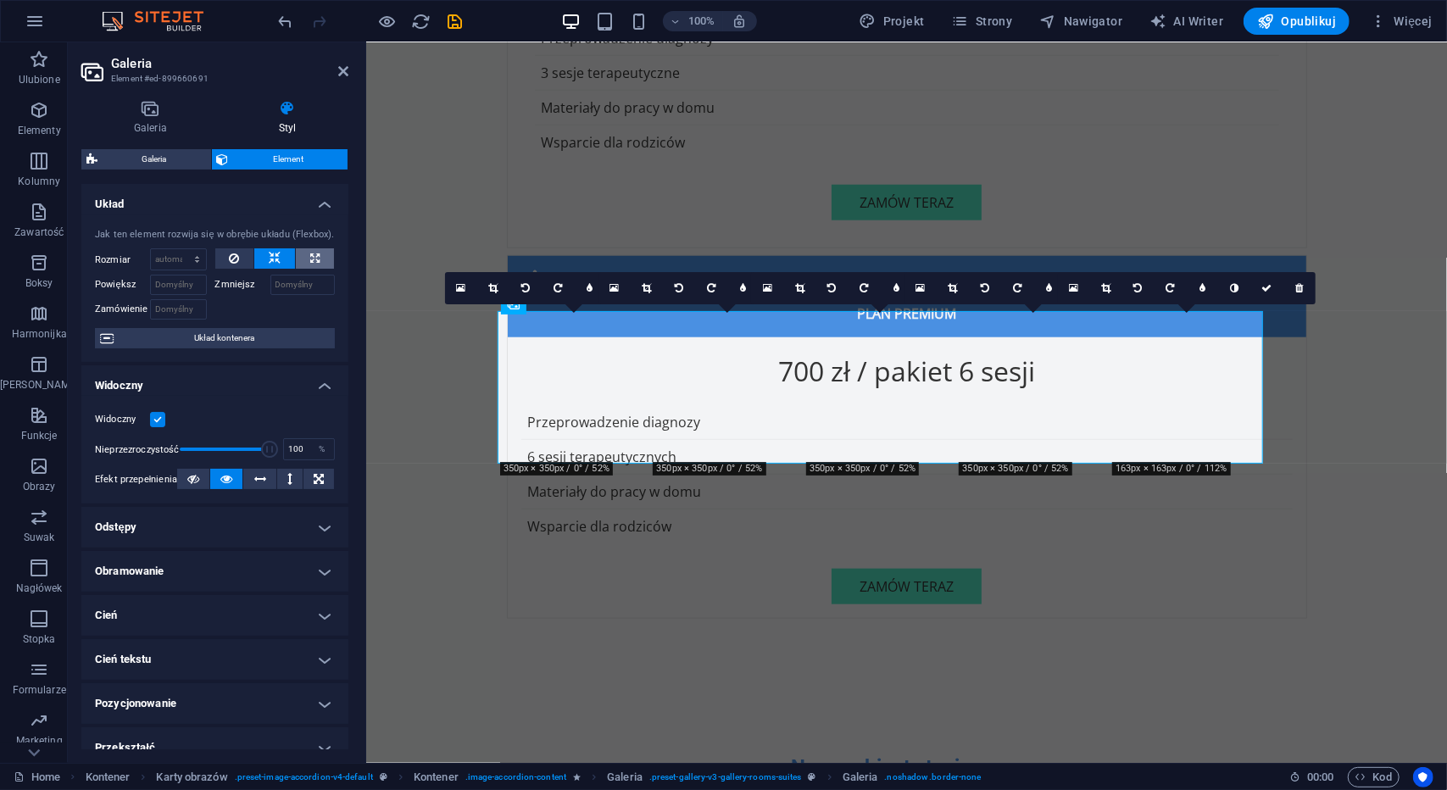
click at [311, 253] on icon at bounding box center [314, 258] width 9 height 20
type input "100"
select select "%"
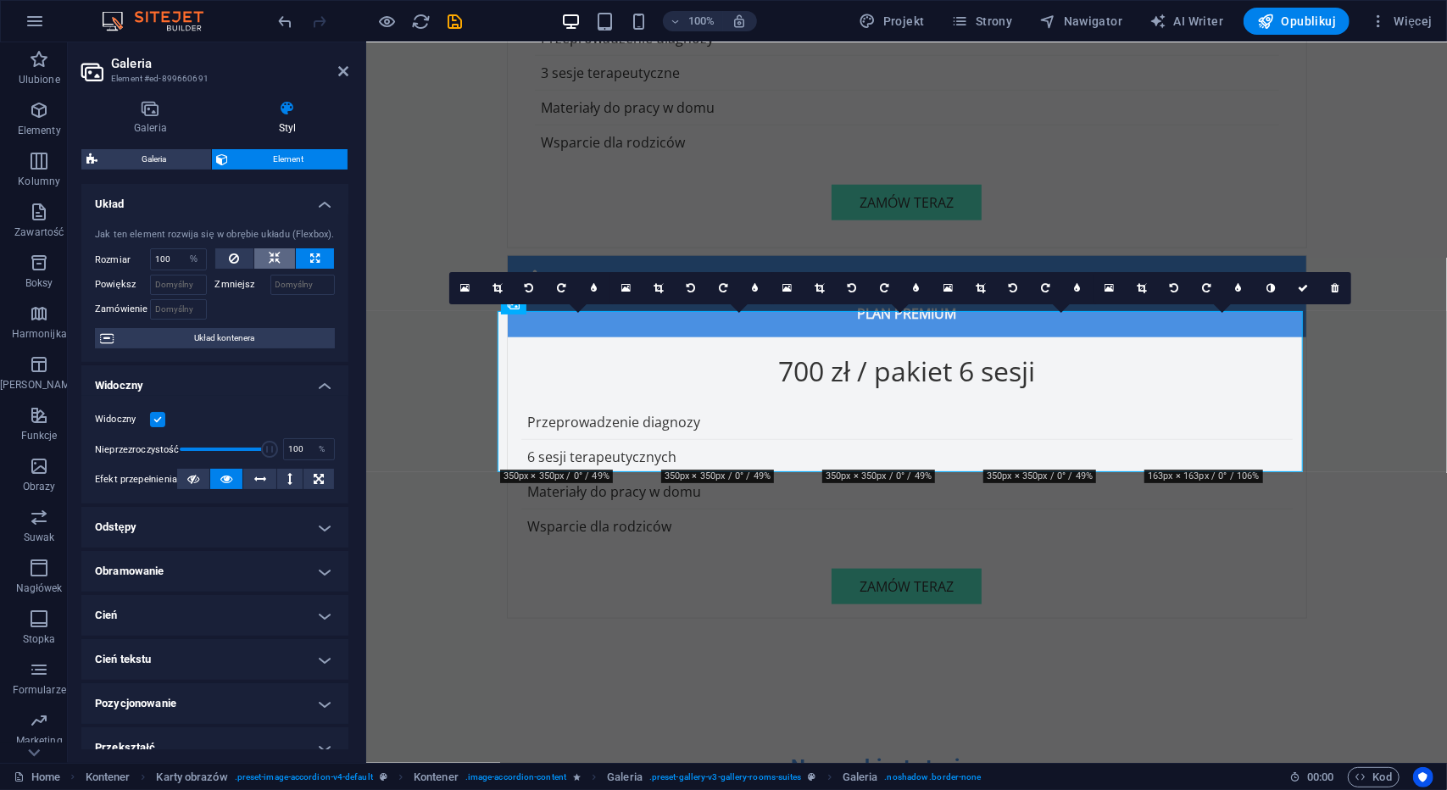
click at [280, 253] on button at bounding box center [274, 258] width 41 height 20
select select "DISABLED_OPTION_VALUE"
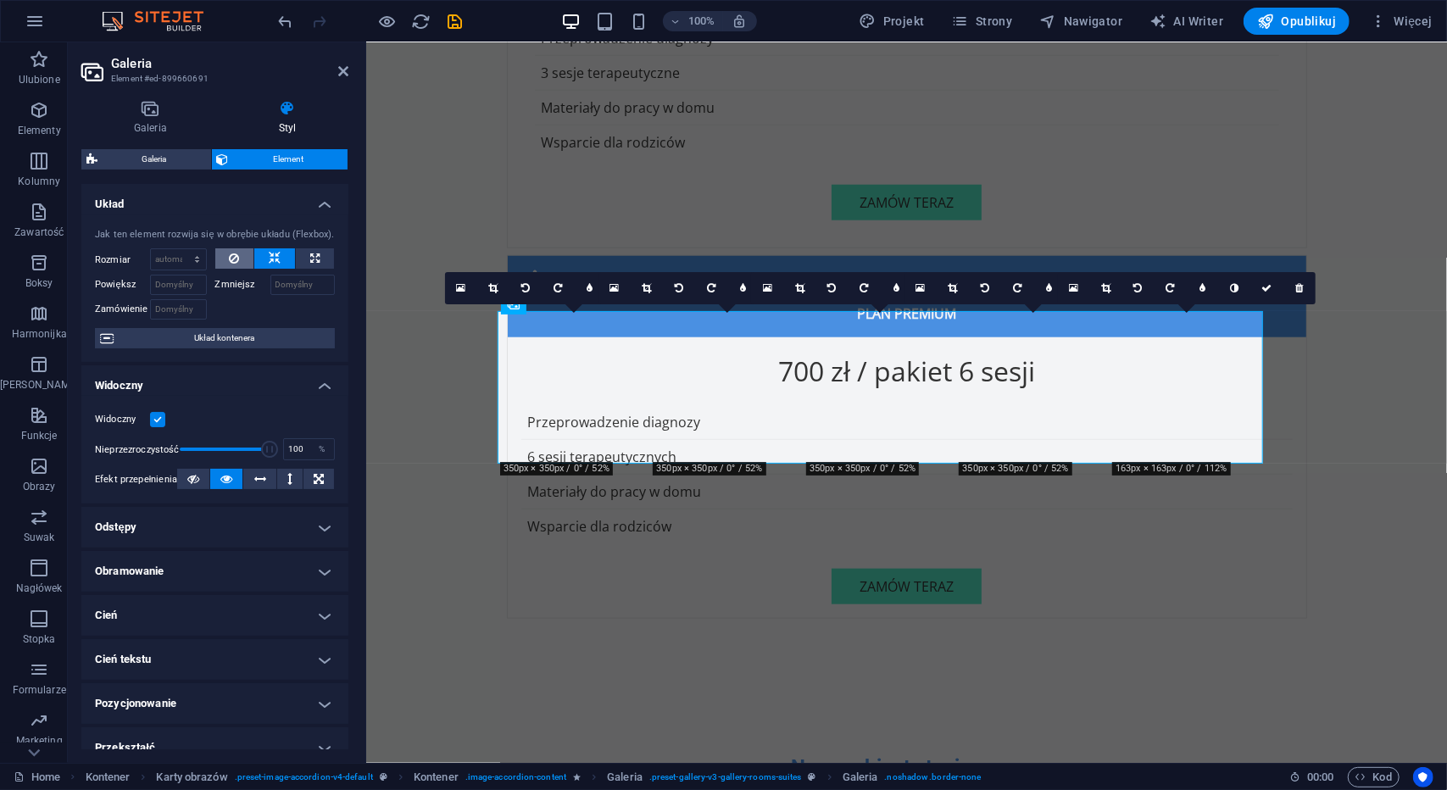
click at [222, 259] on button at bounding box center [234, 258] width 39 height 20
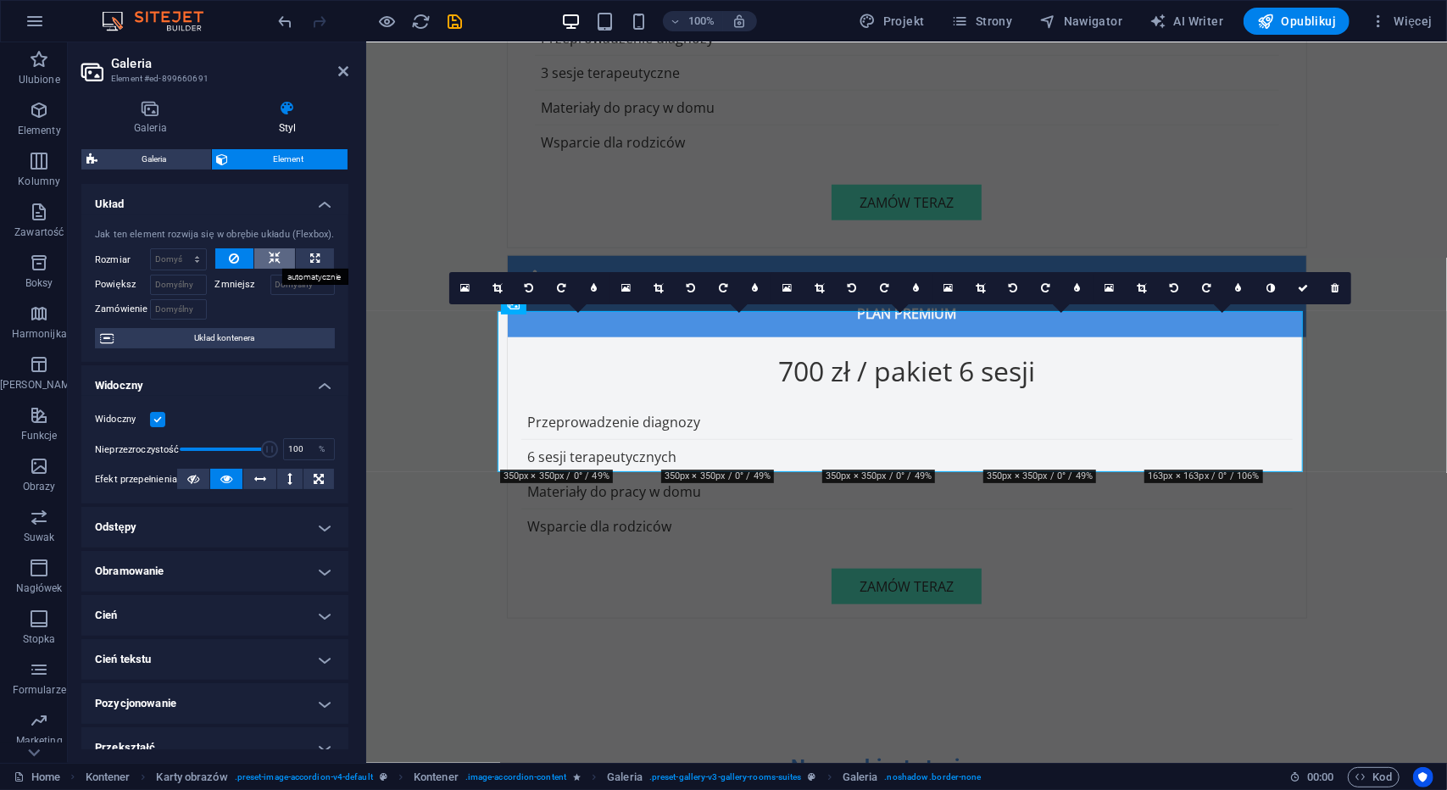
click at [265, 259] on button at bounding box center [274, 258] width 41 height 20
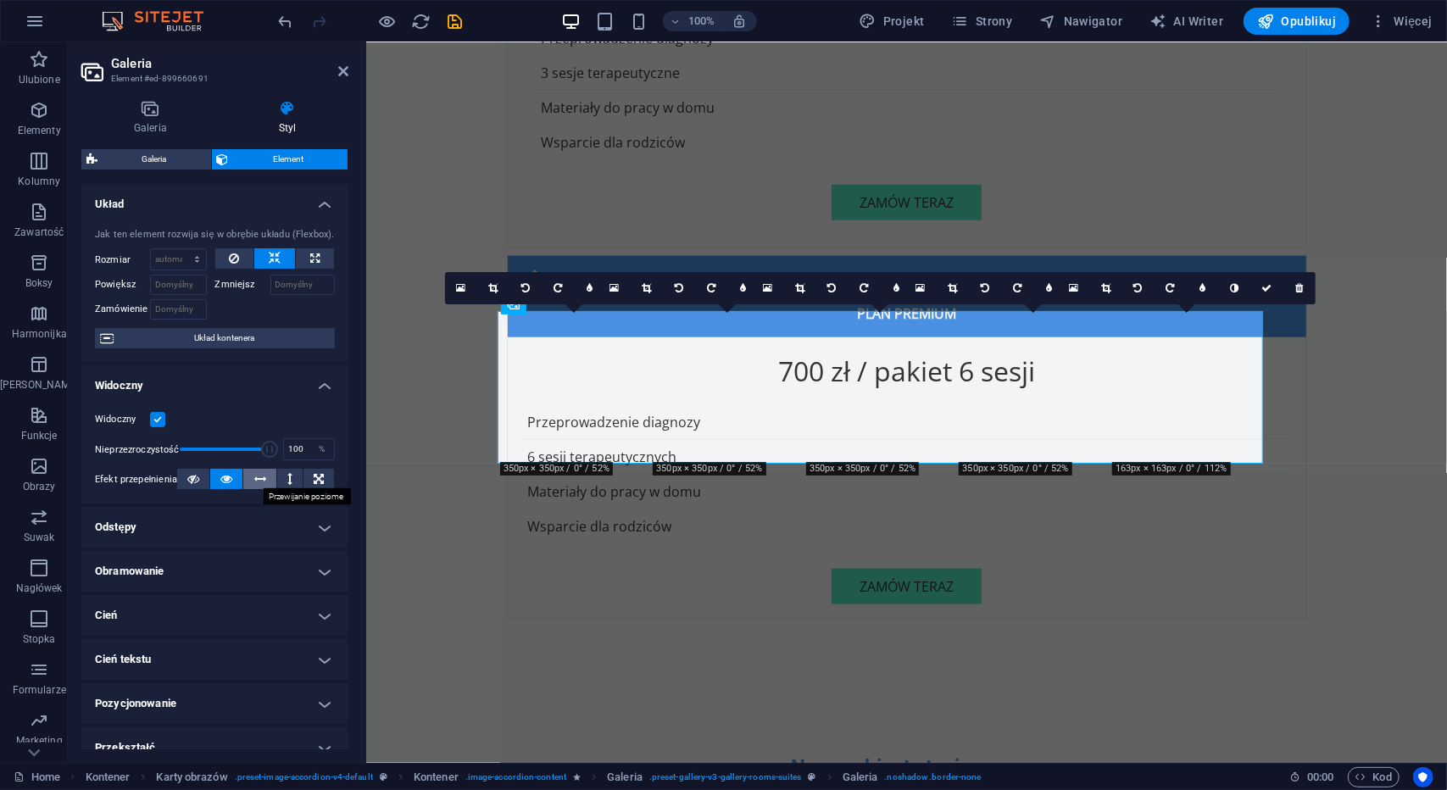
click at [257, 479] on icon at bounding box center [260, 479] width 12 height 20
click at [231, 482] on button at bounding box center [226, 479] width 32 height 20
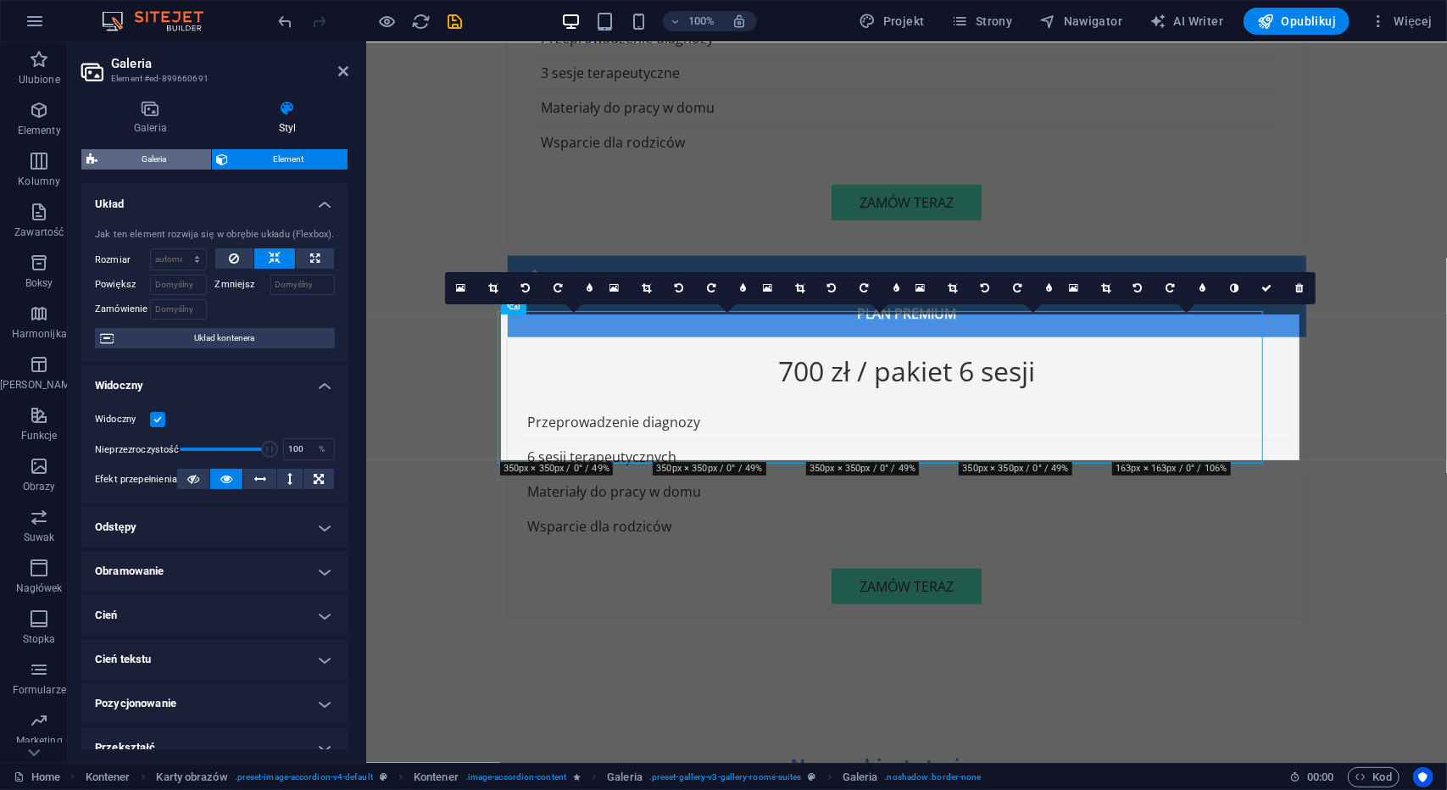
click at [171, 156] on span "Galeria" at bounding box center [154, 159] width 103 height 20
select select "rem"
select select "preset-gallery-v3-gallery-rooms-suites"
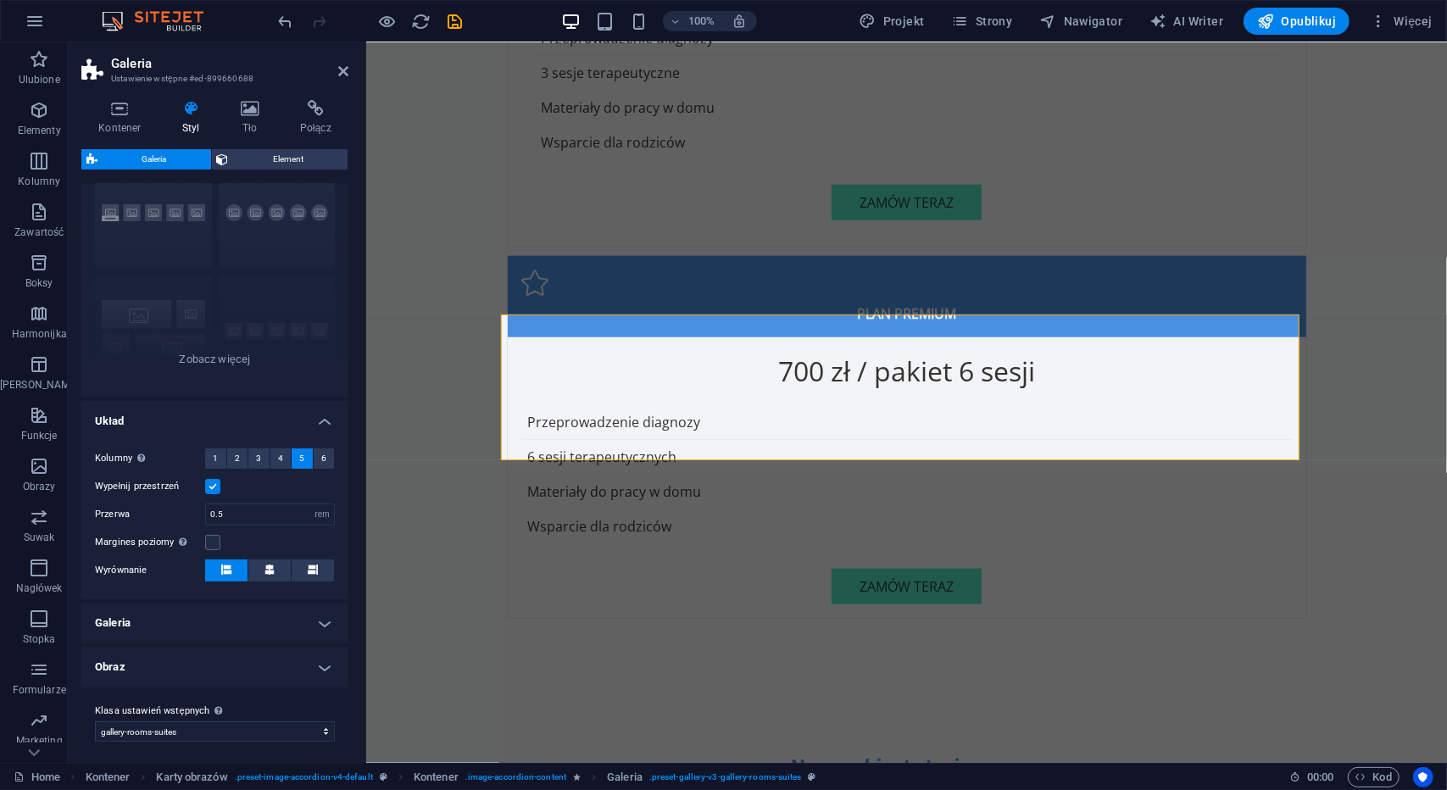
scroll to position [76, 0]
click at [261, 564] on button at bounding box center [269, 566] width 42 height 22
click at [326, 668] on h4 "Obraz" at bounding box center [214, 662] width 267 height 41
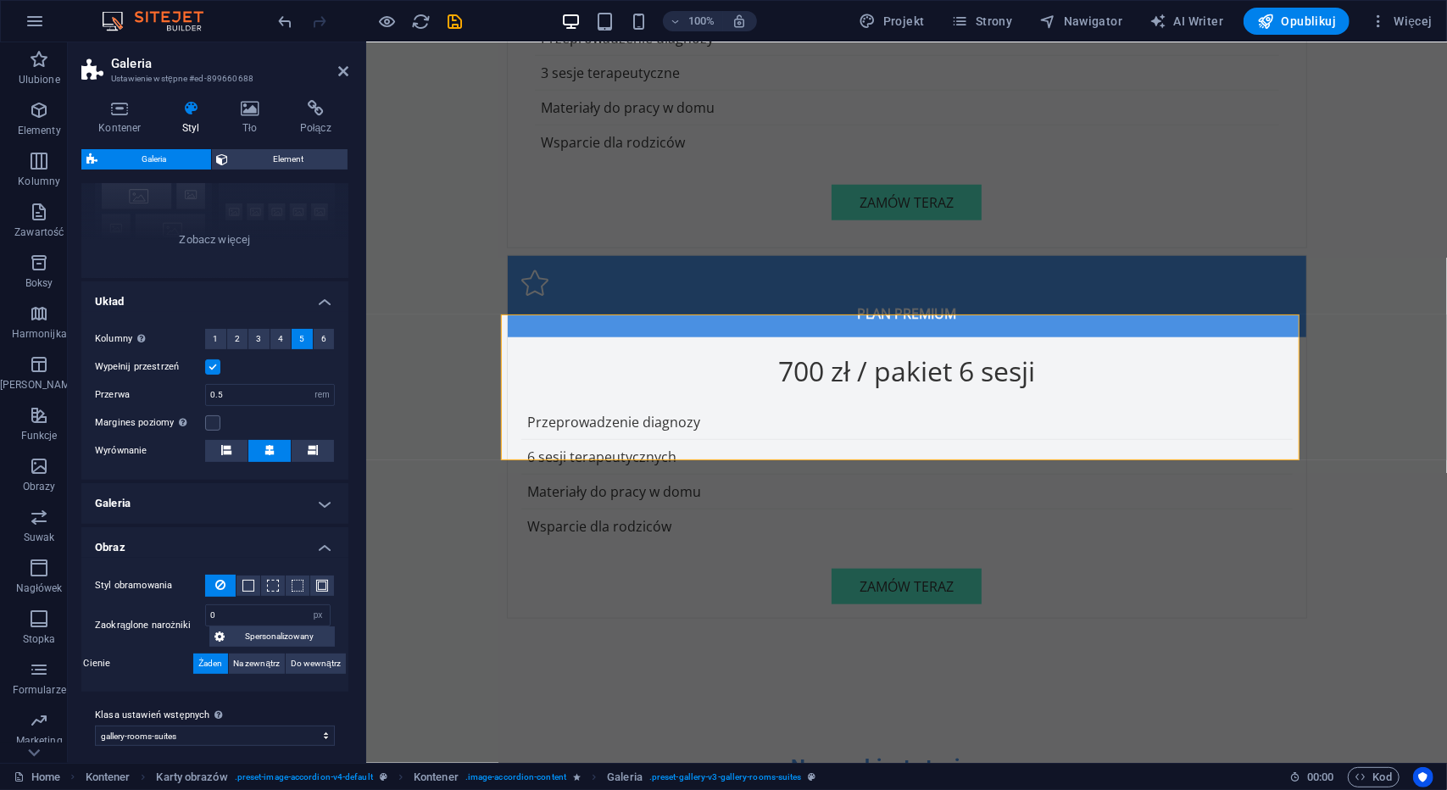
scroll to position [198, 0]
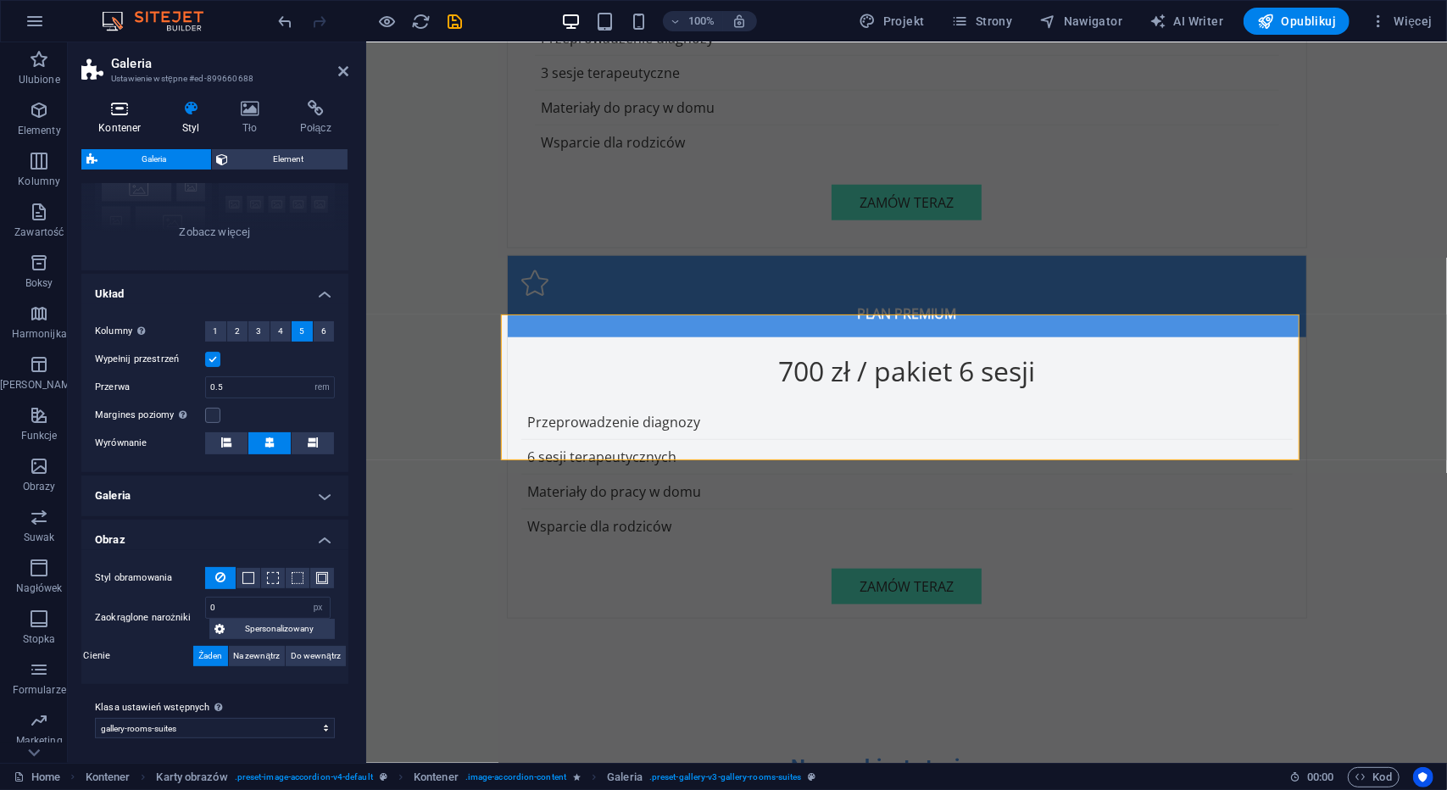
click at [124, 114] on icon at bounding box center [119, 108] width 77 height 17
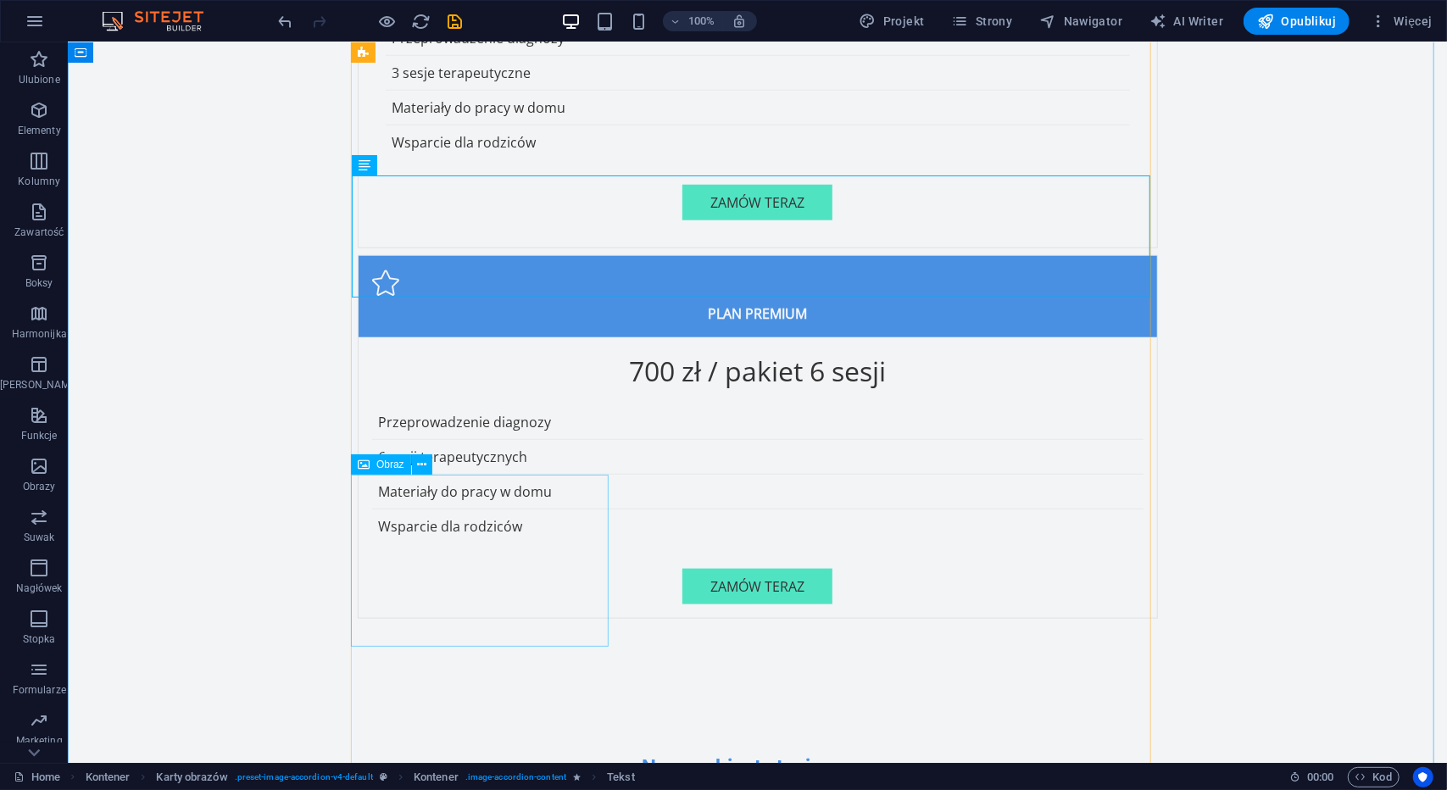
scroll to position [5478, 0]
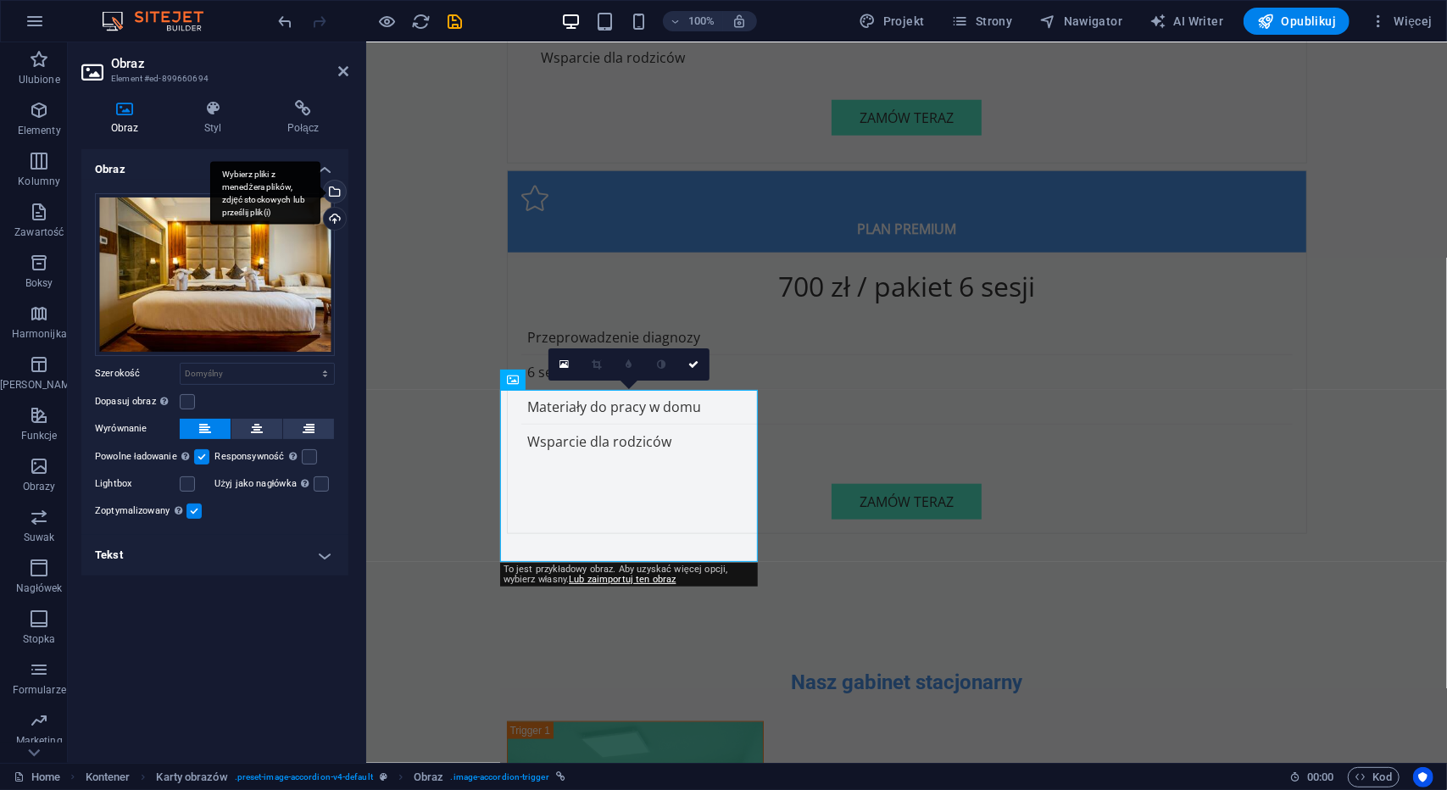
click at [321, 189] on div "Wybierz pliki z menedżera plików, zdjęć stockowych lub prześlij plik(i)" at bounding box center [265, 193] width 110 height 64
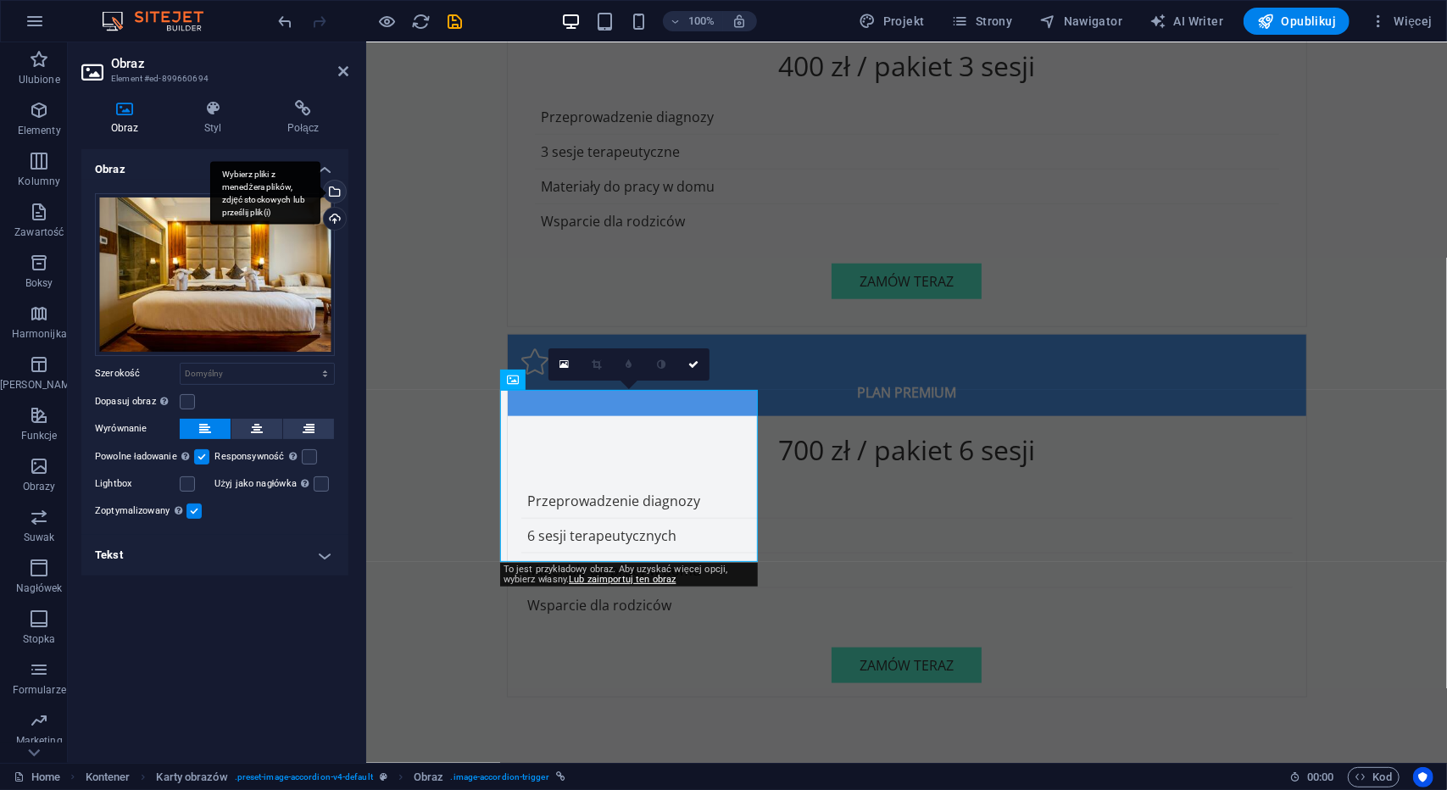
scroll to position [5617, 0]
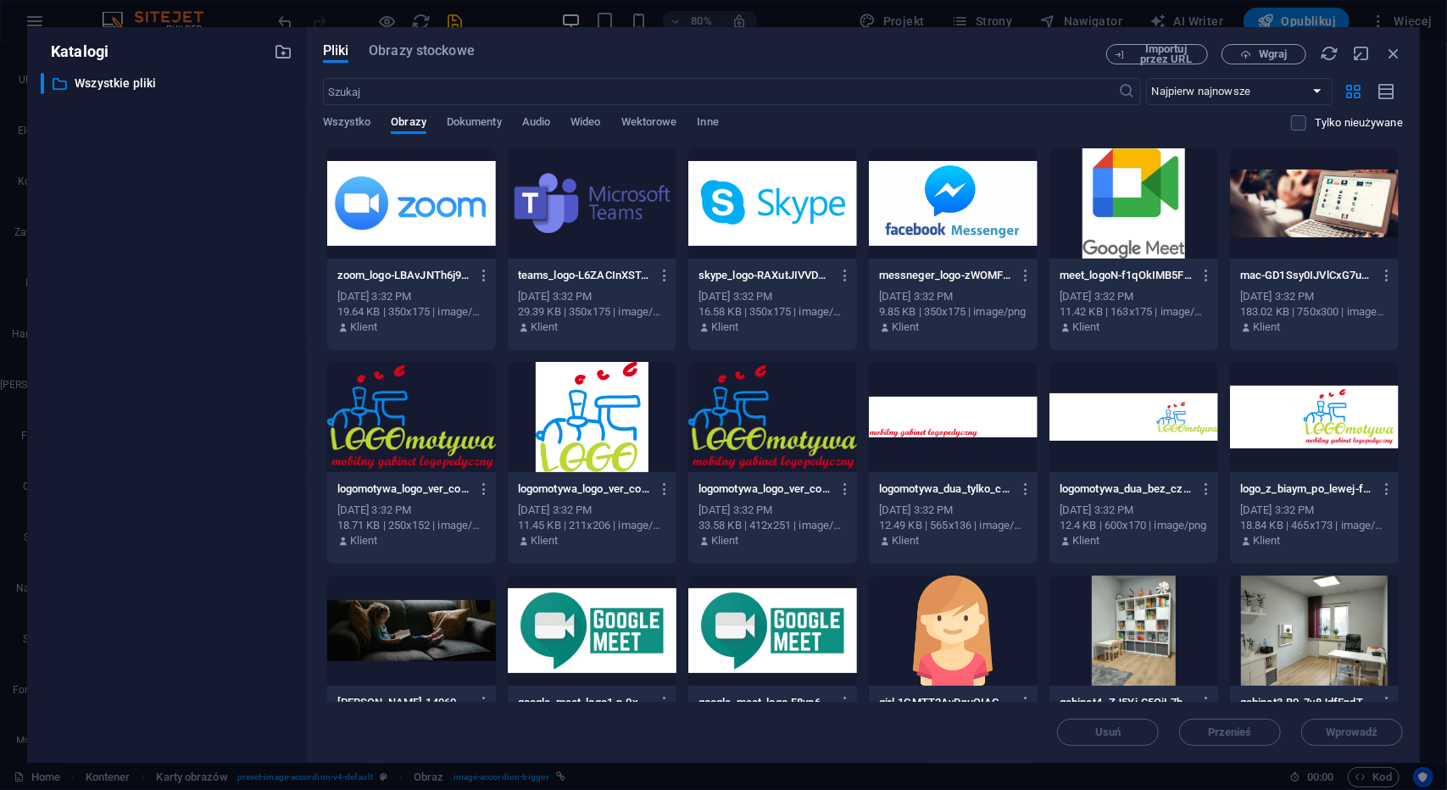
drag, startPoint x: 1399, startPoint y: 330, endPoint x: 1401, endPoint y: 417, distance: 87.4
click at [1402, 443] on div "Upuść pliki tutaj, aby natychmiast je przesłać zoom_logo-LBAvJNTh6j93E37eK0jPzg…" at bounding box center [863, 425] width 1080 height 555
drag, startPoint x: 1407, startPoint y: 332, endPoint x: 1408, endPoint y: 369, distance: 36.5
click at [1408, 369] on div "Pliki Obrazy stockowe Importuj przez URL Wgraj ​ Najpierw najnowsze Najpierw na…" at bounding box center [863, 395] width 1114 height 736
drag, startPoint x: 1403, startPoint y: 351, endPoint x: 1403, endPoint y: 411, distance: 60.2
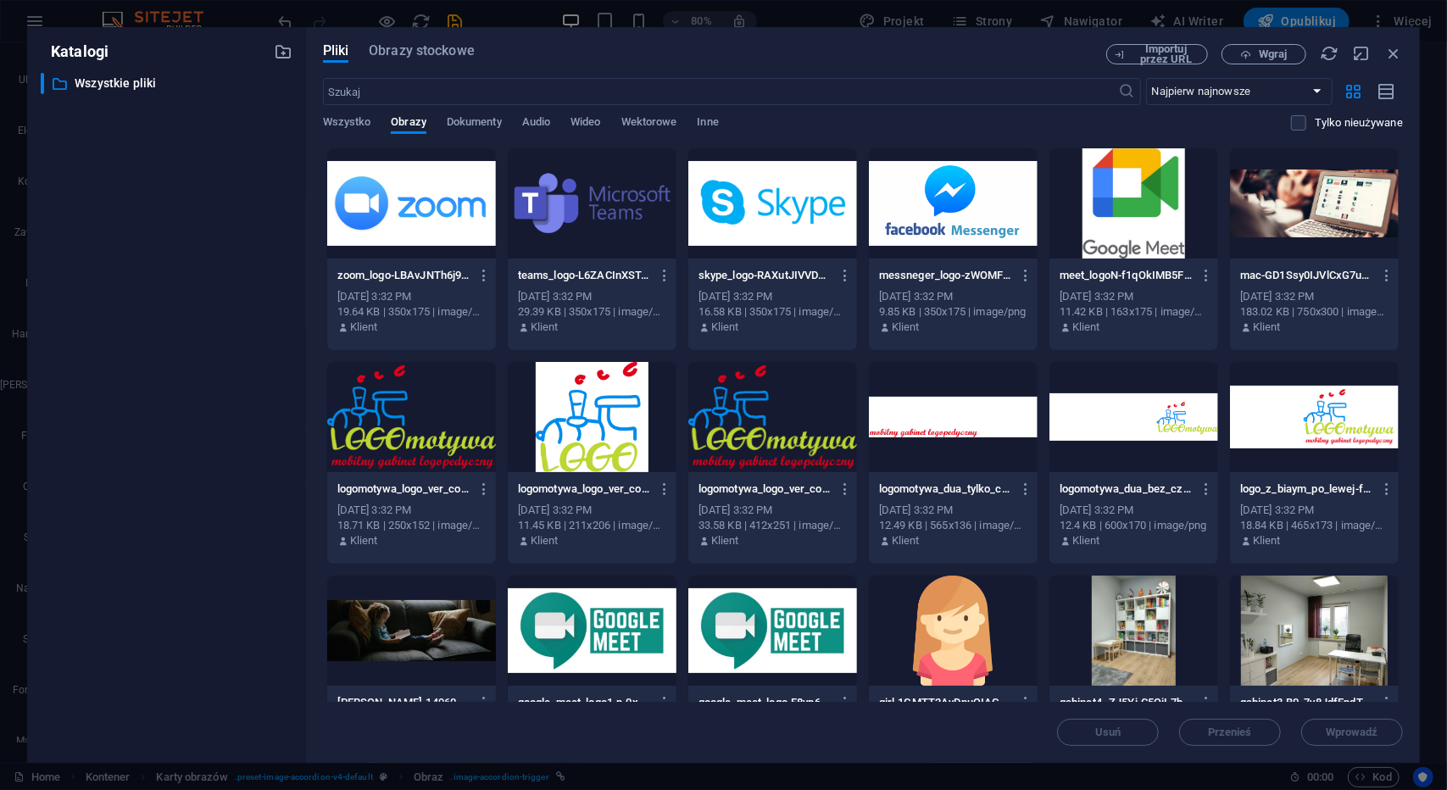
click at [1403, 411] on div "Pliki Obrazy stockowe Importuj przez URL Wgraj ​ Najpierw najnowsze Najpierw na…" at bounding box center [863, 395] width 1114 height 736
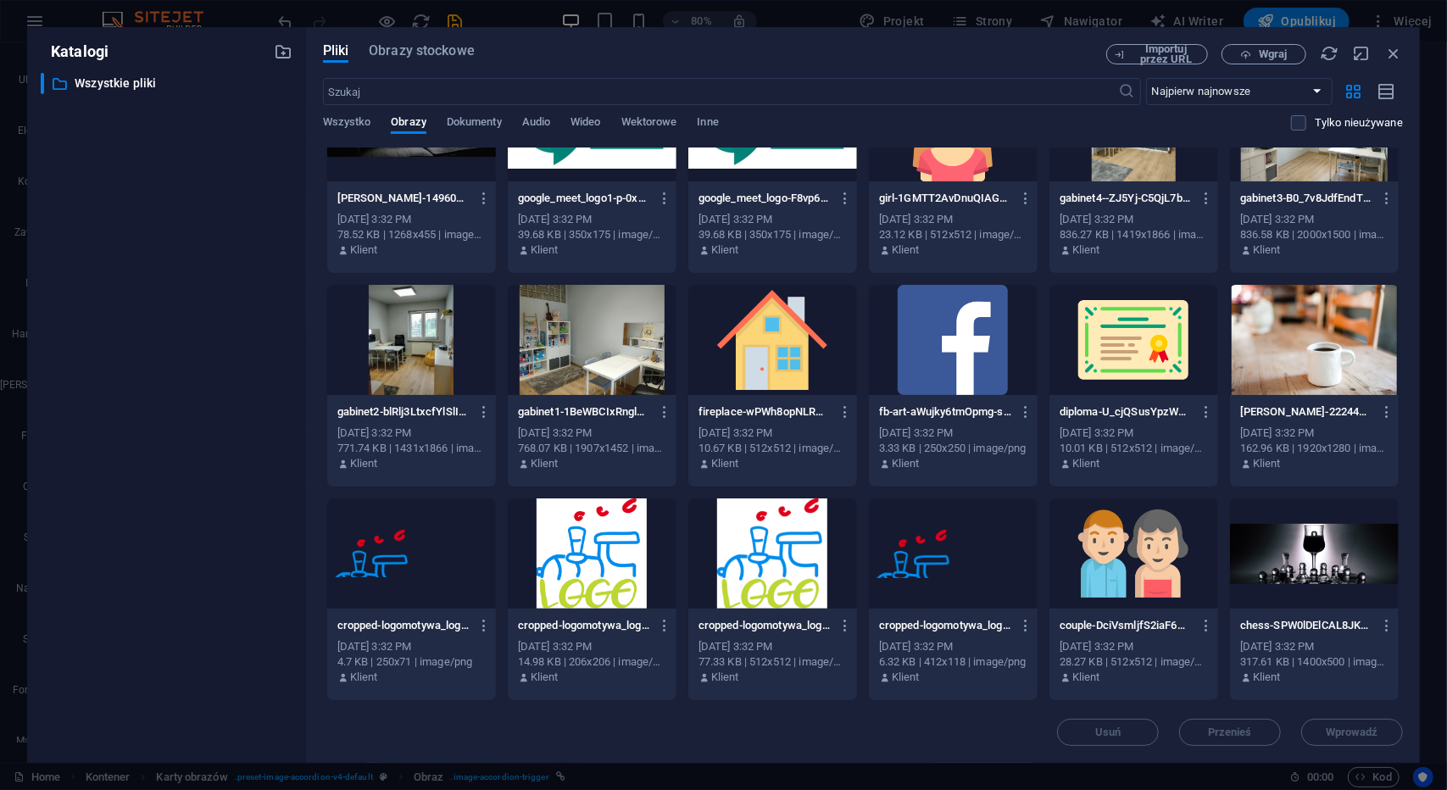
scroll to position [516, 0]
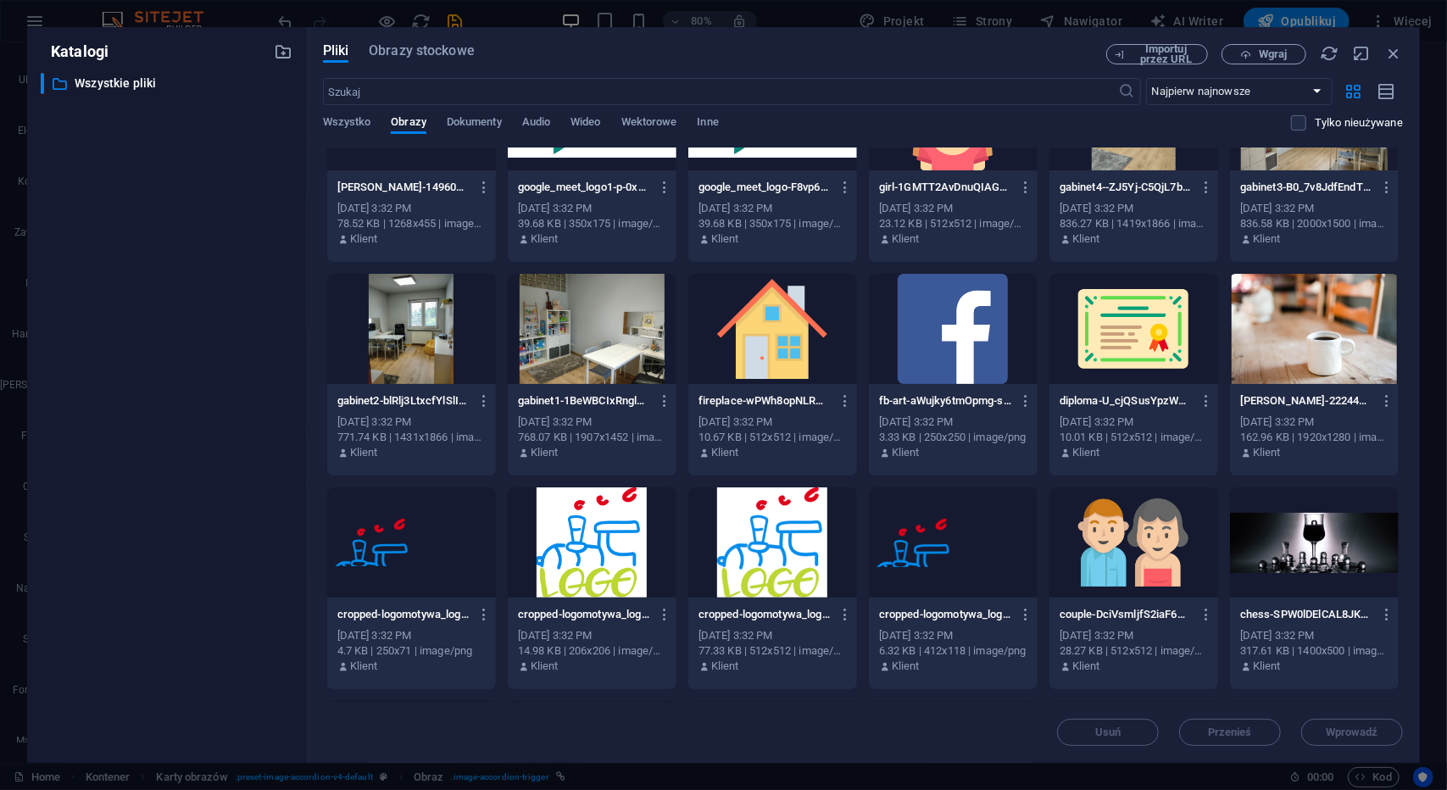
click at [732, 339] on div at bounding box center [773, 329] width 169 height 110
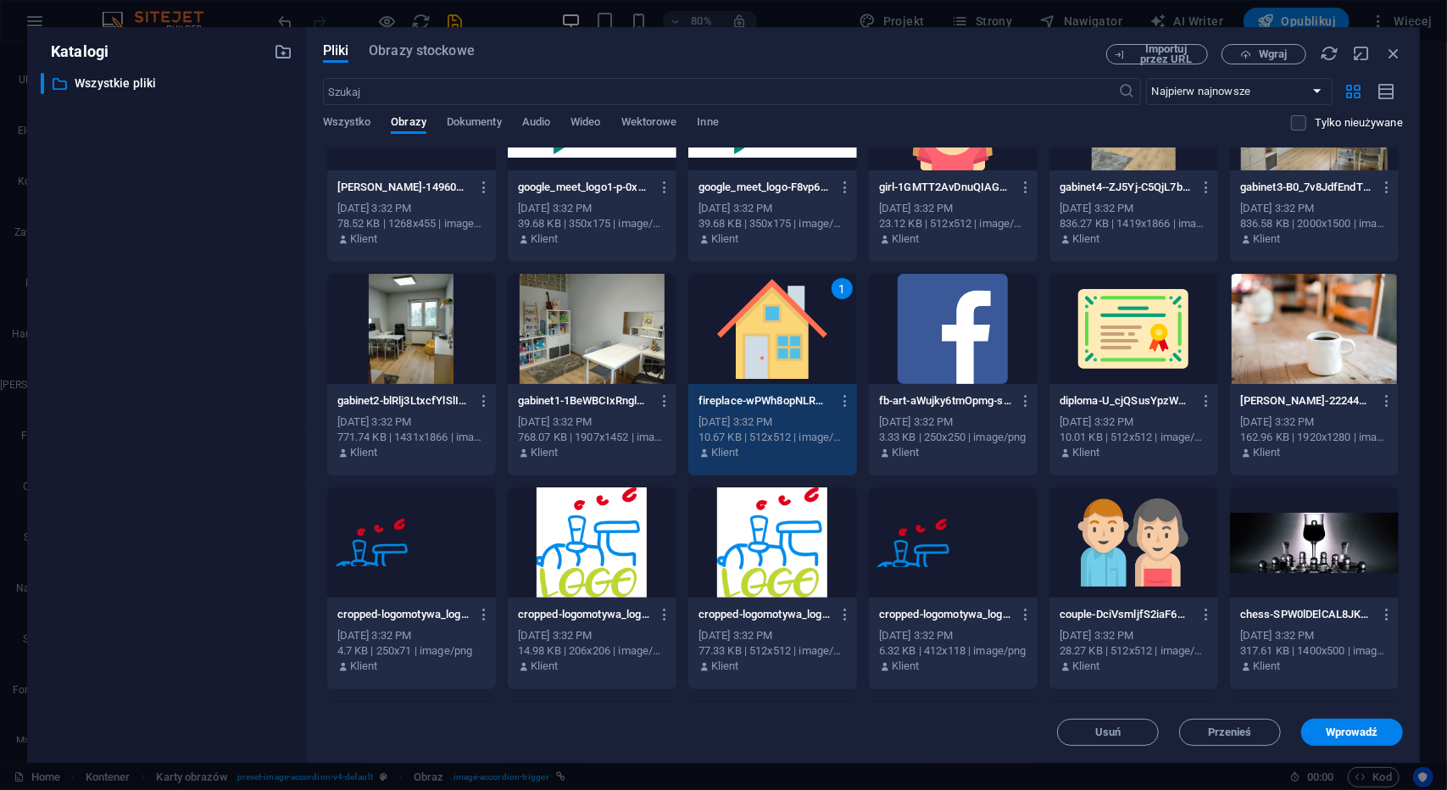
click at [732, 339] on div "1" at bounding box center [773, 329] width 169 height 110
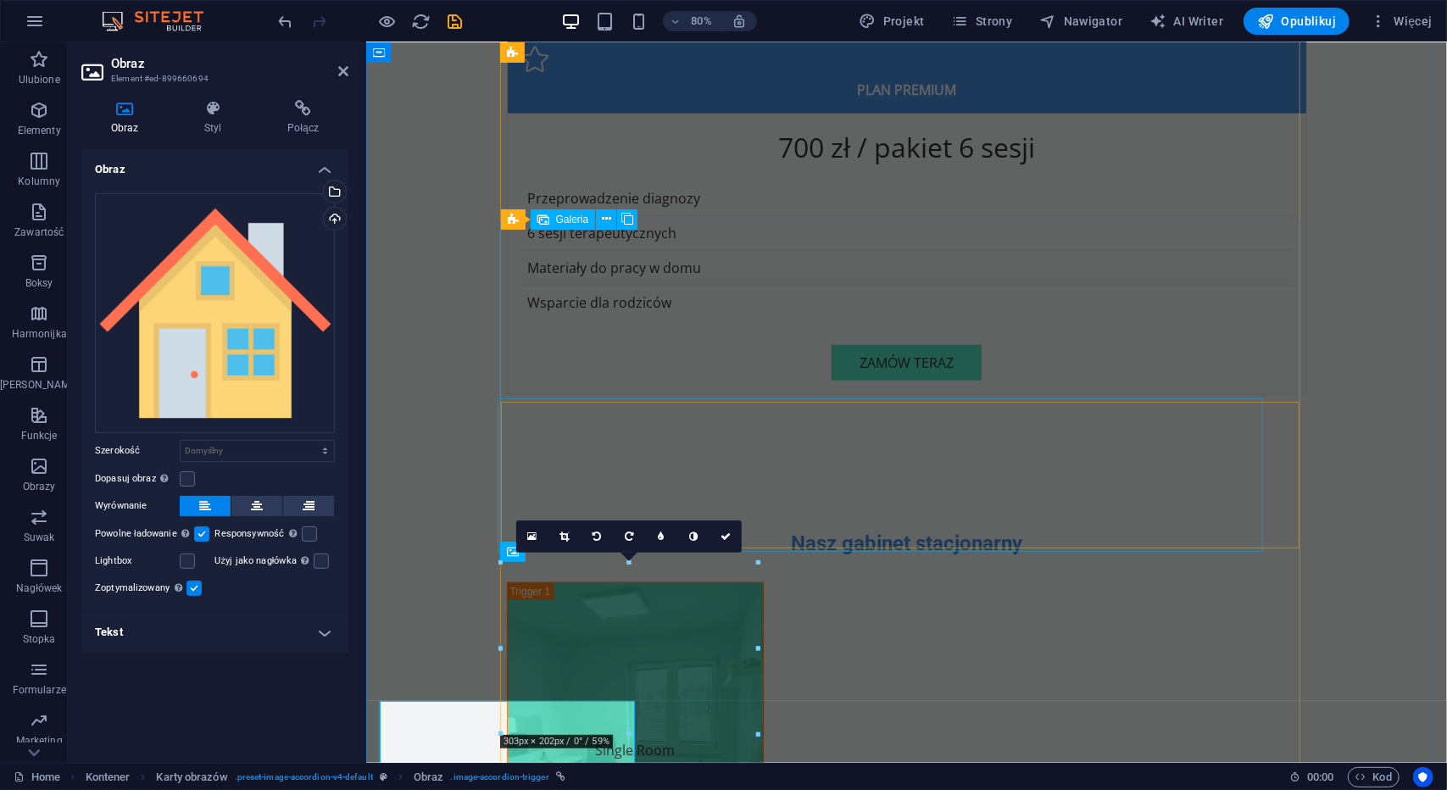
scroll to position [5478, 0]
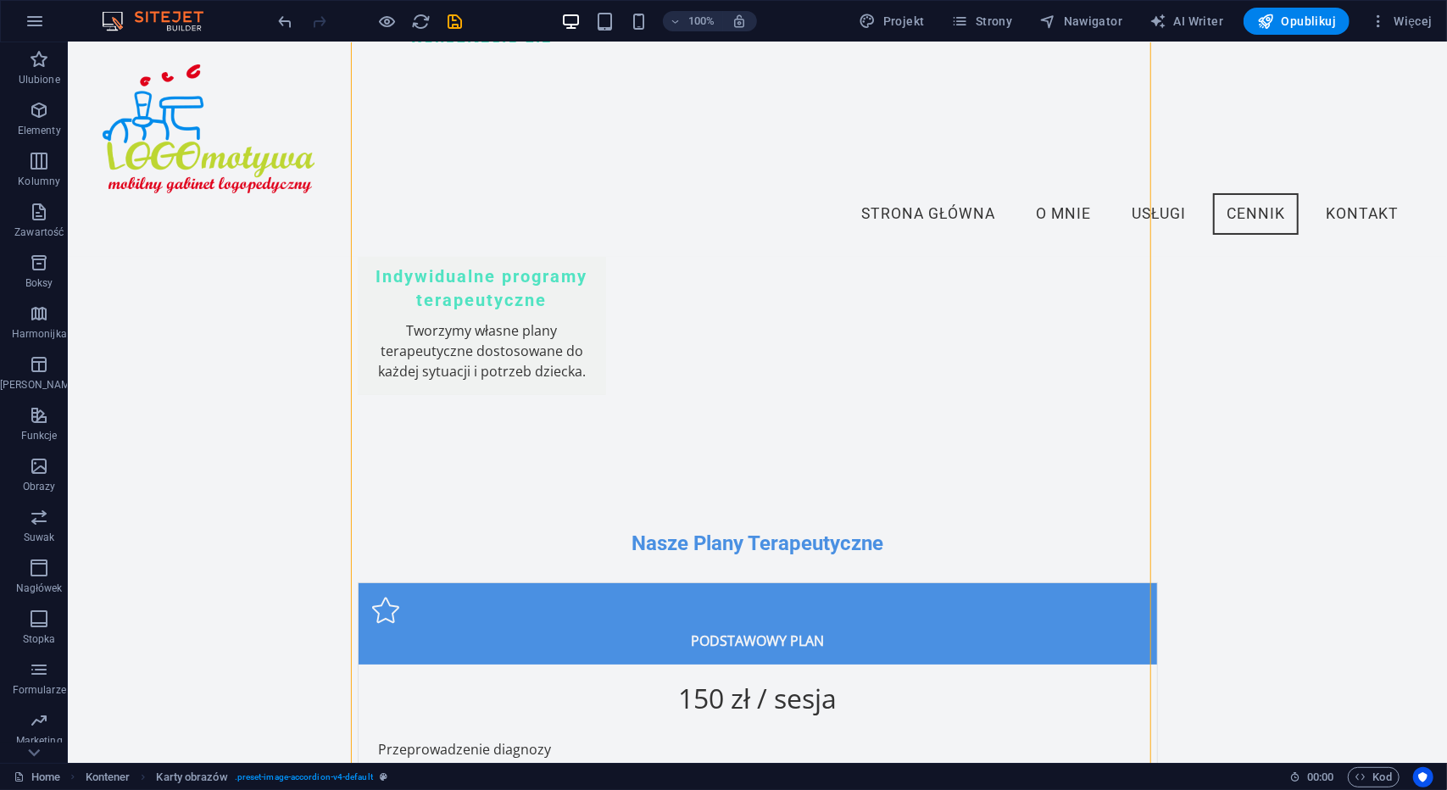
scroll to position [3879, 0]
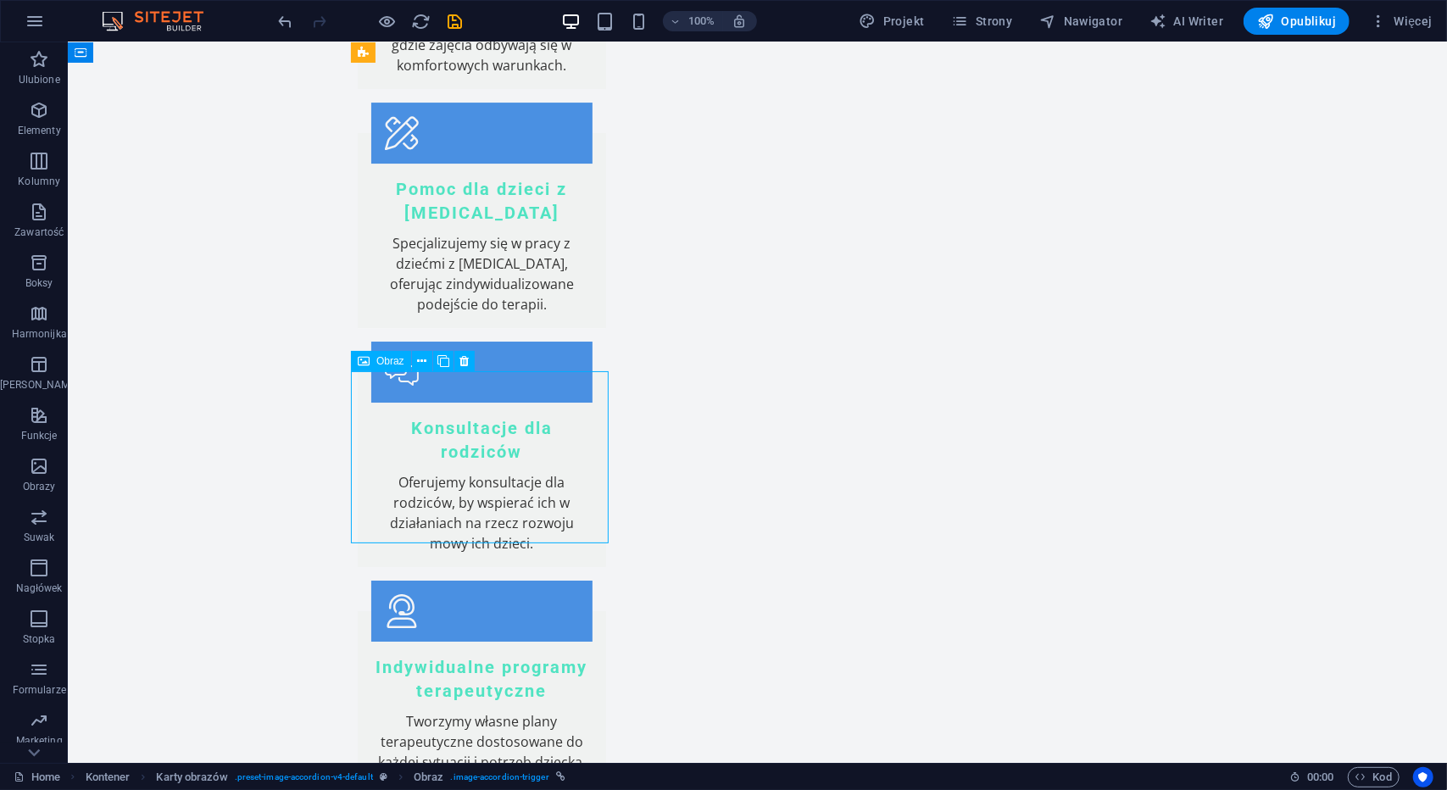
scroll to position [4051, 0]
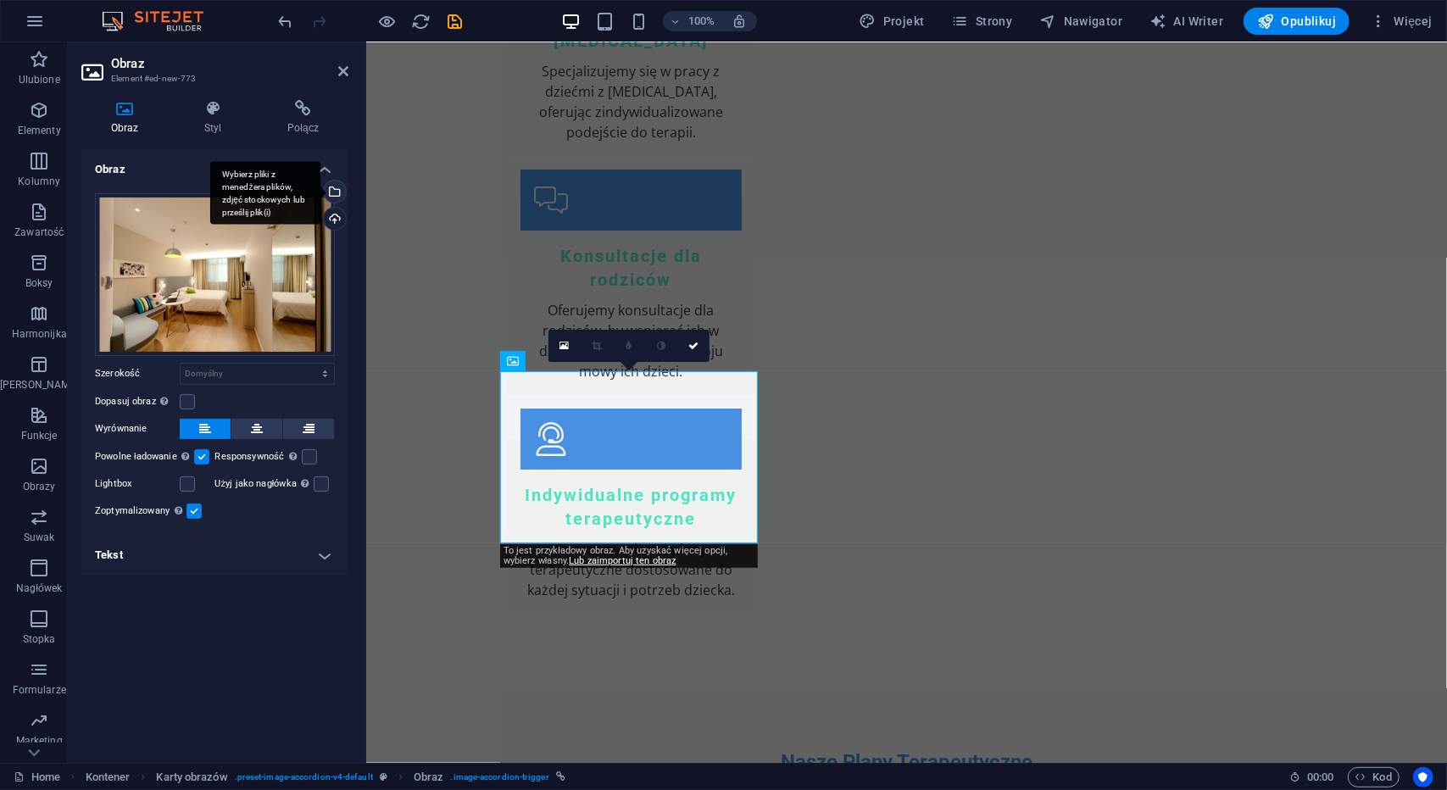
click at [326, 182] on div "Wybierz pliki z menedżera plików, zdjęć stockowych lub prześlij plik(i)" at bounding box center [333, 193] width 25 height 25
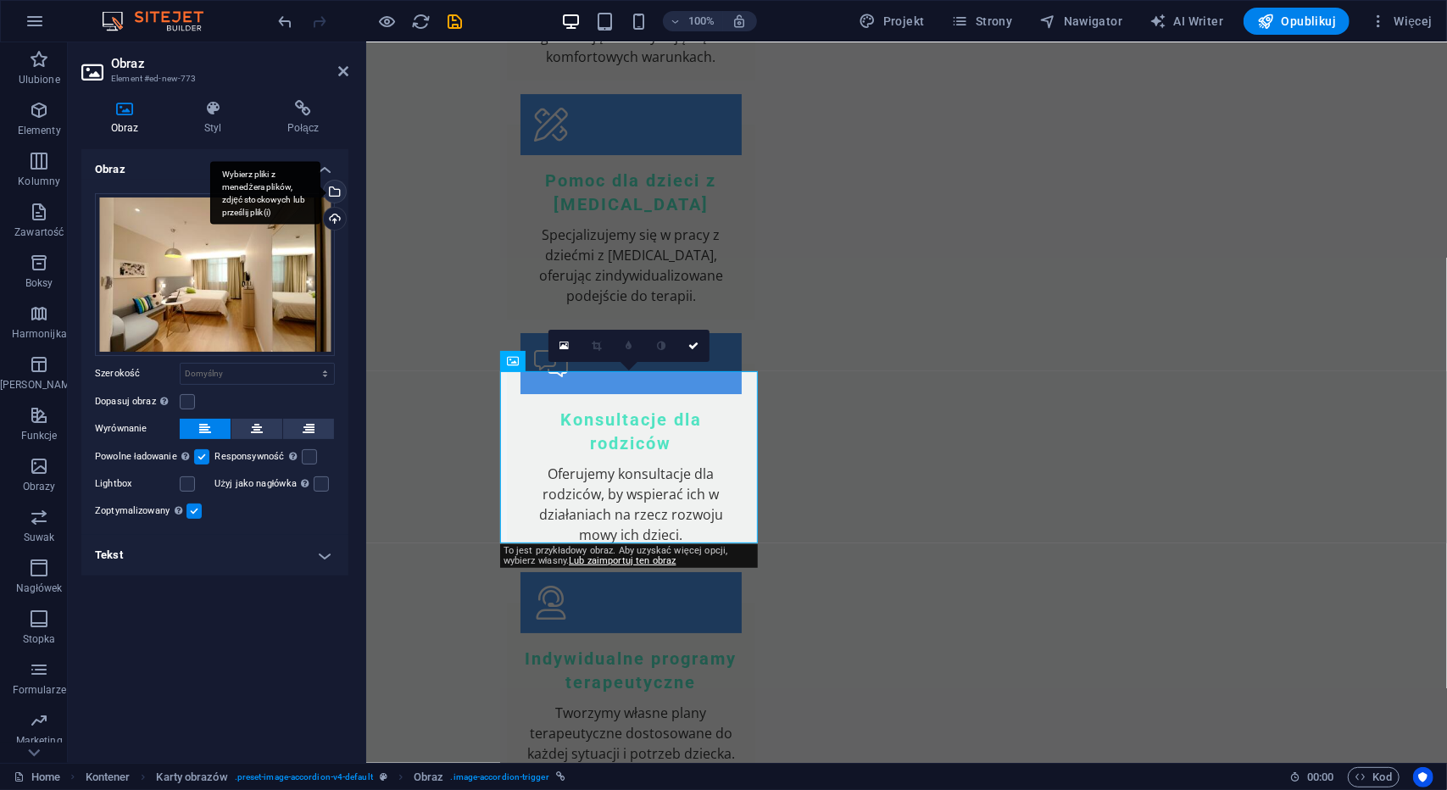
scroll to position [4201, 0]
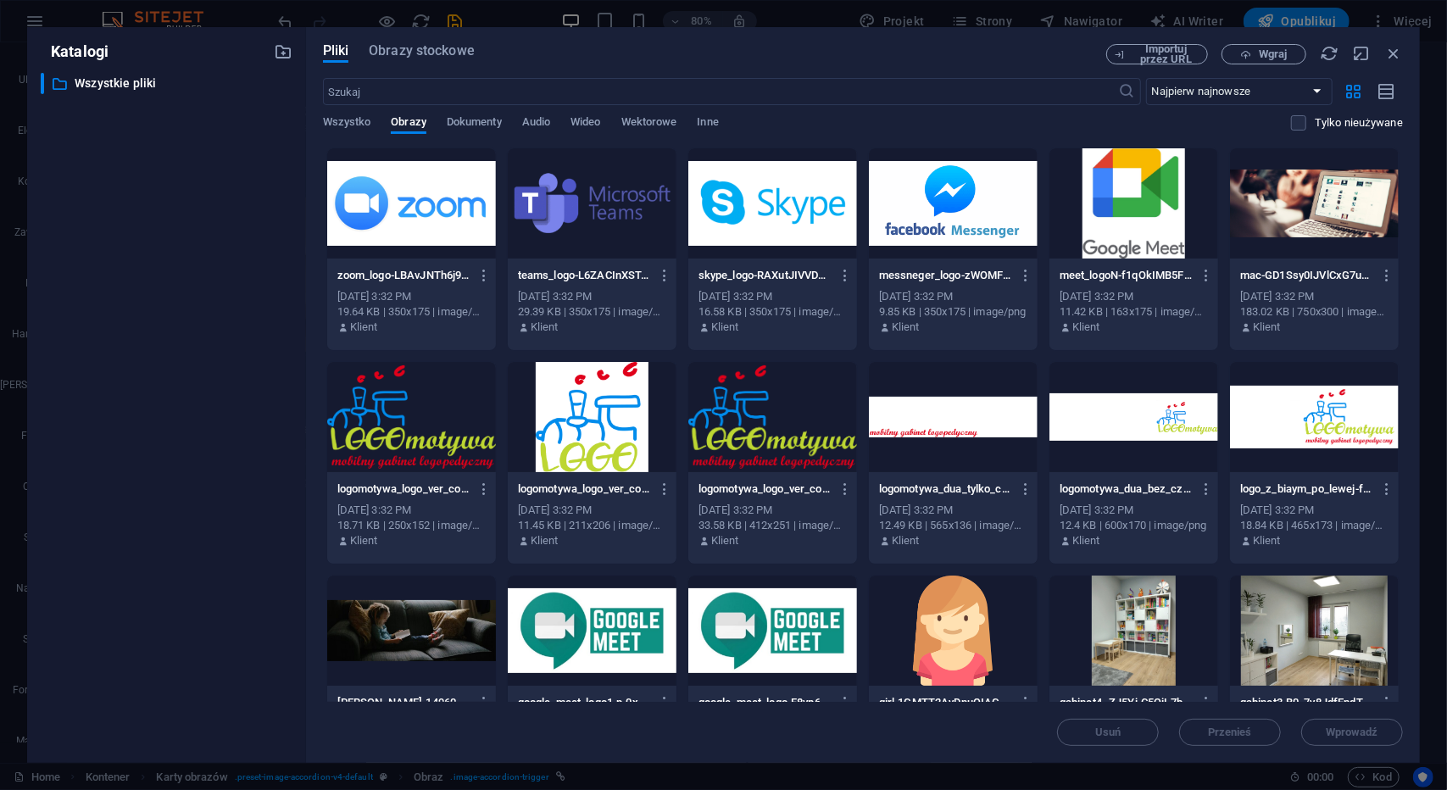
drag, startPoint x: 1403, startPoint y: 252, endPoint x: 1392, endPoint y: 316, distance: 65.4
click at [1401, 304] on div "Pliki Obrazy stockowe Importuj przez URL Wgraj ​ Najpierw najnowsze Najpierw na…" at bounding box center [863, 395] width 1114 height 736
click at [1269, 664] on div at bounding box center [1314, 631] width 169 height 110
click at [1269, 664] on div "1" at bounding box center [1314, 631] width 169 height 110
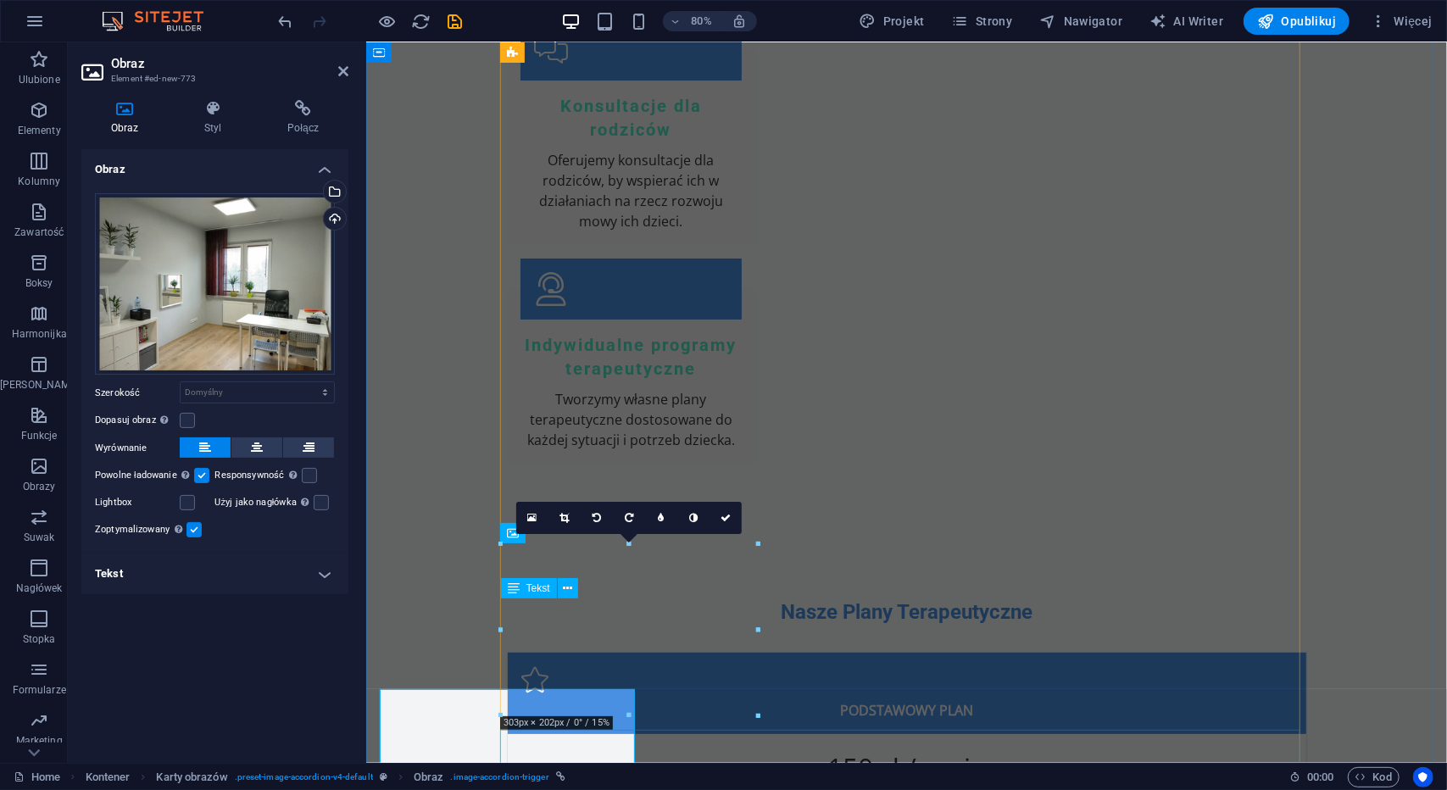
scroll to position [4051, 0]
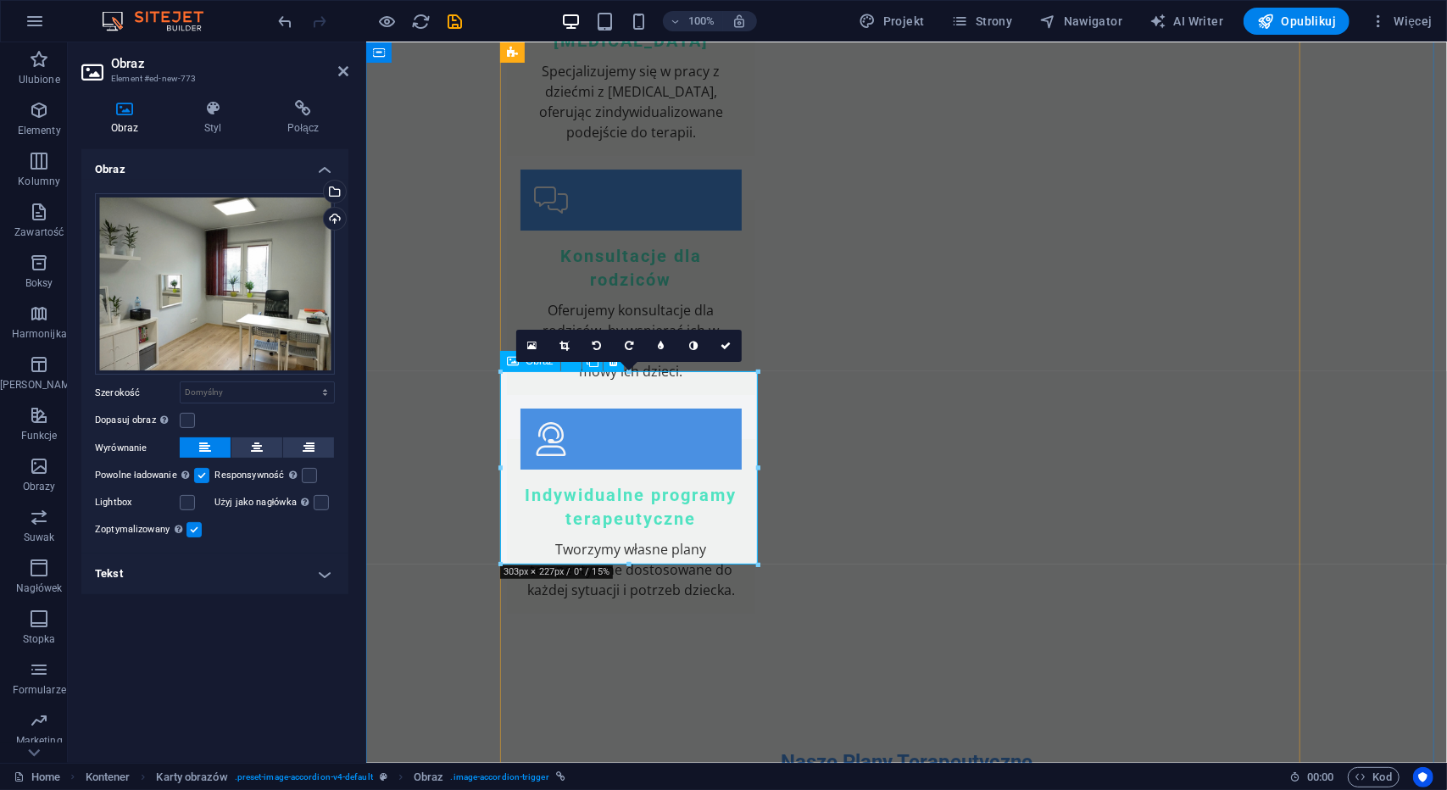
click at [120, 583] on h4 "Tekst" at bounding box center [214, 574] width 267 height 41
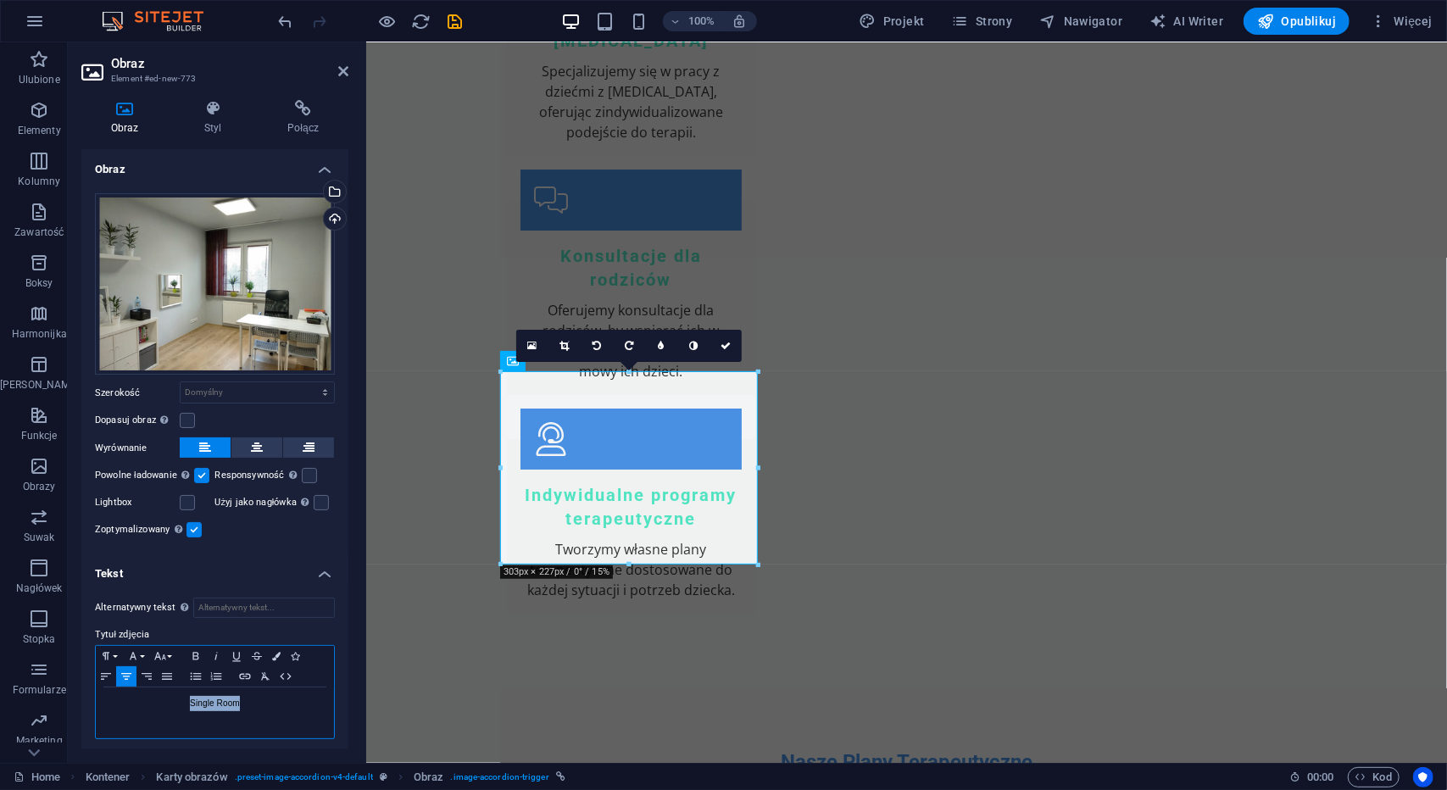
drag, startPoint x: 220, startPoint y: 703, endPoint x: 141, endPoint y: 704, distance: 78.9
click at [141, 704] on p "Single Room" at bounding box center [214, 703] width 221 height 15
copy p "Gabinet nr 2"
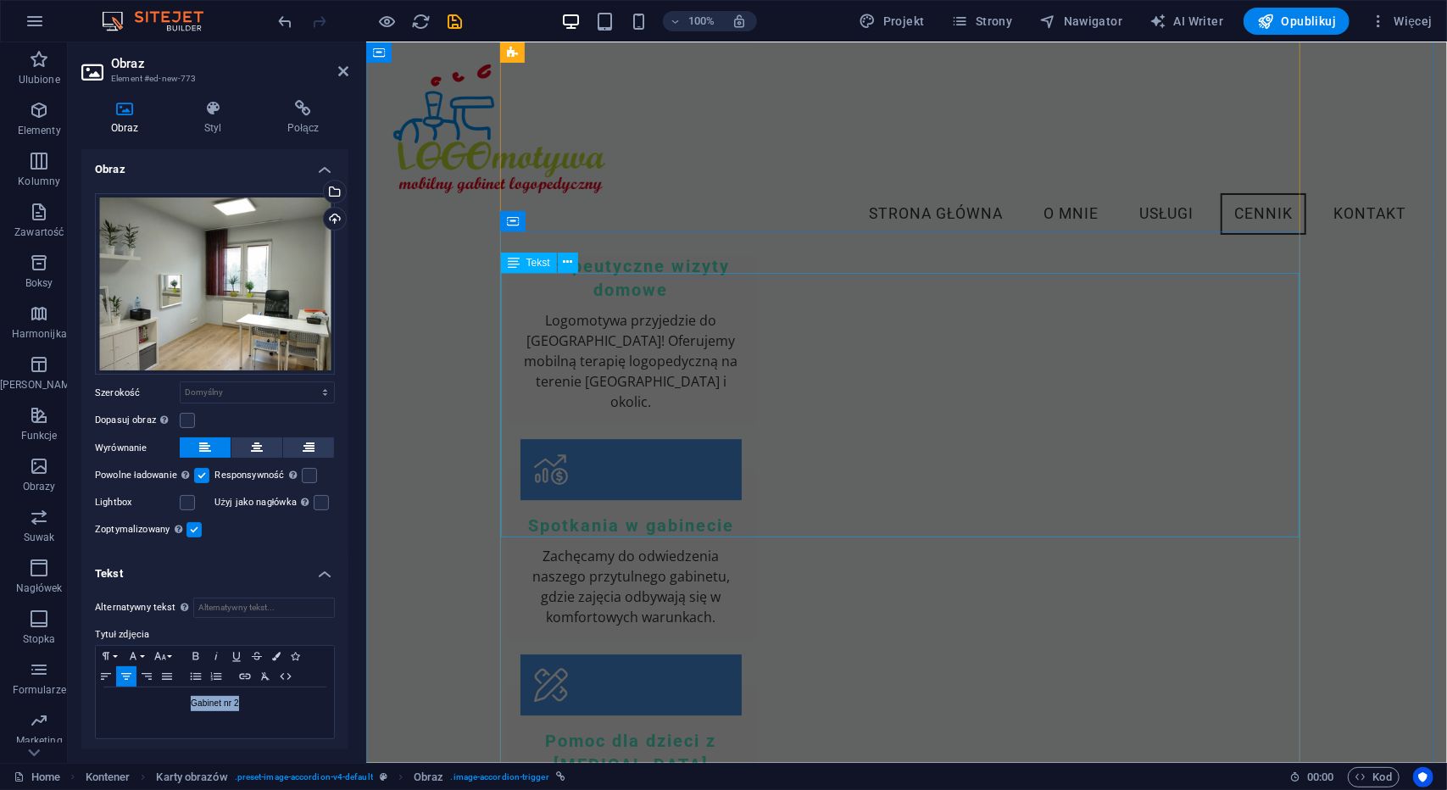
scroll to position [3115, 0]
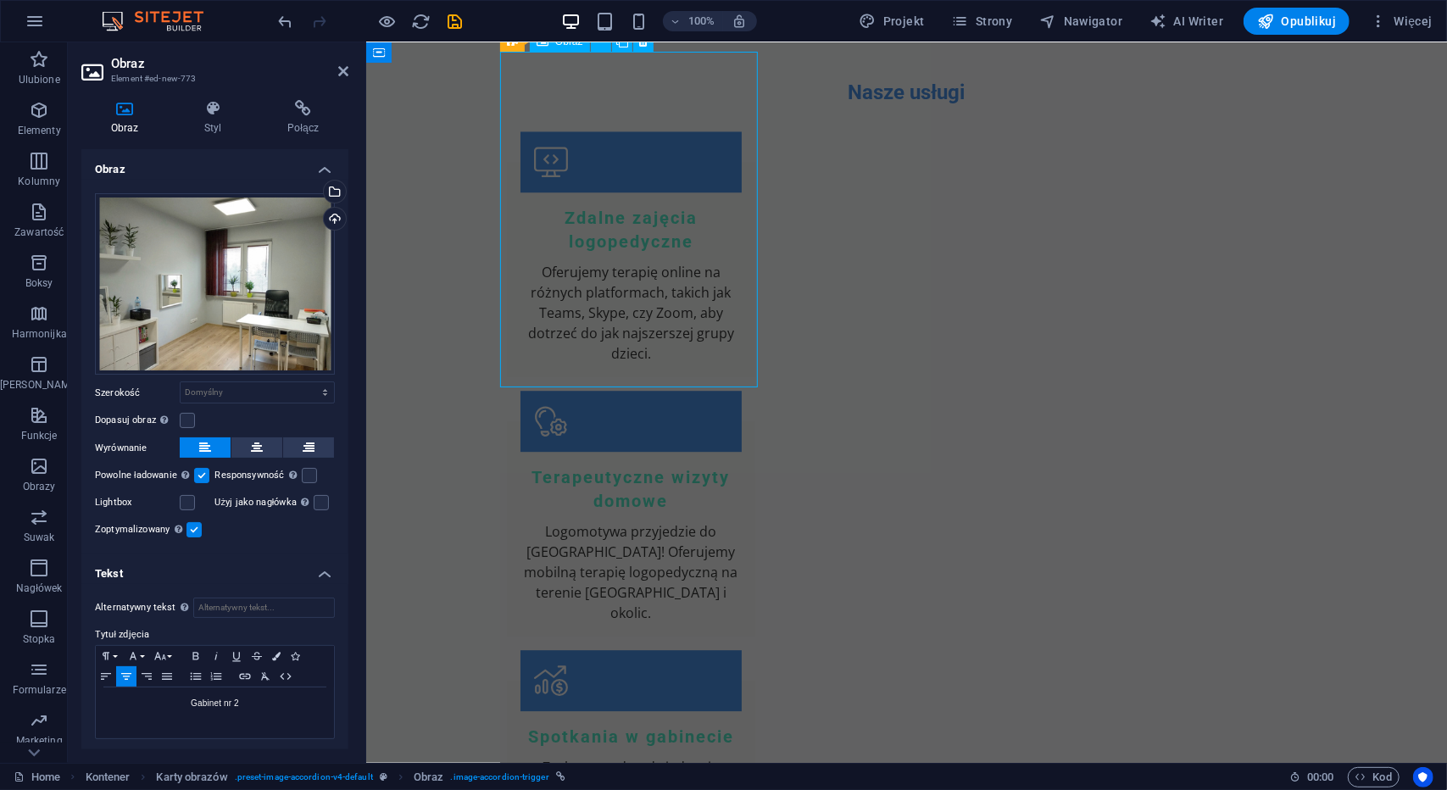
scroll to position [3288, 0]
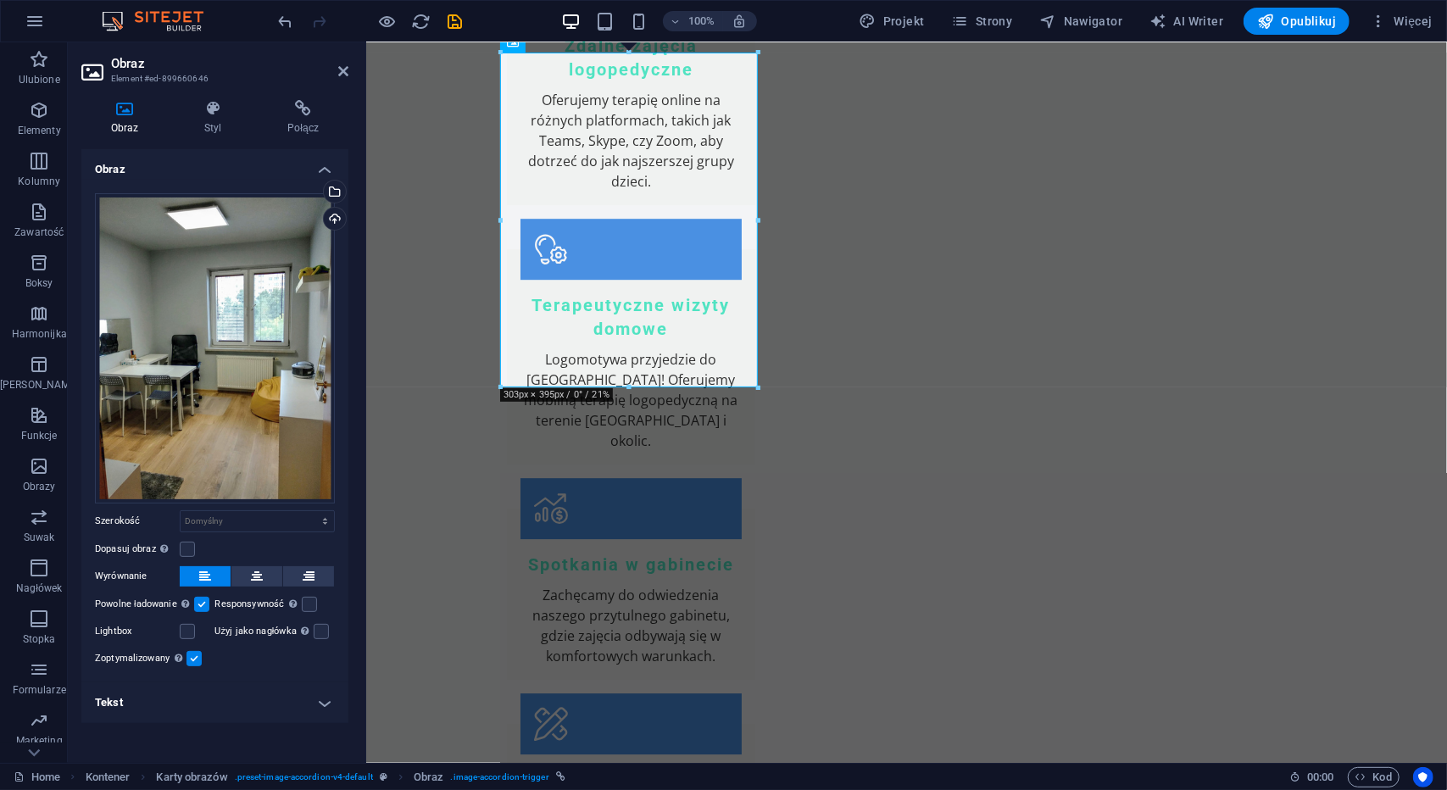
click at [181, 701] on h4 "Tekst" at bounding box center [214, 703] width 267 height 41
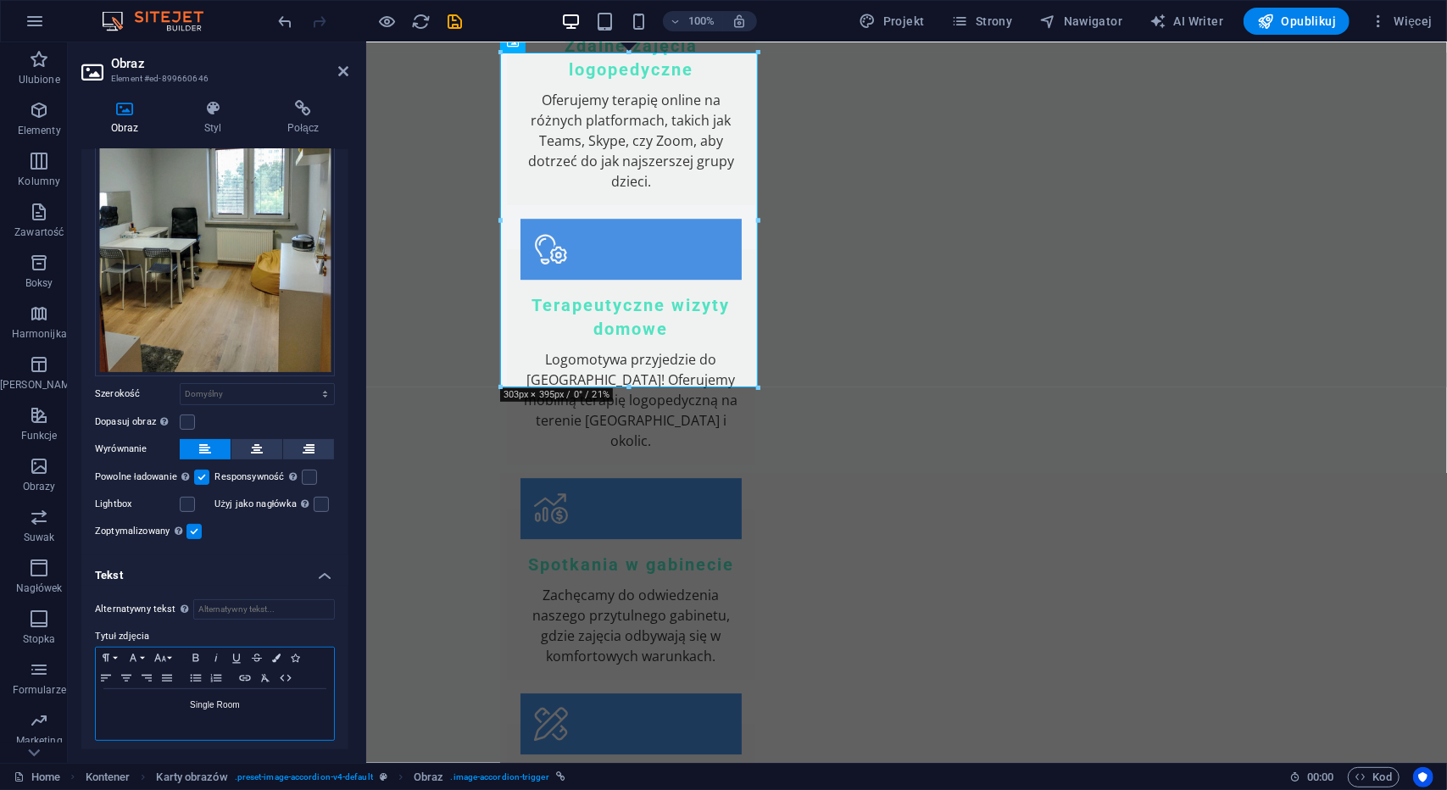
click at [251, 704] on p "Single Room" at bounding box center [214, 705] width 221 height 15
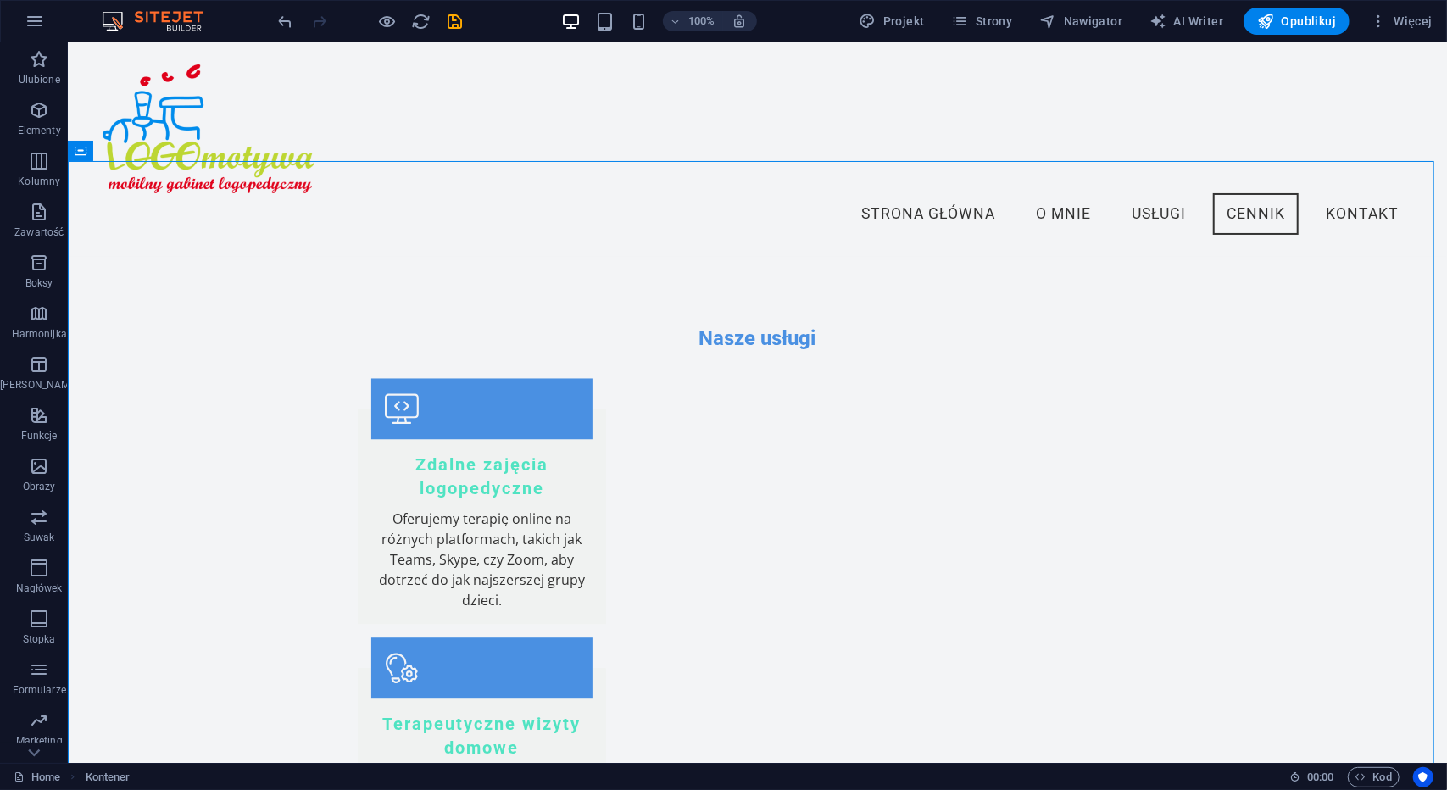
scroll to position [2807, 0]
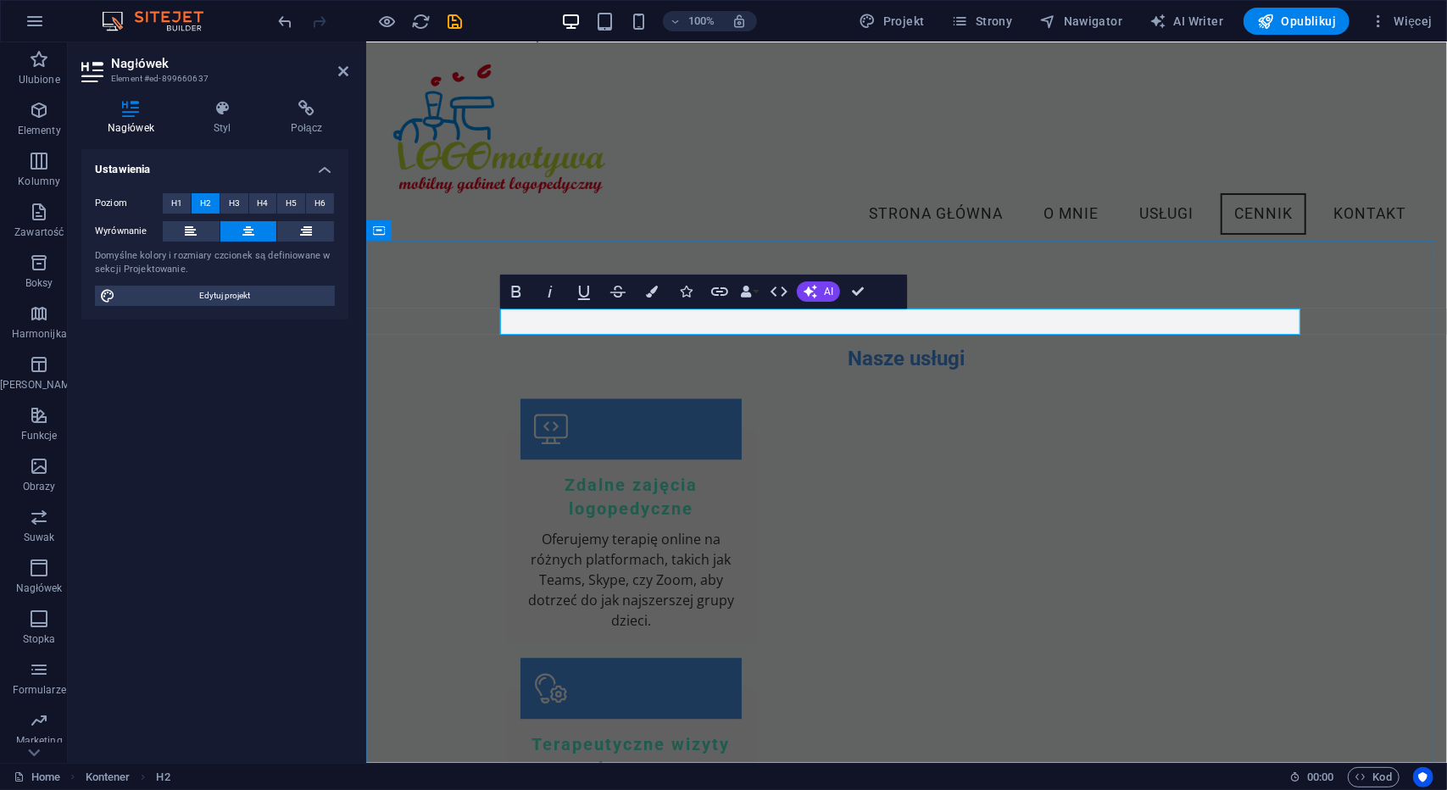
scroll to position [2980, 0]
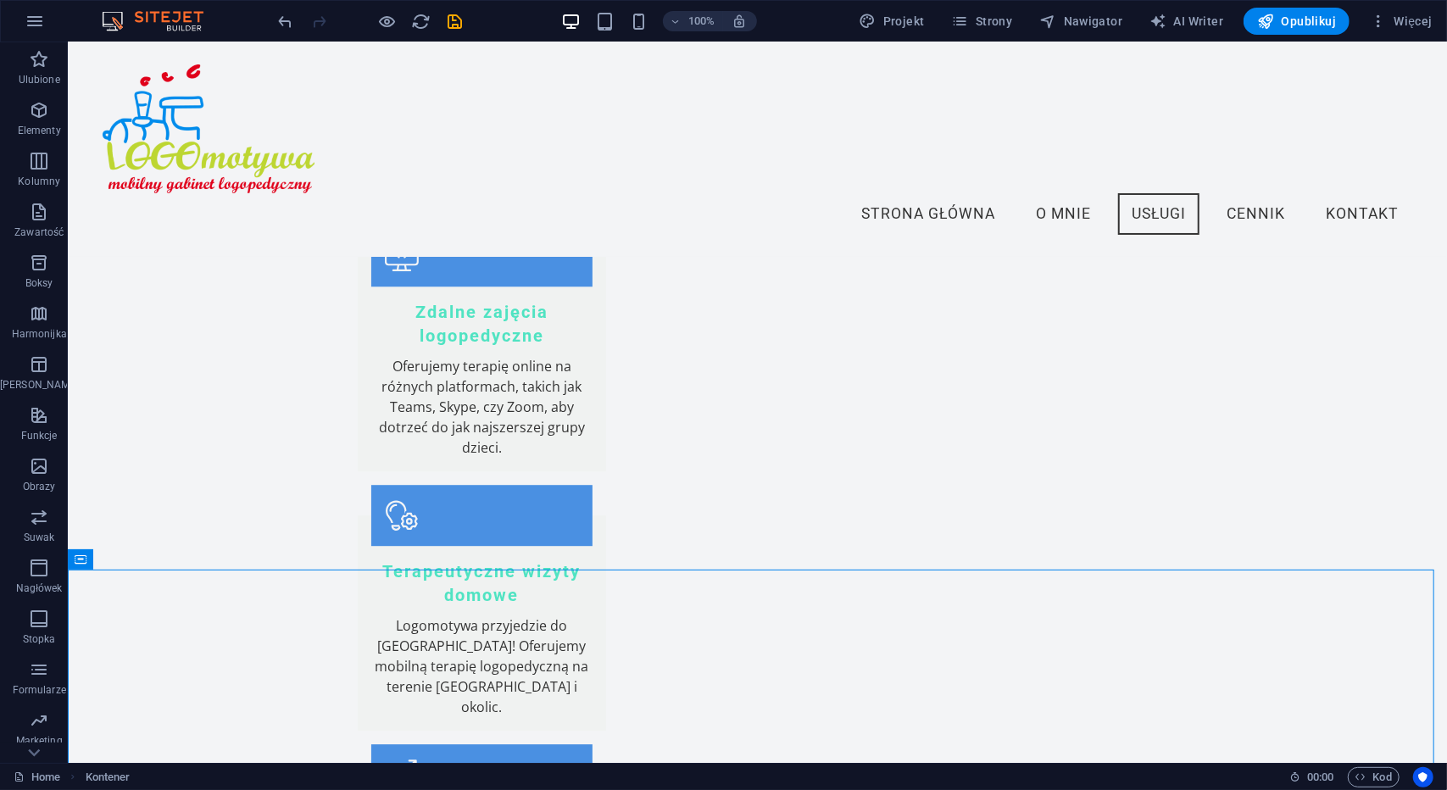
scroll to position [0, 0]
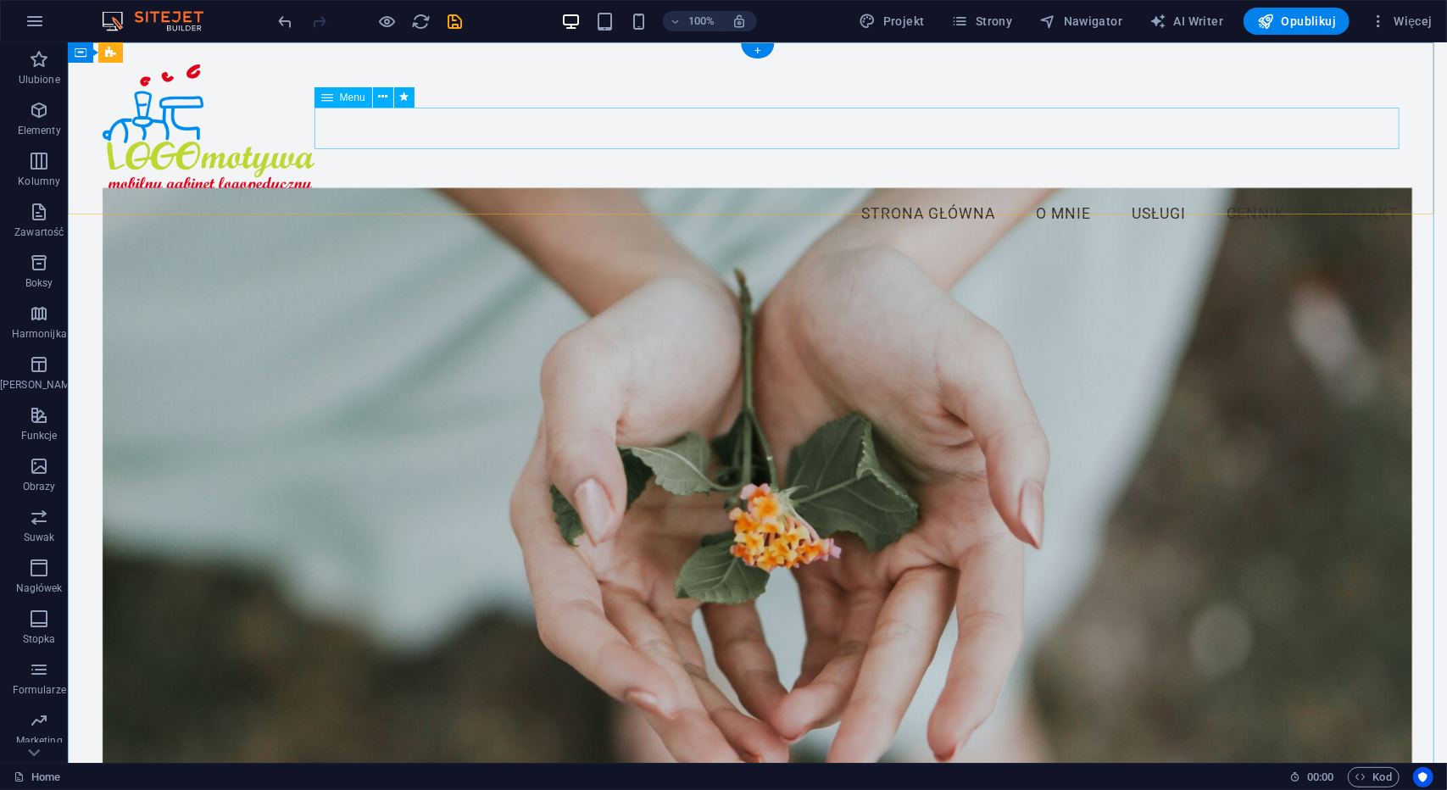
click at [1037, 192] on nav "Strona Główna O Mnie Usługi Cennik Kontakt" at bounding box center [757, 213] width 1311 height 42
select select
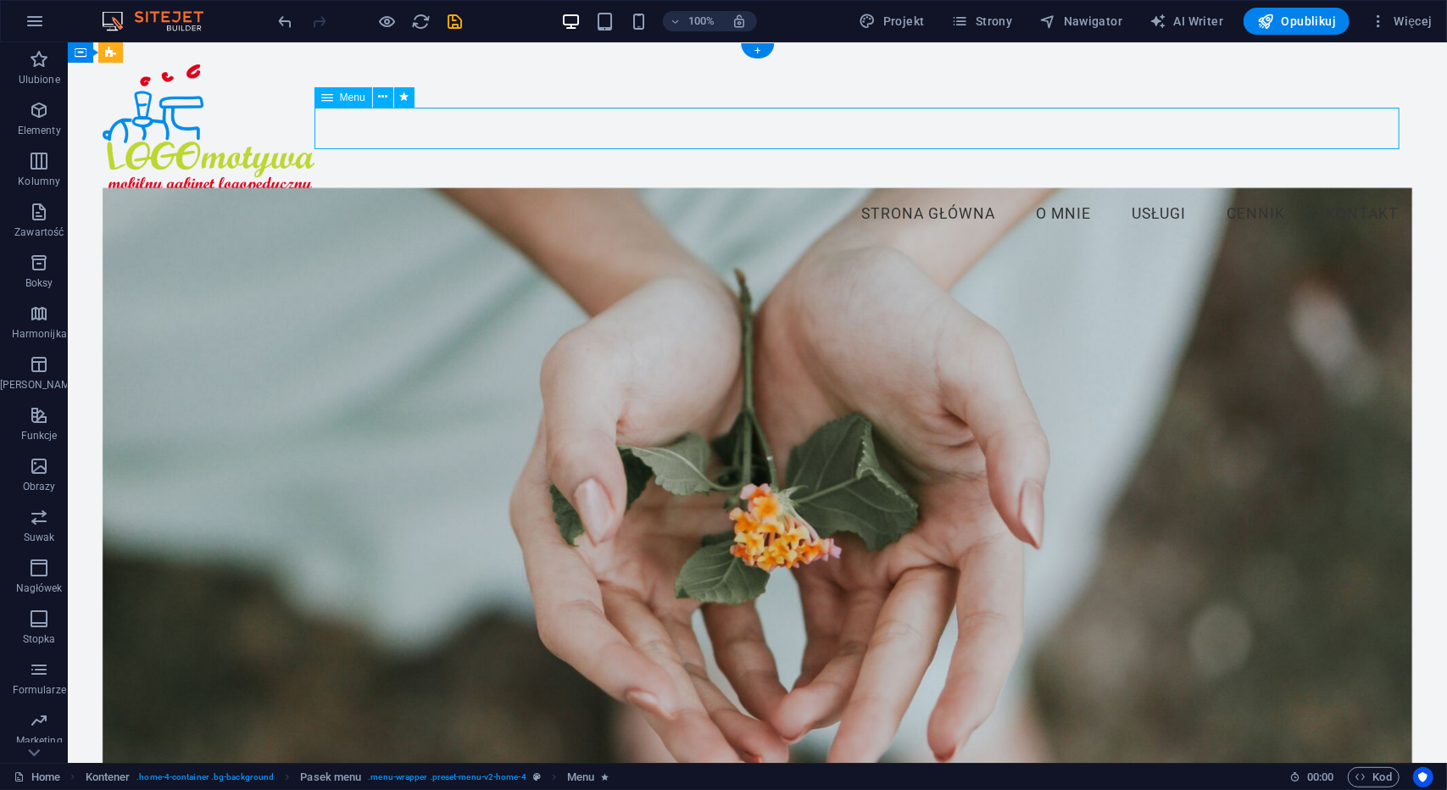
select select
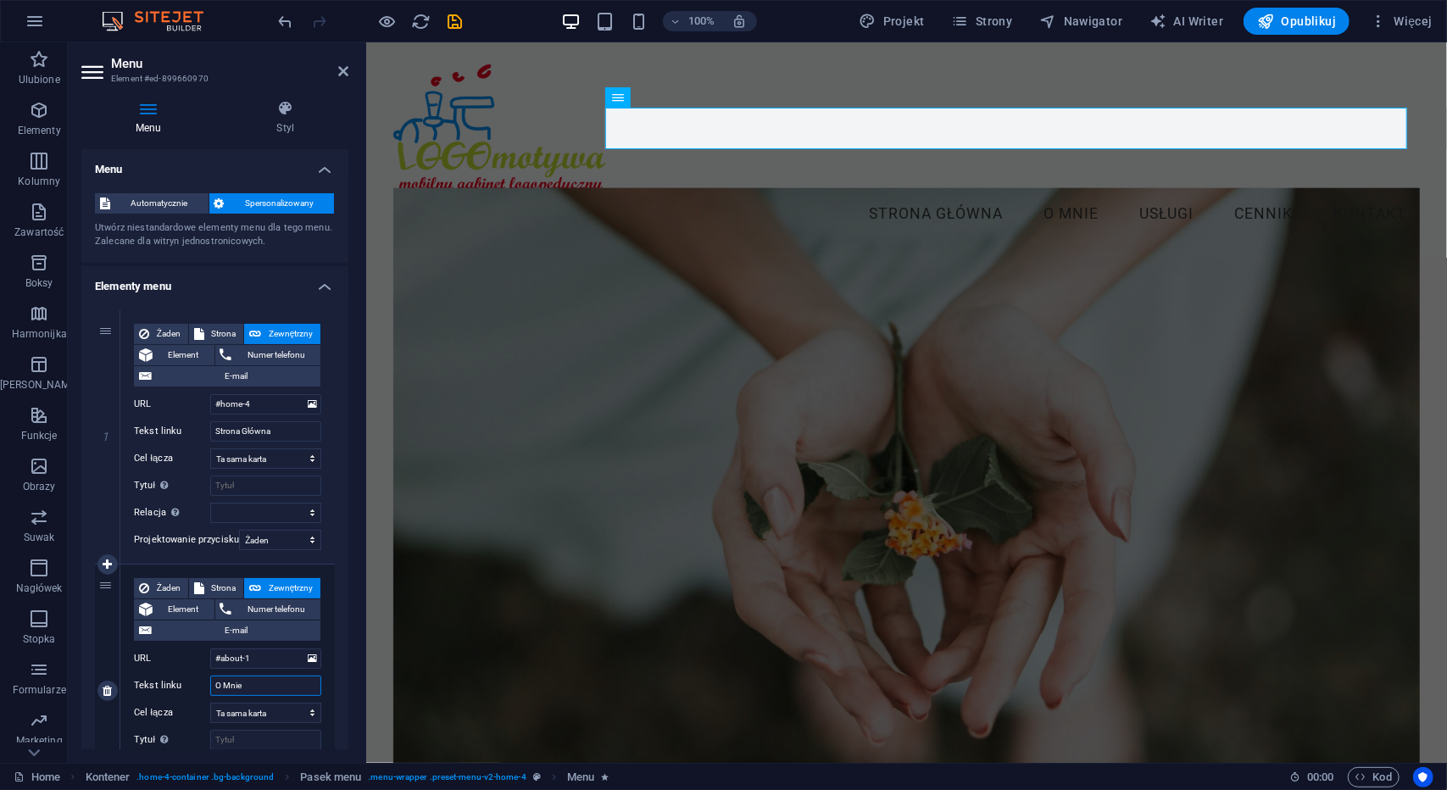
click at [253, 683] on input "O Mnie" at bounding box center [265, 686] width 111 height 20
drag, startPoint x: 224, startPoint y: 688, endPoint x: 261, endPoint y: 686, distance: 37.3
click at [261, 686] on input "O Mnie" at bounding box center [265, 686] width 111 height 20
type input "O nas"
select select
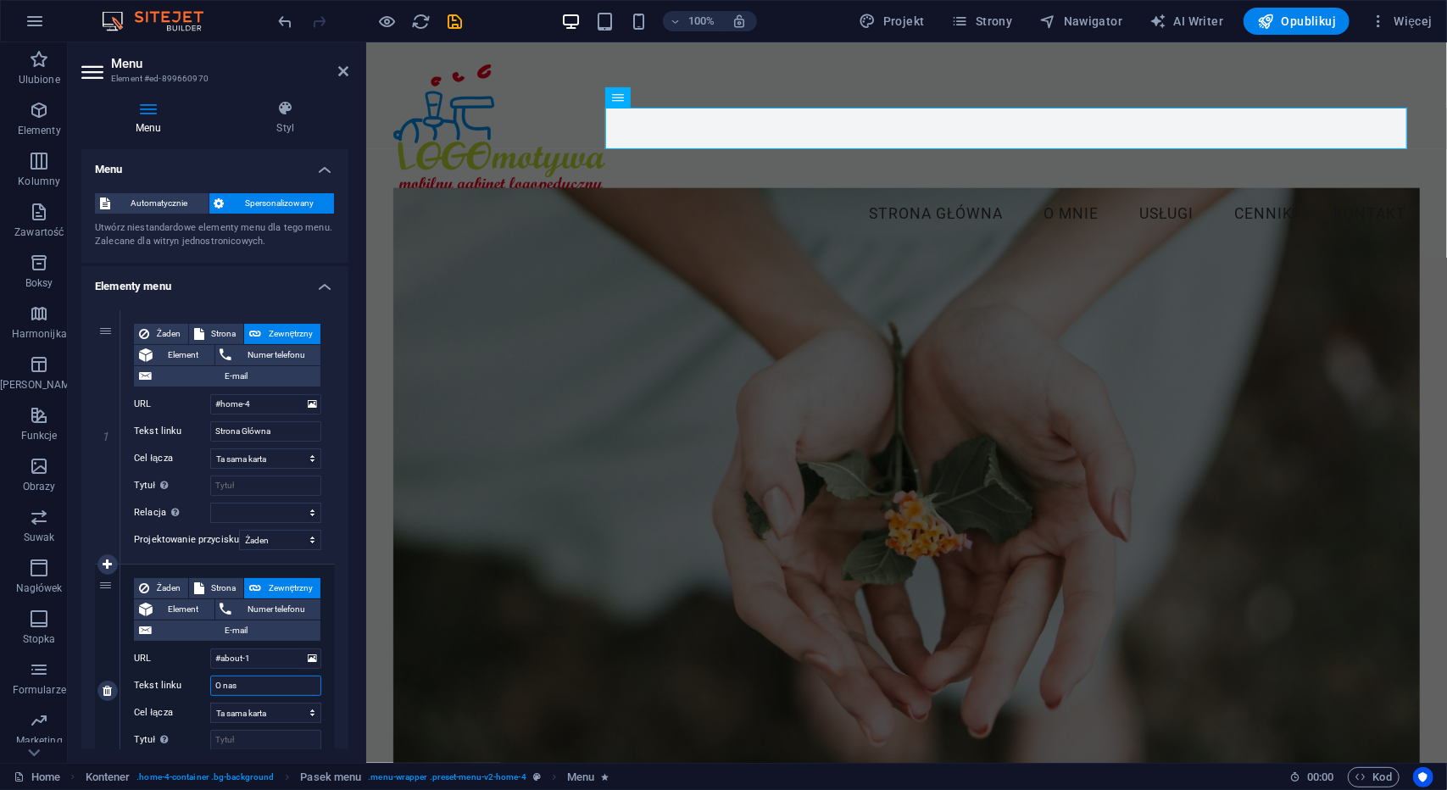
select select
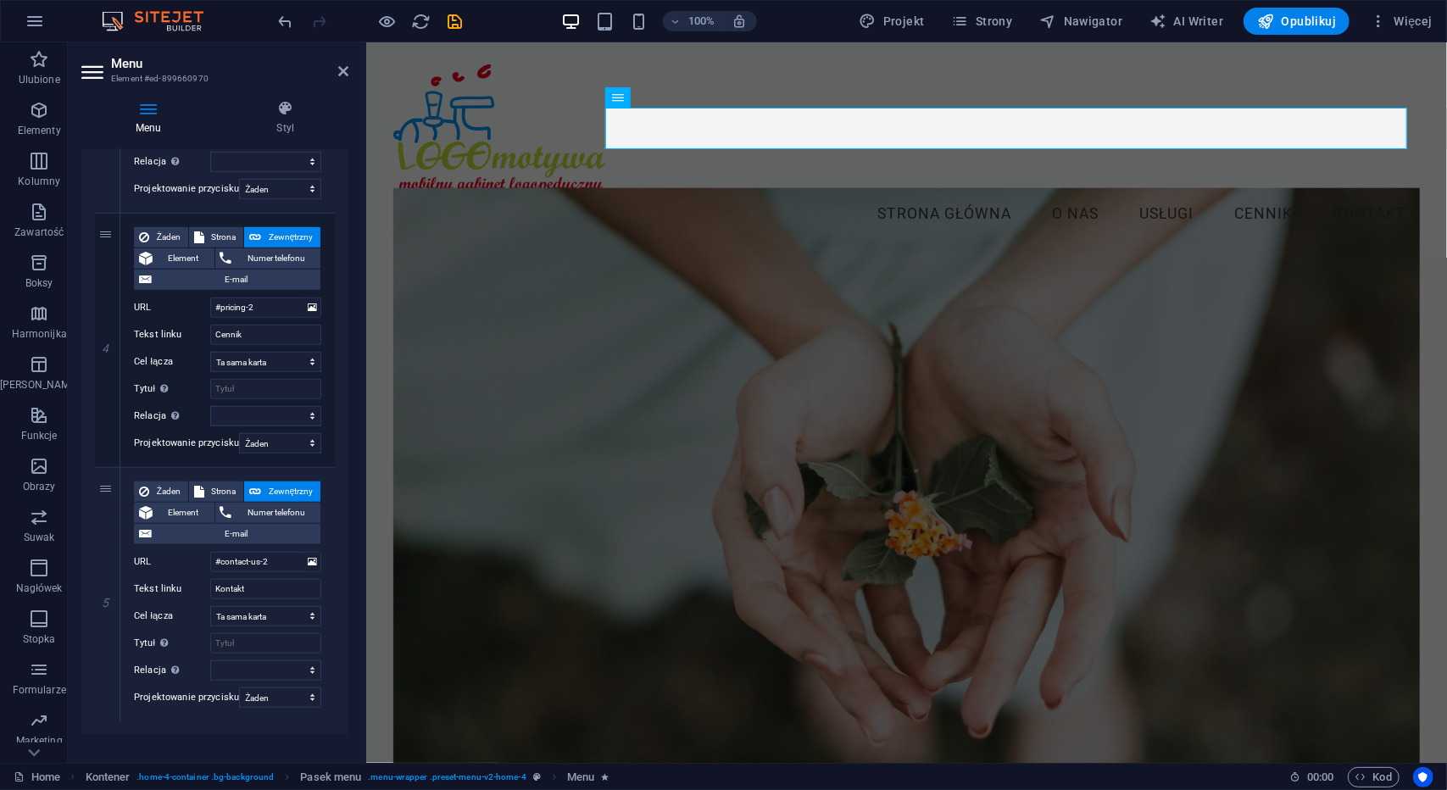
scroll to position [878, 0]
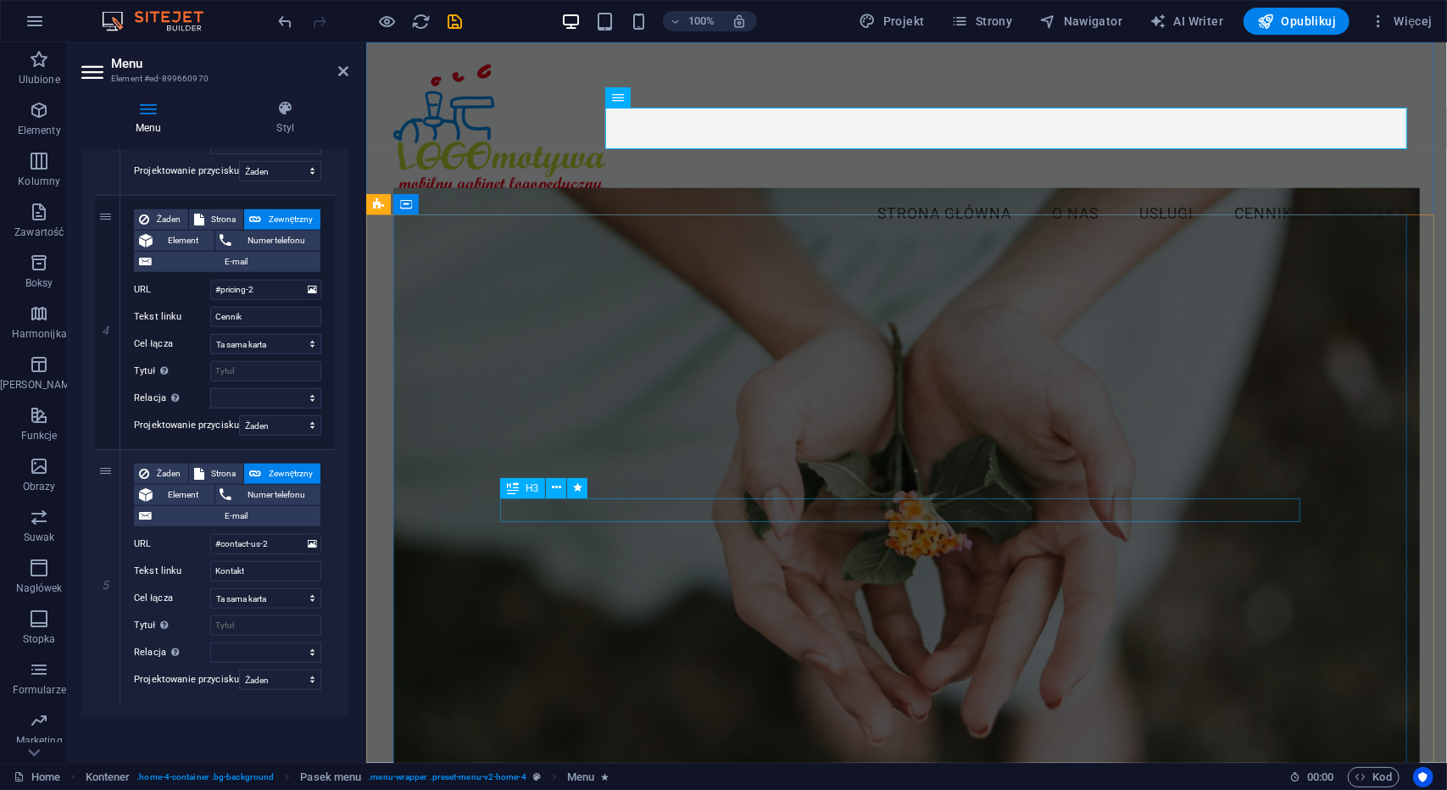
type input "O nas"
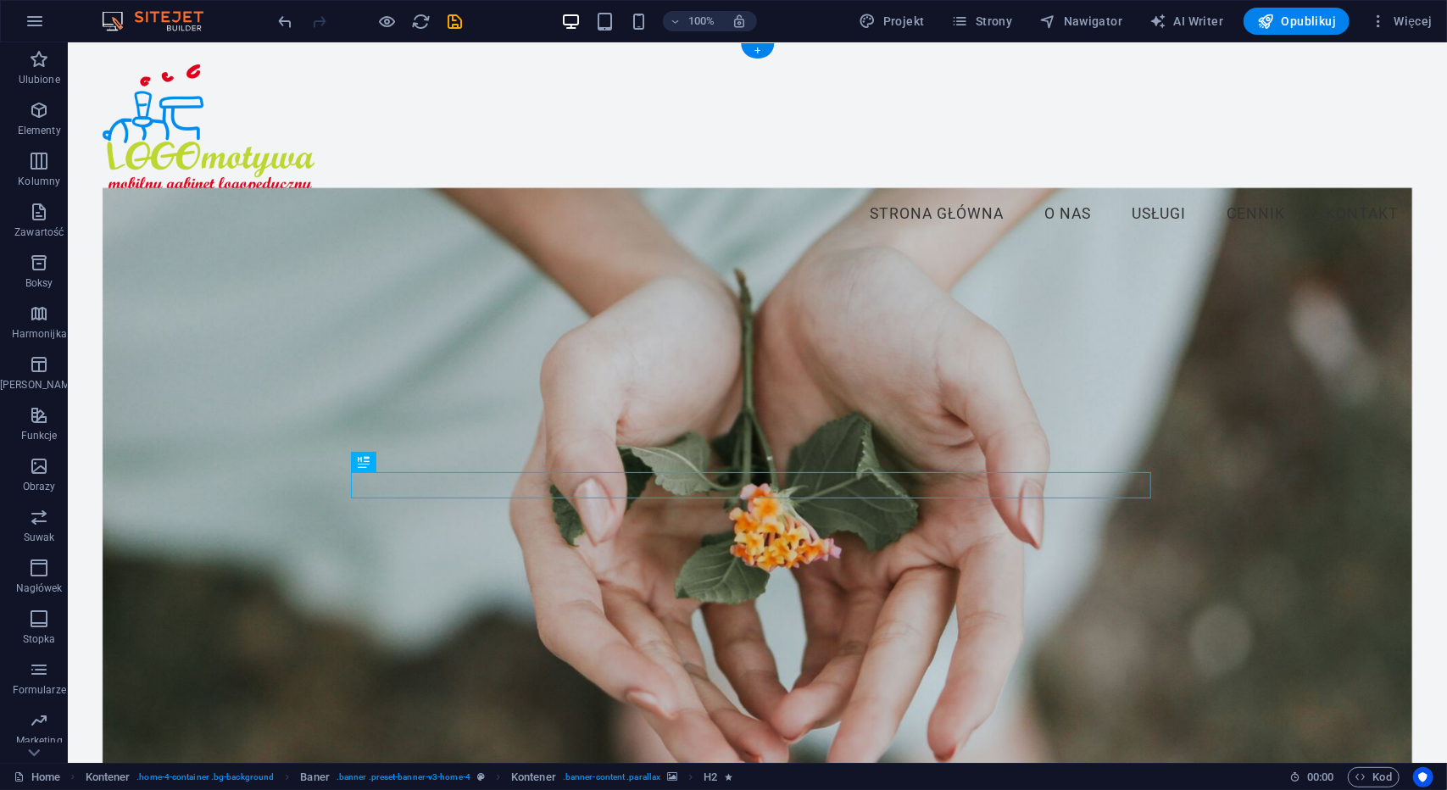
click at [666, 358] on figure at bounding box center [757, 515] width 1311 height 656
click at [132, 231] on figure at bounding box center [757, 515] width 1311 height 656
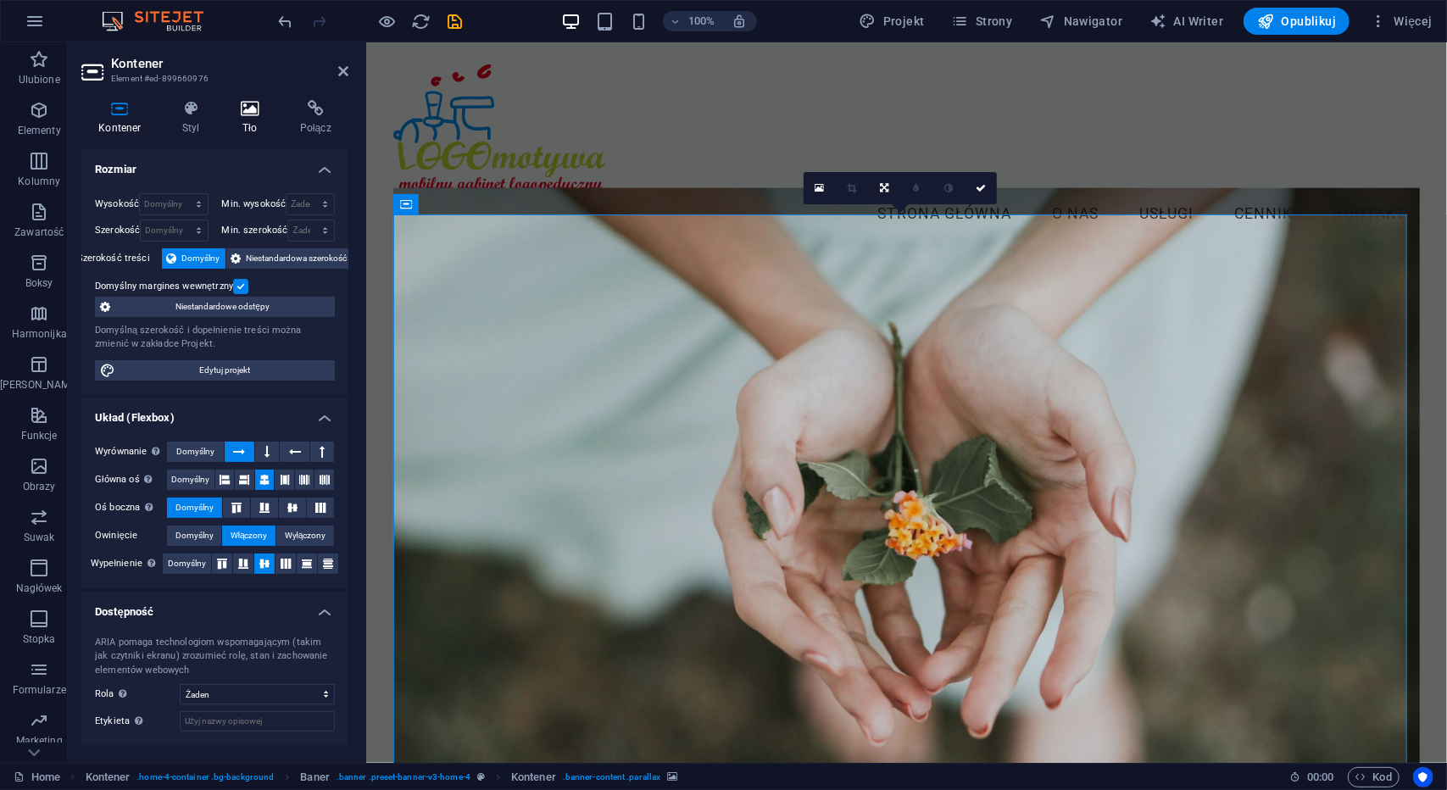
click at [240, 108] on icon at bounding box center [250, 108] width 53 height 17
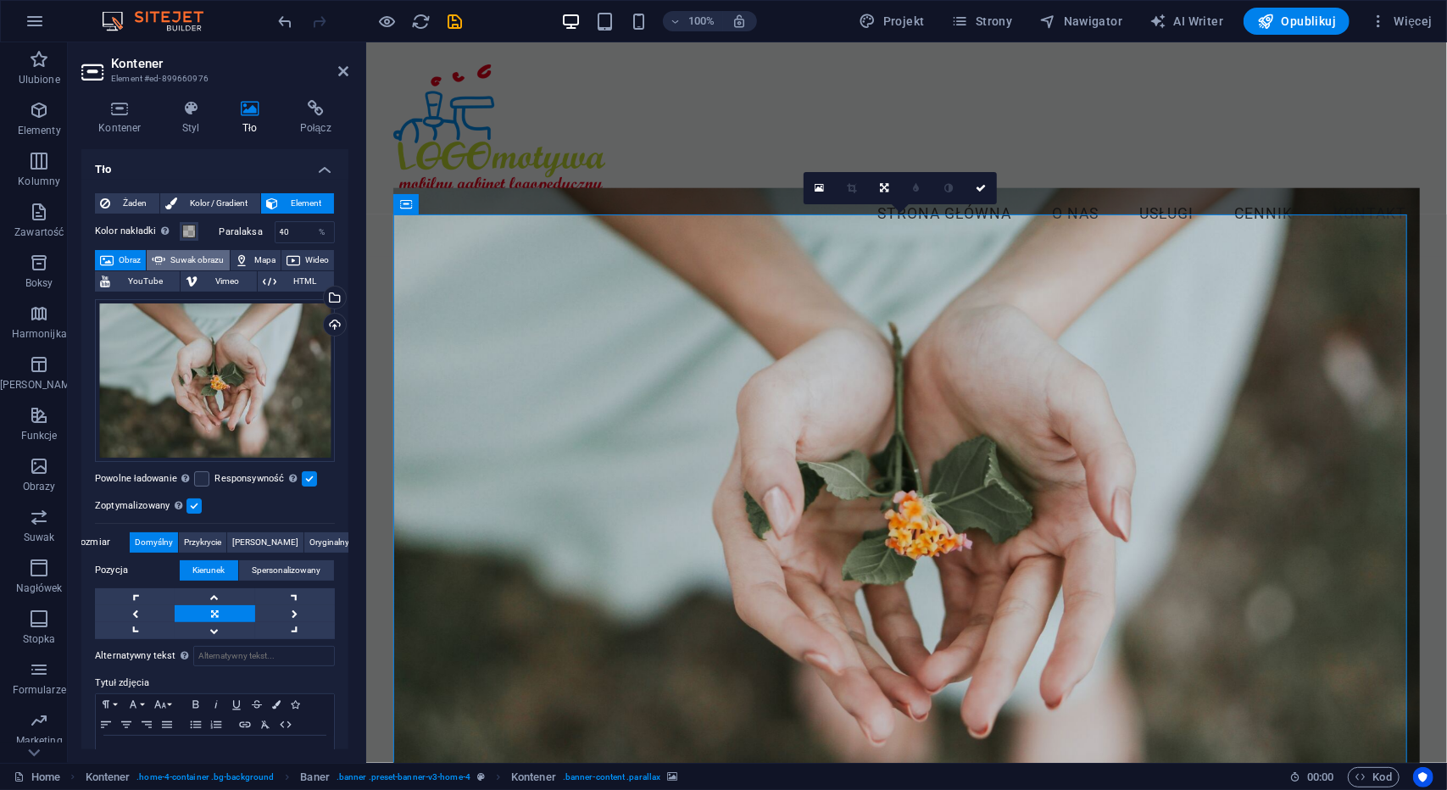
click at [200, 261] on span "Suwak obrazu" at bounding box center [196, 260] width 53 height 20
select select "ms"
select select "s"
select select "progressive"
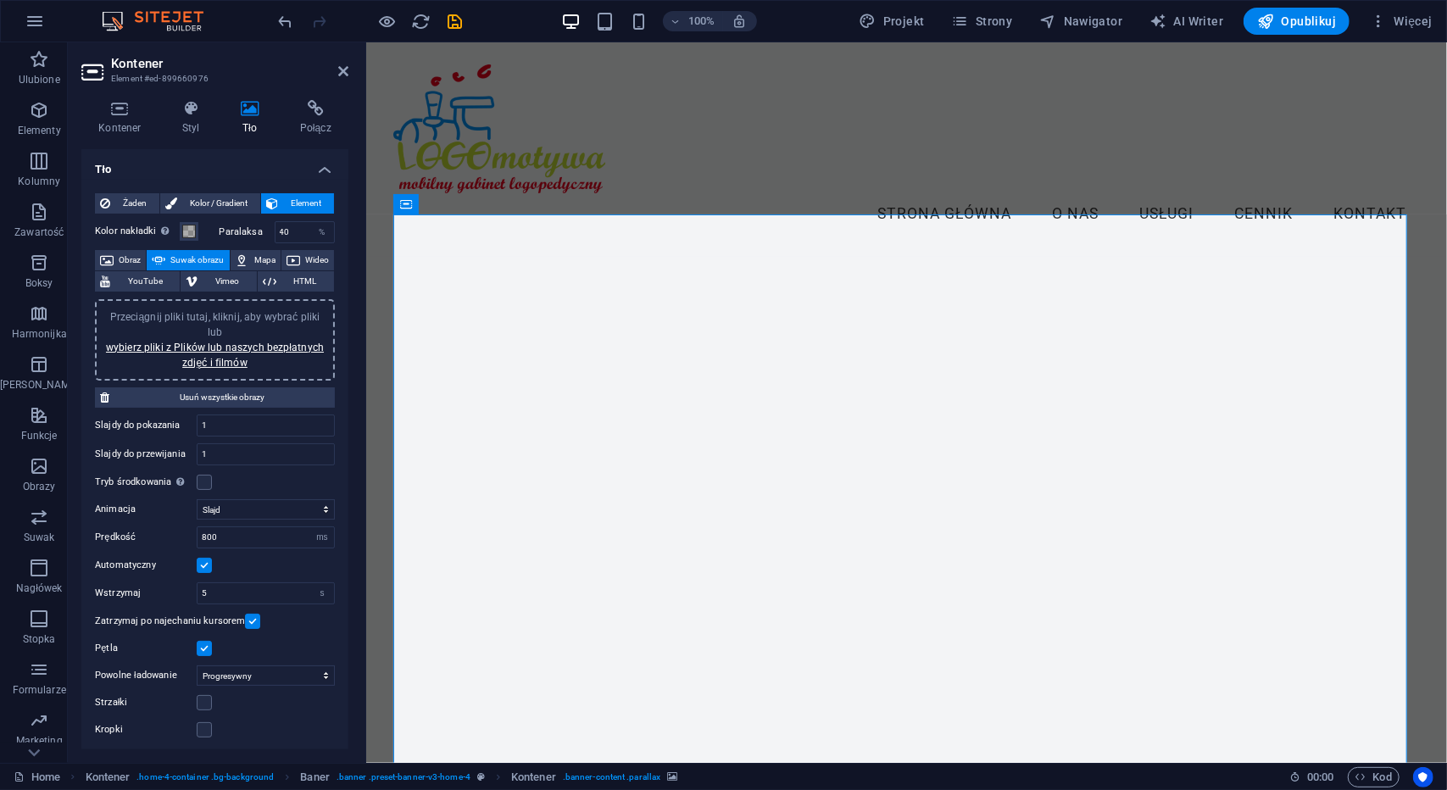
click at [200, 316] on span "Przeciągnij pliki tutaj, kliknij, aby wybrać pliki lub wybierz pliki z Plików l…" at bounding box center [215, 340] width 218 height 58
click at [209, 349] on link "wybierz pliki z Plików lub naszych bezpłatnych zdjęć i filmów" at bounding box center [215, 355] width 218 height 27
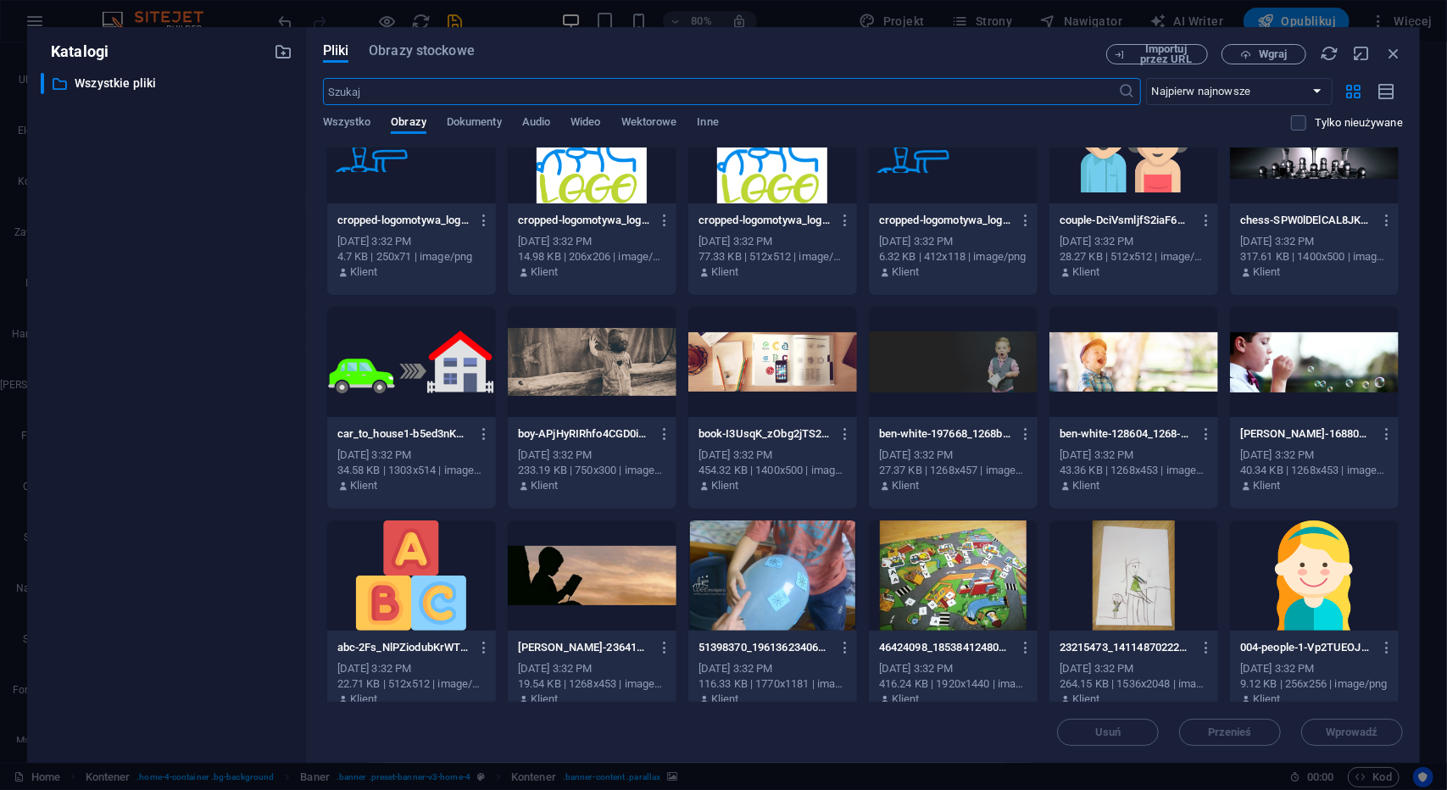
scroll to position [935, 0]
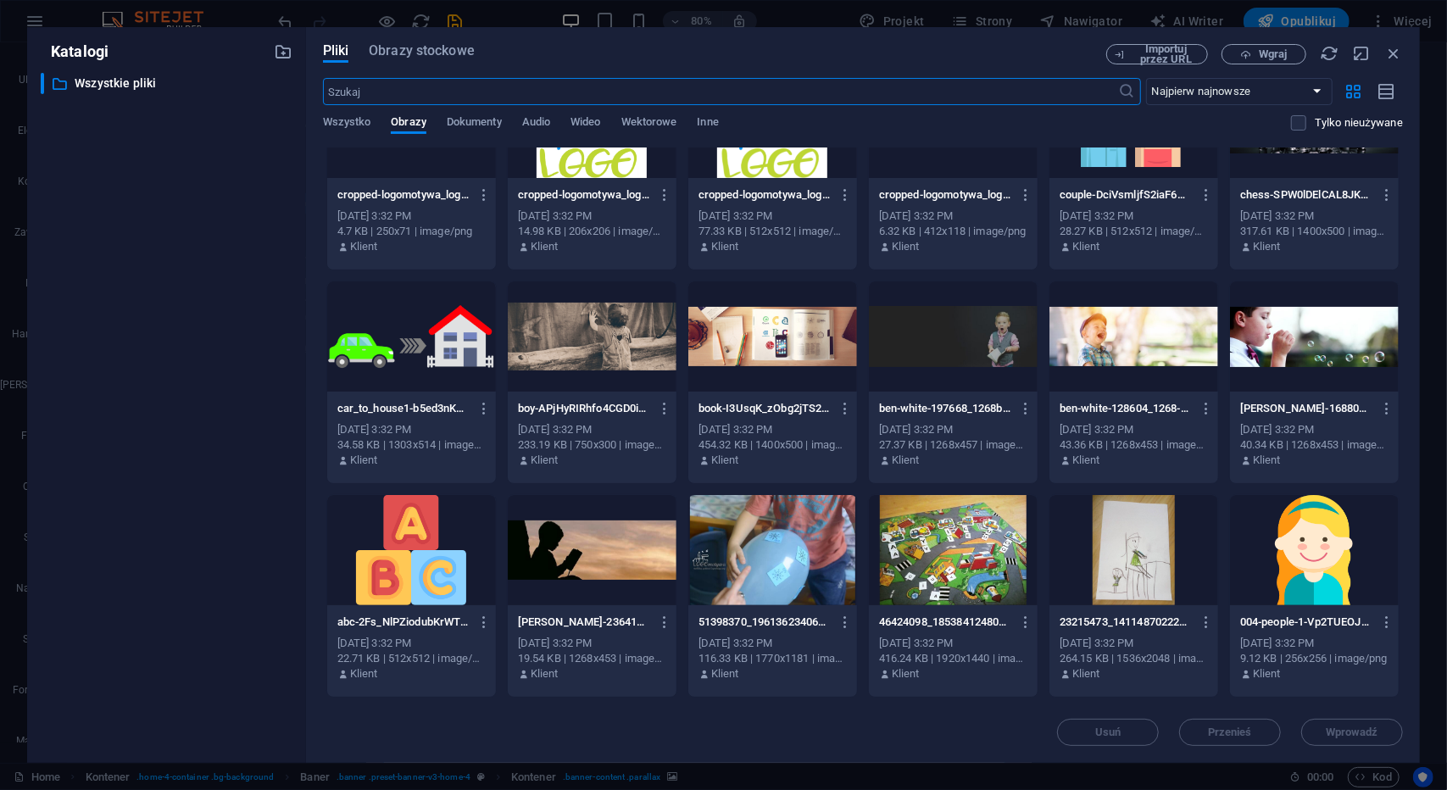
click at [1152, 338] on div at bounding box center [1134, 337] width 169 height 110
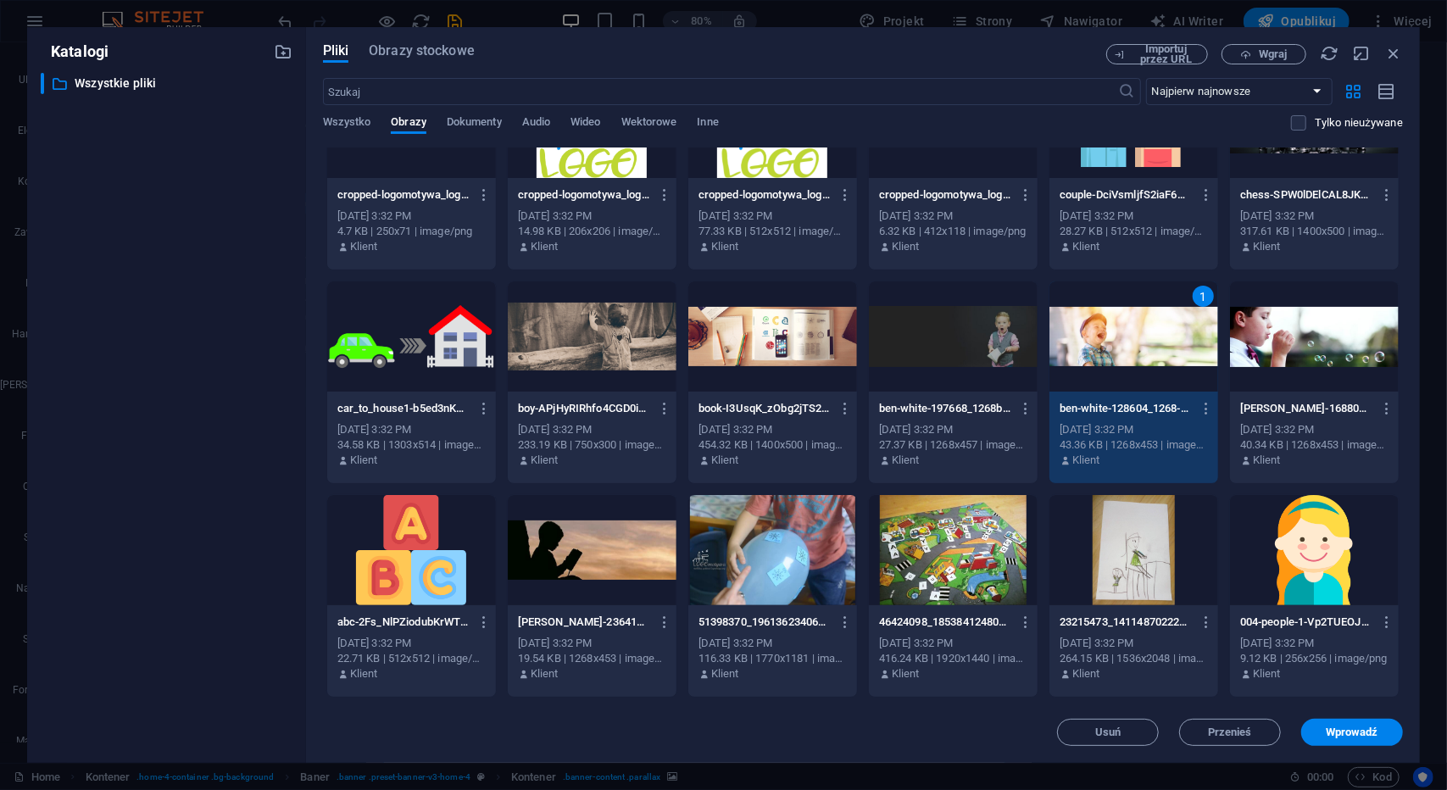
click at [1314, 337] on div at bounding box center [1314, 337] width 169 height 110
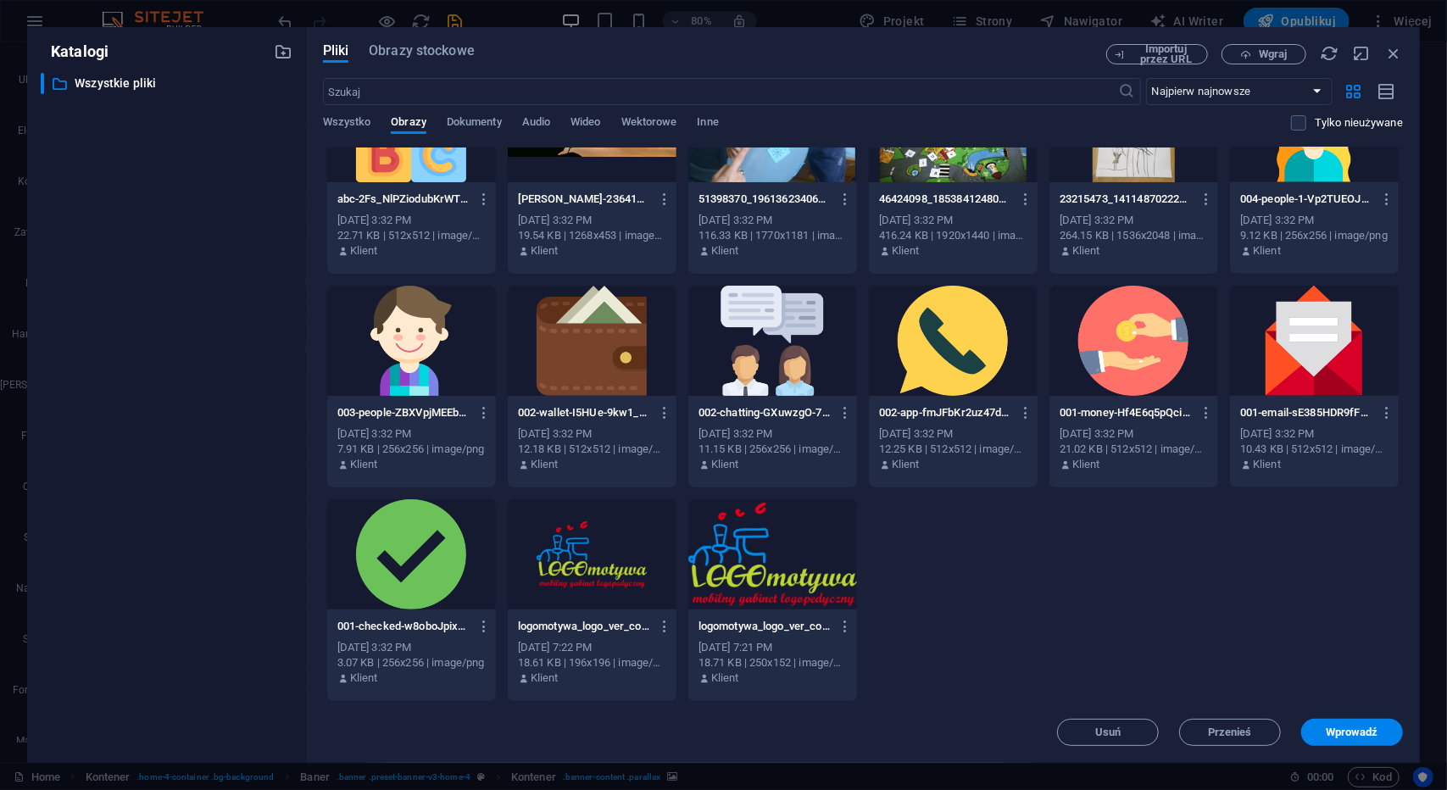
scroll to position [1068, 0]
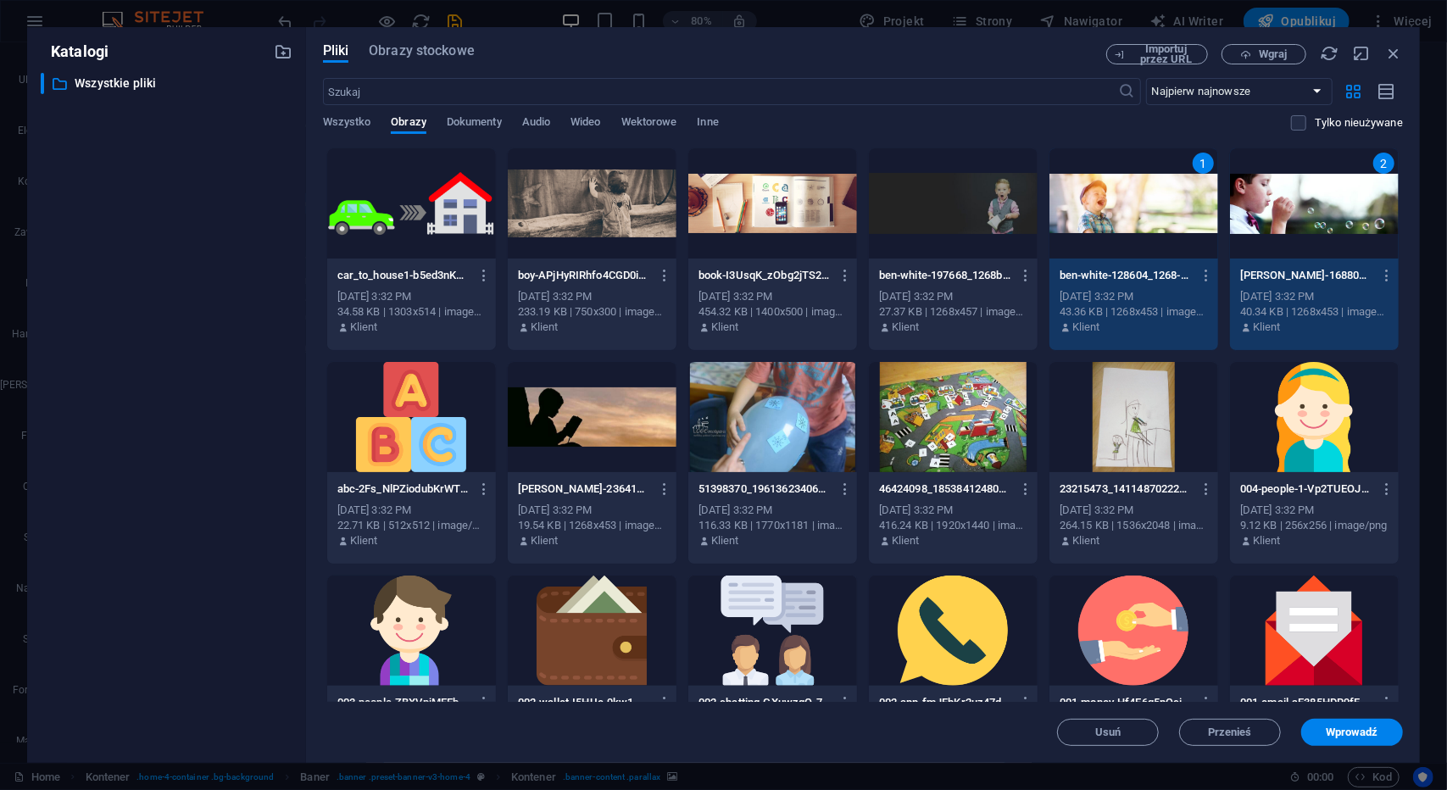
click at [605, 424] on div at bounding box center [592, 417] width 169 height 110
drag, startPoint x: 1404, startPoint y: 530, endPoint x: 1403, endPoint y: 508, distance: 22.1
click at [1403, 509] on div "Pliki Obrazy stockowe Importuj przez URL Wgraj ​ Najpierw najnowsze Najpierw na…" at bounding box center [863, 395] width 1114 height 736
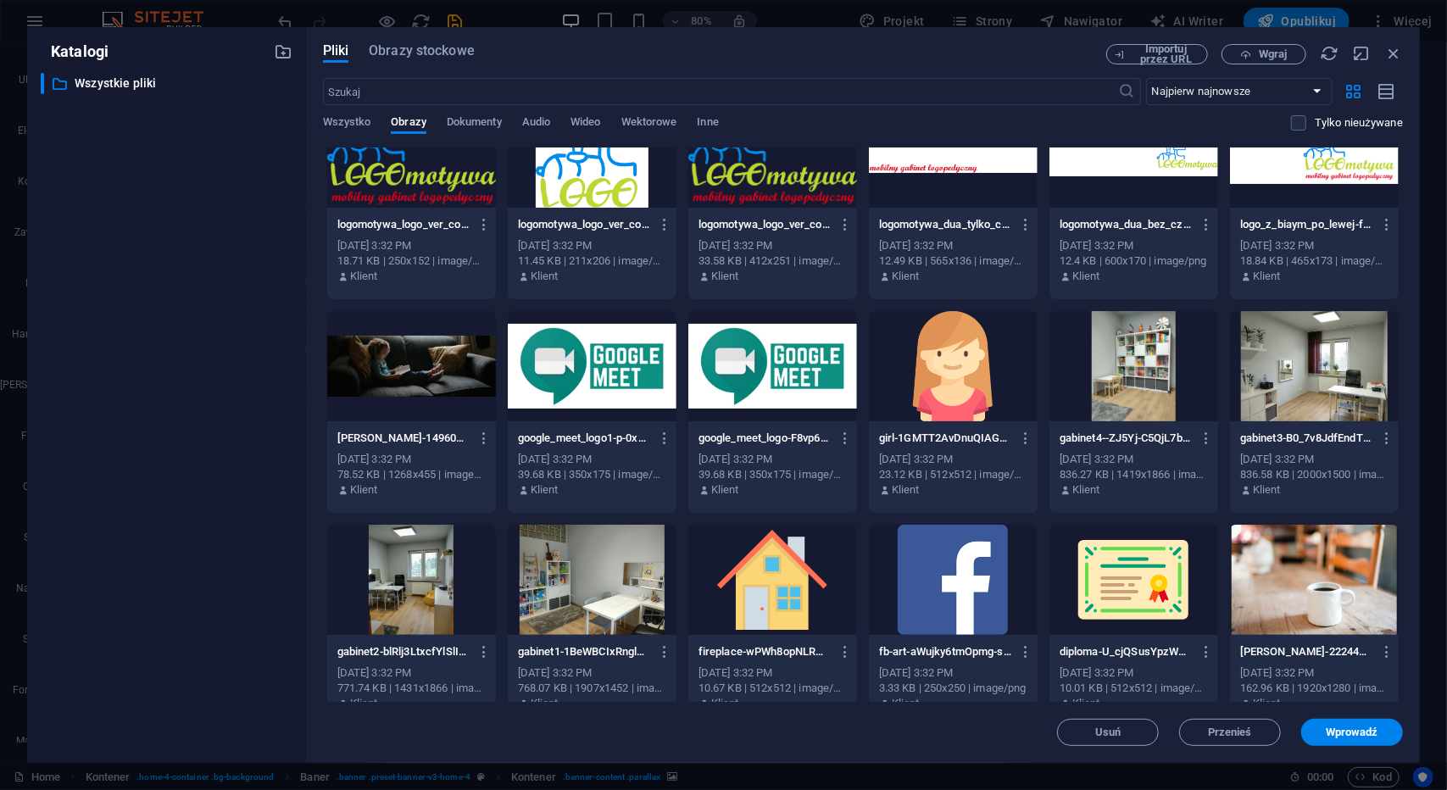
scroll to position [258, 0]
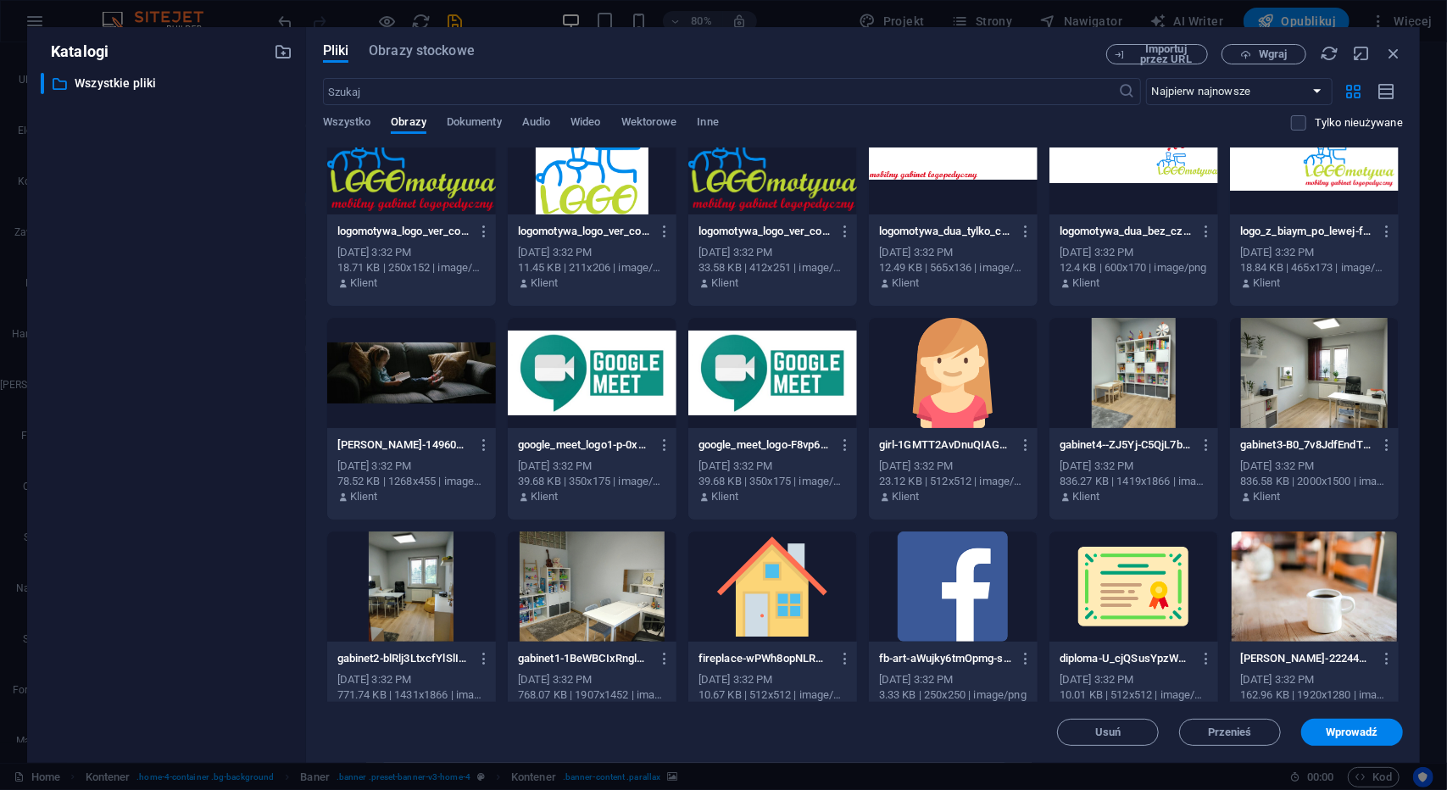
click at [386, 378] on div at bounding box center [411, 373] width 169 height 110
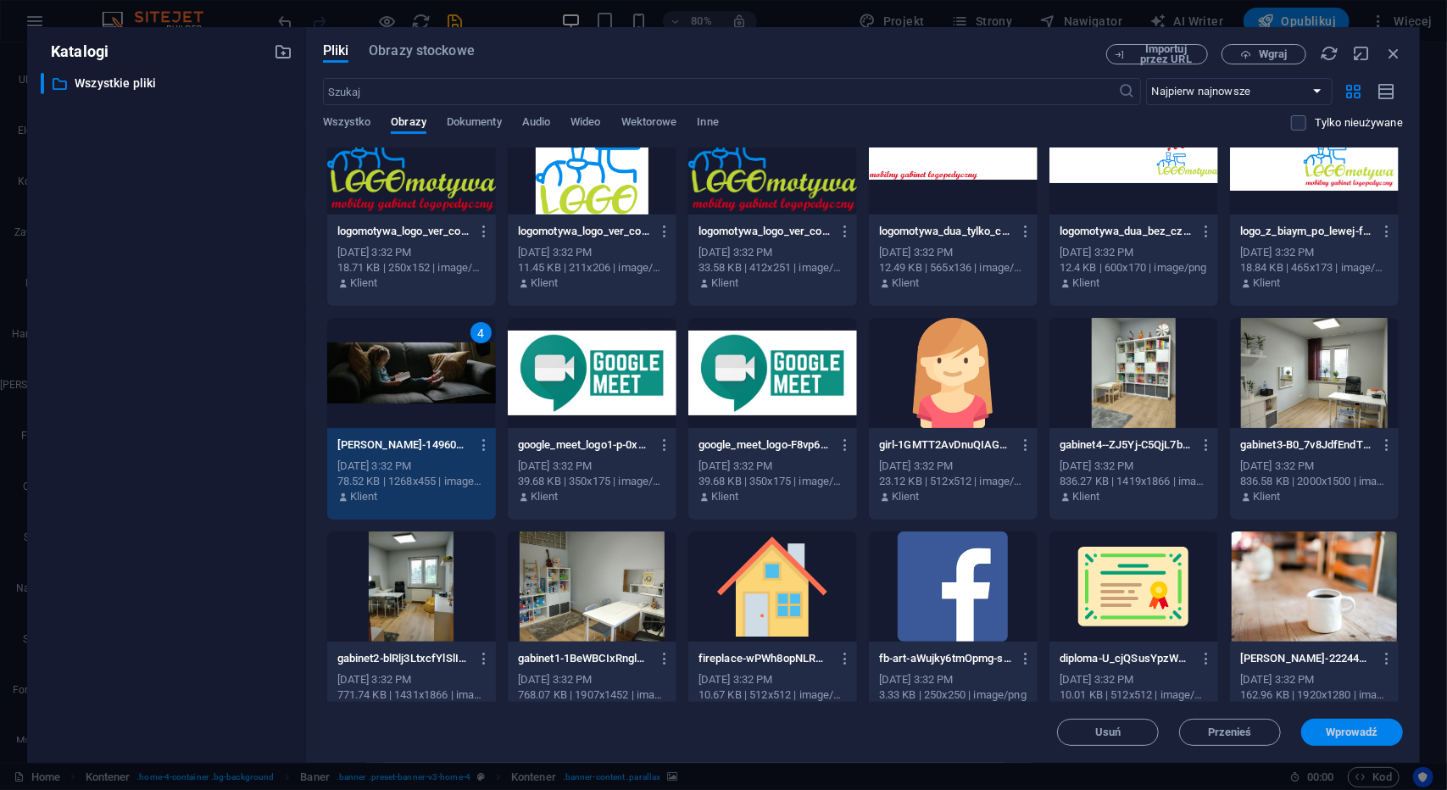
click at [1353, 741] on button "Wprowadź" at bounding box center [1353, 732] width 102 height 27
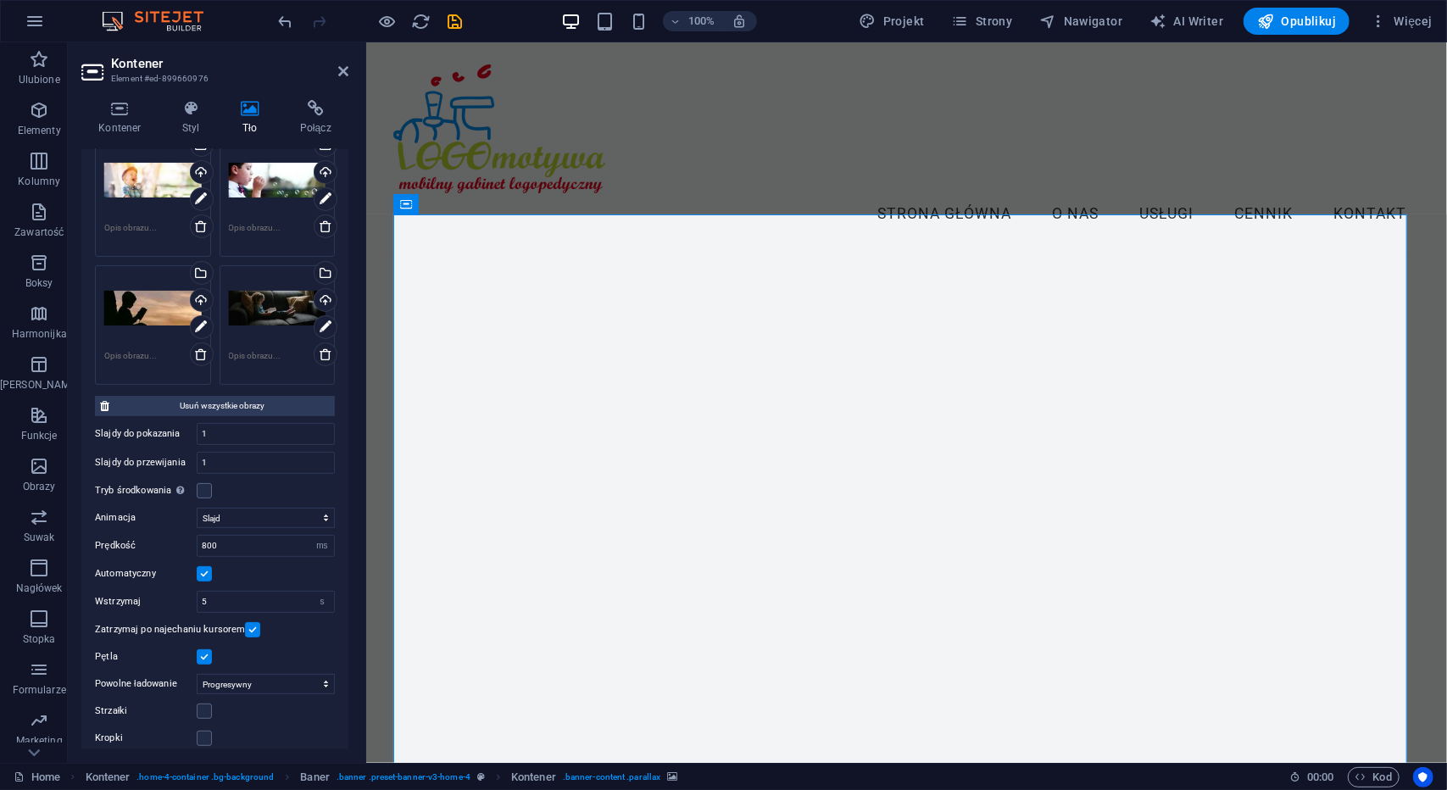
scroll to position [257, 0]
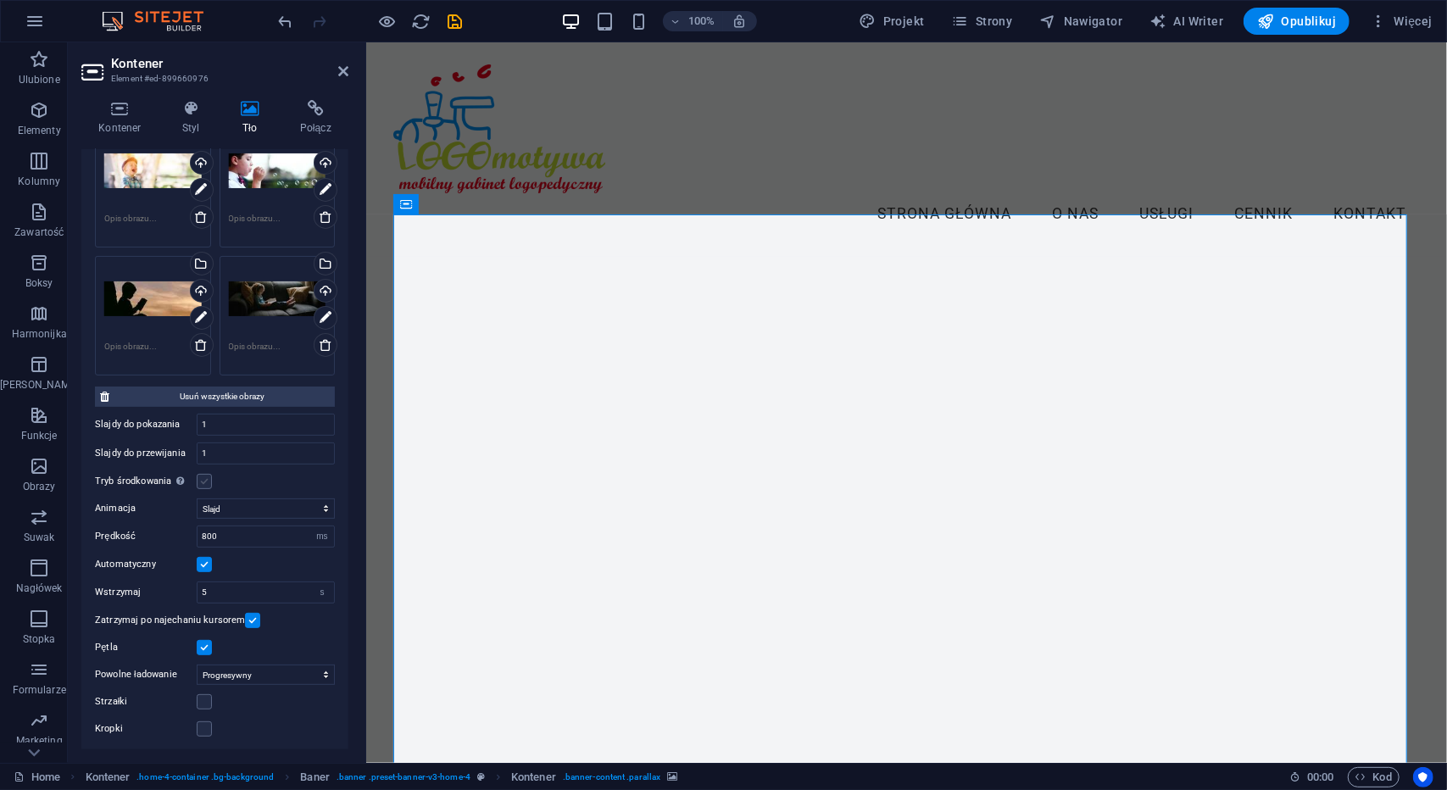
click at [205, 477] on label at bounding box center [204, 481] width 15 height 15
click at [0, 0] on input "Tryb środkowania Umożliwia wyśrodkowanie widoku z częściowo widocznym poprzedni…" at bounding box center [0, 0] width 0 height 0
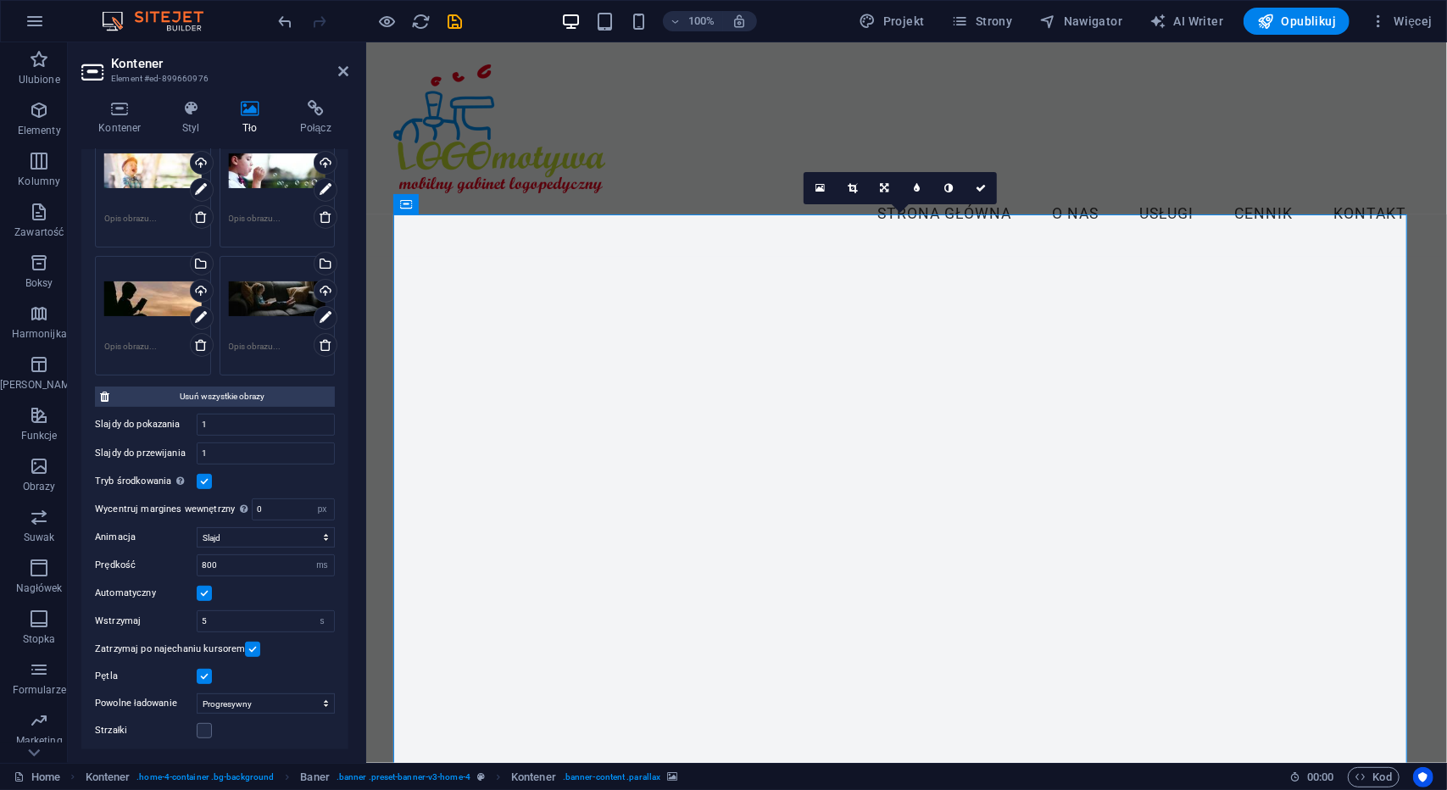
click at [203, 478] on label at bounding box center [204, 481] width 15 height 15
click at [0, 0] on input "Tryb środkowania Umożliwia wyśrodkowanie widoku z częściowo widocznym poprzedni…" at bounding box center [0, 0] width 0 height 0
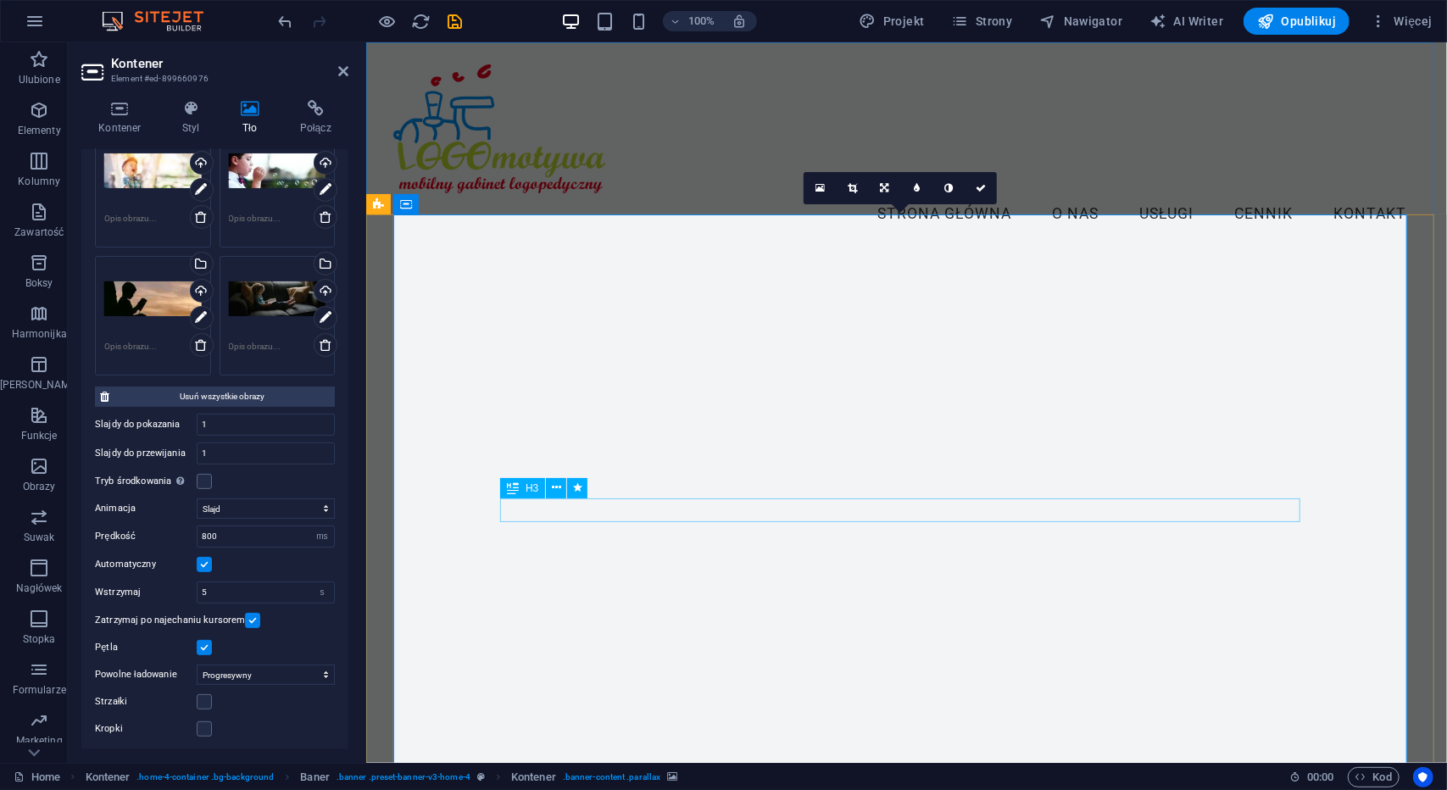
click at [533, 488] on span "H3" at bounding box center [532, 488] width 13 height 10
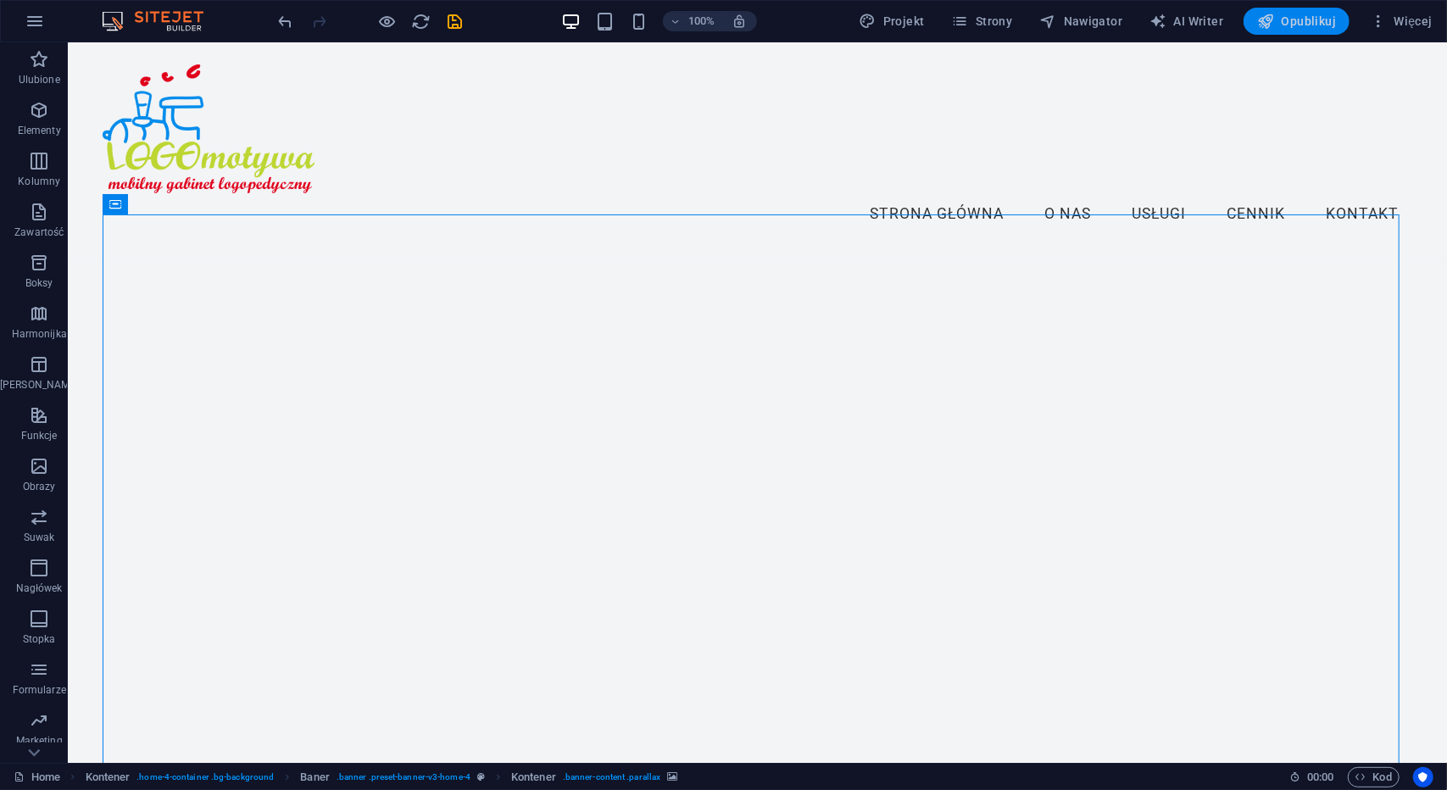
click at [1311, 31] on button "Opublikuj" at bounding box center [1297, 21] width 106 height 27
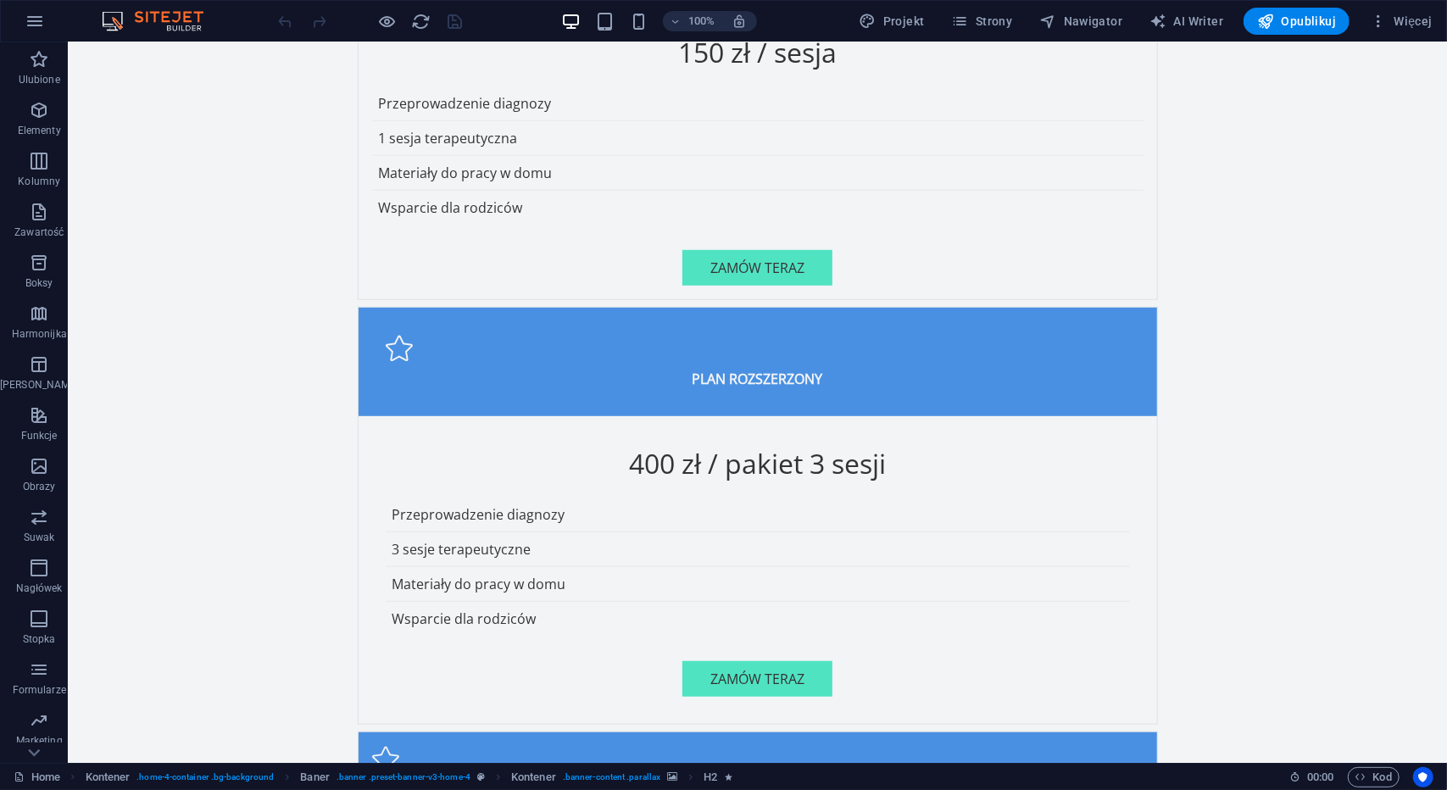
scroll to position [4963, 0]
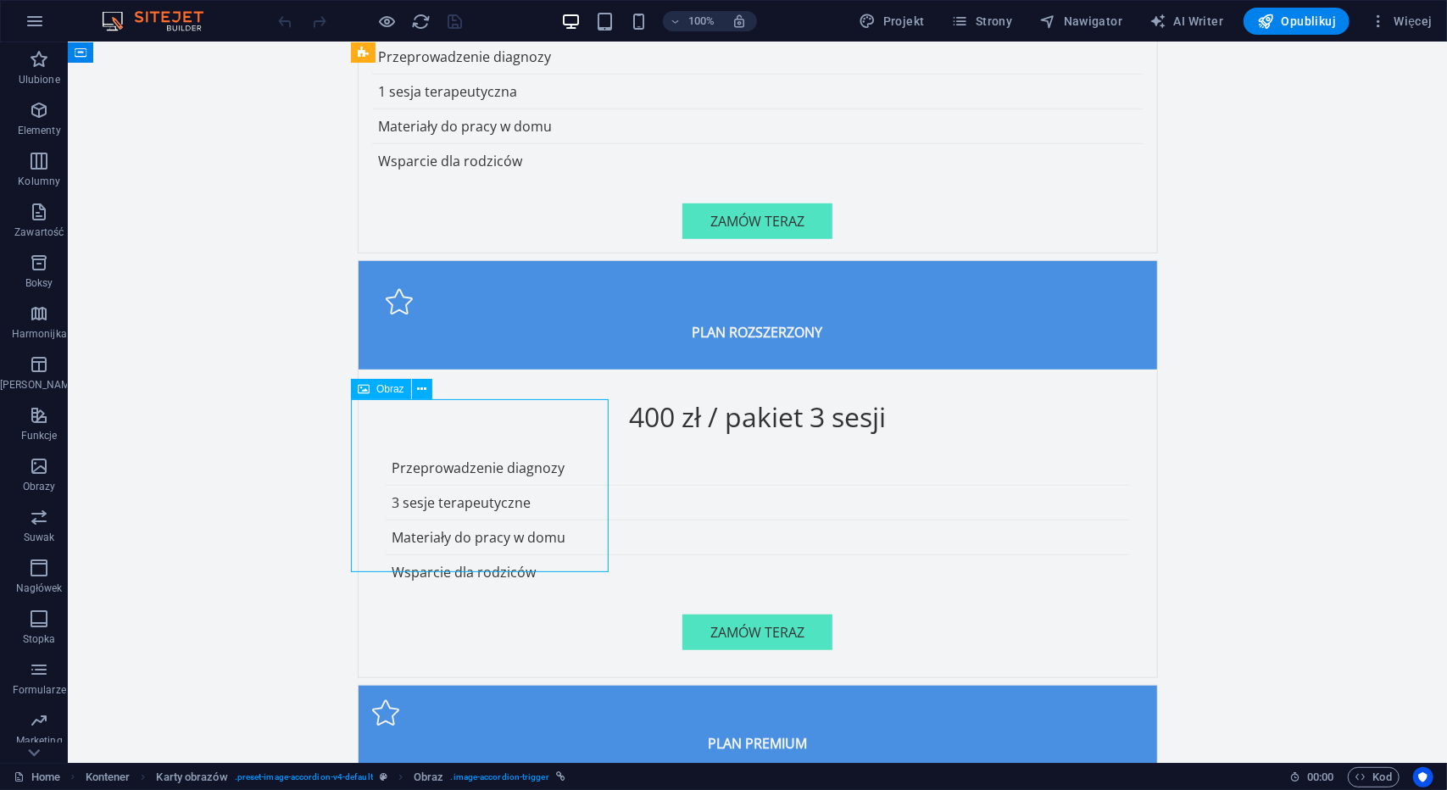
click at [420, 390] on icon at bounding box center [421, 390] width 9 height 18
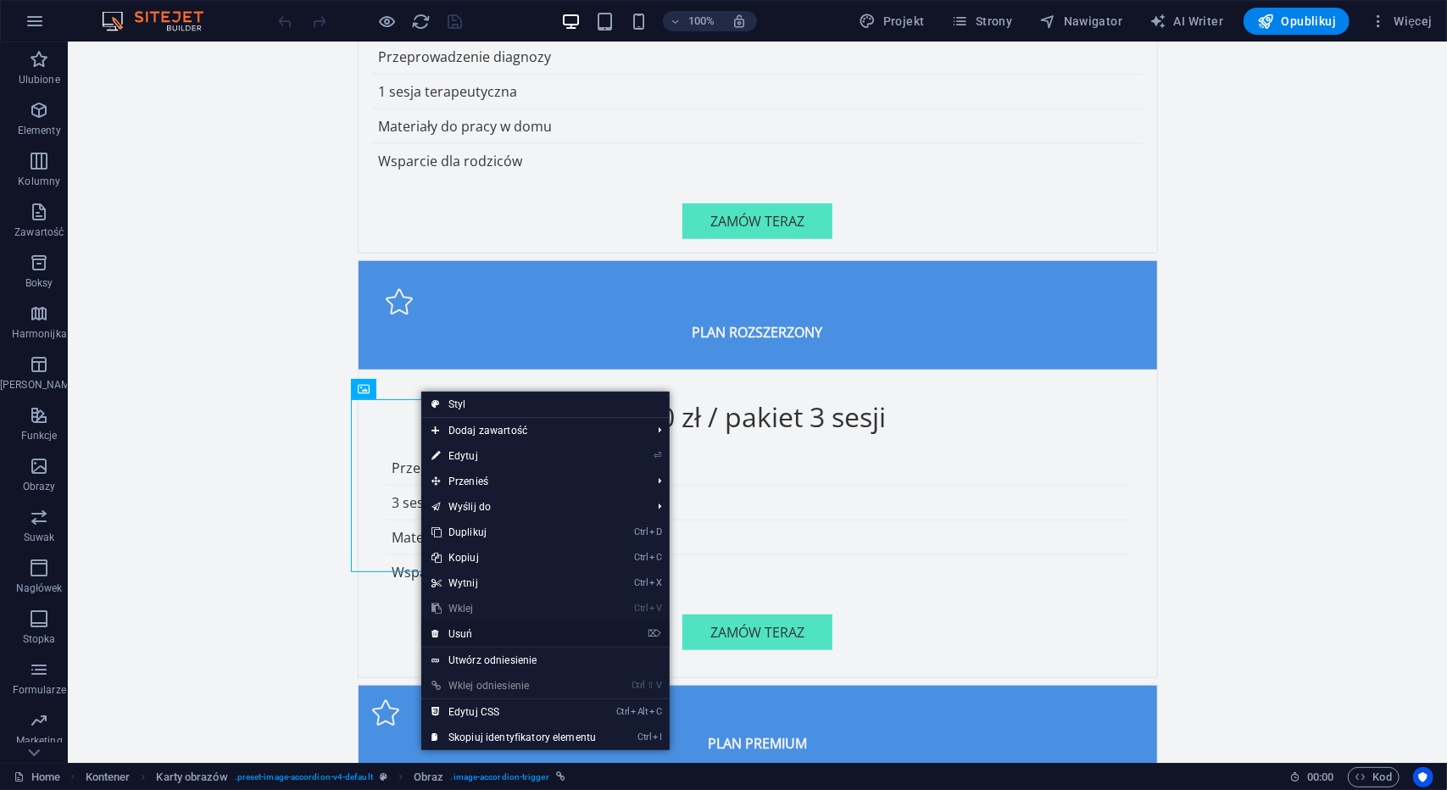
click at [461, 628] on link "⌦ Usuń" at bounding box center [513, 634] width 185 height 25
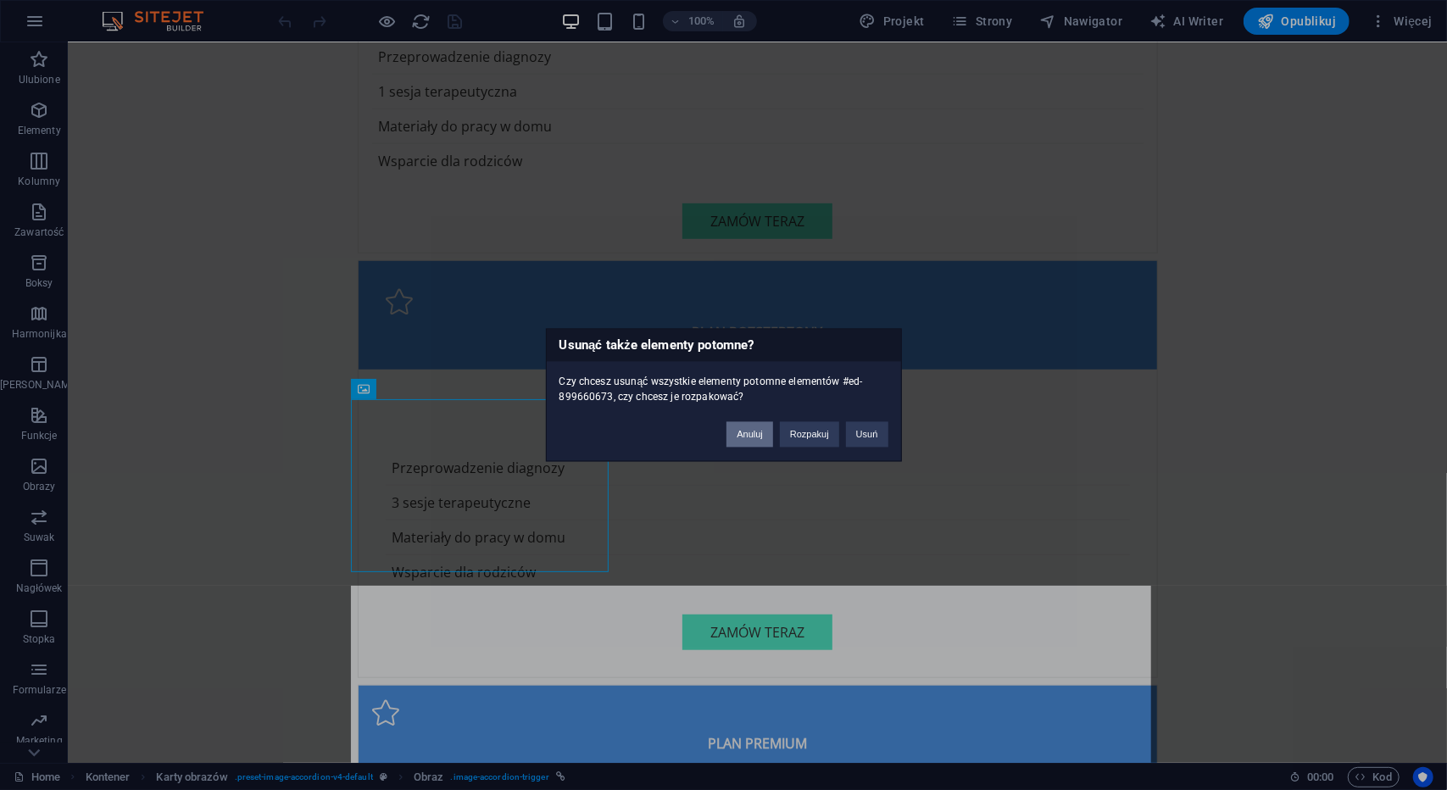
click at [753, 430] on button "Anuluj" at bounding box center [750, 434] width 47 height 25
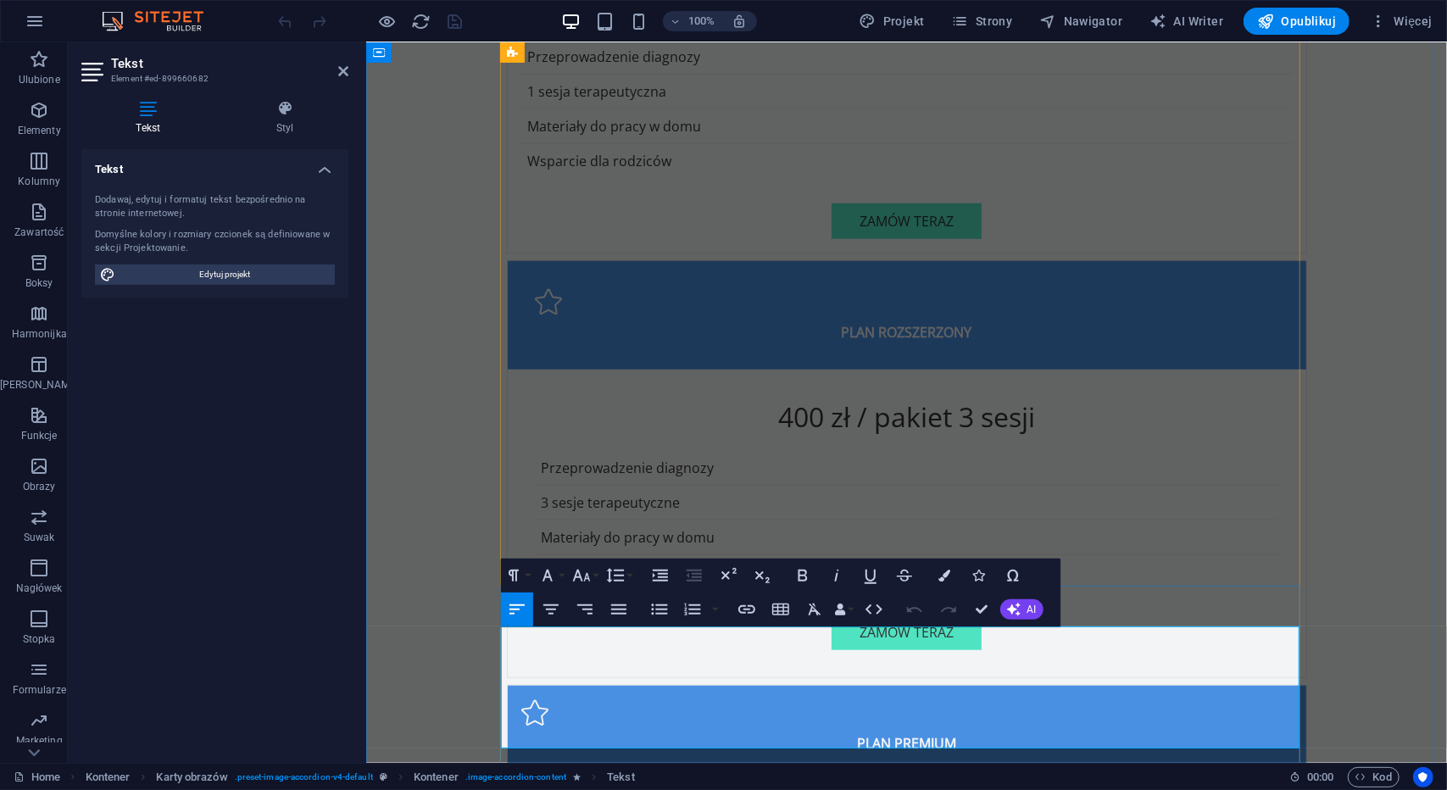
copy p "Nie jesteś w stanie do nas dotrzeć? Mamy dla Ciebie rozwiązanie! Oferujemy zdal…"
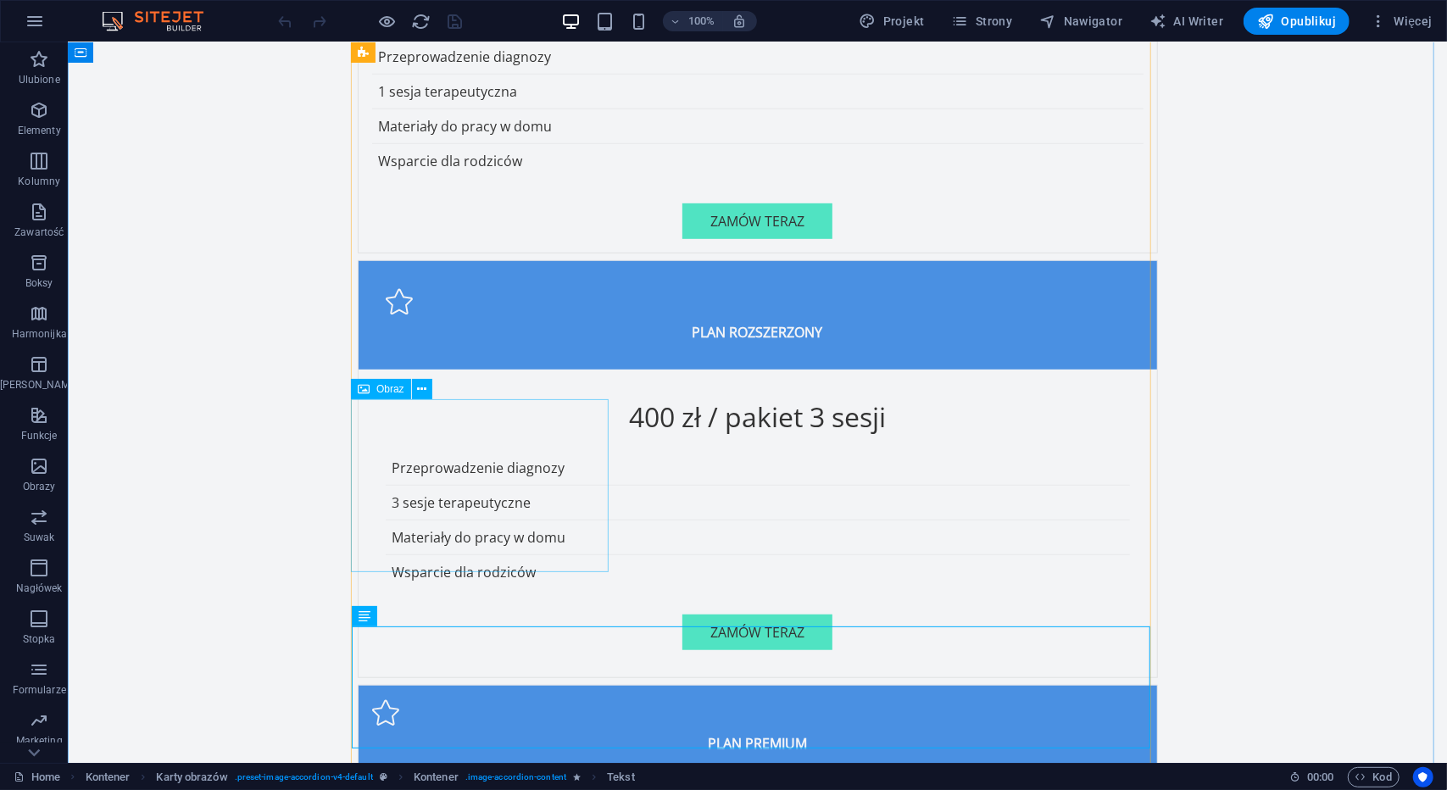
click at [418, 391] on icon at bounding box center [421, 390] width 9 height 18
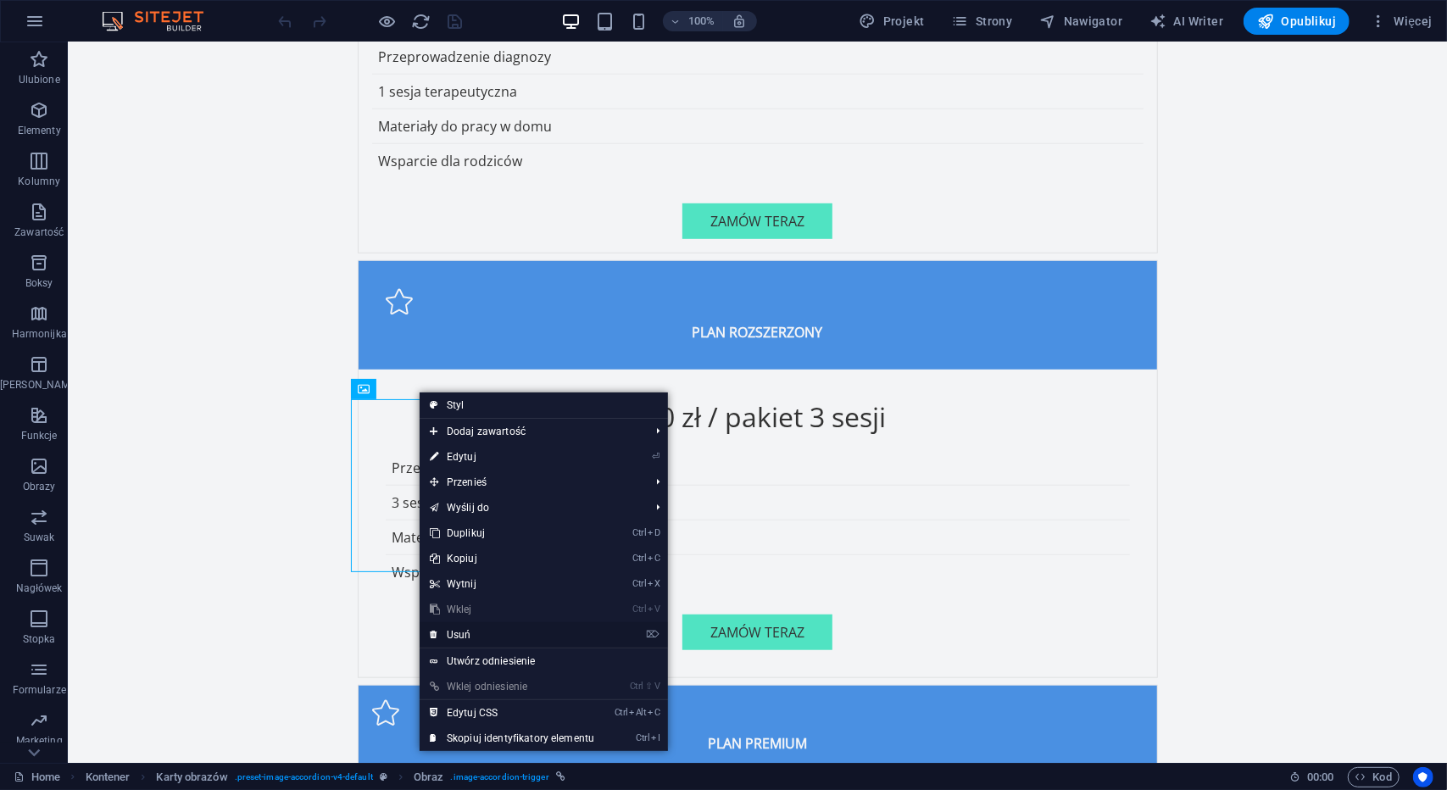
click at [464, 633] on link "⌦ Usuń" at bounding box center [512, 634] width 185 height 25
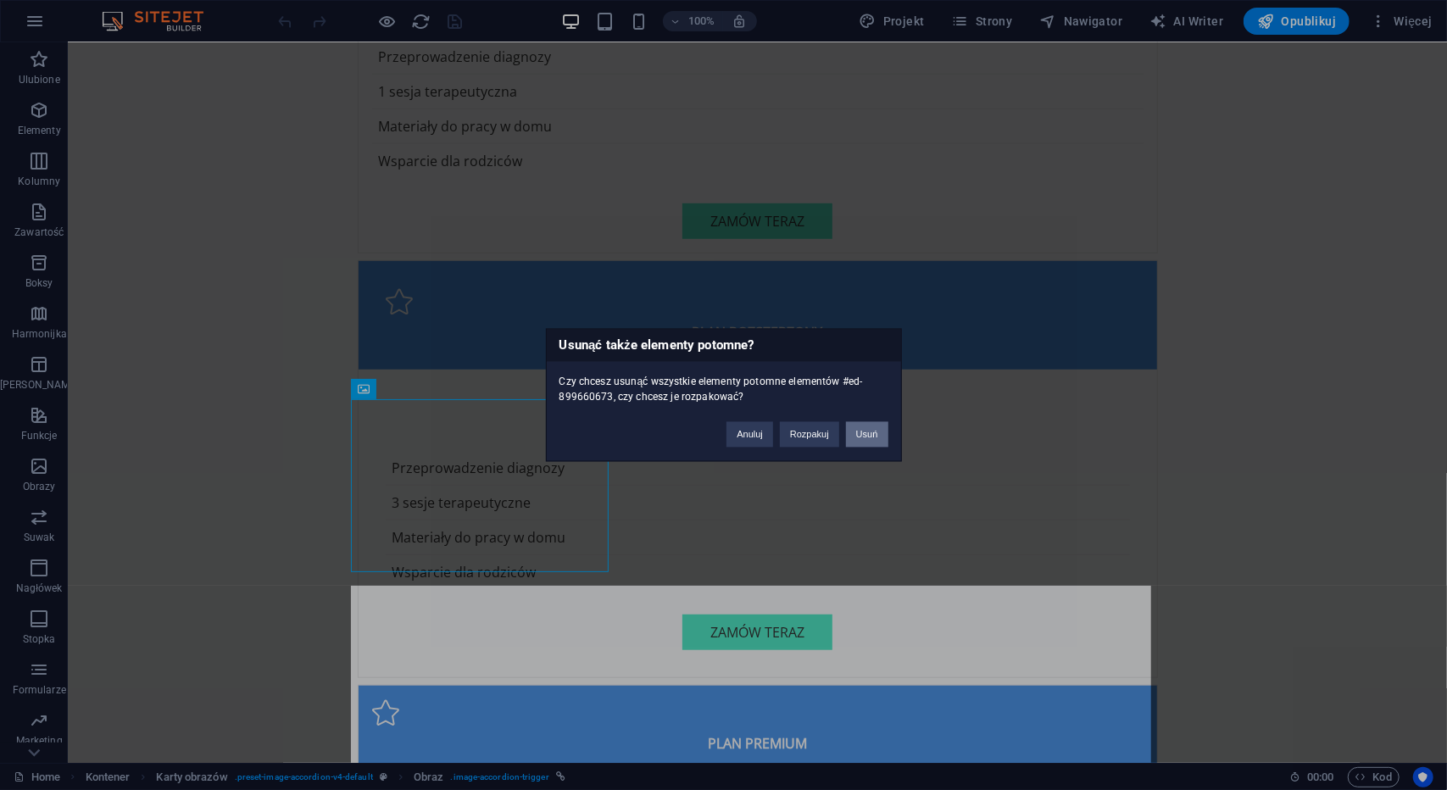
click at [863, 430] on button "Usuń" at bounding box center [867, 434] width 42 height 25
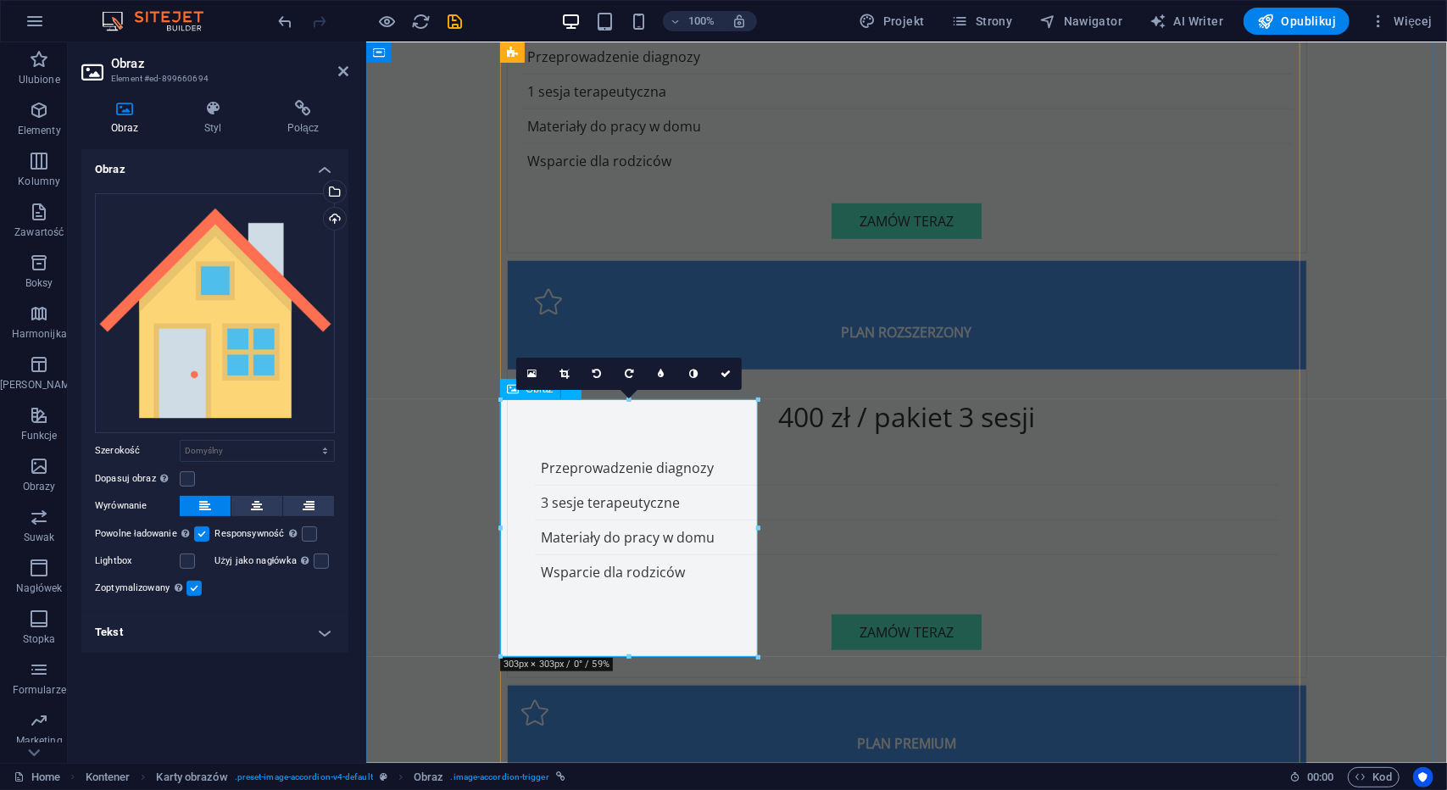
click at [193, 633] on h4 "Tekst" at bounding box center [214, 632] width 267 height 41
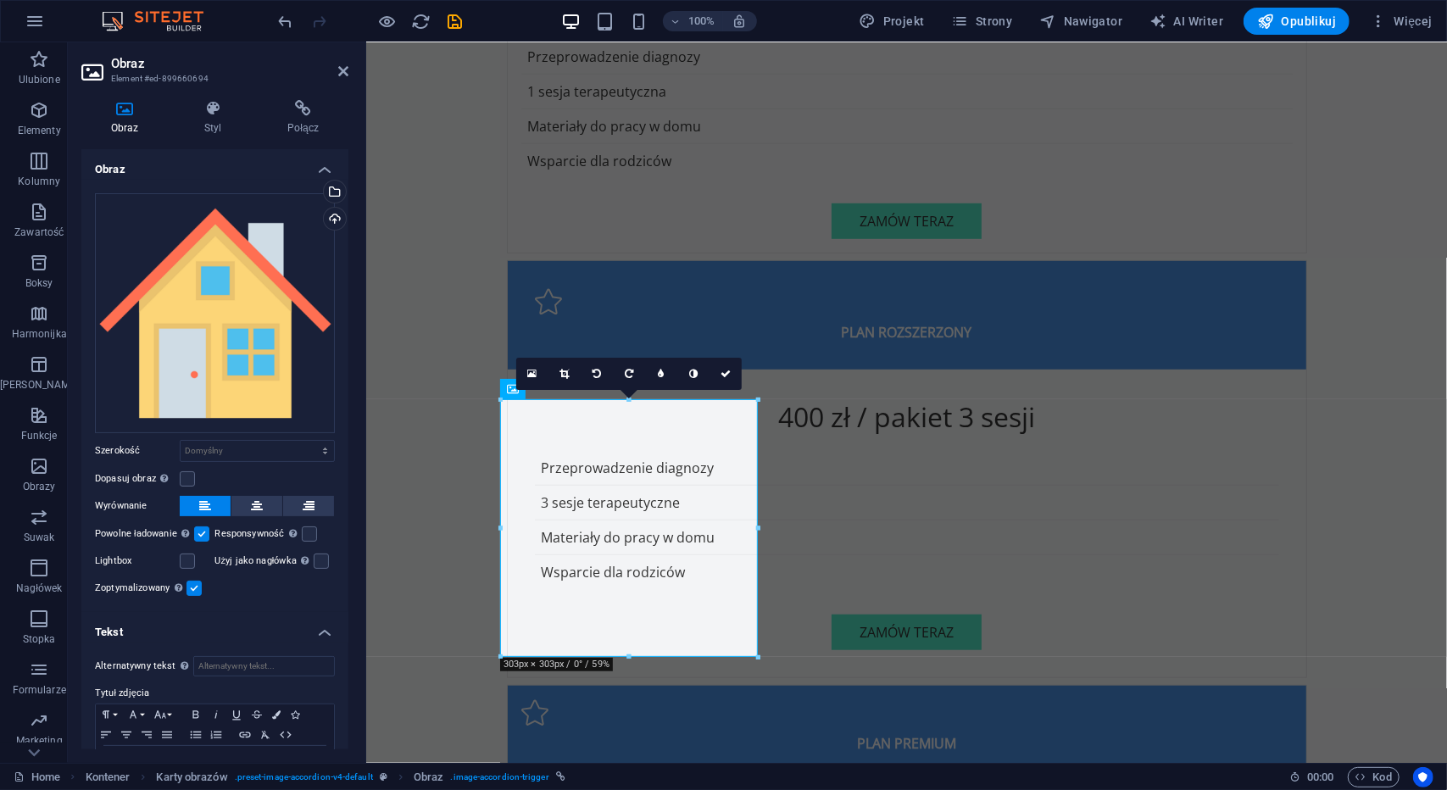
scroll to position [58, 0]
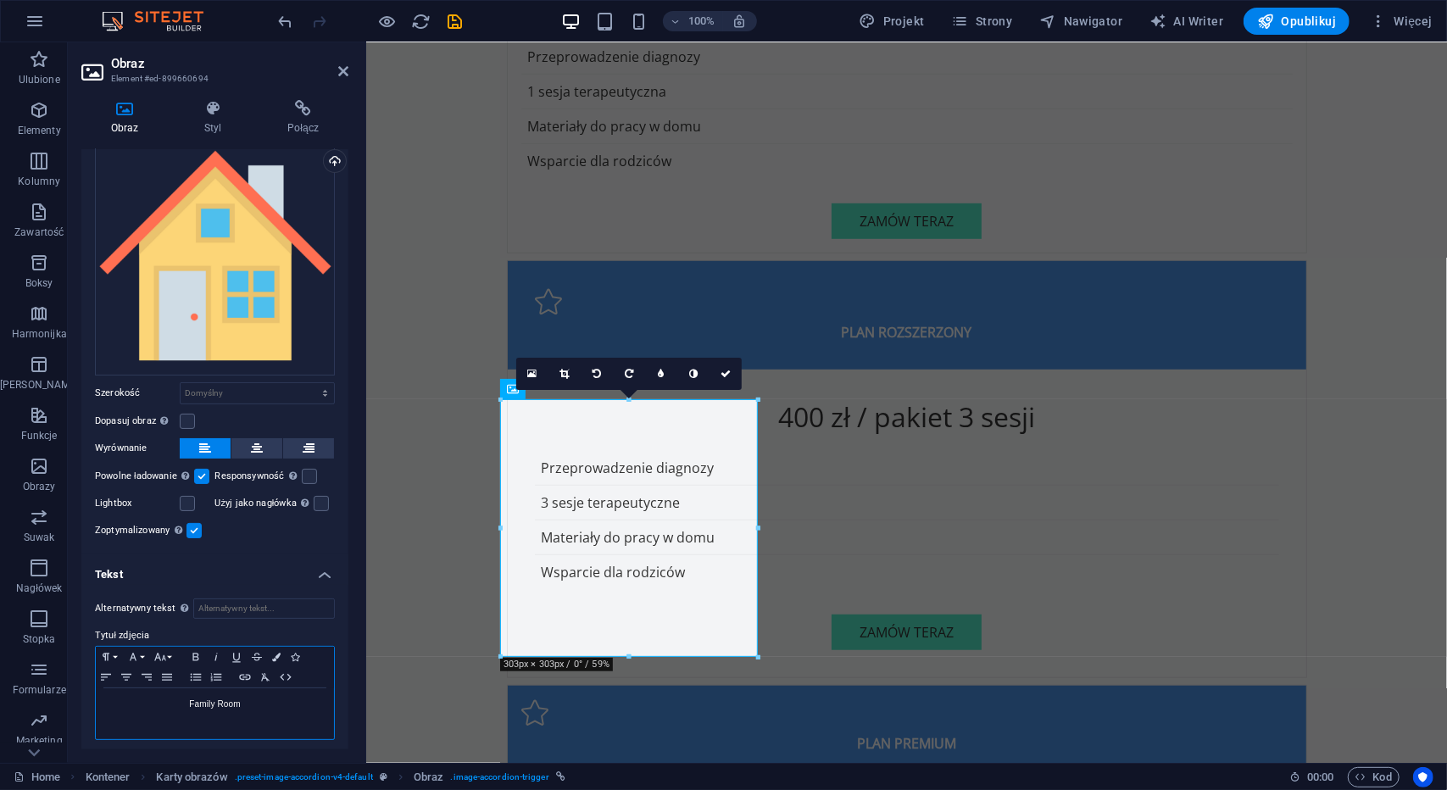
click at [277, 697] on p "Family Room" at bounding box center [214, 704] width 221 height 15
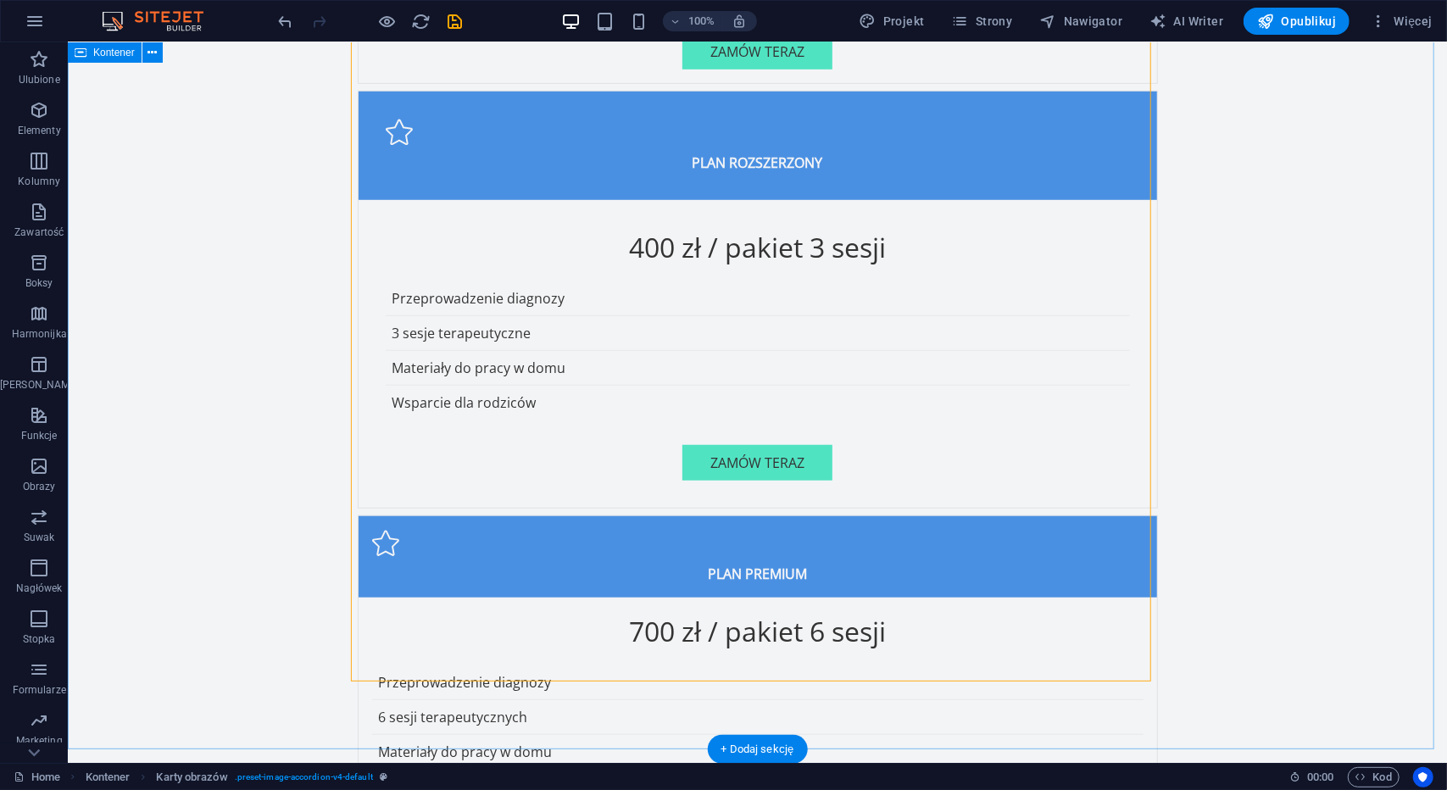
scroll to position [5218, 0]
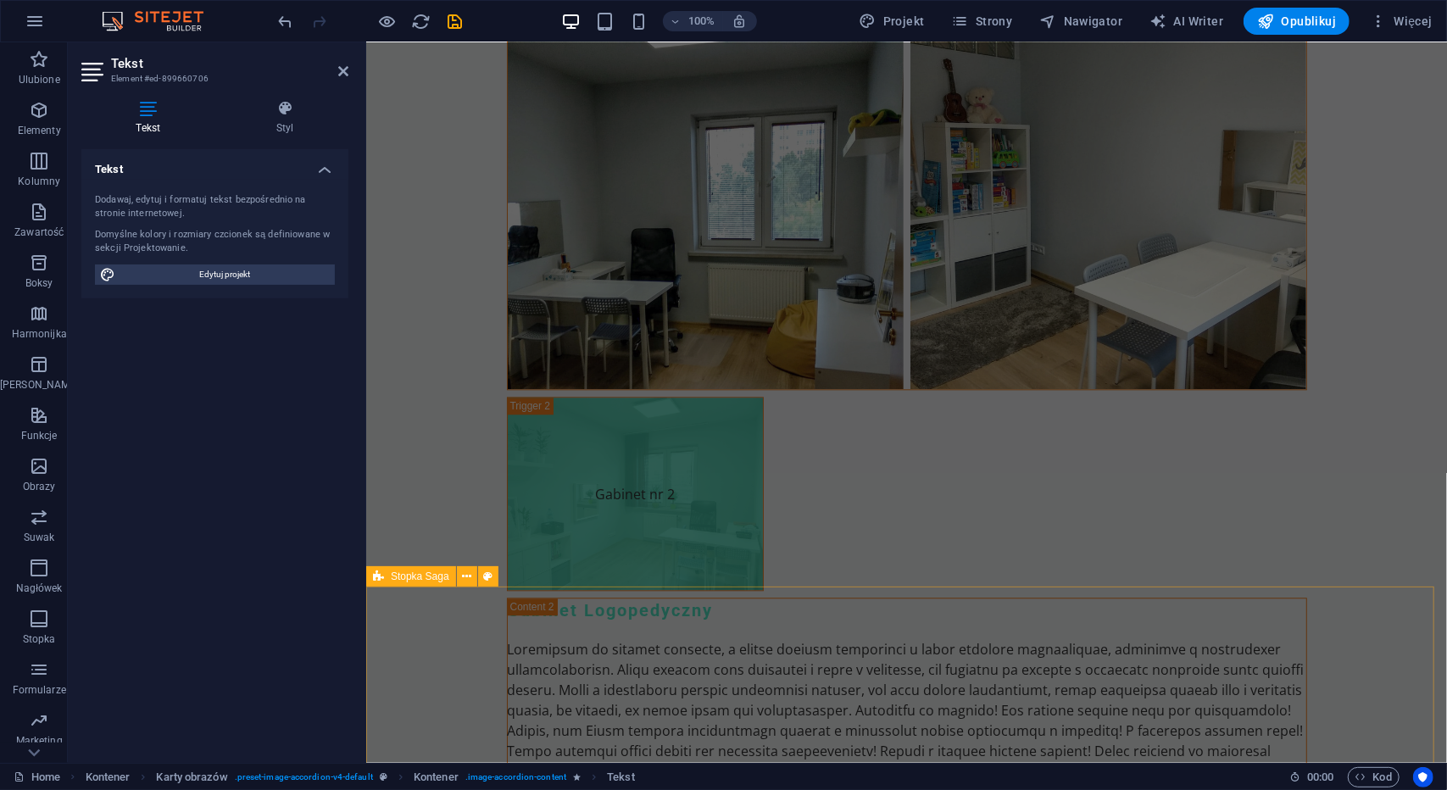
scroll to position [6857, 0]
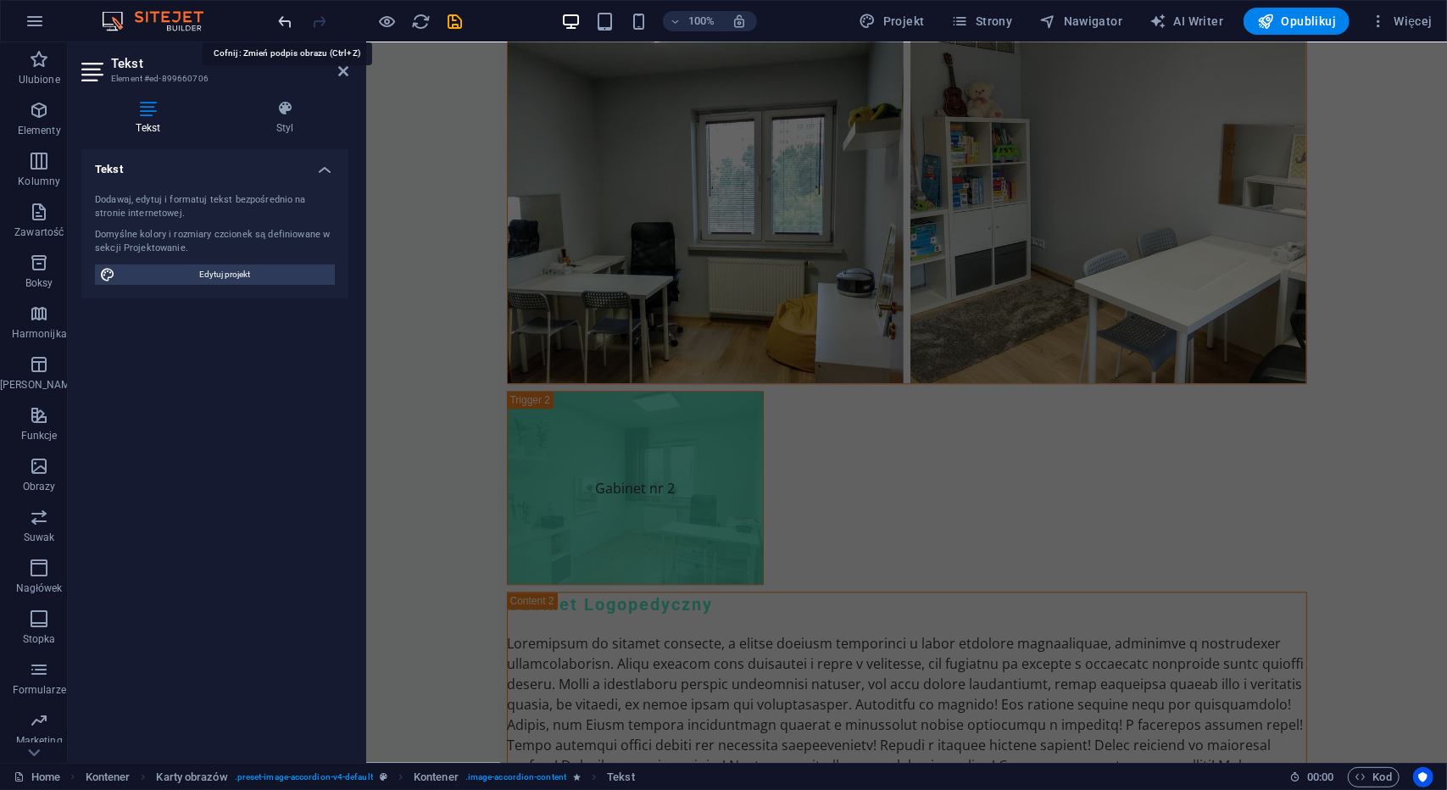
click at [282, 23] on icon "undo" at bounding box center [286, 22] width 20 height 20
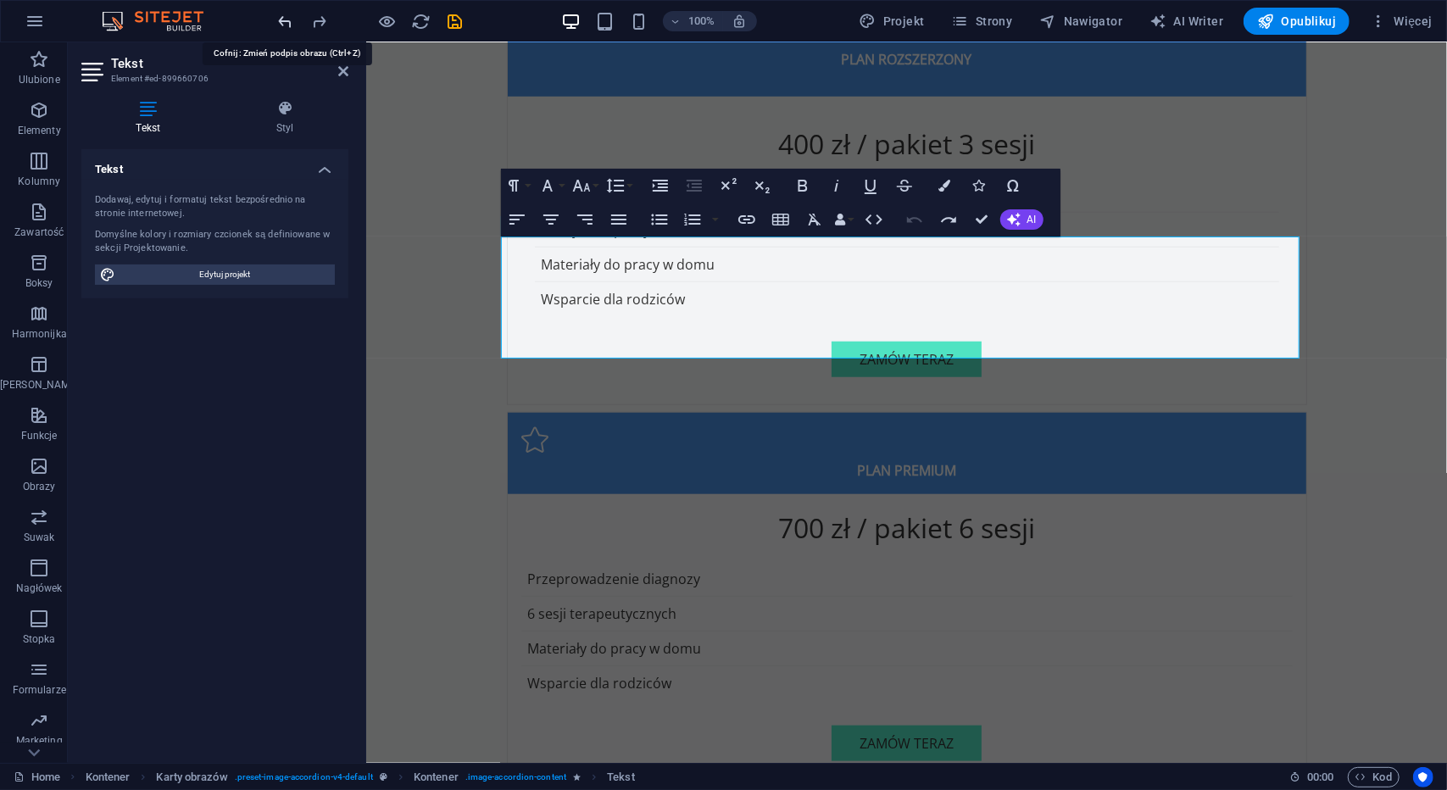
scroll to position [5089, 0]
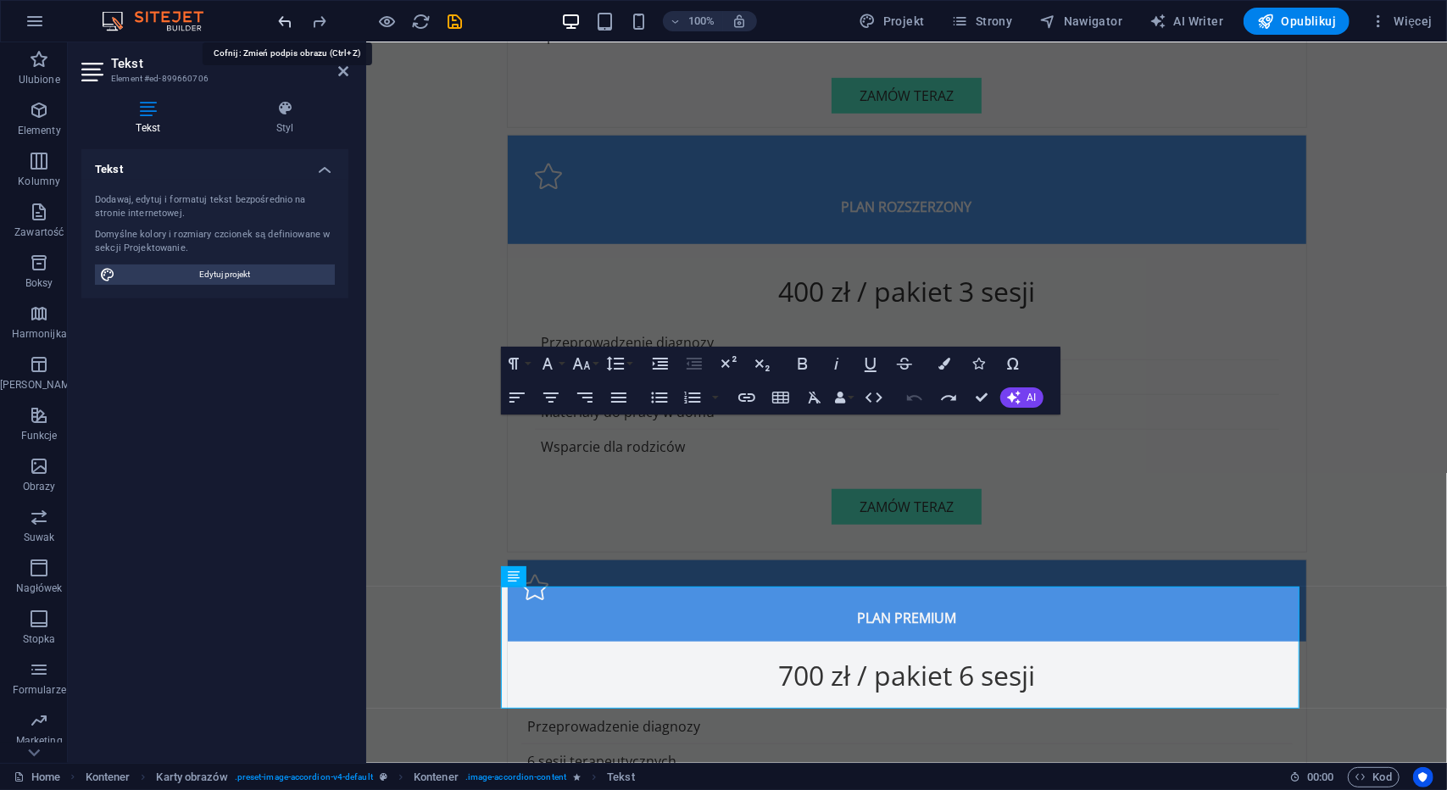
click at [282, 23] on icon "undo" at bounding box center [286, 22] width 20 height 20
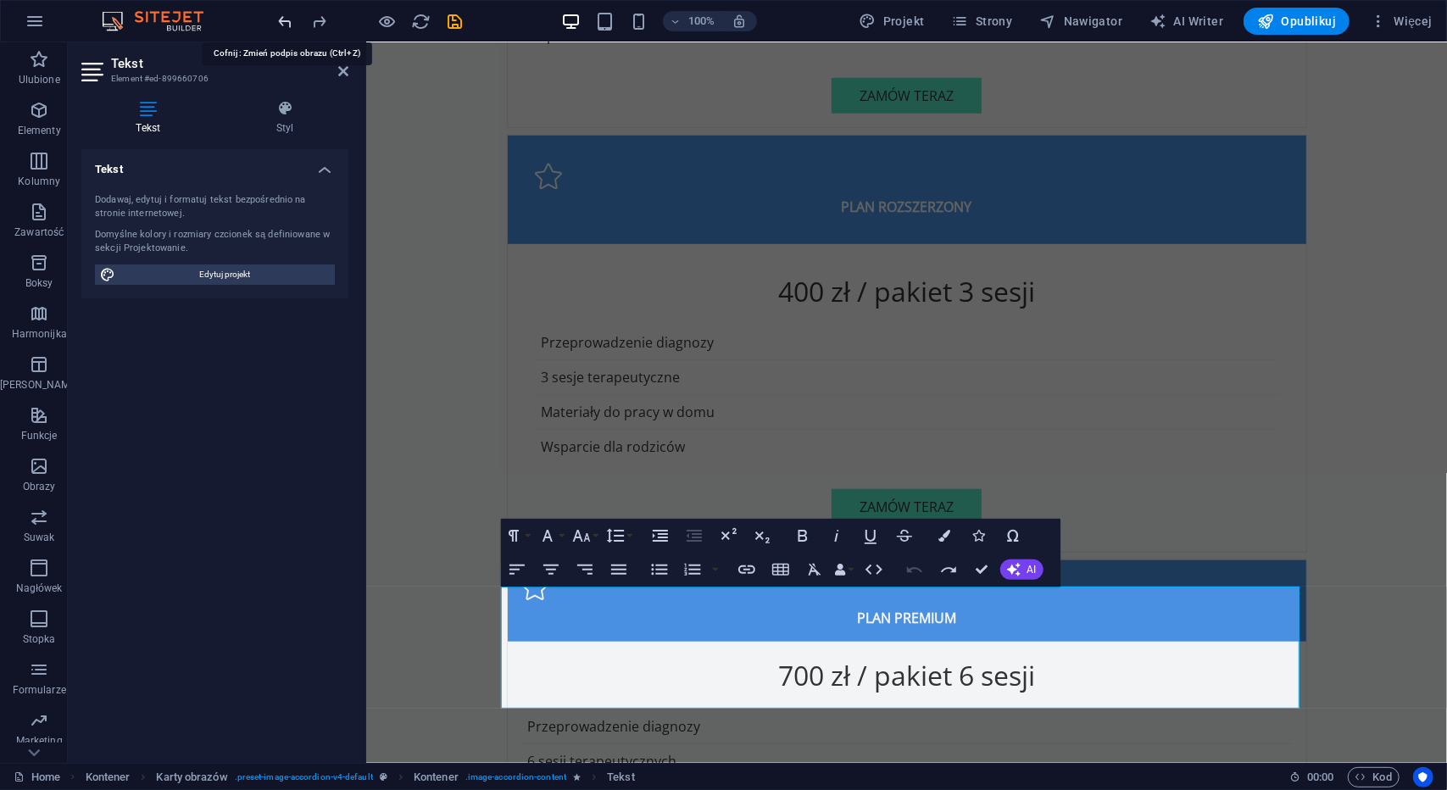
click at [282, 23] on icon "undo" at bounding box center [286, 22] width 20 height 20
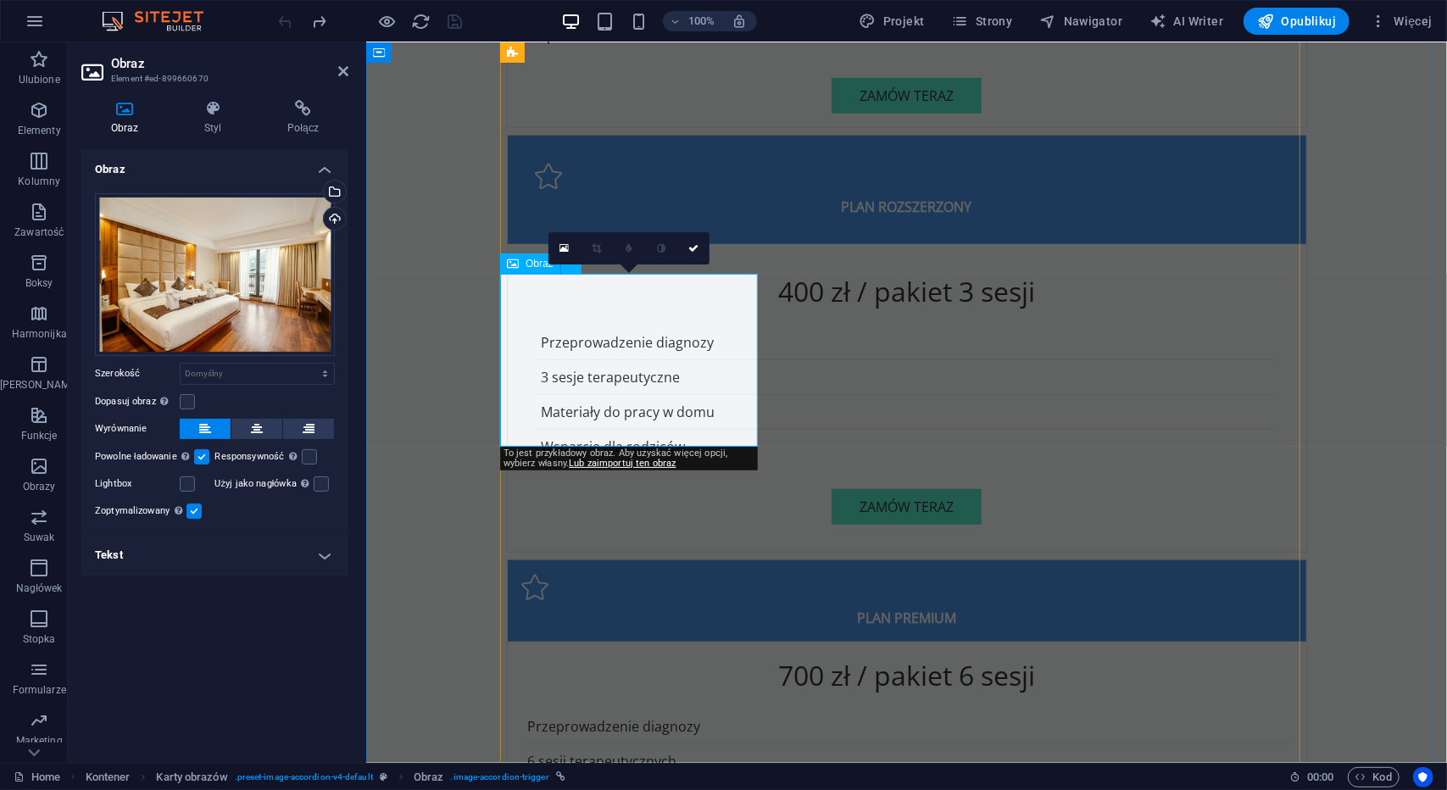
drag, startPoint x: 170, startPoint y: 559, endPoint x: 218, endPoint y: 557, distance: 47.5
click at [171, 559] on h4 "Tekst" at bounding box center [214, 555] width 267 height 41
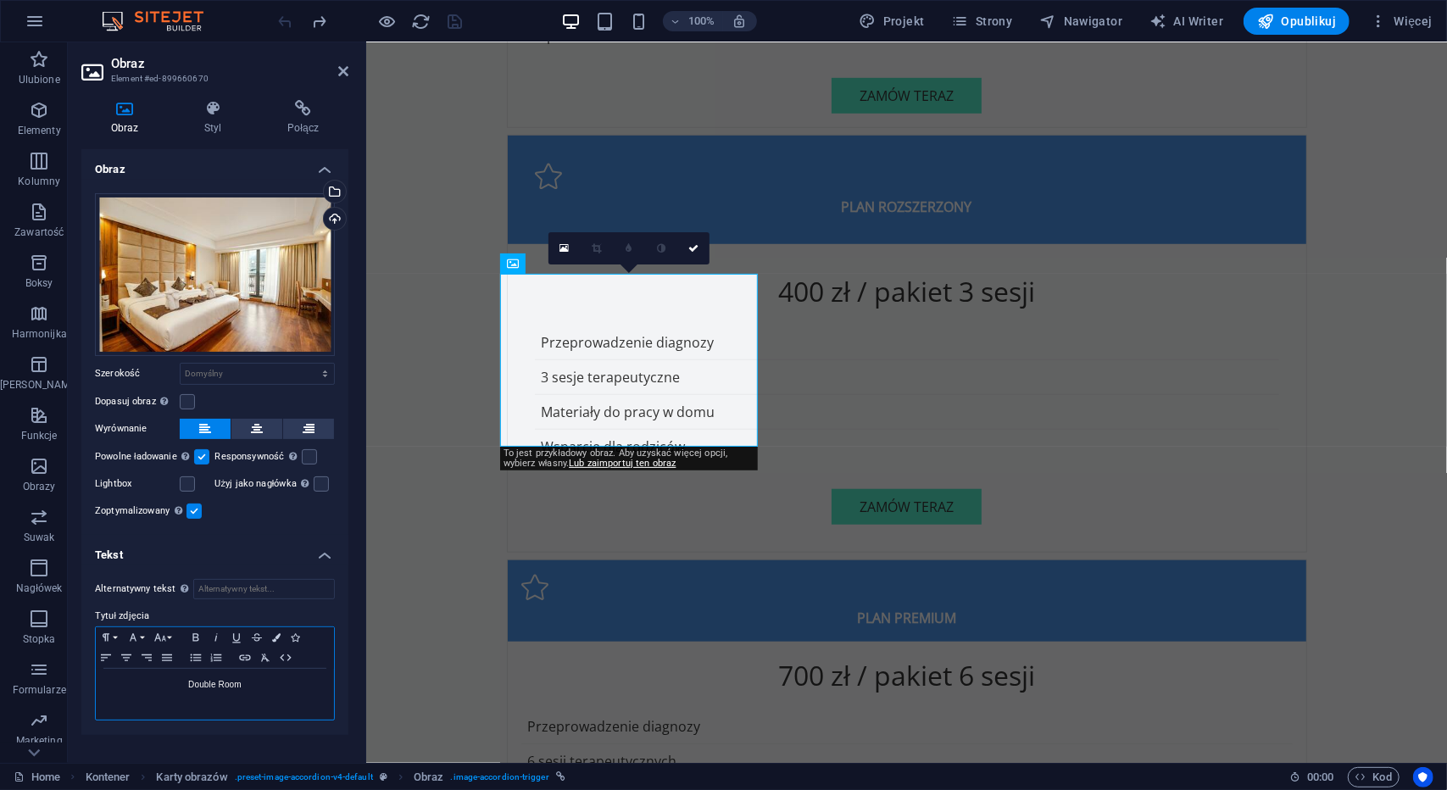
click at [223, 678] on p "Double Room" at bounding box center [214, 685] width 221 height 15
click at [339, 189] on div "Wybierz pliki z menedżera plików, zdjęć stockowych lub prześlij plik(i)" at bounding box center [333, 193] width 25 height 25
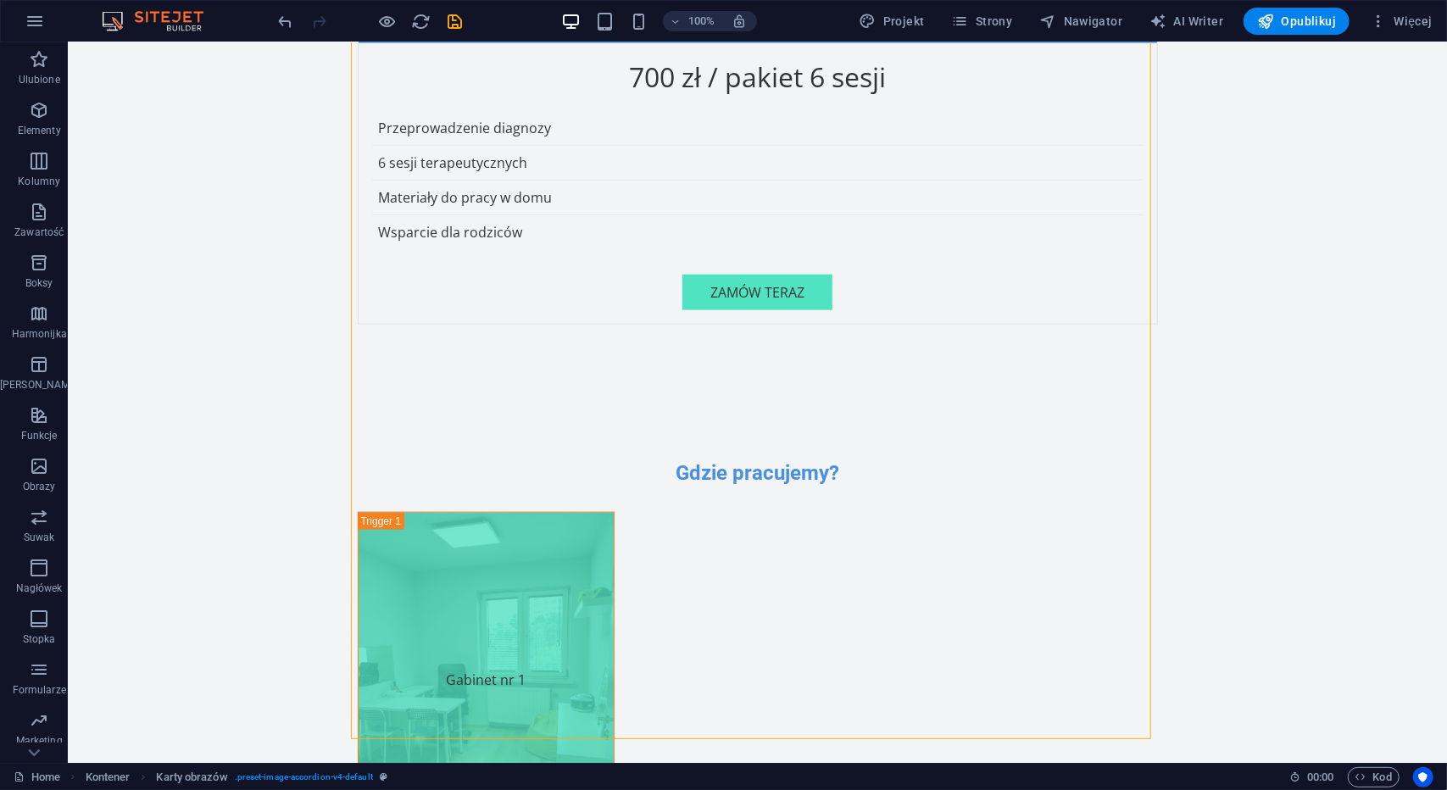
scroll to position [5694, 0]
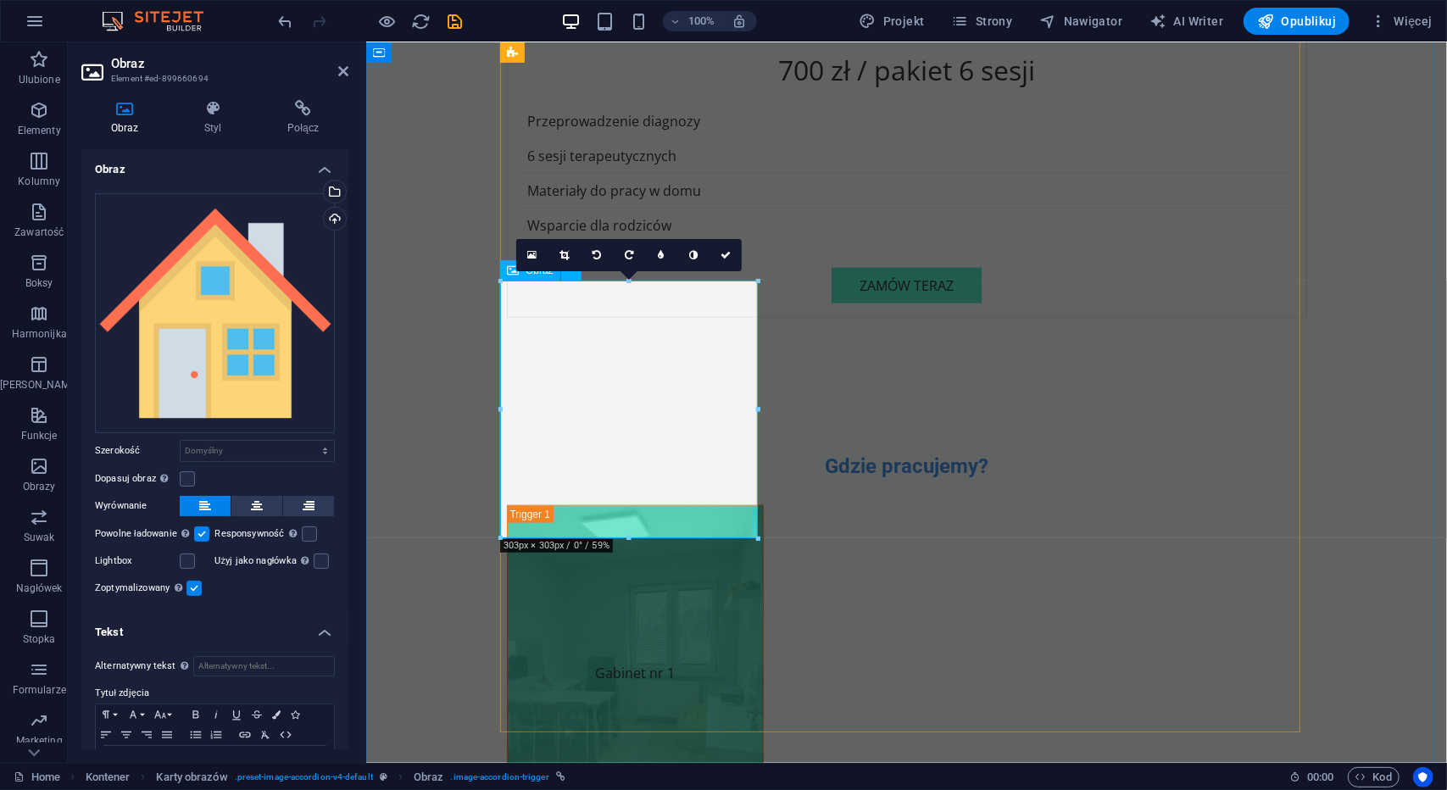
click at [343, 650] on div "Alternatywny tekst Tekst alternatywny jest używany przez urządzenia, które nie …" at bounding box center [214, 728] width 267 height 170
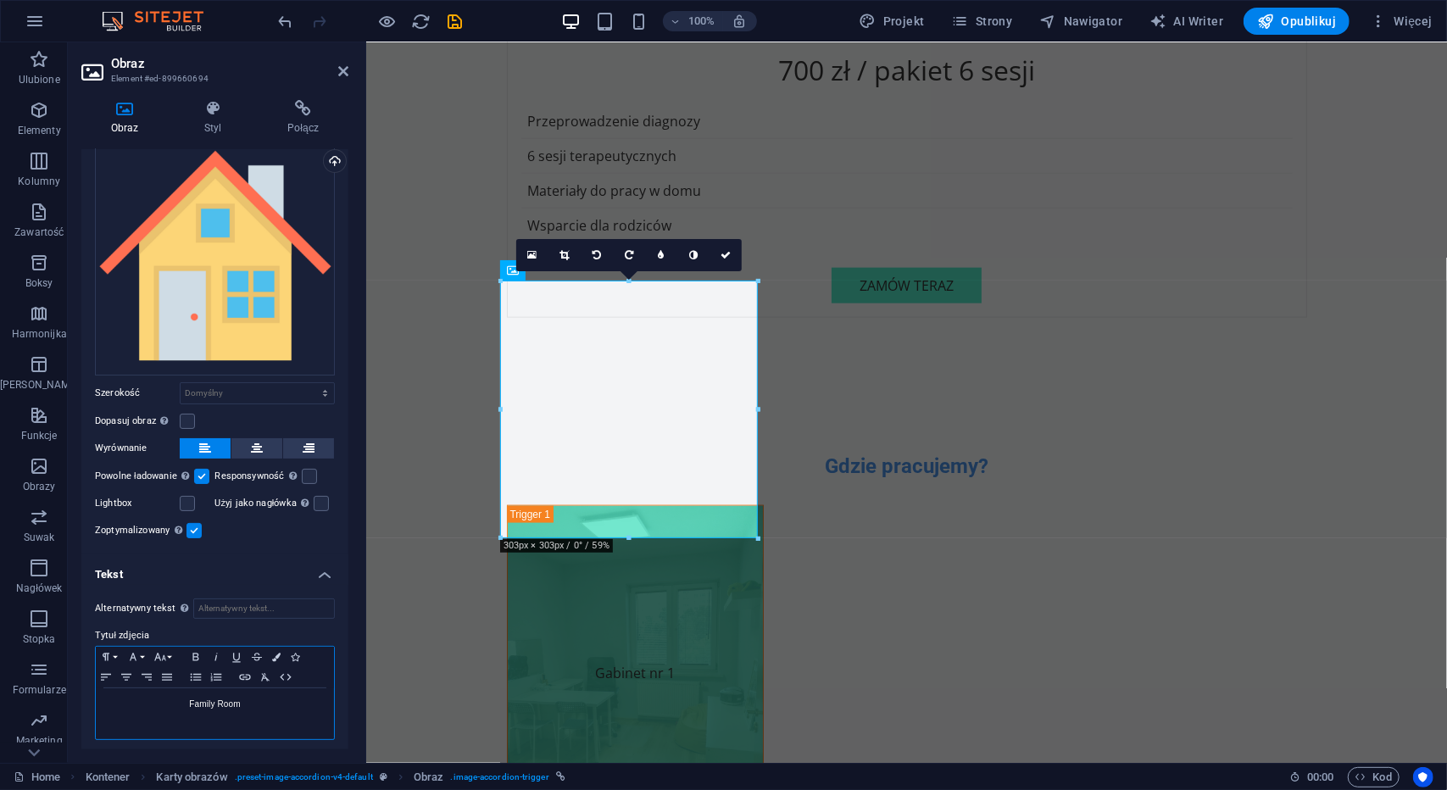
click at [231, 708] on div "Family Room" at bounding box center [215, 714] width 238 height 51
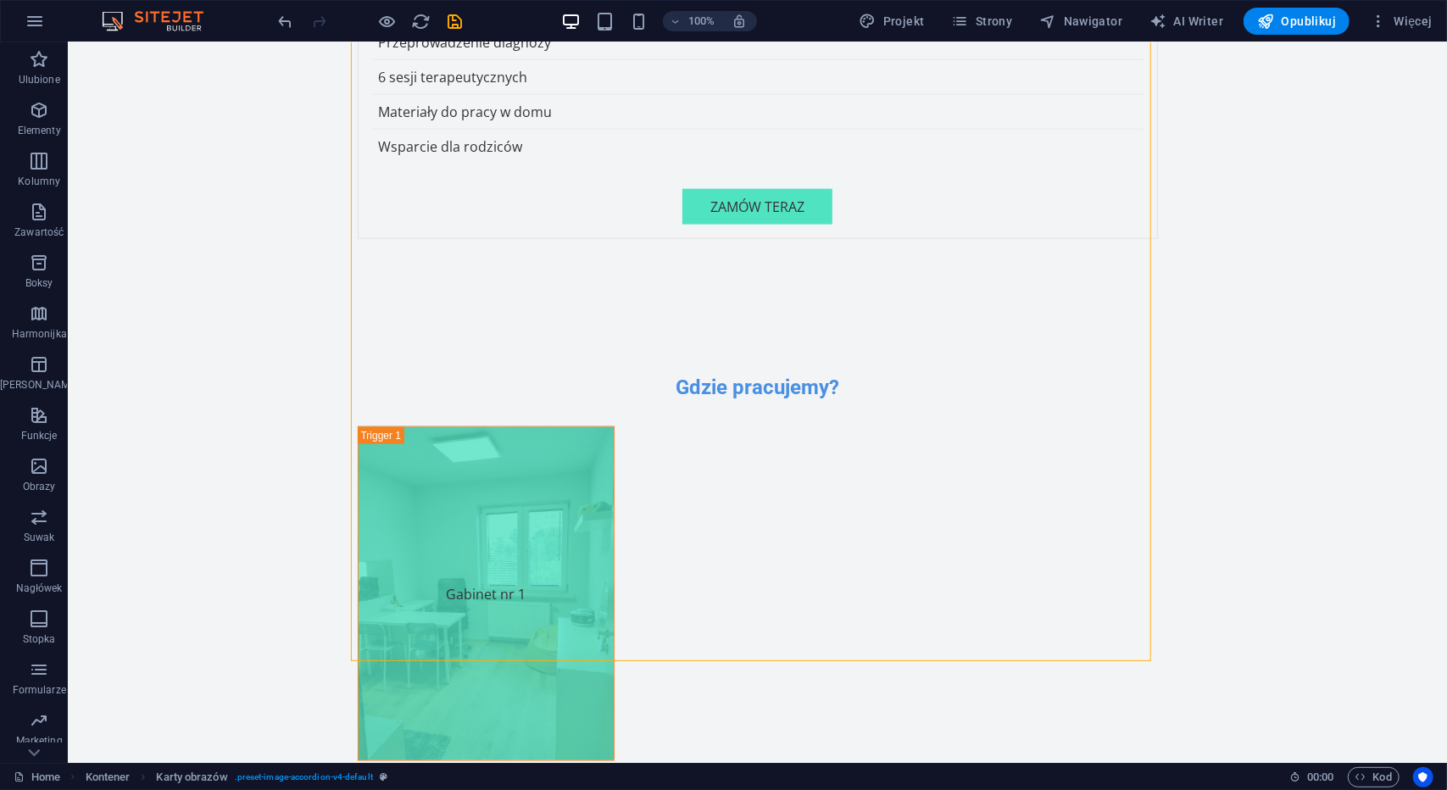
scroll to position [5513, 0]
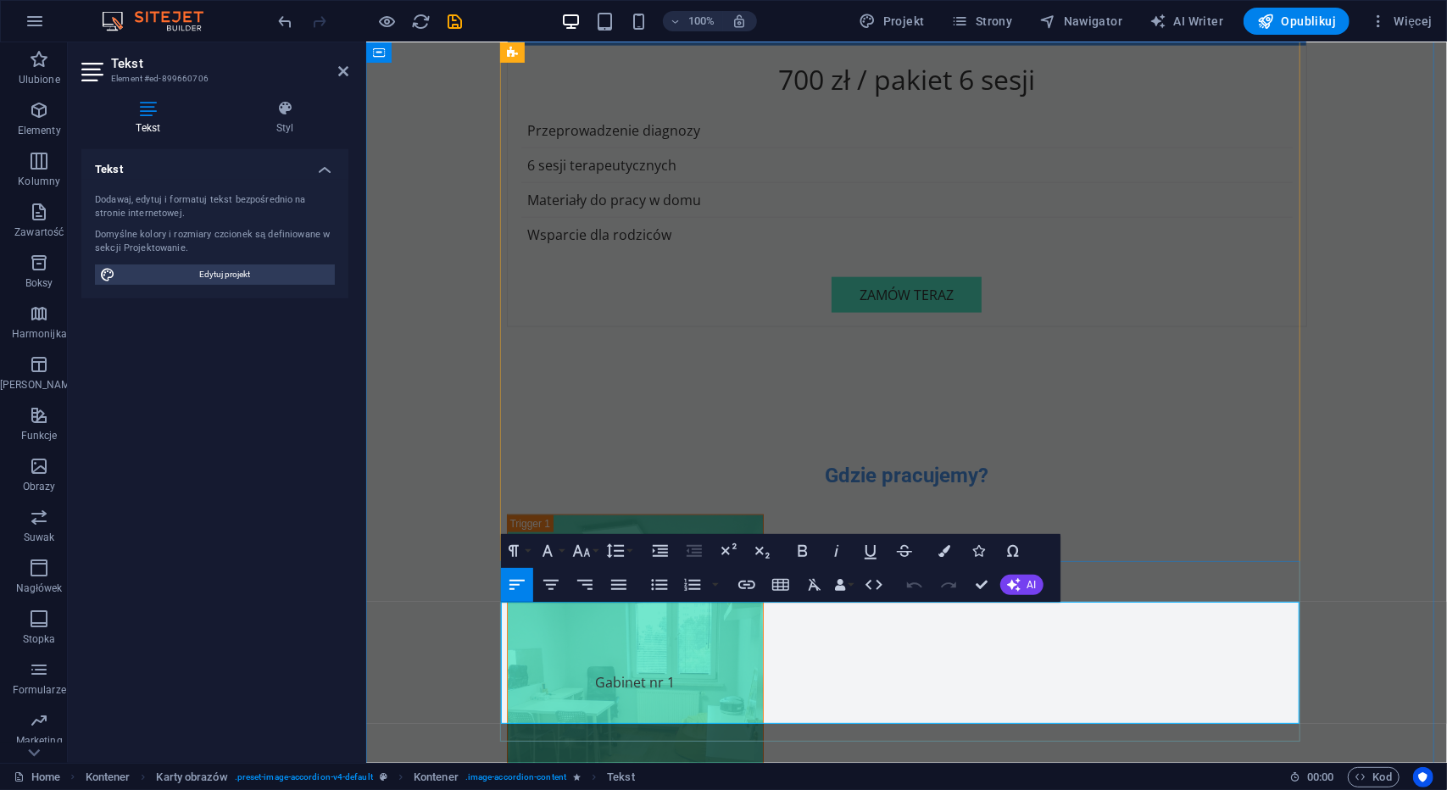
drag, startPoint x: 650, startPoint y: 613, endPoint x: 484, endPoint y: 613, distance: 166.2
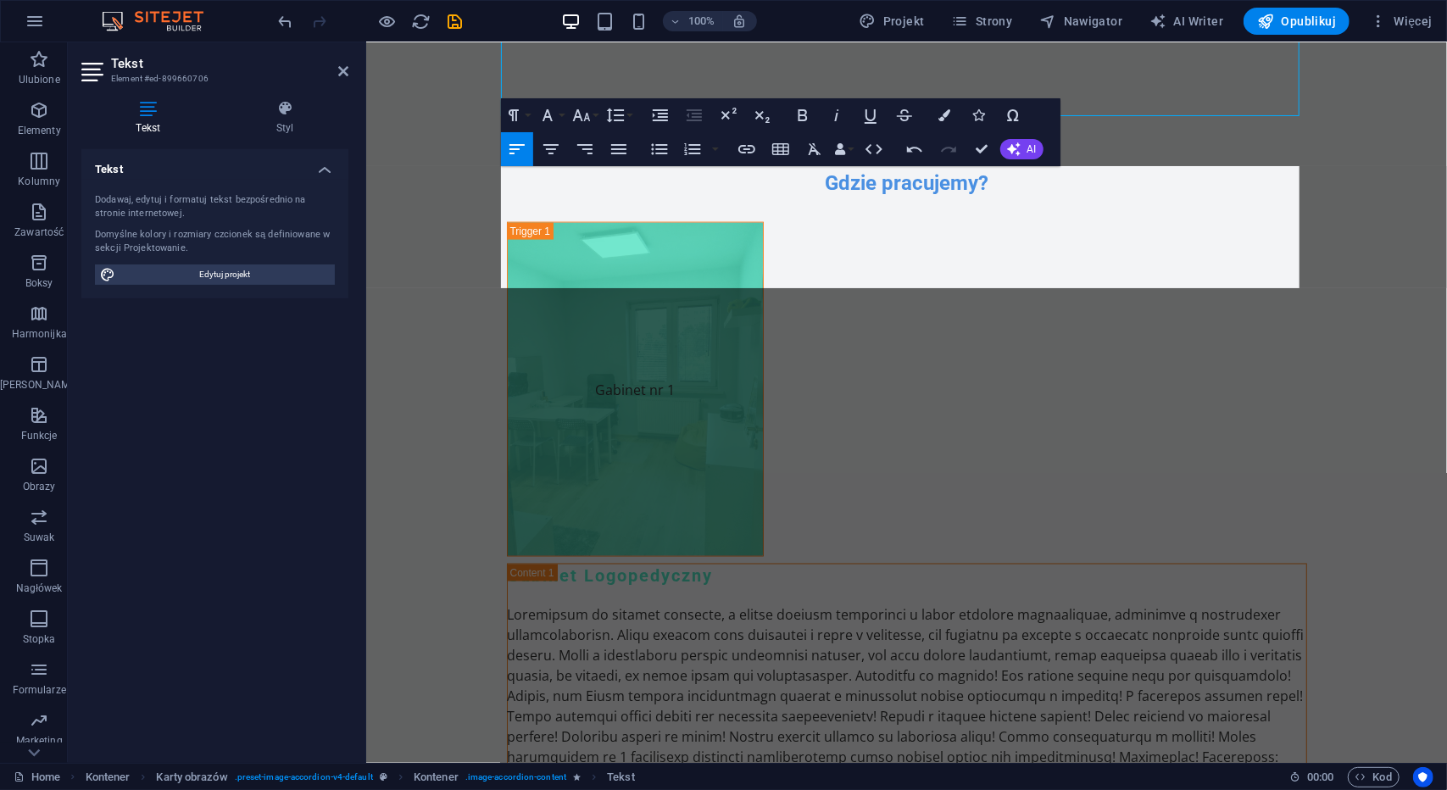
scroll to position [6134, 0]
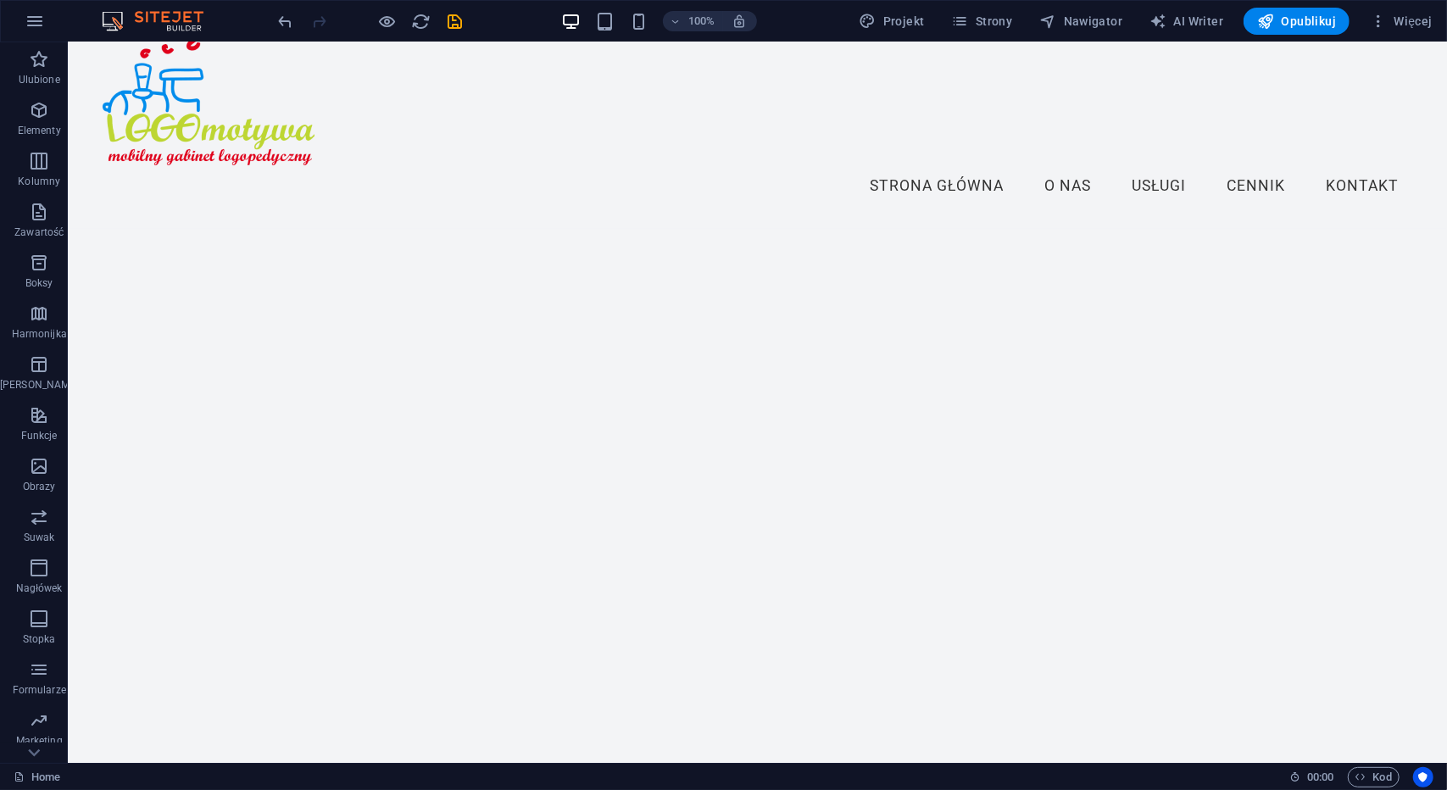
scroll to position [0, 0]
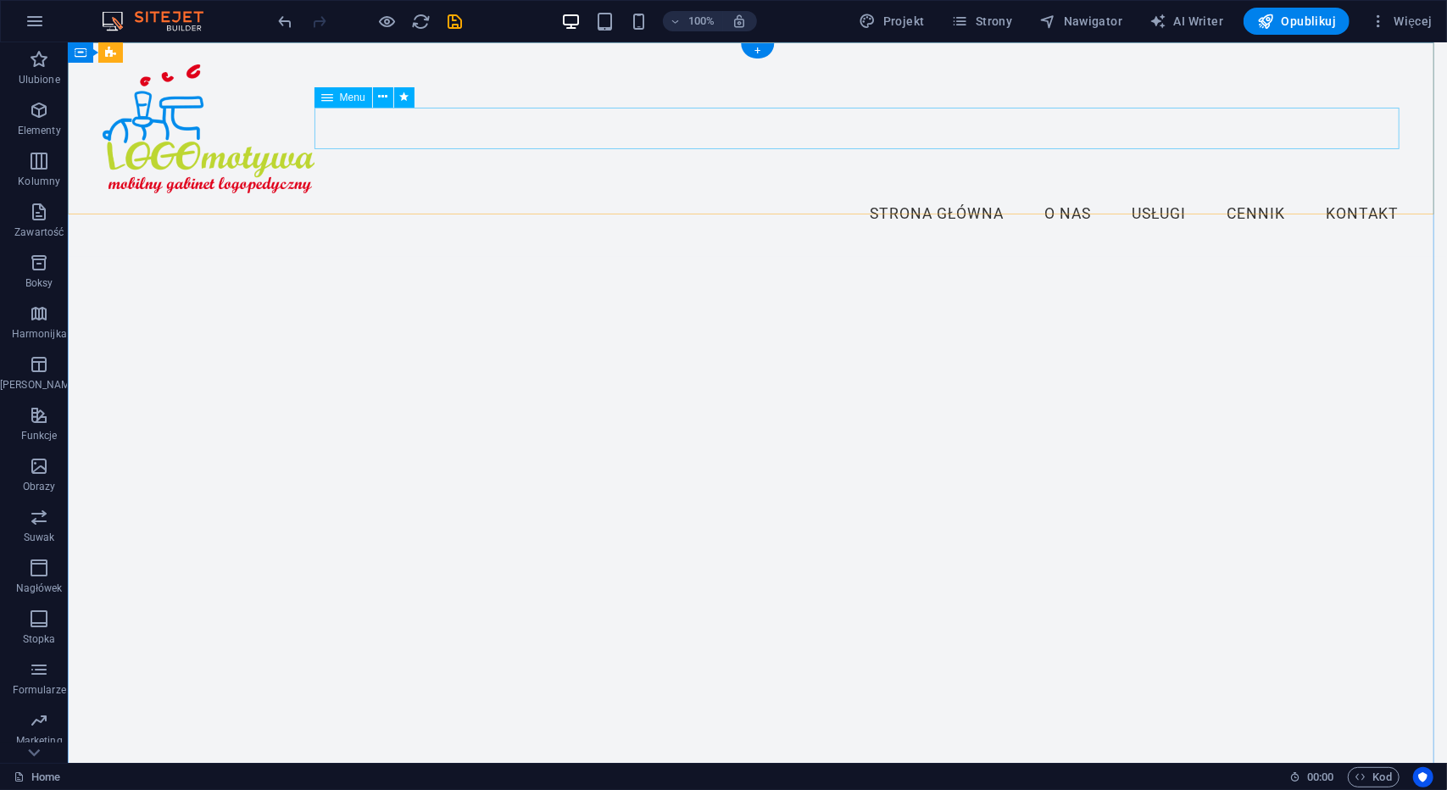
drag, startPoint x: 1363, startPoint y: 60, endPoint x: 1325, endPoint y: 243, distance: 186.9
drag, startPoint x: 167, startPoint y: 241, endPoint x: 147, endPoint y: 224, distance: 26.5
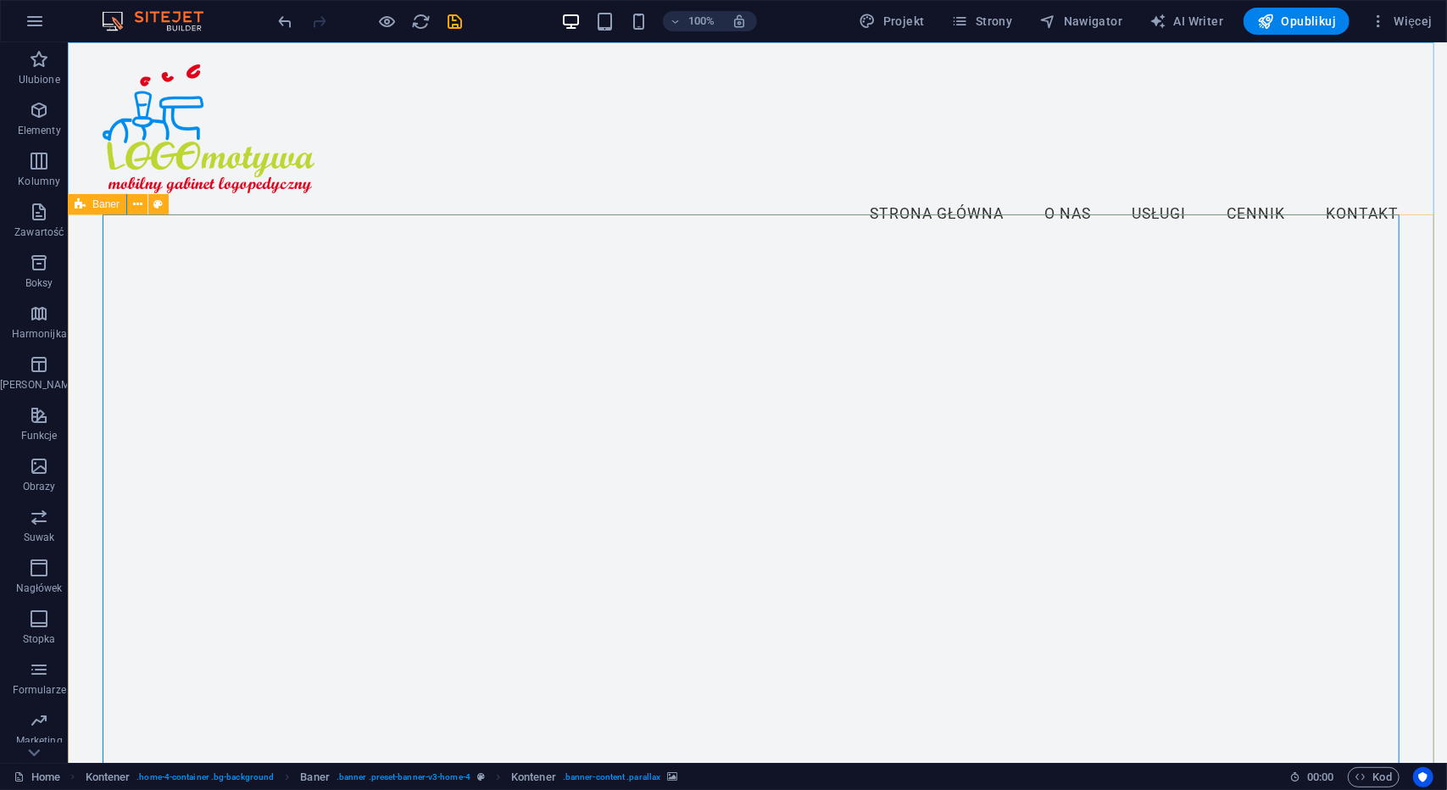
click at [114, 206] on span "Baner" at bounding box center [105, 204] width 27 height 10
click at [86, 203] on div "Baner" at bounding box center [97, 204] width 59 height 20
select select "vh"
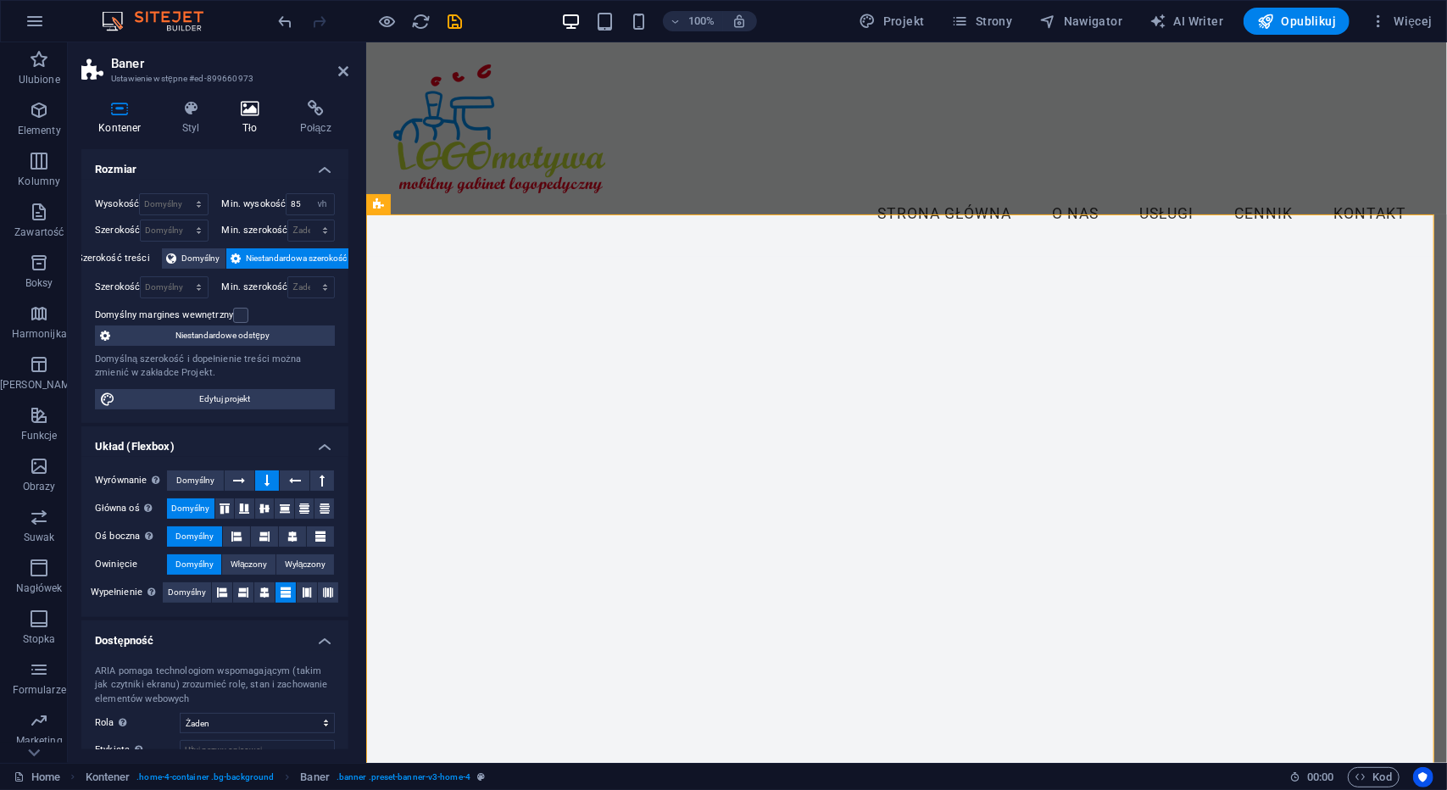
click at [268, 110] on icon at bounding box center [250, 108] width 53 height 17
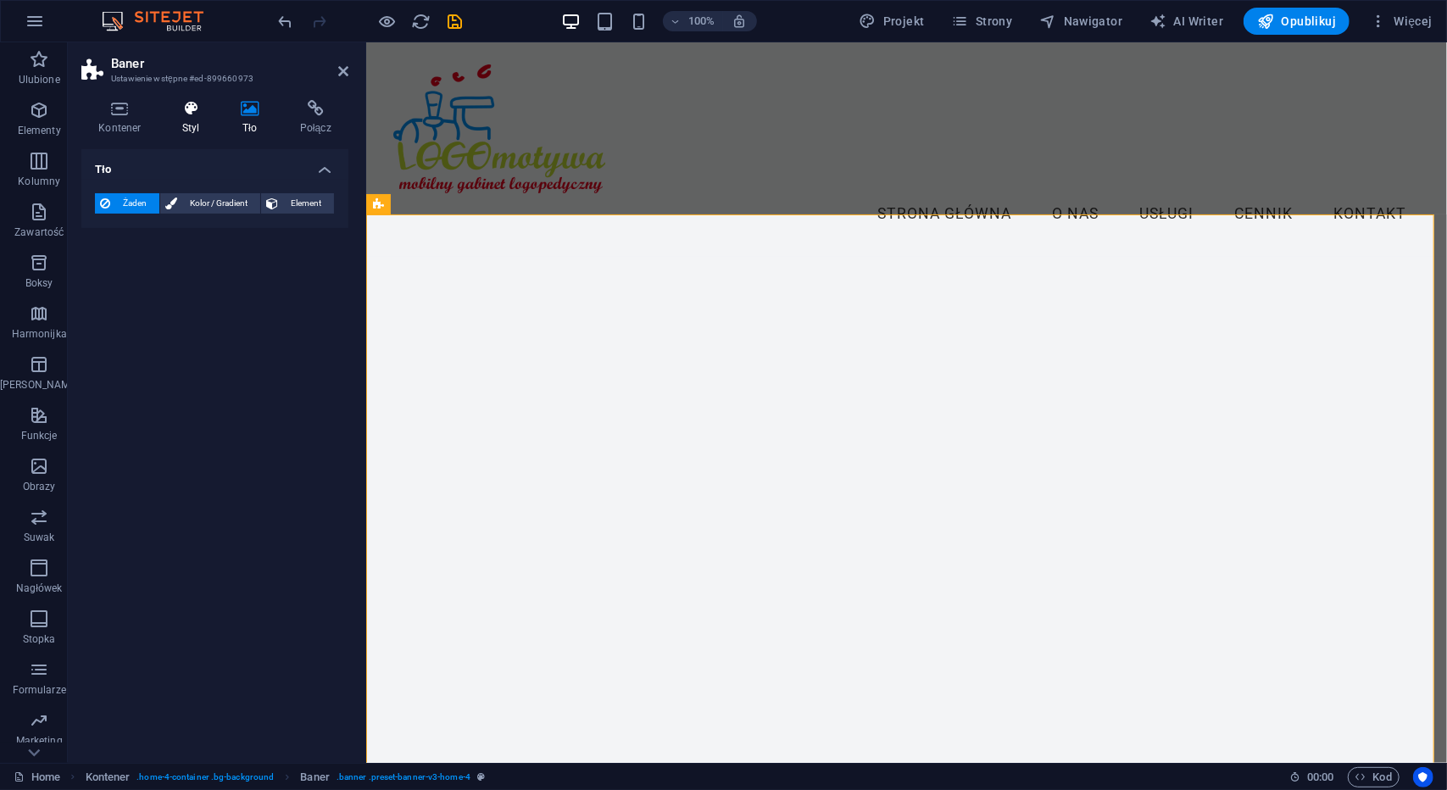
click at [202, 100] on icon at bounding box center [191, 108] width 52 height 17
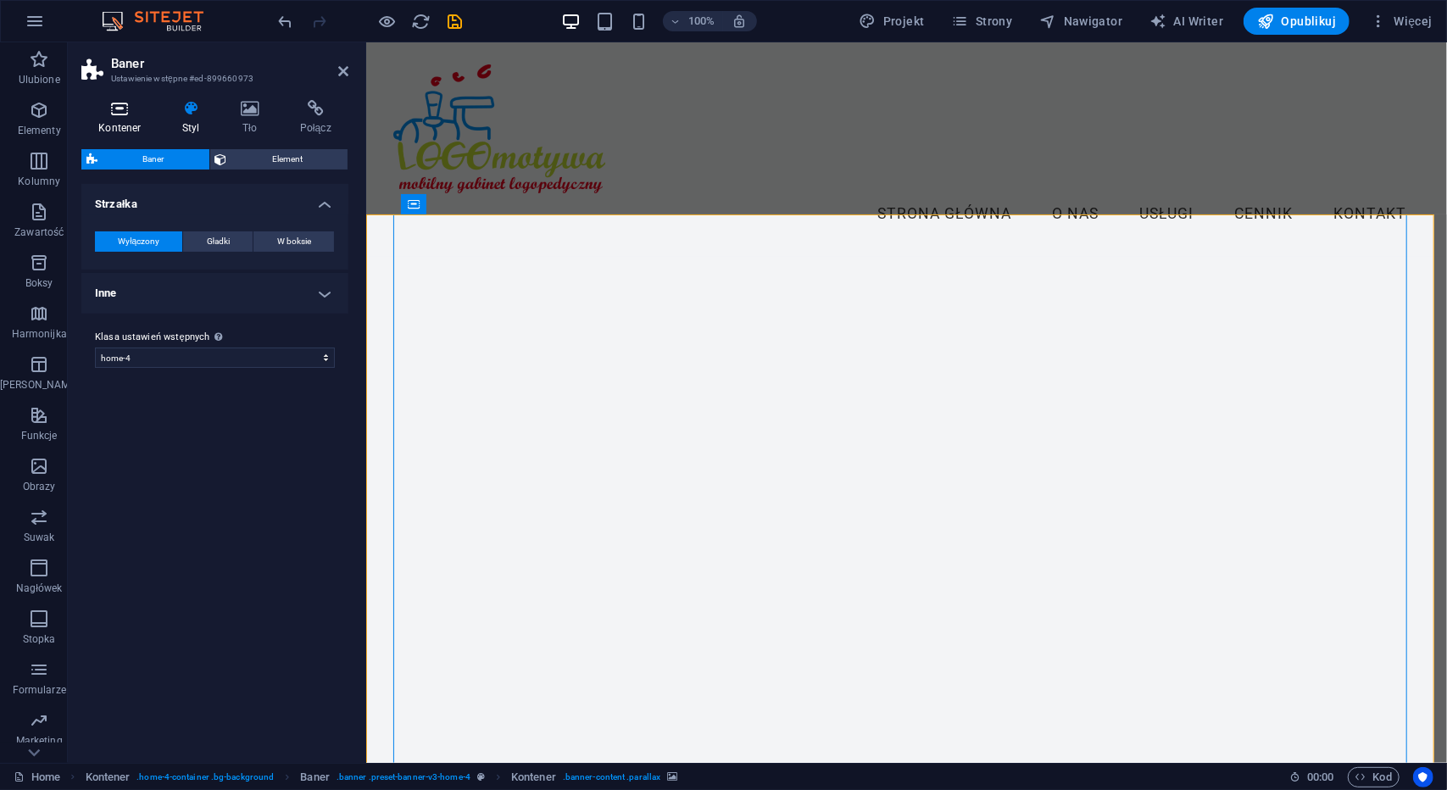
click at [121, 124] on h4 "Kontener" at bounding box center [123, 118] width 84 height 36
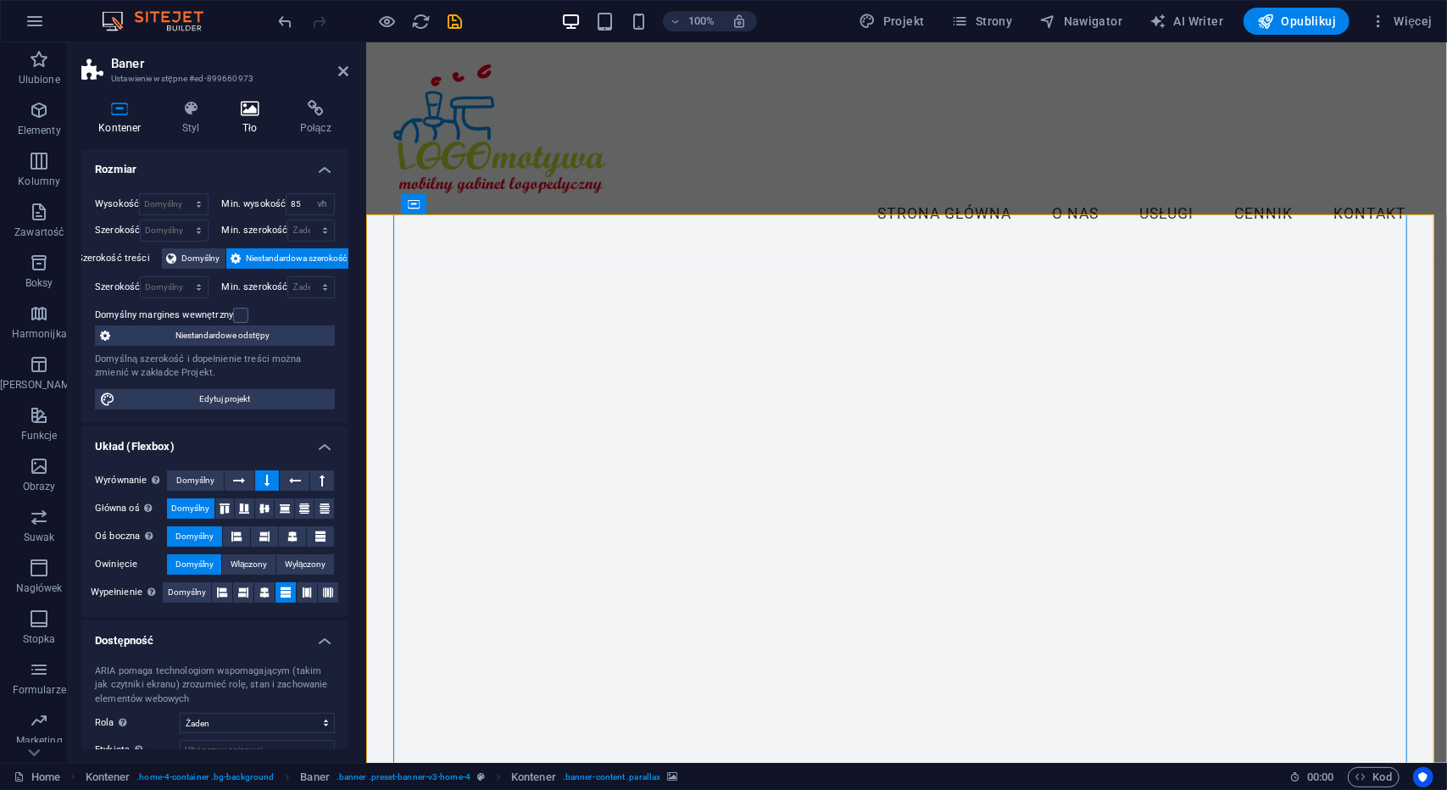
click at [257, 120] on h4 "Tło" at bounding box center [253, 118] width 59 height 36
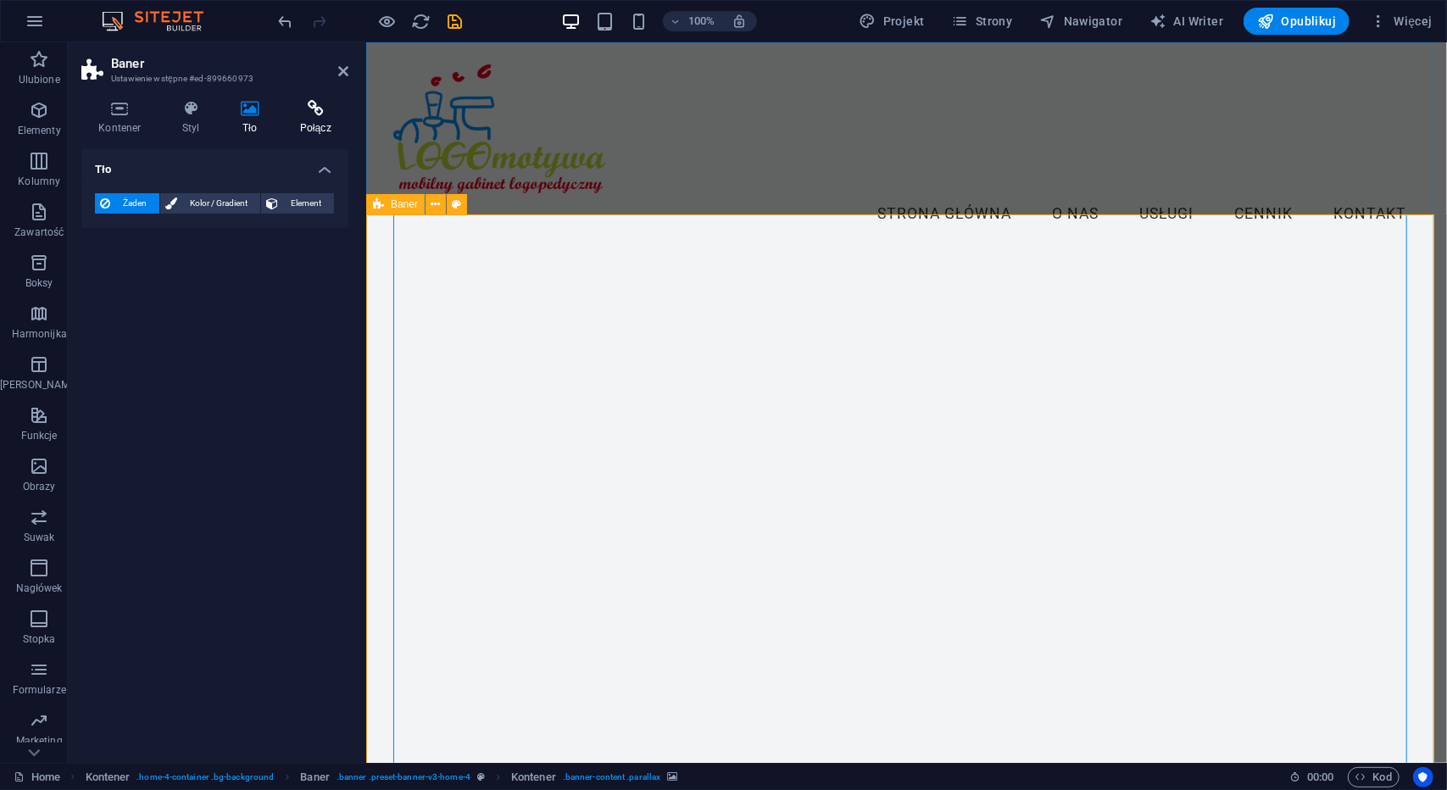
click at [298, 107] on icon at bounding box center [315, 108] width 66 height 17
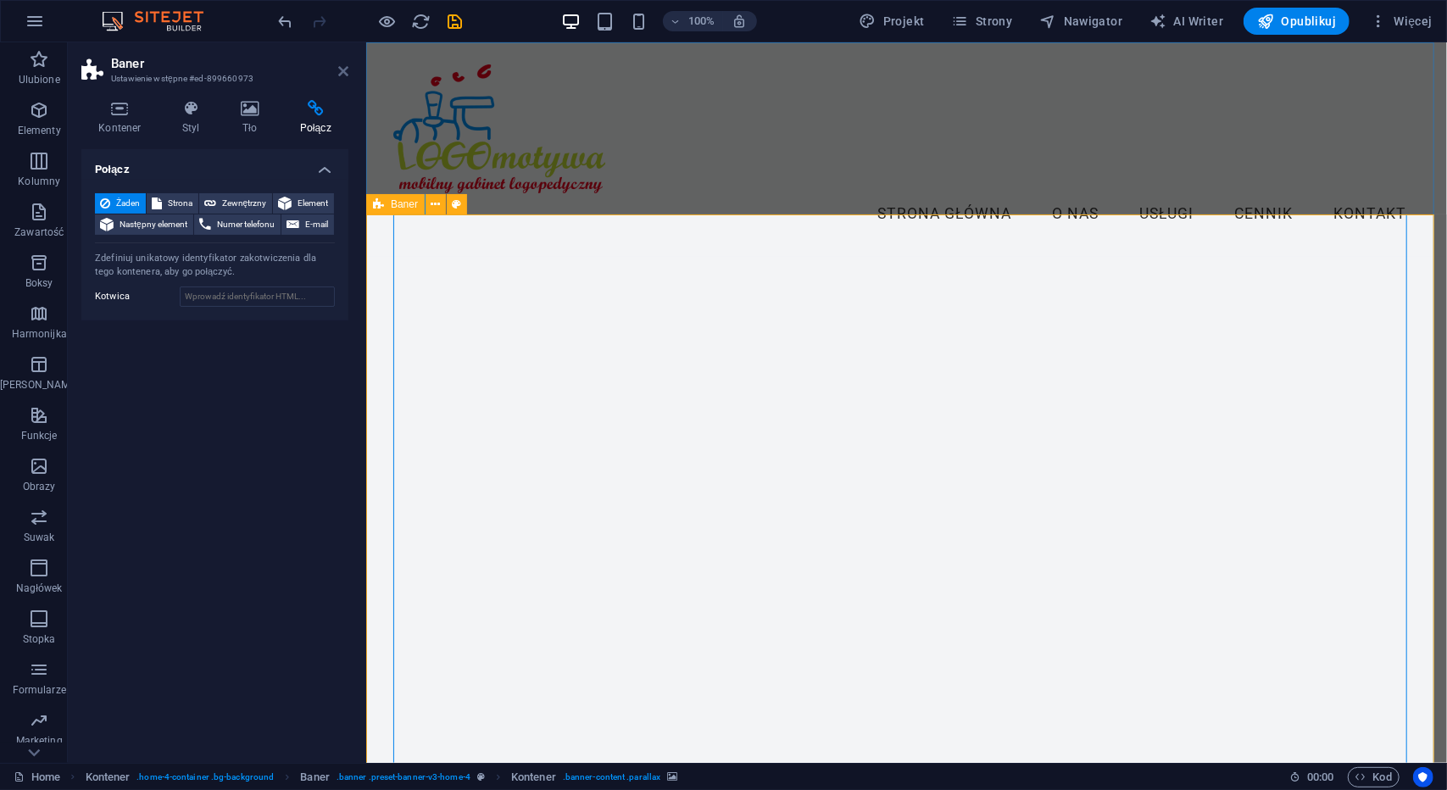
click at [344, 66] on icon at bounding box center [343, 71] width 10 height 14
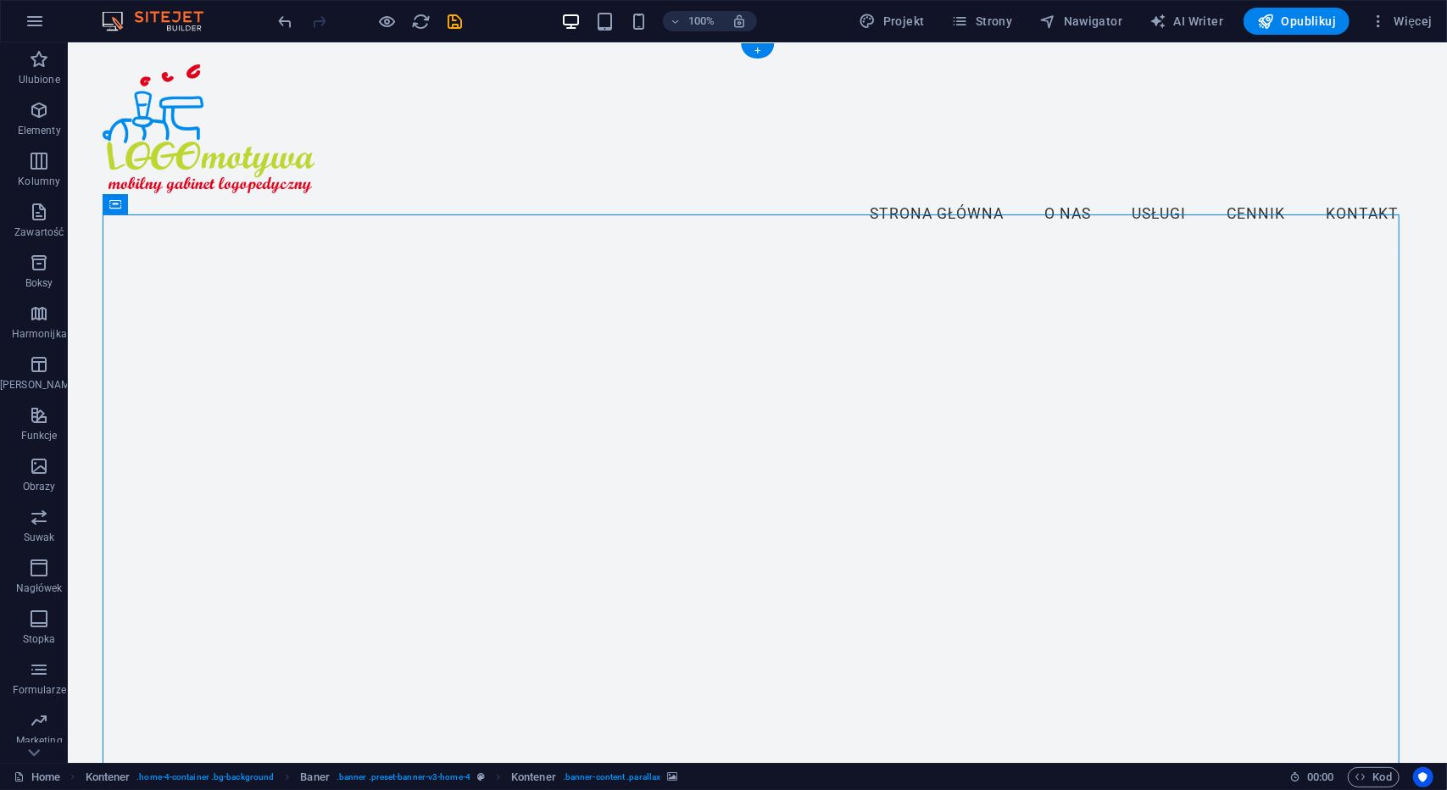
click at [264, 572] on div "Przeciągnij tutaj, aby zastąpić istniejącą zawartość. Naciśnij „Ctrl”, jeśli ch…" at bounding box center [758, 402] width 1380 height 721
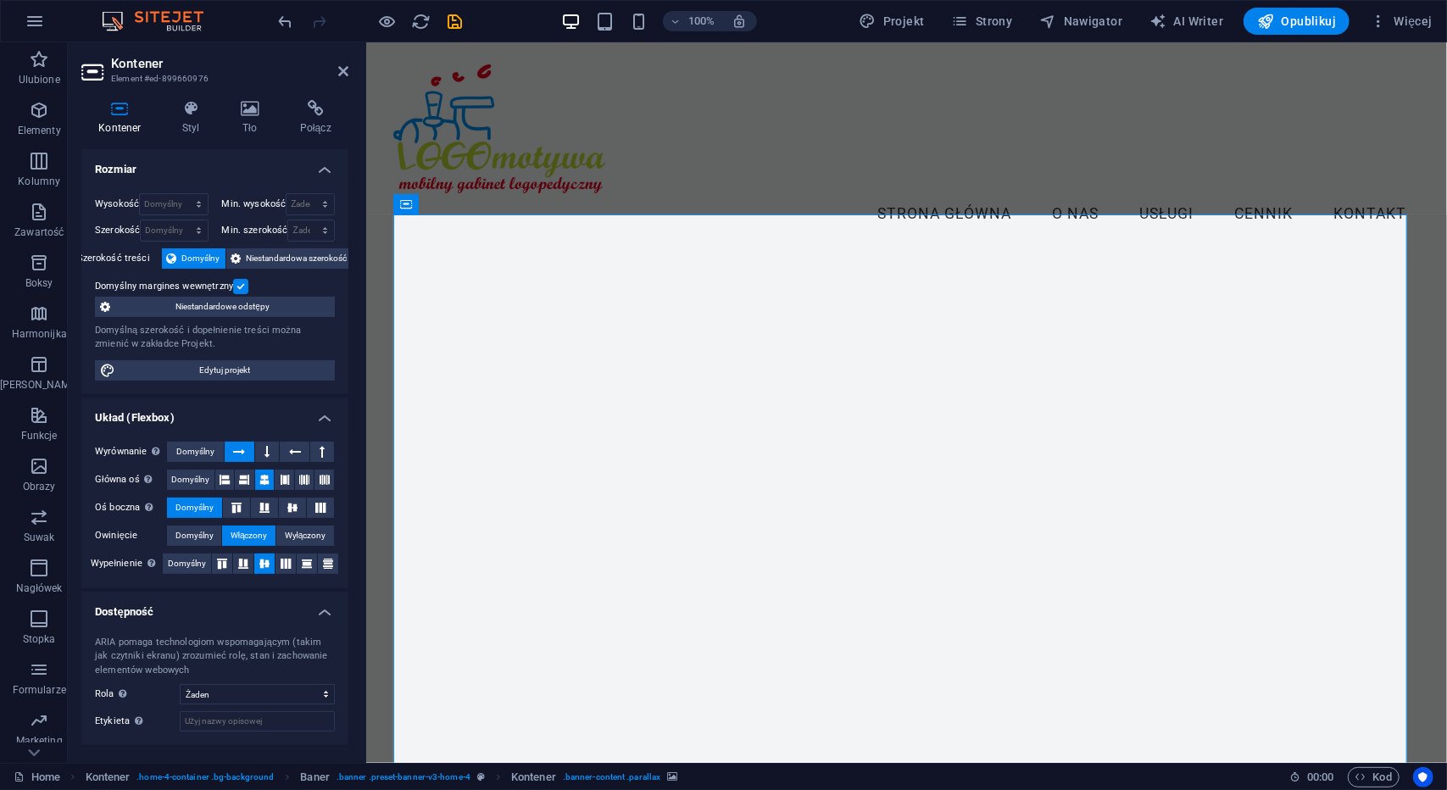
click at [124, 115] on icon at bounding box center [119, 108] width 77 height 17
click at [191, 122] on h4 "Styl" at bounding box center [194, 118] width 59 height 36
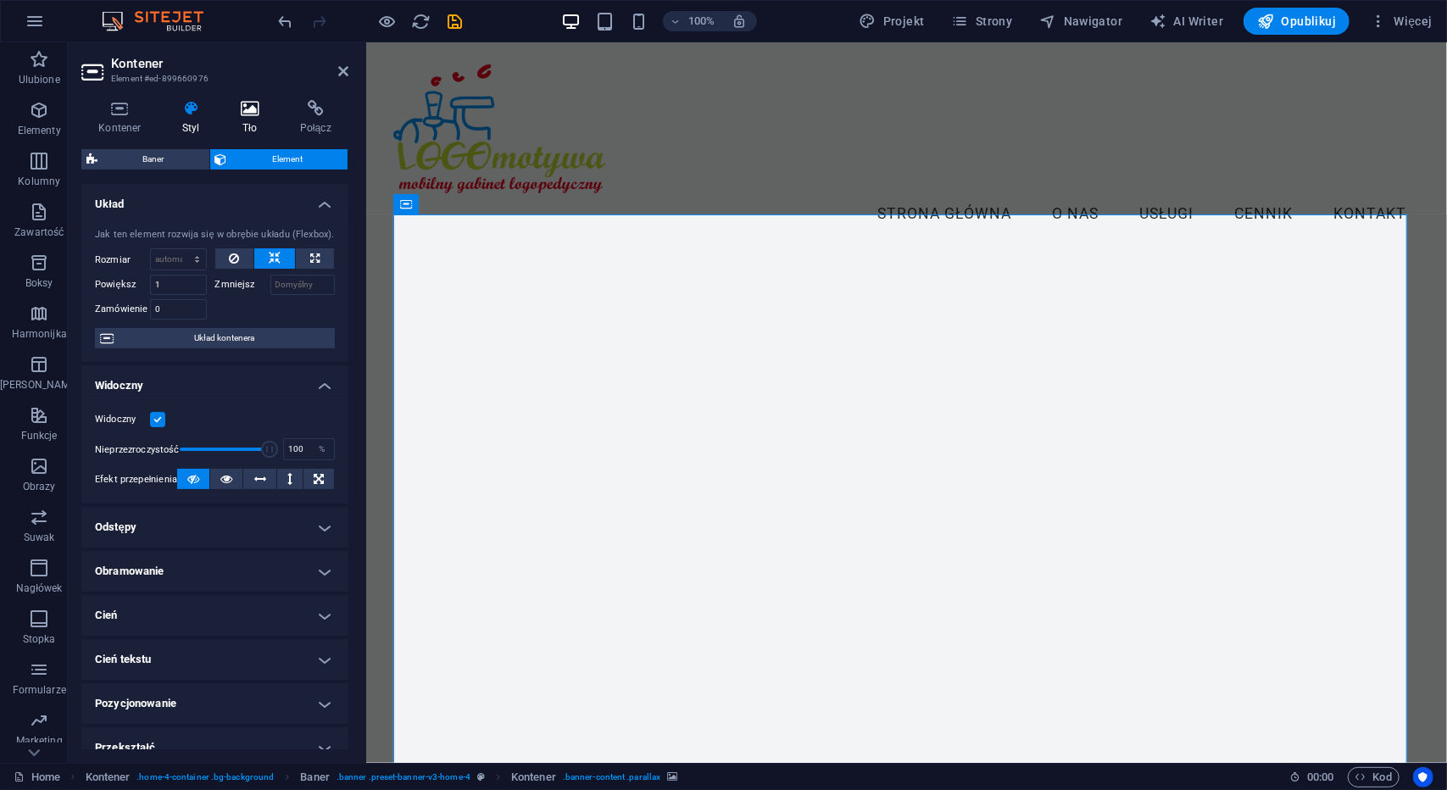
click at [249, 116] on icon at bounding box center [250, 108] width 53 height 17
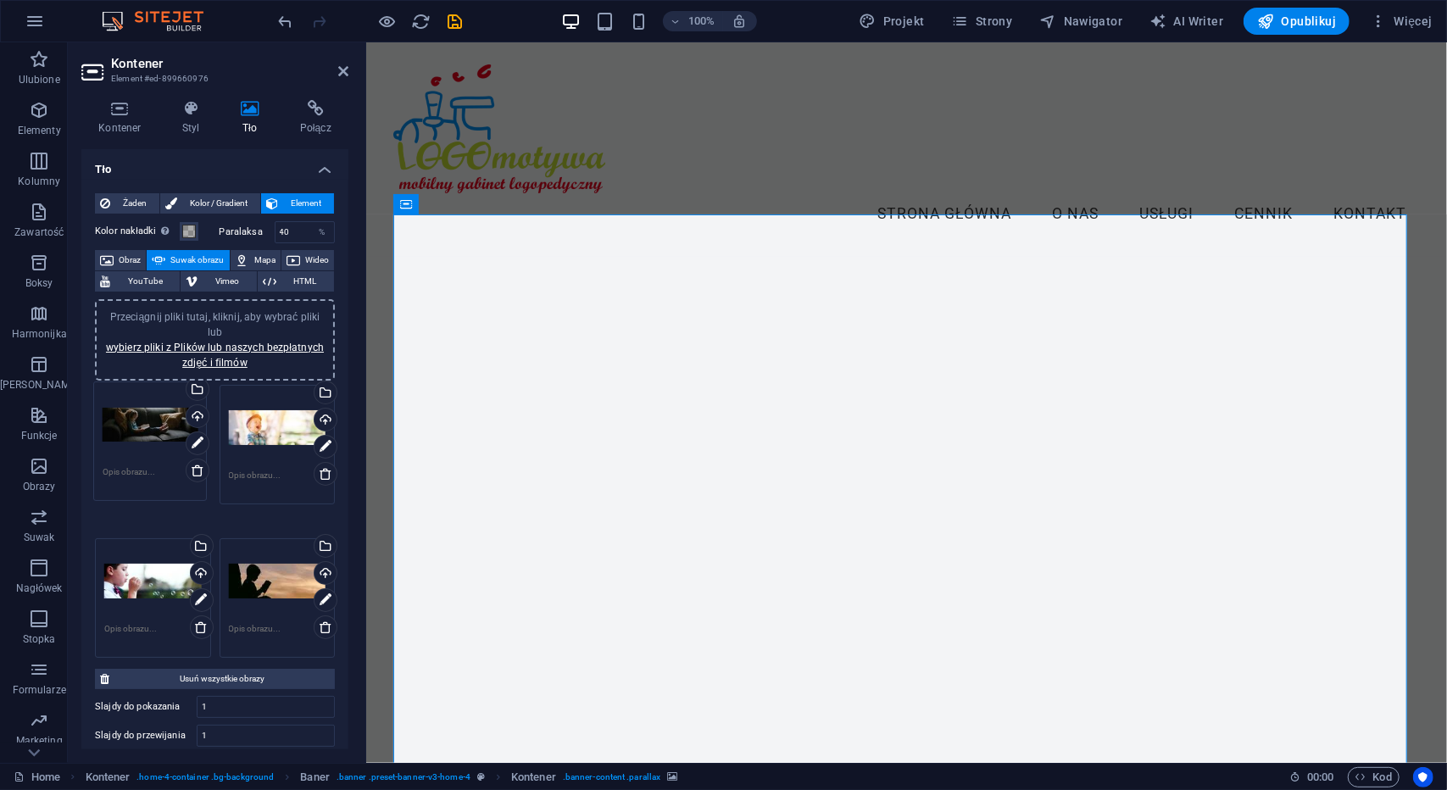
drag, startPoint x: 259, startPoint y: 556, endPoint x: 115, endPoint y: 412, distance: 203.3
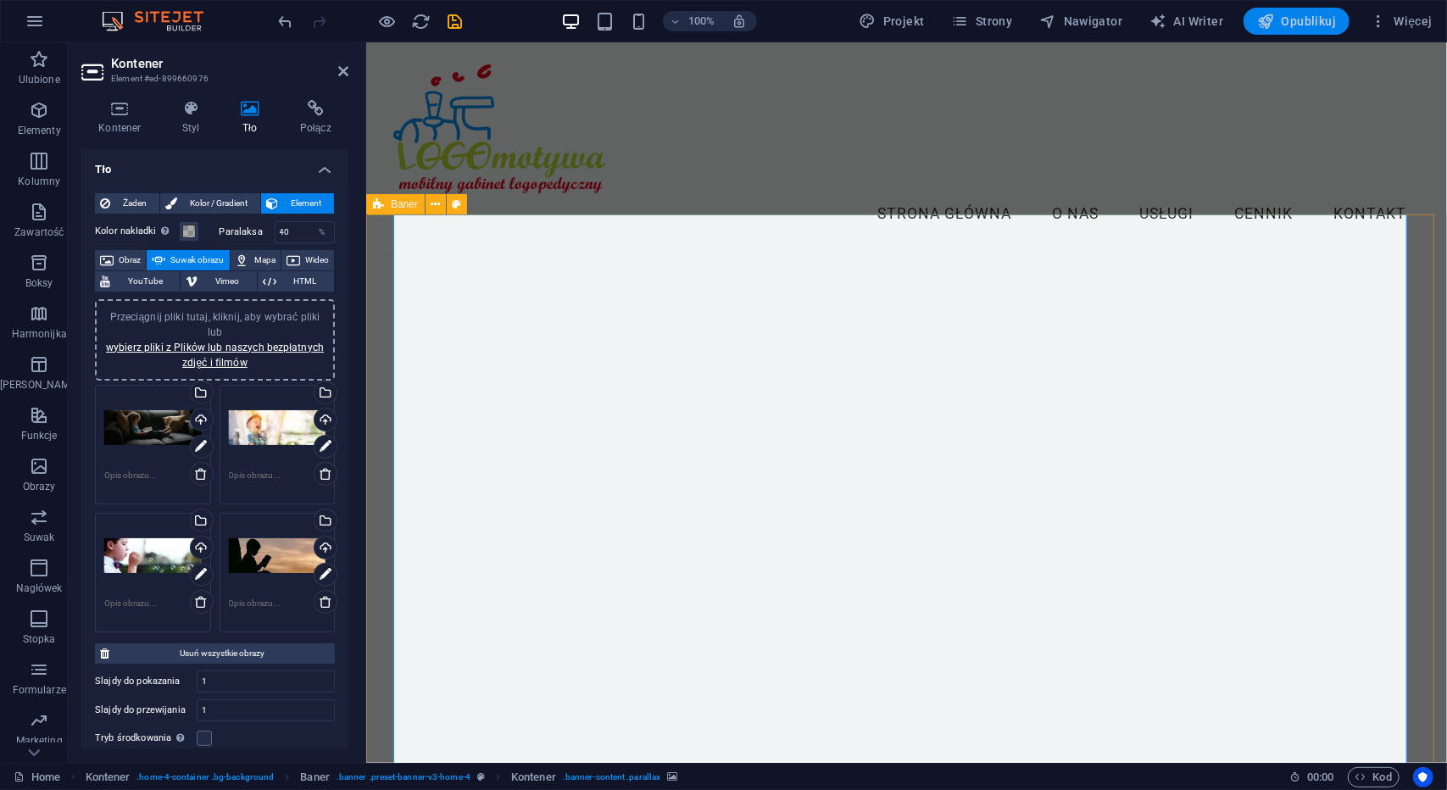
click at [1287, 18] on span "Opublikuj" at bounding box center [1297, 21] width 79 height 17
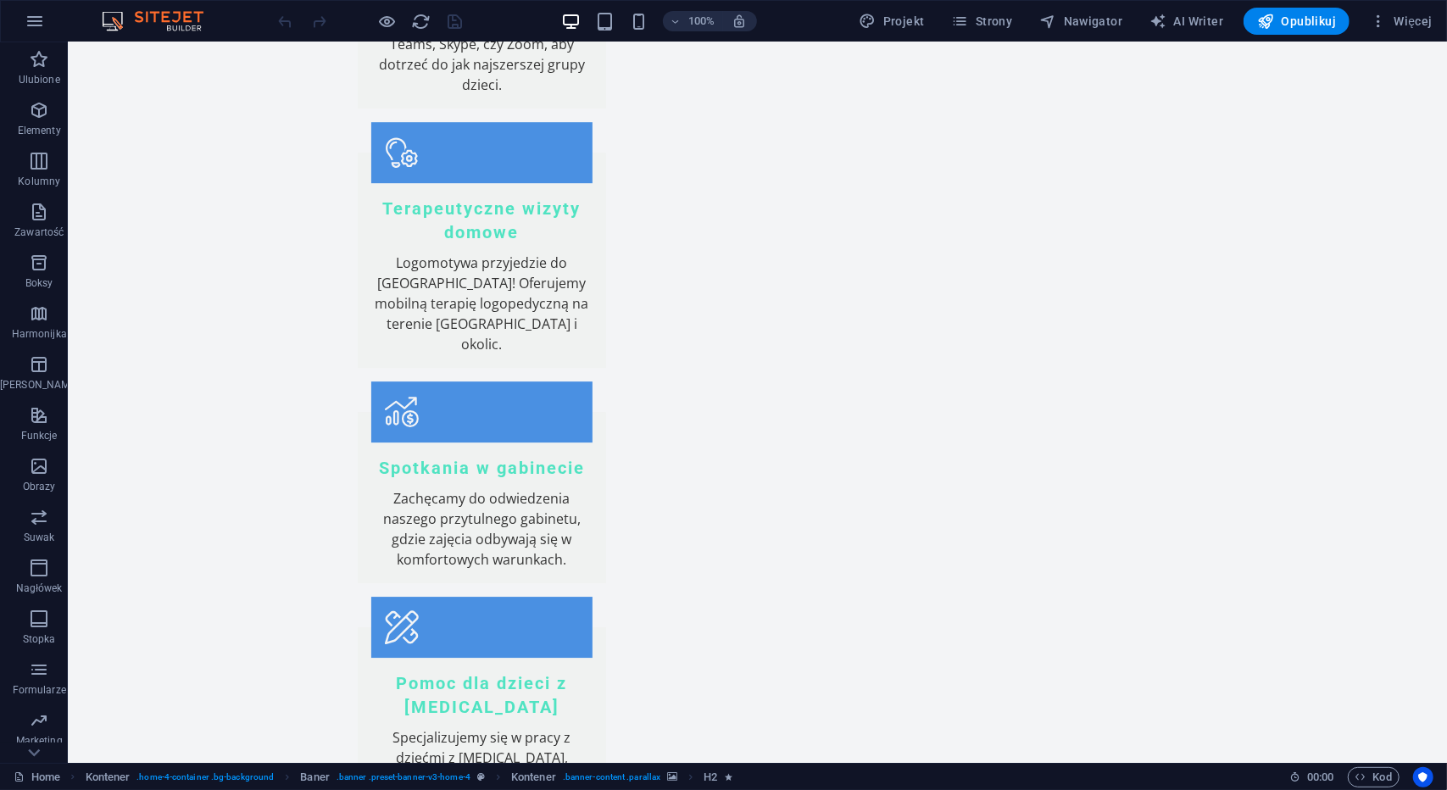
scroll to position [3467, 0]
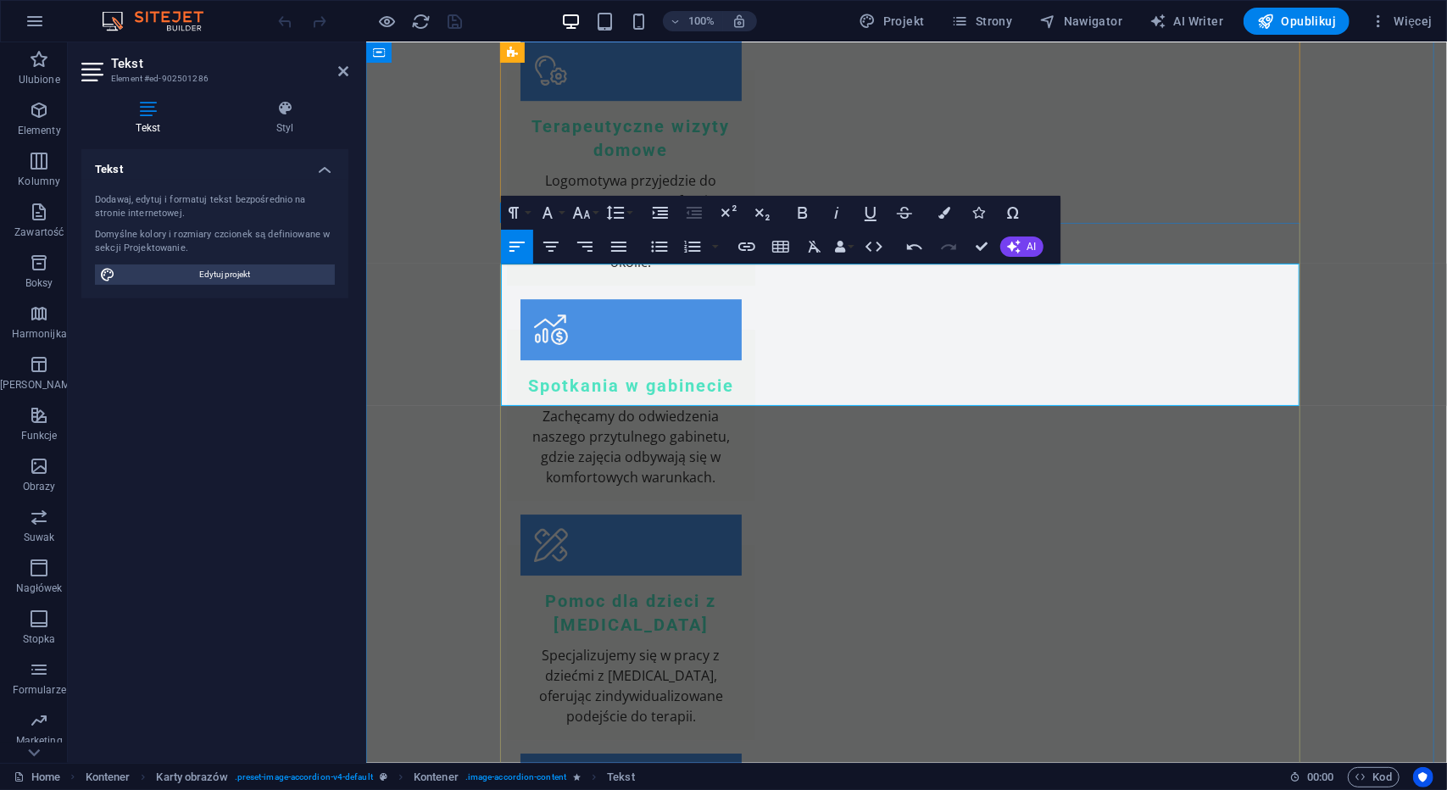
scroll to position [12630, 2]
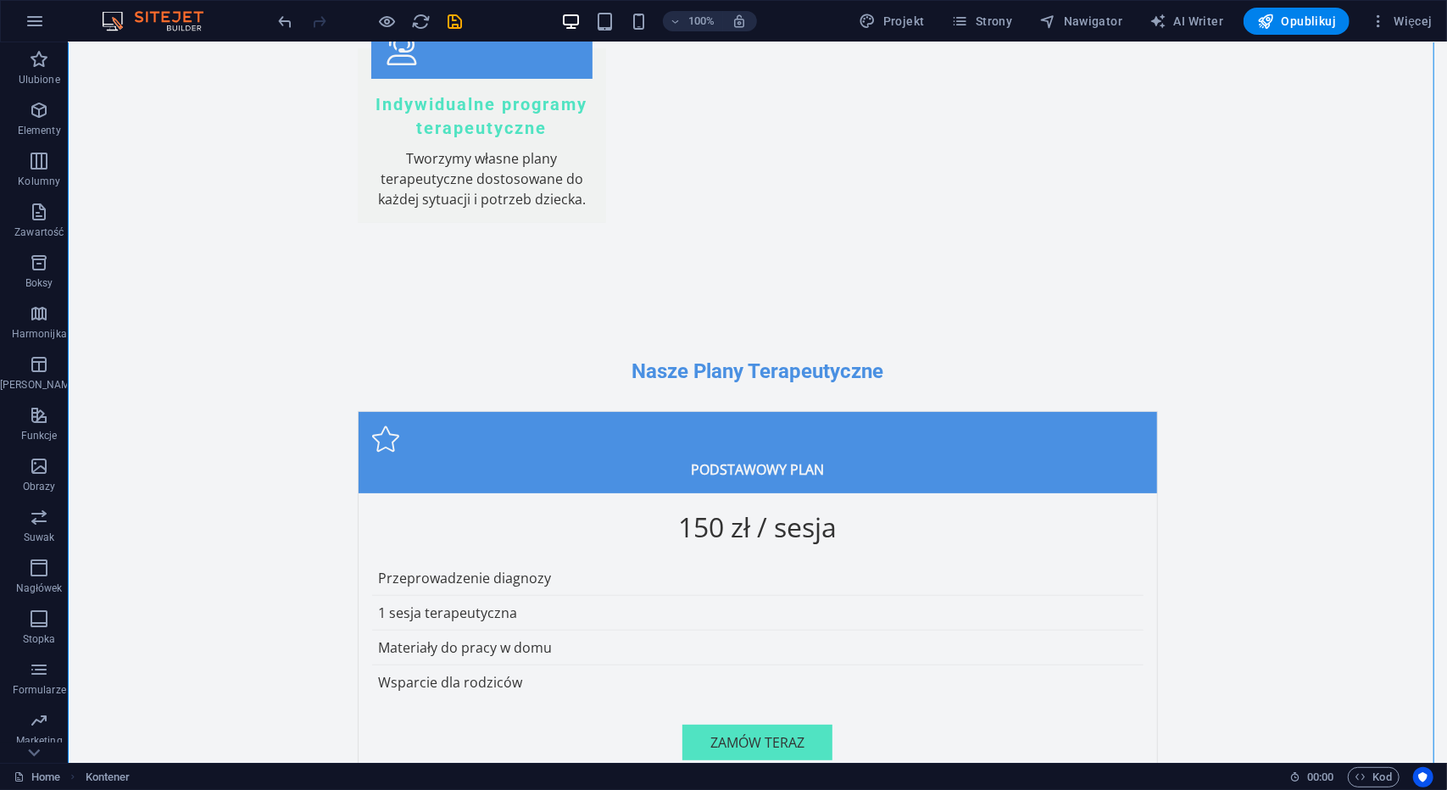
scroll to position [4448, 0]
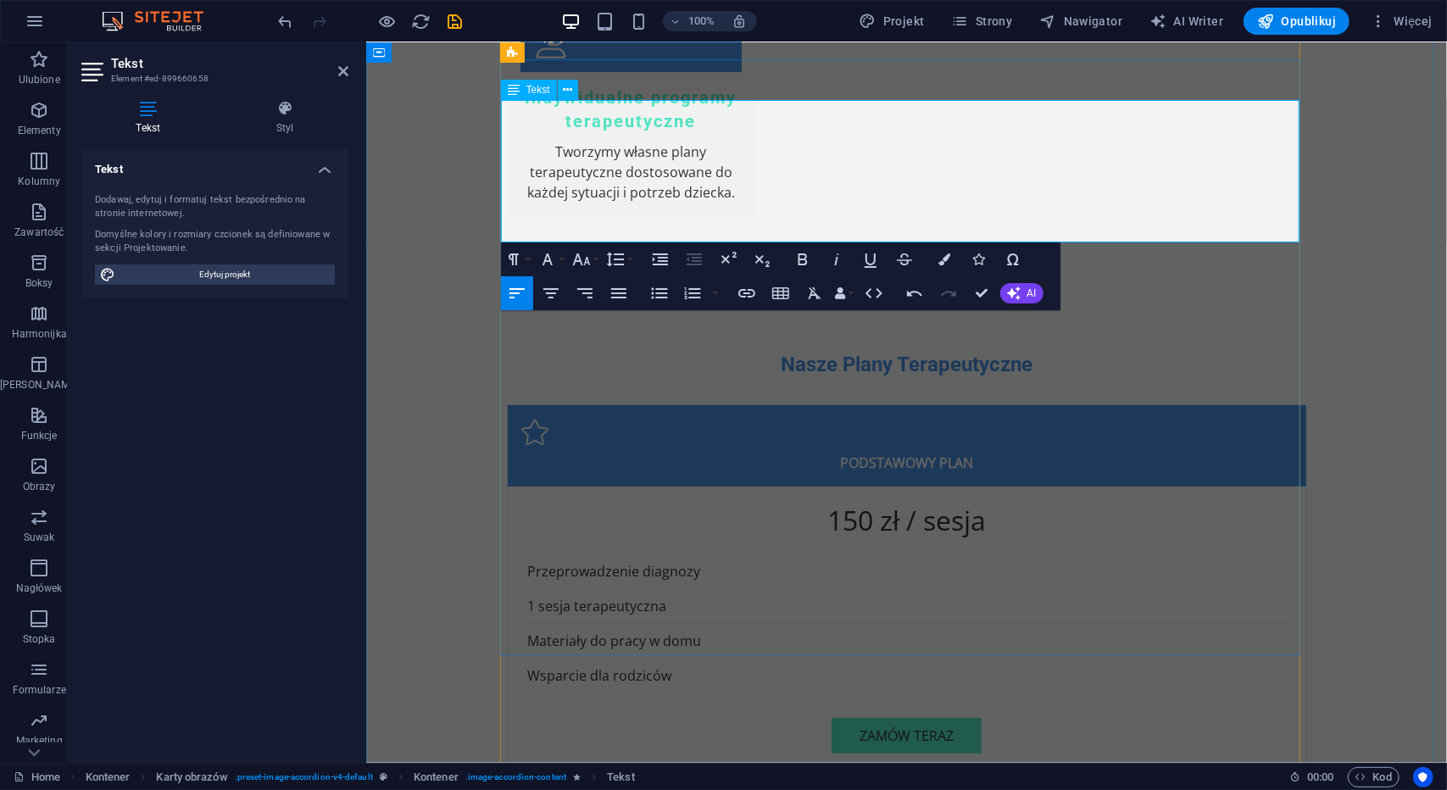
scroll to position [11263, 2]
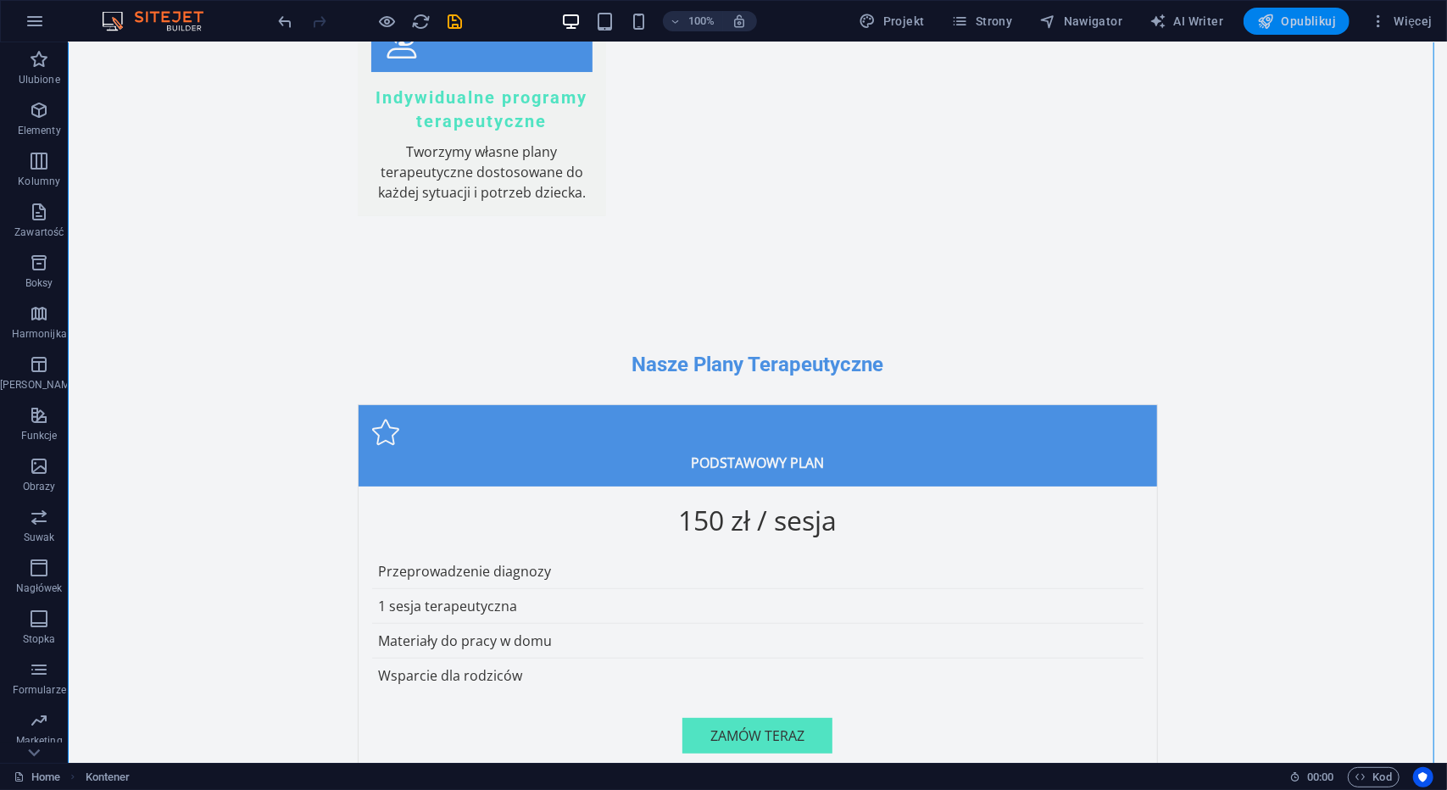
click at [1275, 14] on icon "button" at bounding box center [1266, 21] width 17 height 17
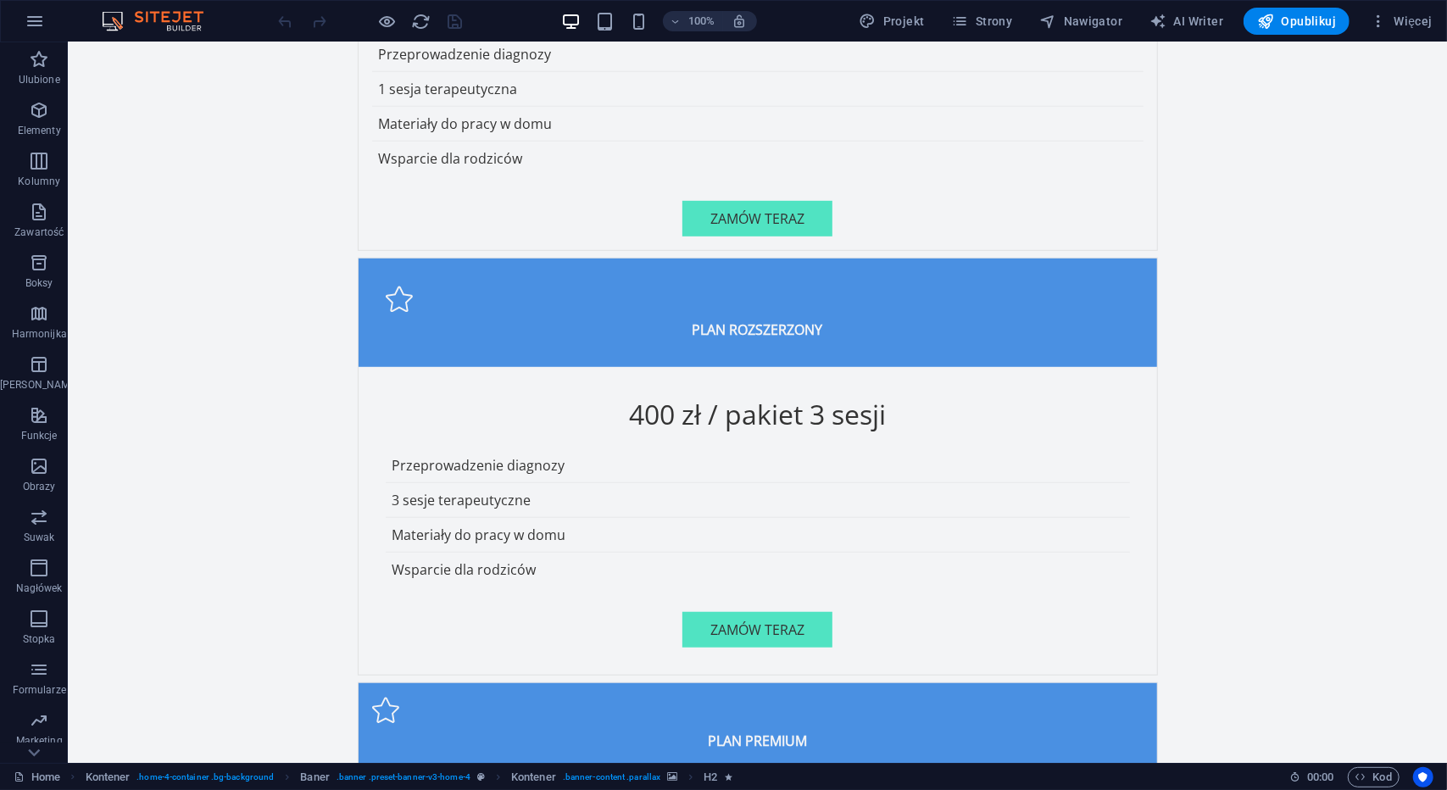
scroll to position [5283, 0]
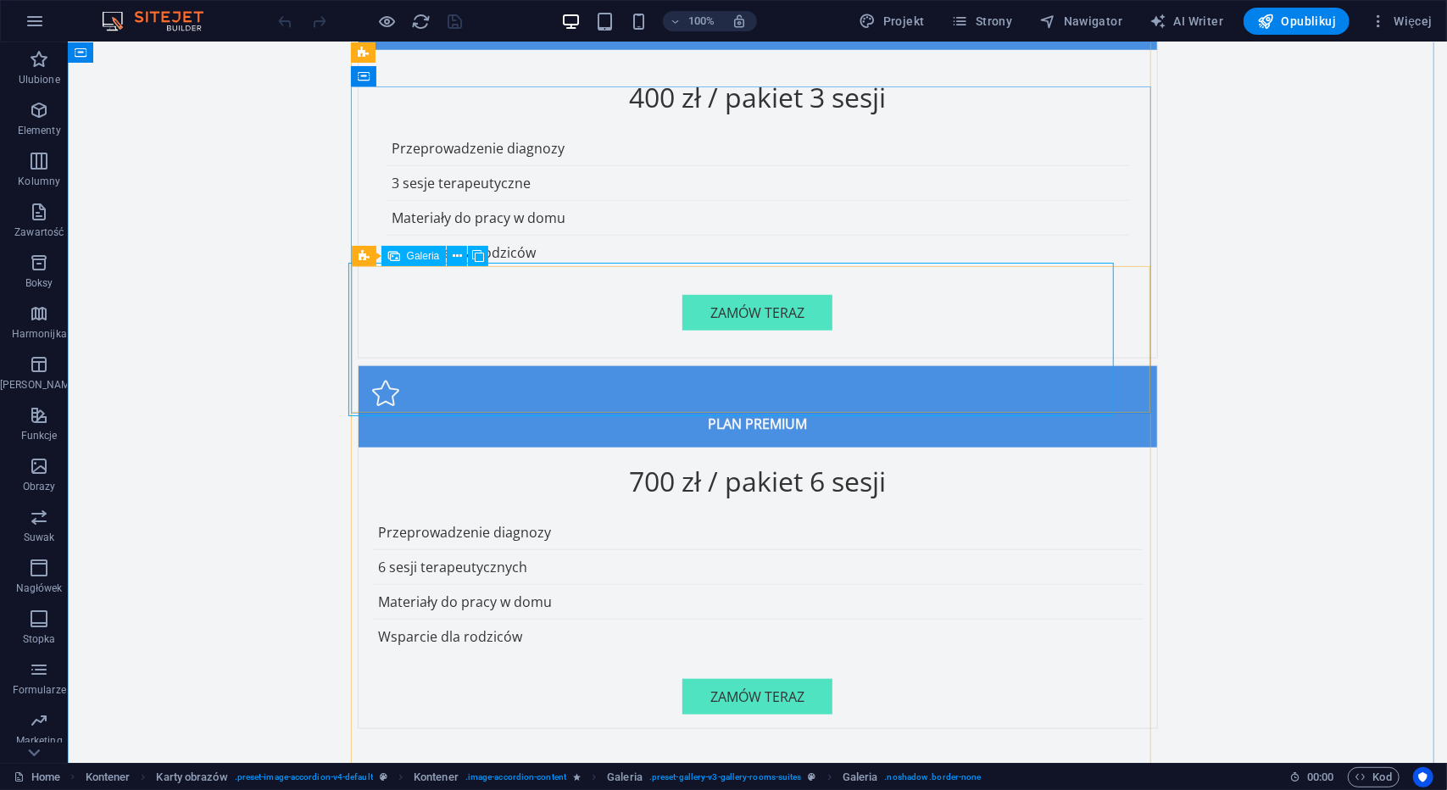
click at [420, 254] on span "Galeria" at bounding box center [423, 256] width 33 height 10
click at [460, 257] on icon at bounding box center [457, 257] width 9 height 18
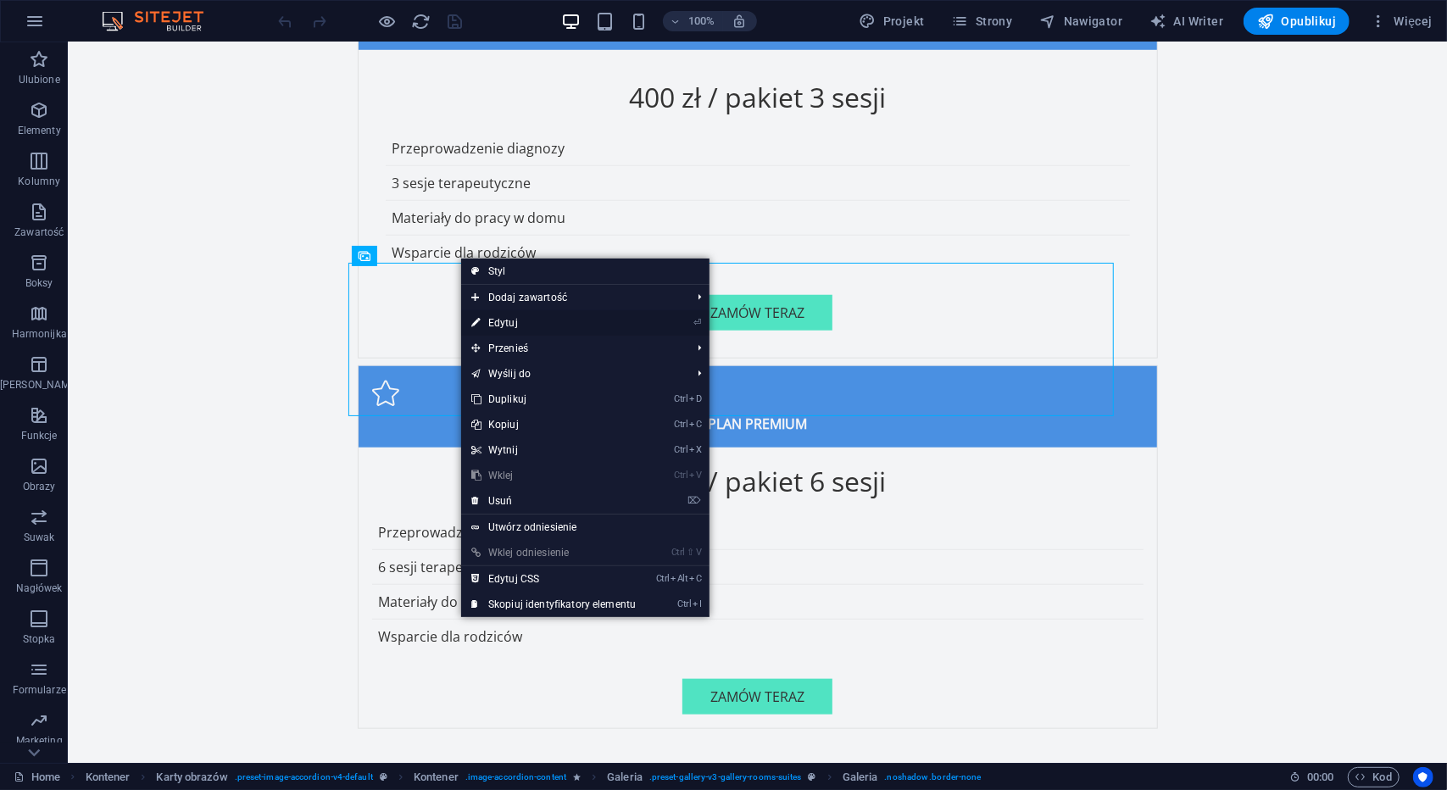
click at [522, 323] on link "⏎ Edytuj" at bounding box center [553, 322] width 185 height 25
select select "4"
select select "px"
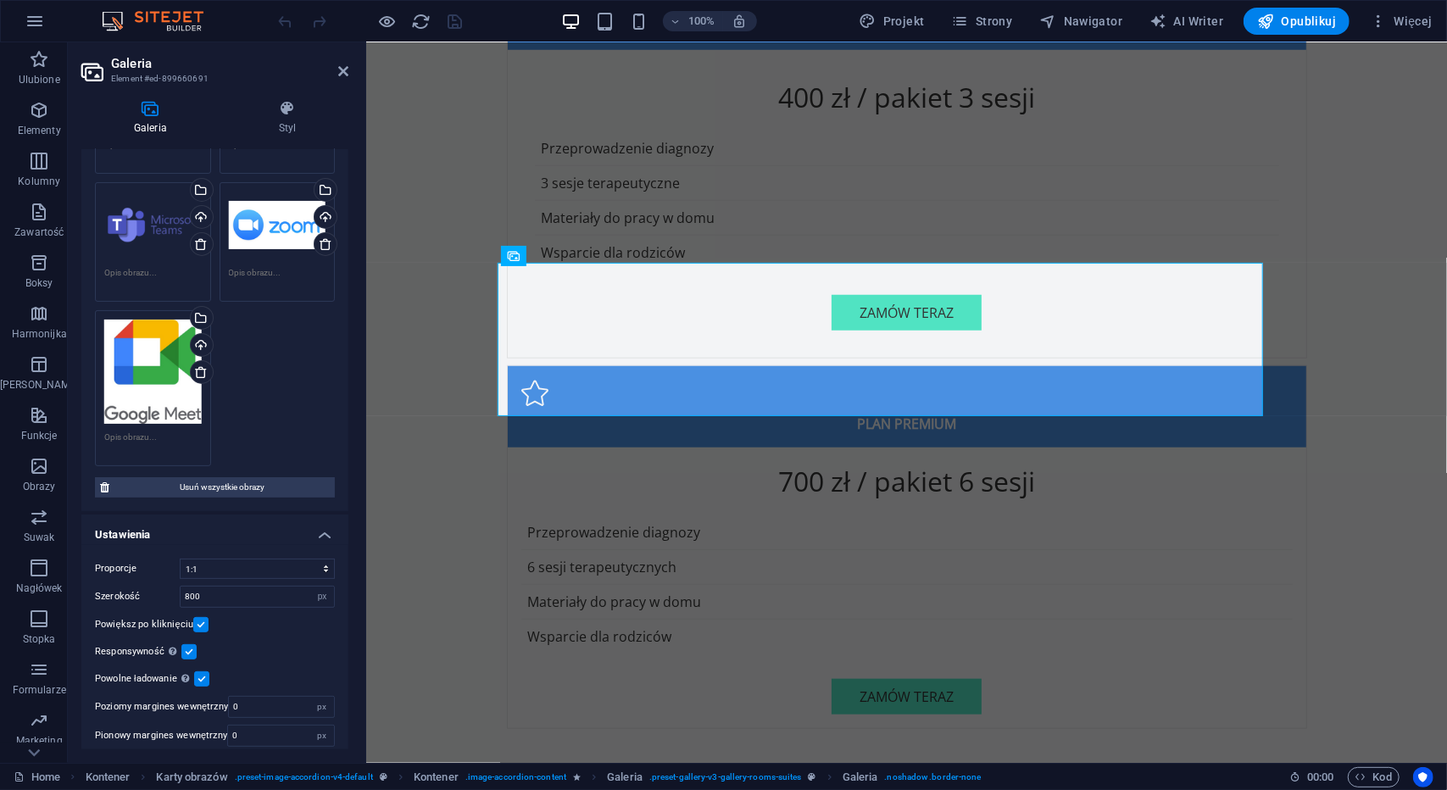
scroll to position [231, 0]
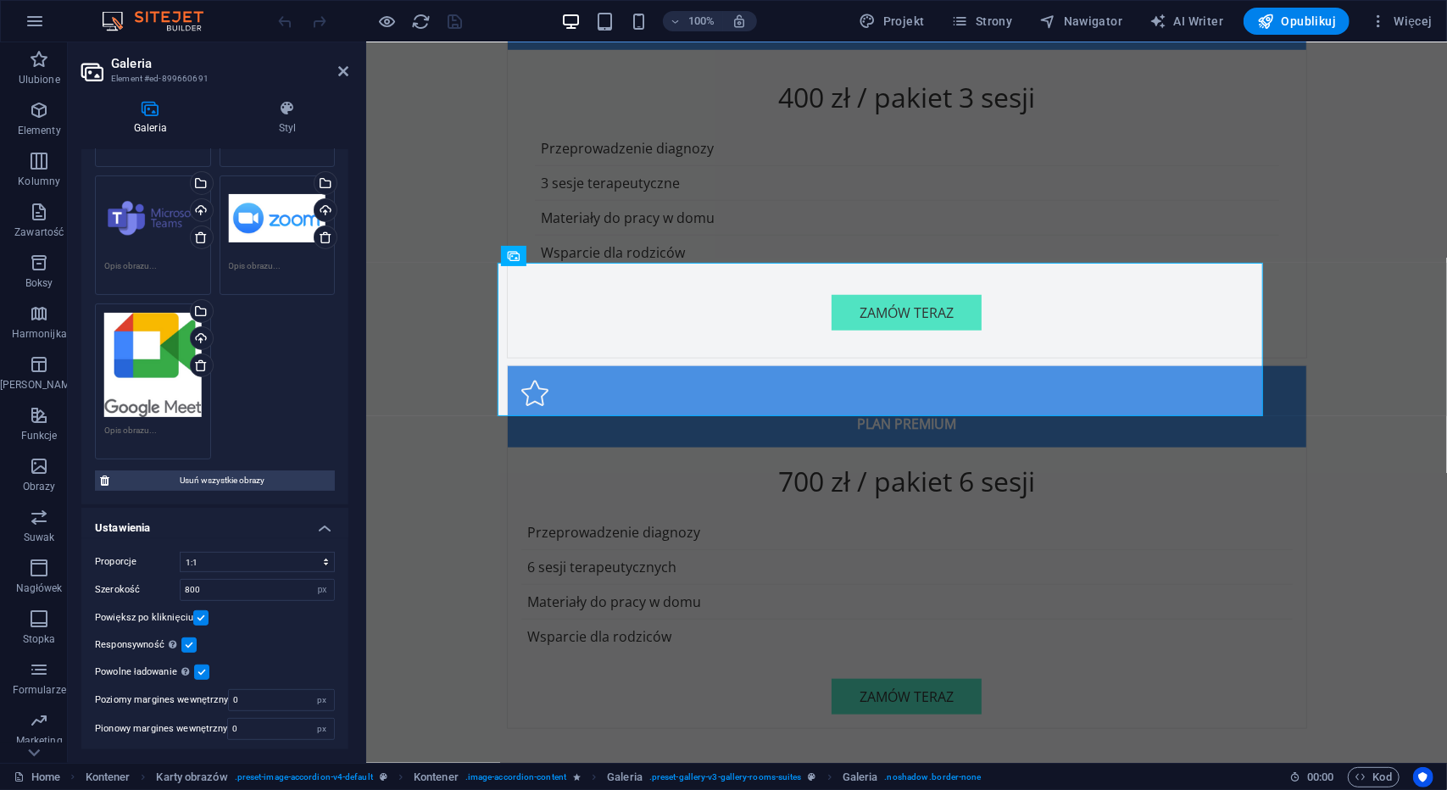
click at [191, 638] on label at bounding box center [188, 645] width 15 height 15
click at [0, 0] on input "Responsywność Automatycznie ładuj obraz dla monitorów Retina i rozmiary zoptyma…" at bounding box center [0, 0] width 0 height 0
click at [231, 588] on input "800" at bounding box center [257, 590] width 153 height 20
click at [173, 596] on div "Szerokość 800 px %" at bounding box center [215, 590] width 240 height 22
type input "600"
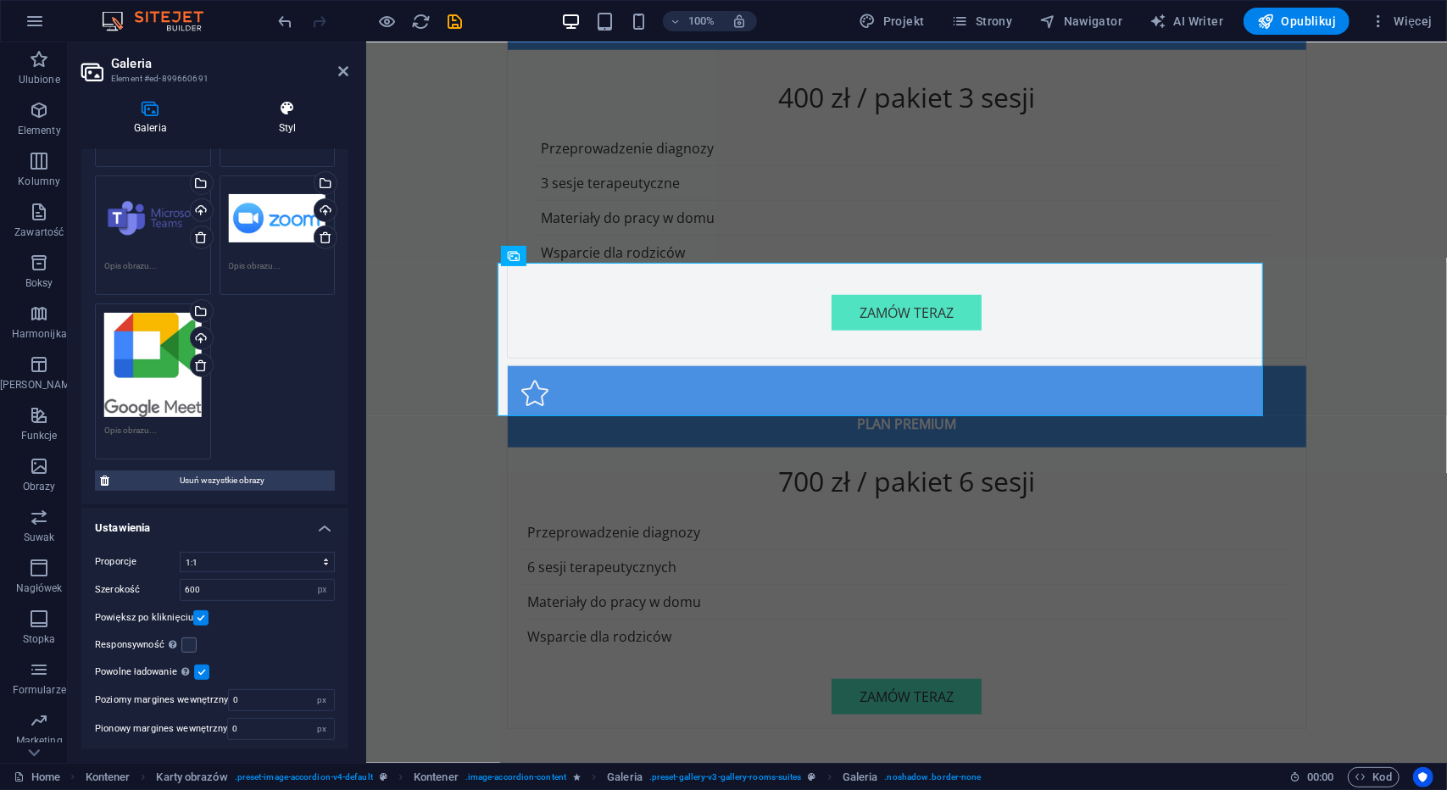
drag, startPoint x: 344, startPoint y: 348, endPoint x: 324, endPoint y: 111, distance: 237.5
click at [324, 111] on div "Galeria Styl Obraz Przeciągnij pliki tutaj, kliknij, aby wybrać pliki lub wybie…" at bounding box center [214, 425] width 267 height 650
click at [295, 120] on h4 "Styl" at bounding box center [287, 118] width 122 height 36
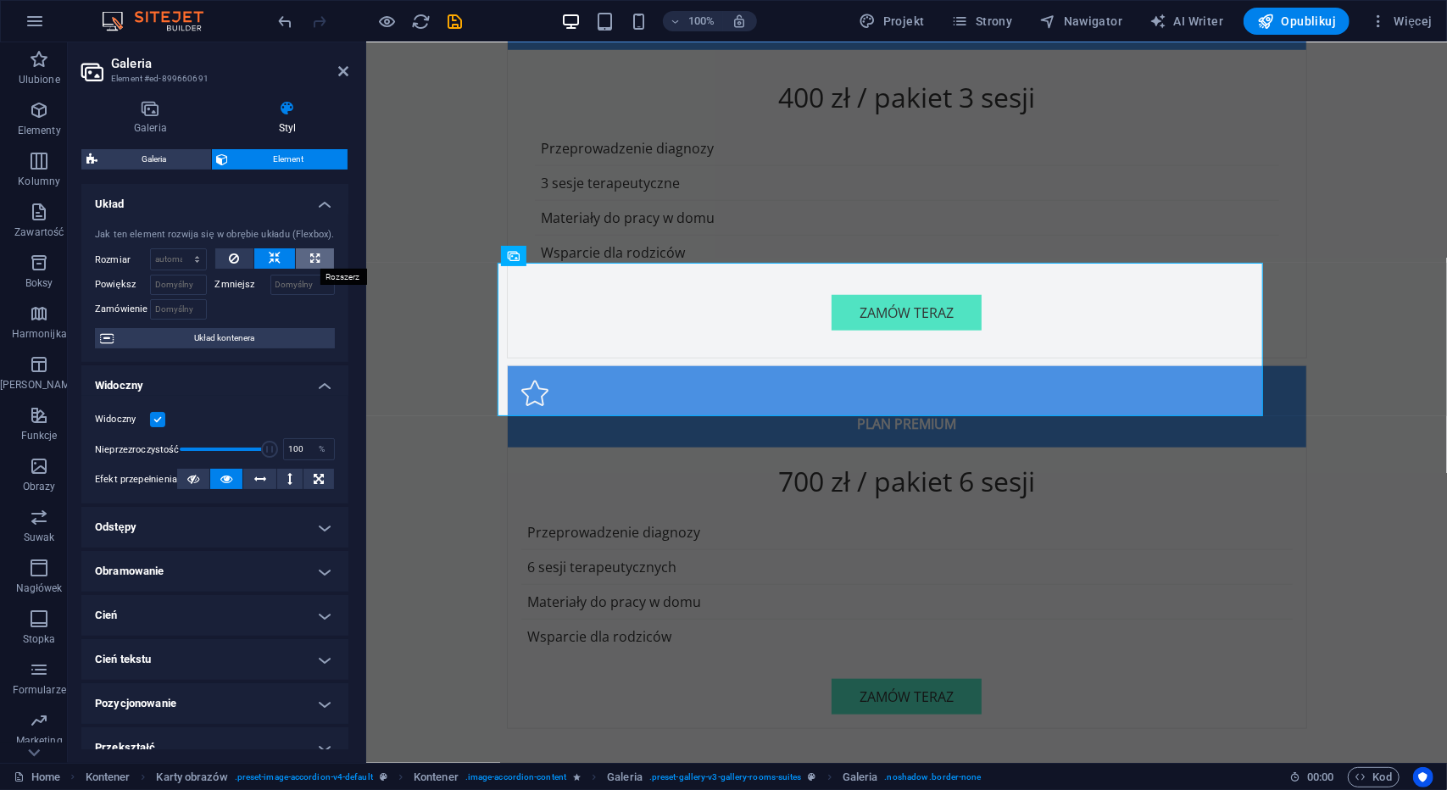
click at [310, 258] on icon at bounding box center [314, 258] width 9 height 20
type input "100"
select select "%"
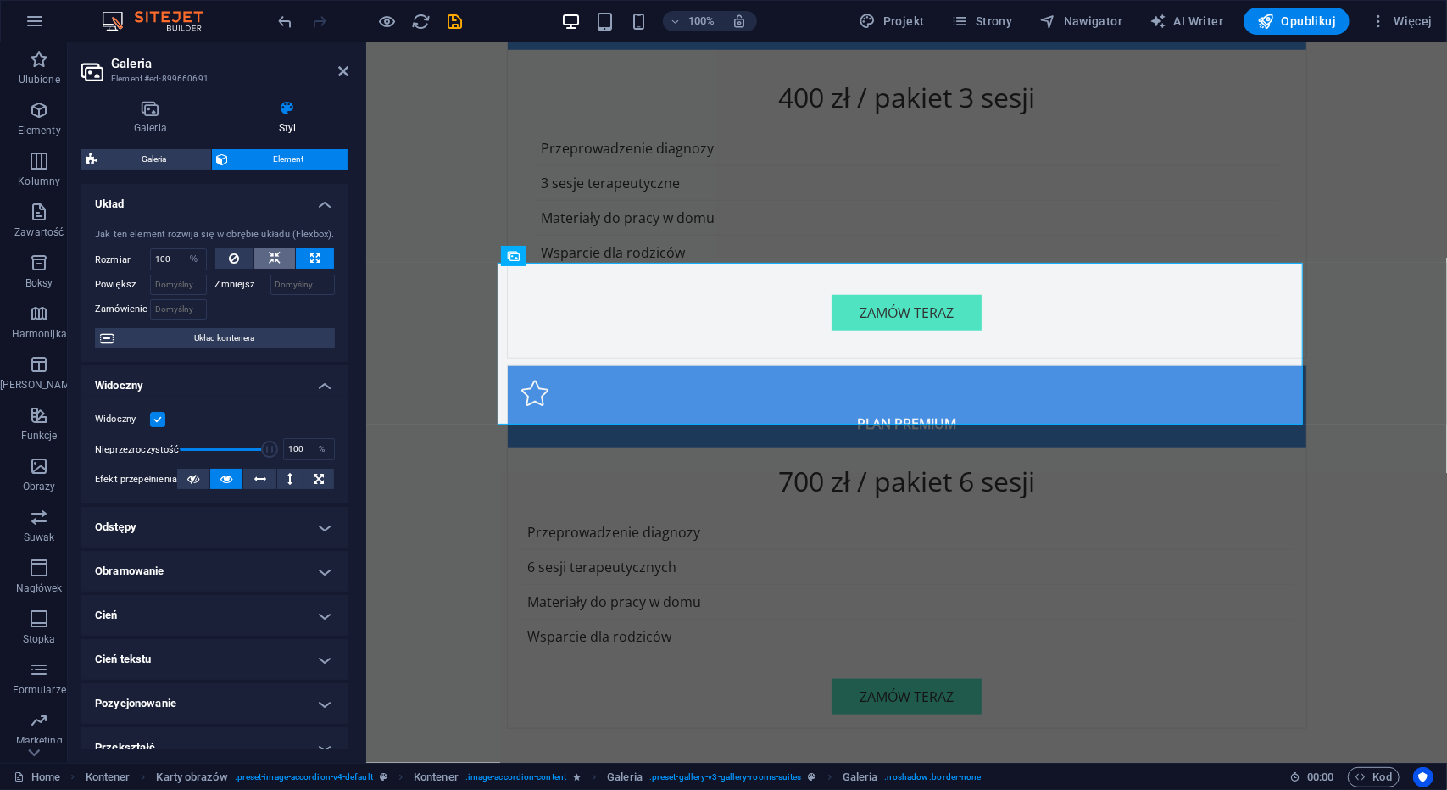
click at [290, 259] on button at bounding box center [274, 258] width 41 height 20
select select "DISABLED_OPTION_VALUE"
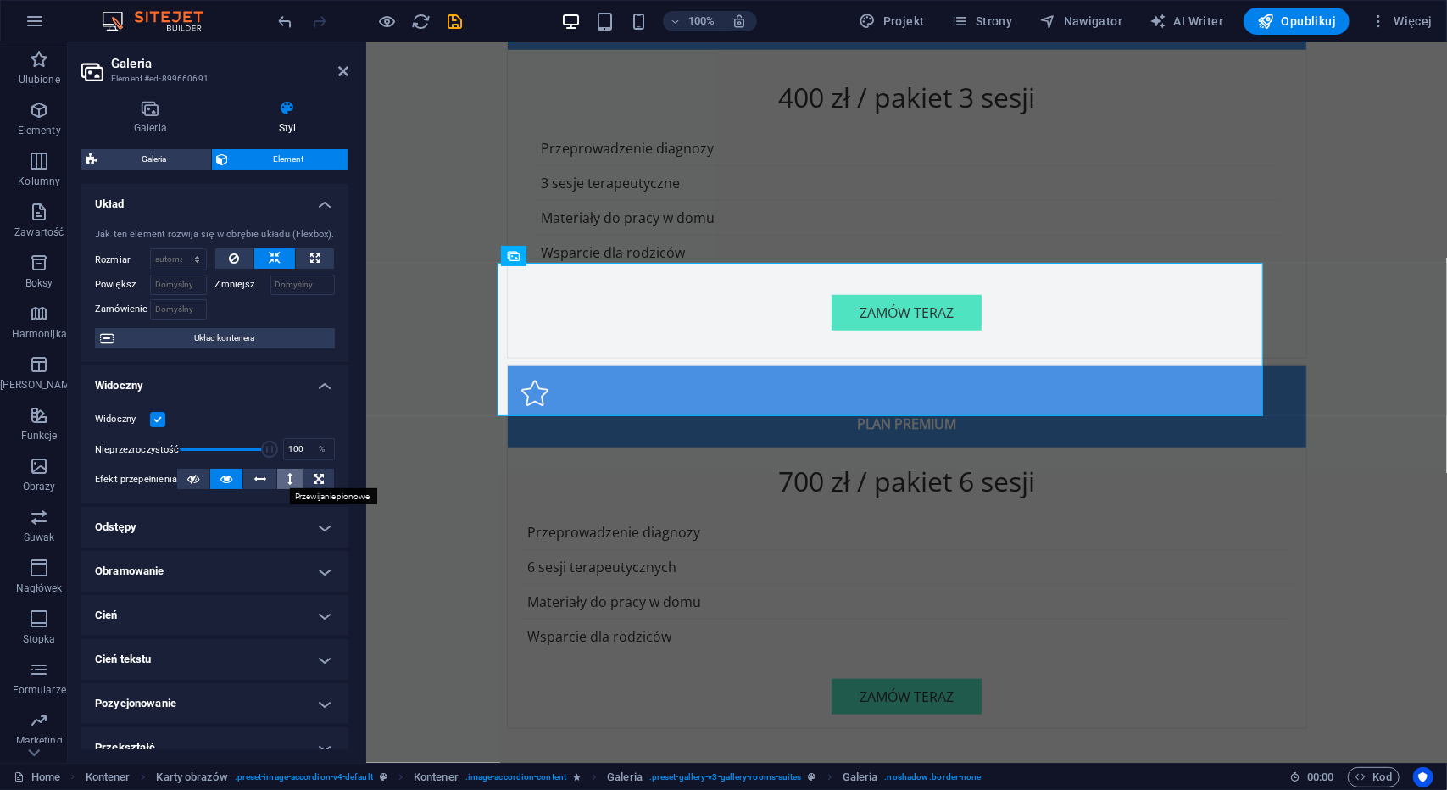
click at [287, 477] on icon at bounding box center [289, 479] width 5 height 20
click at [1304, 26] on span "Opublikuj" at bounding box center [1297, 21] width 79 height 17
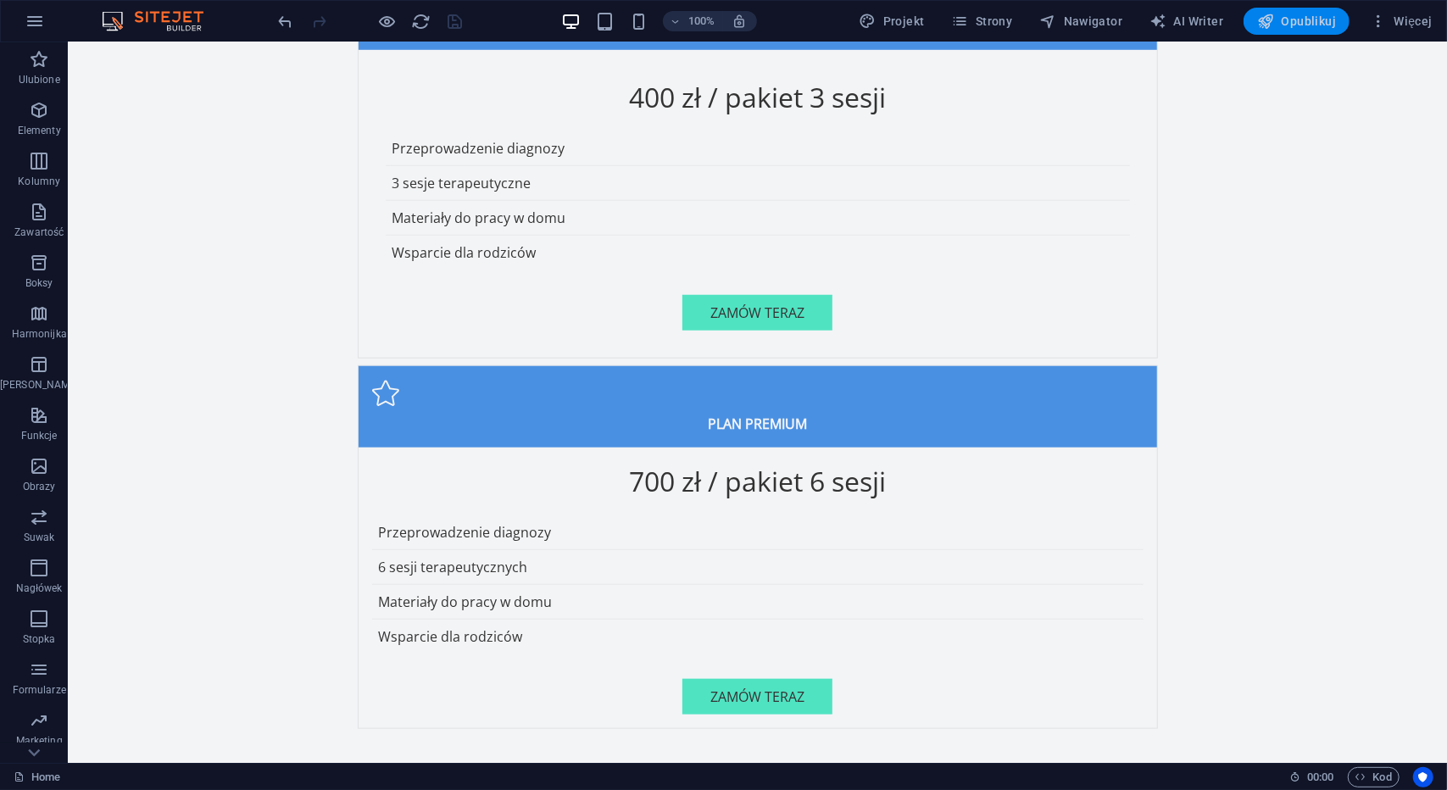
click at [1284, 26] on span "Opublikuj" at bounding box center [1297, 21] width 79 height 17
